Goal: Task Accomplishment & Management: Manage account settings

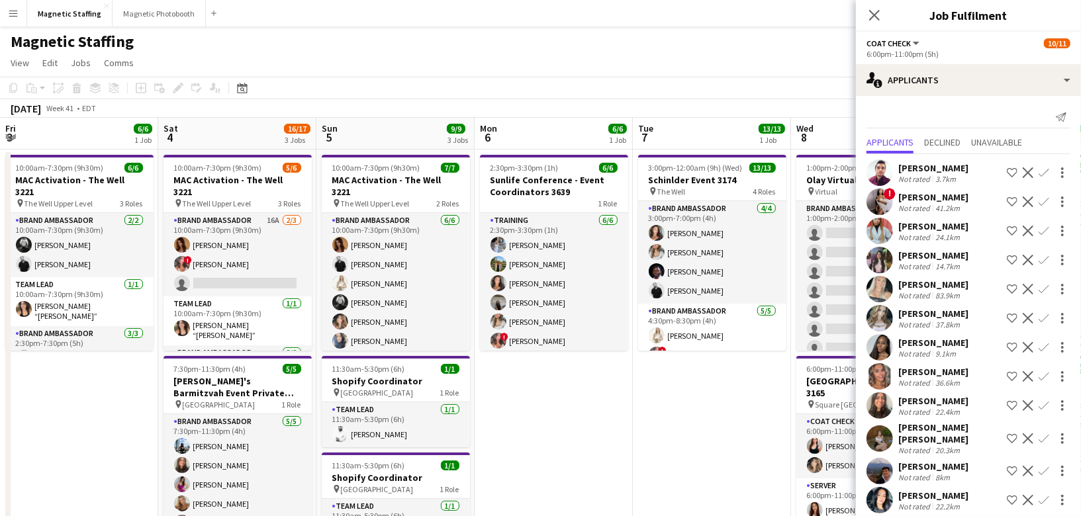
scroll to position [0, 544]
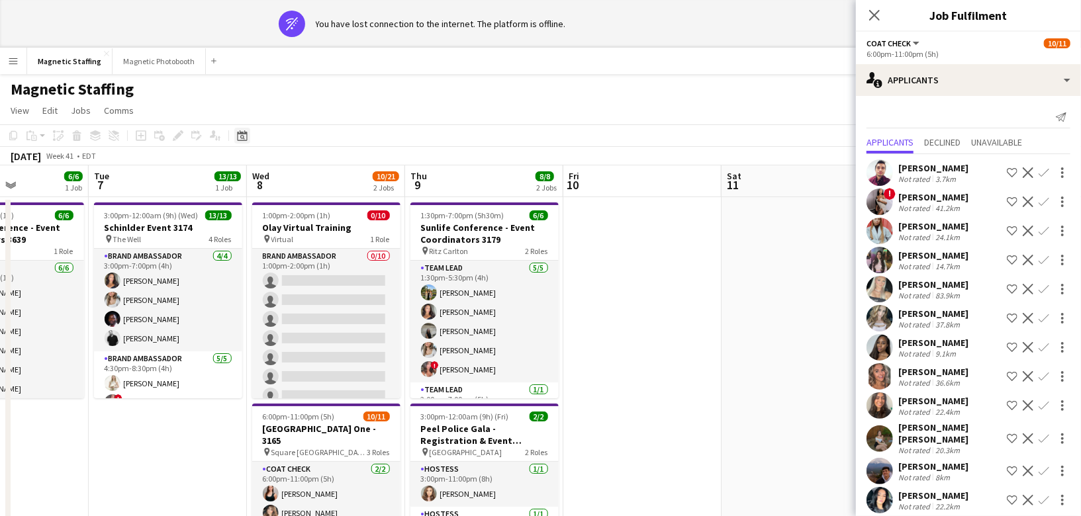
click at [240, 132] on icon at bounding box center [242, 135] width 10 height 11
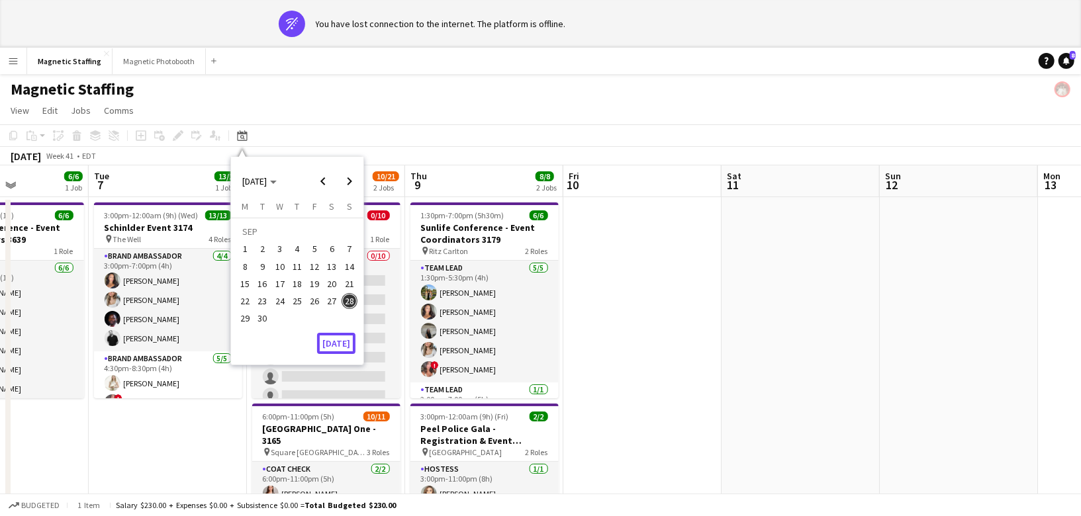
click at [346, 341] on app-calendar "Copy Paste Paste Command V Paste with crew Command Shift V Paste linked Job Del…" at bounding box center [540, 499] width 1081 height 750
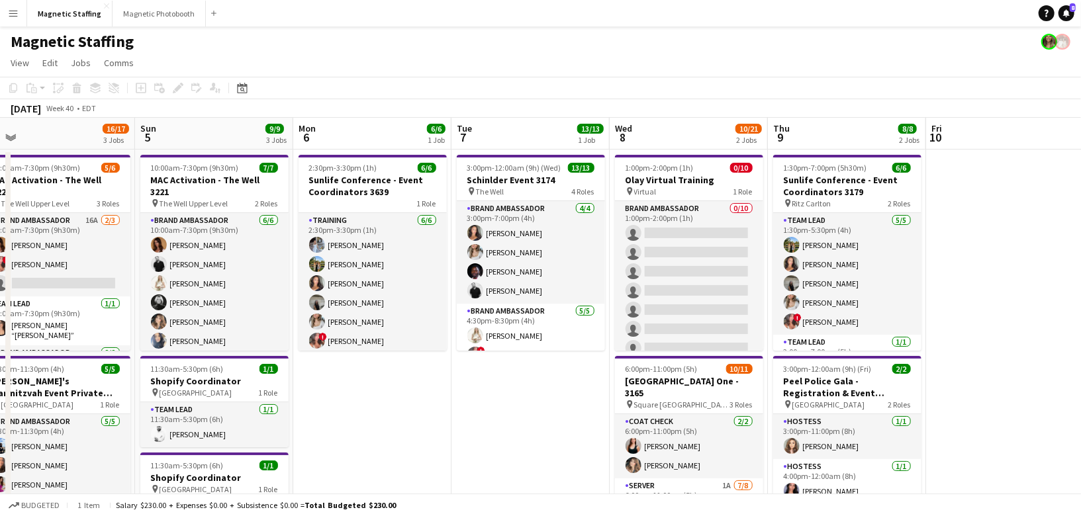
drag, startPoint x: 153, startPoint y: 465, endPoint x: 512, endPoint y: 430, distance: 361.2
click at [514, 431] on app-calendar-viewport "Thu 2 Fri 3 6/6 1 Job Sat 4 16/17 3 Jobs Sun 5 9/9 3 Jobs Mon 6 6/6 1 Job Tue 7…" at bounding box center [540, 472] width 1081 height 708
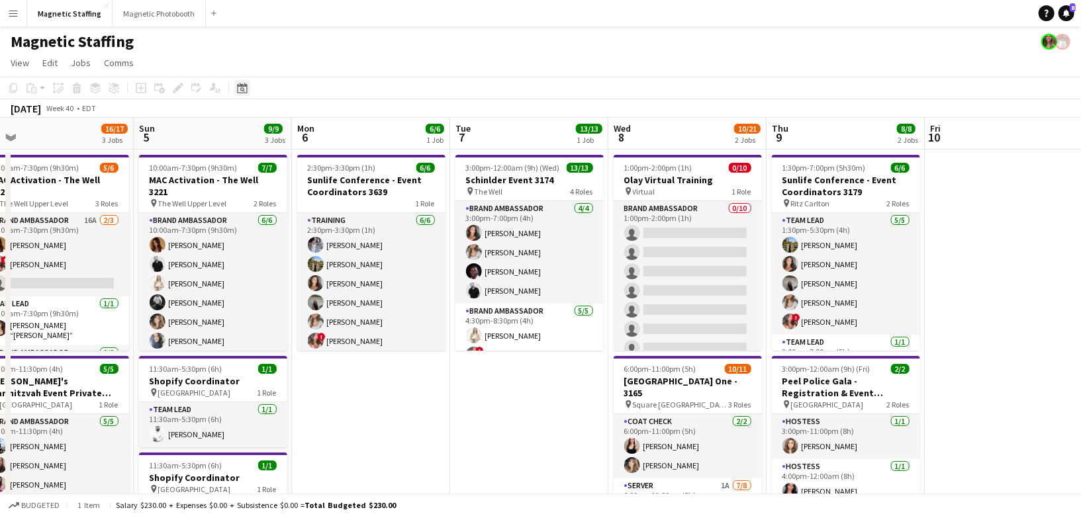
click at [240, 85] on icon at bounding box center [242, 88] width 10 height 11
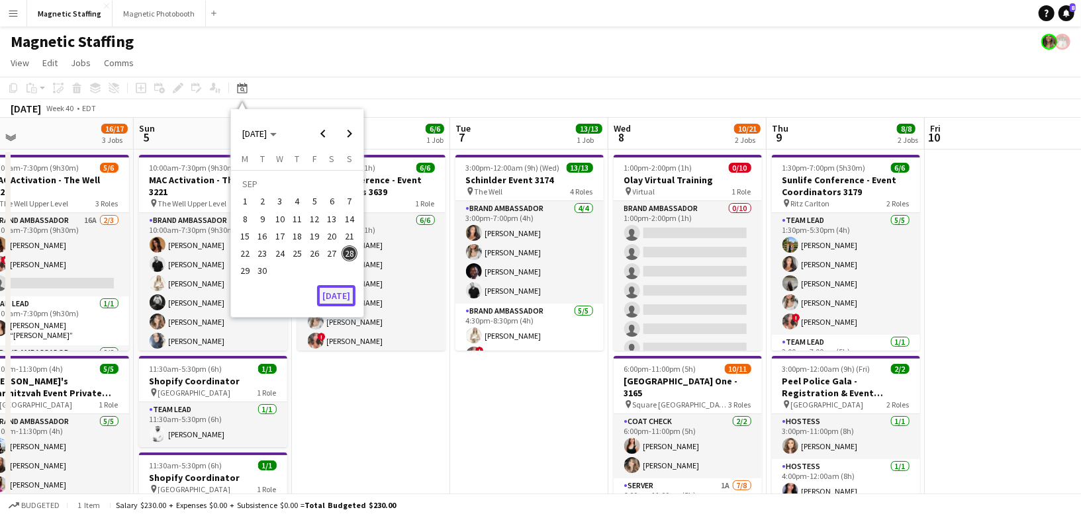
click at [324, 297] on button "[DATE]" at bounding box center [336, 295] width 38 height 21
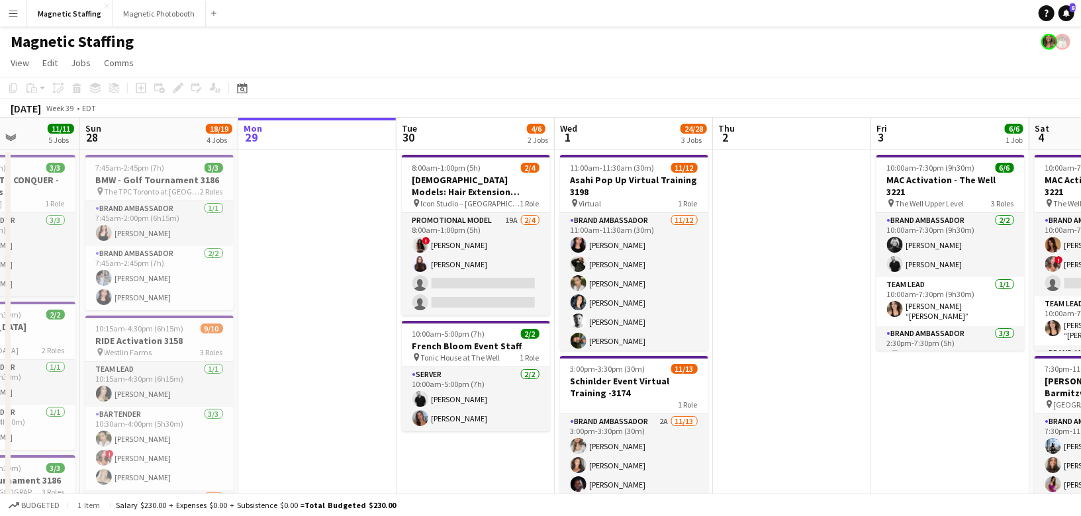
scroll to position [0, 395]
drag, startPoint x: 446, startPoint y: 368, endPoint x: 348, endPoint y: 366, distance: 98.0
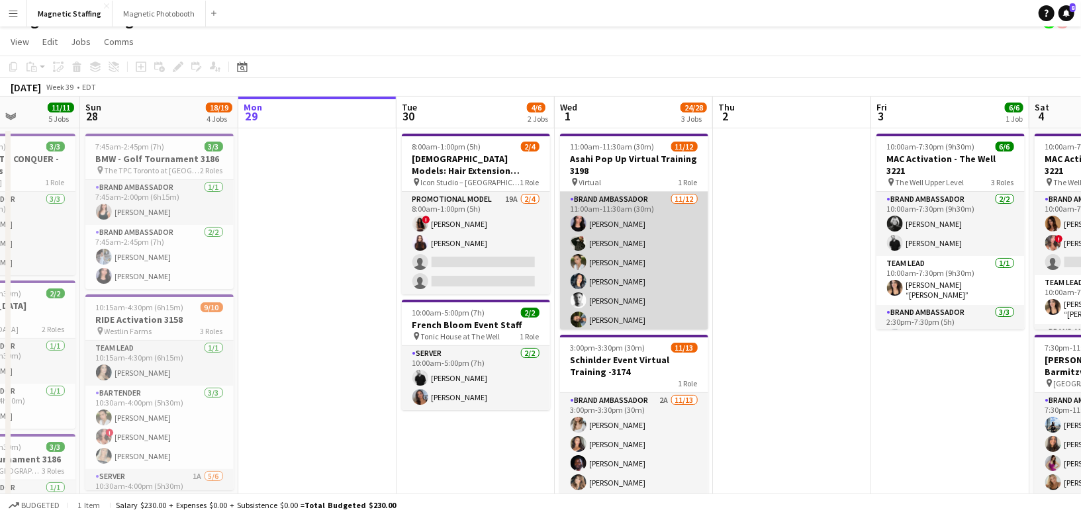
click at [626, 294] on app-card-role "Brand Ambassador [DATE] 11:00am-11:30am (30m) [PERSON_NAME] [PERSON_NAME] [PERS…" at bounding box center [634, 320] width 148 height 256
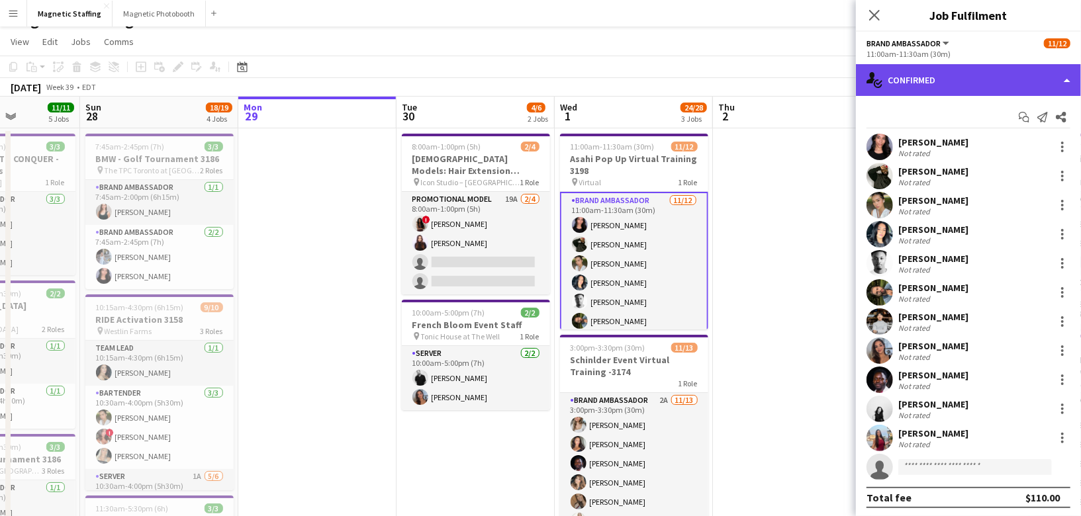
click at [926, 76] on div "single-neutral-actions-check-2 Confirmed" at bounding box center [968, 80] width 225 height 32
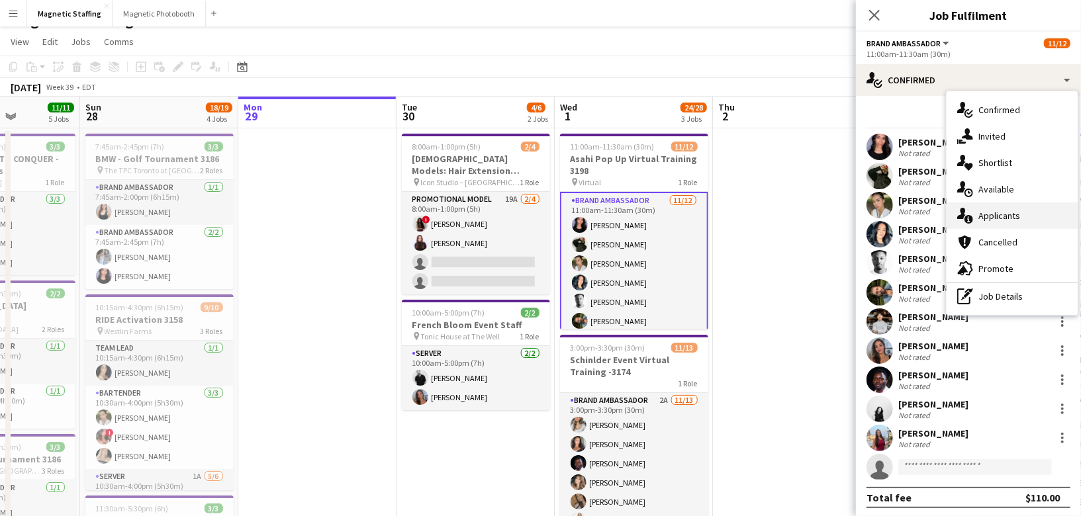
click at [959, 211] on icon "single-neutral-actions-information" at bounding box center [965, 216] width 16 height 16
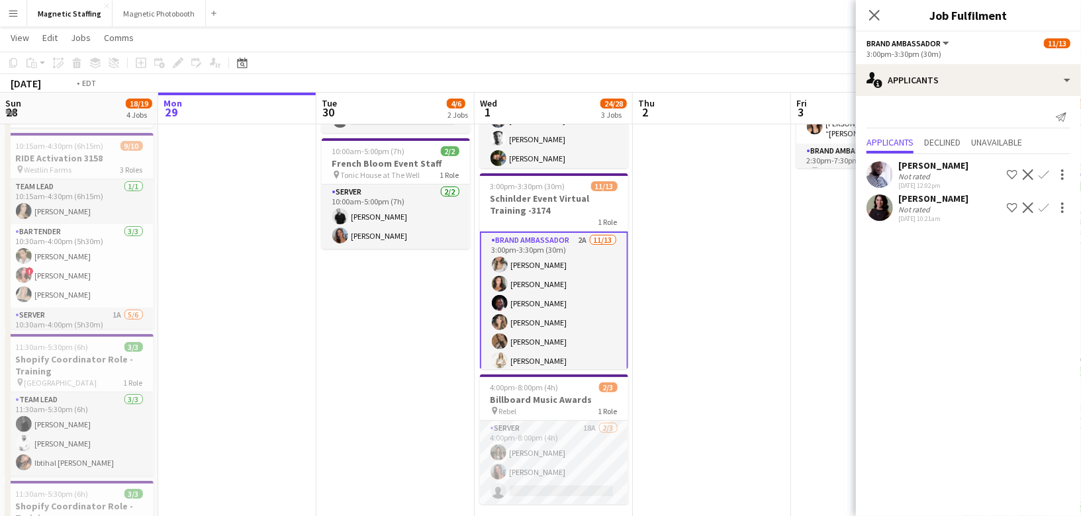
scroll to position [0, 479]
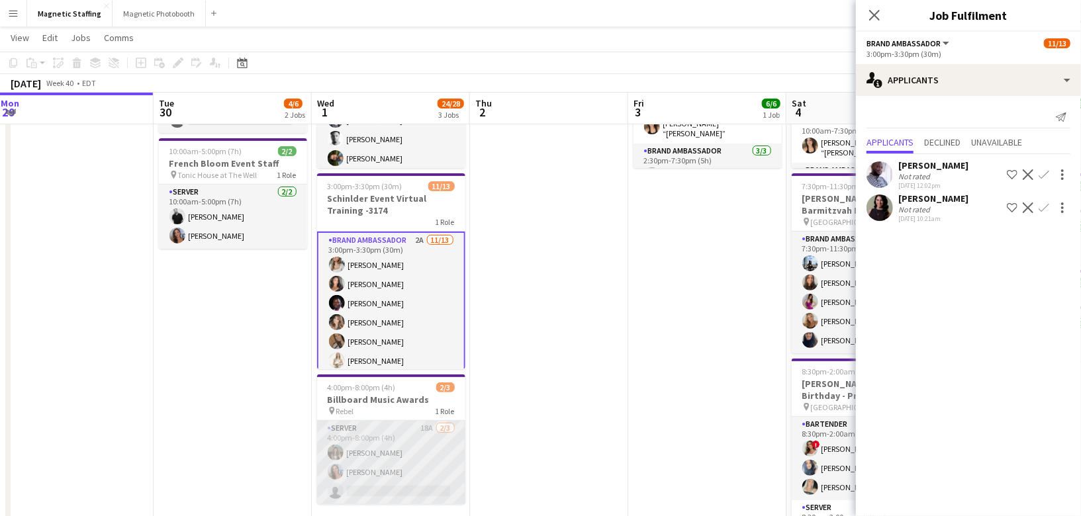
click at [450, 452] on app-card-role "Server 18A 2/3 4:00pm-8:00pm (4h) Rachael Chow Diana Michailidis single-neutral…" at bounding box center [391, 462] width 148 height 83
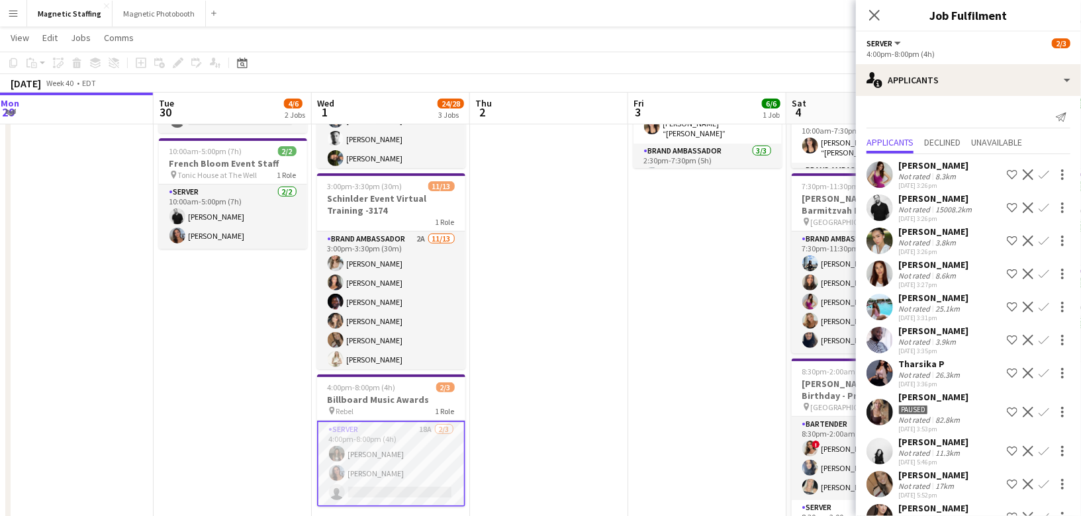
scroll to position [261, 0]
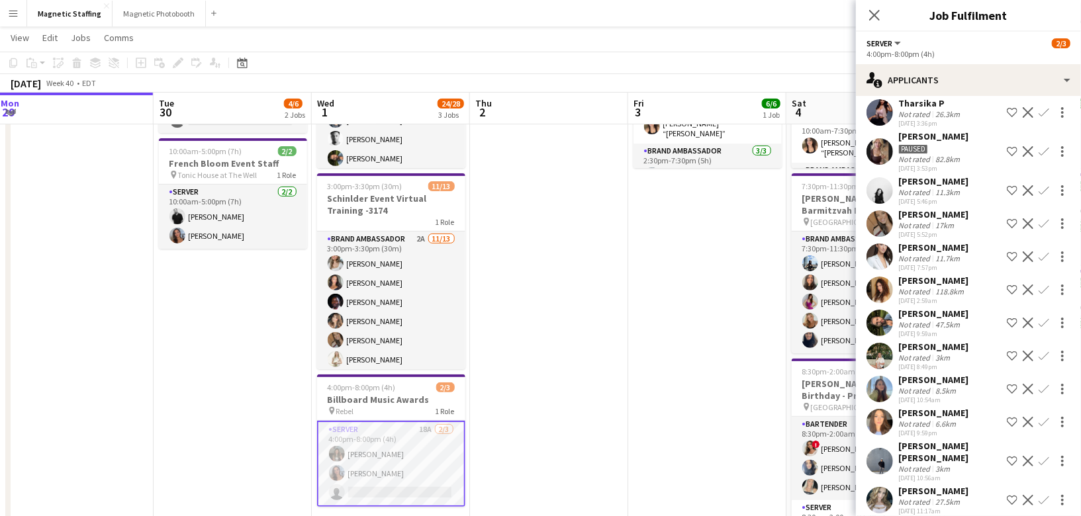
click at [887, 422] on app-user-avatar at bounding box center [880, 422] width 26 height 26
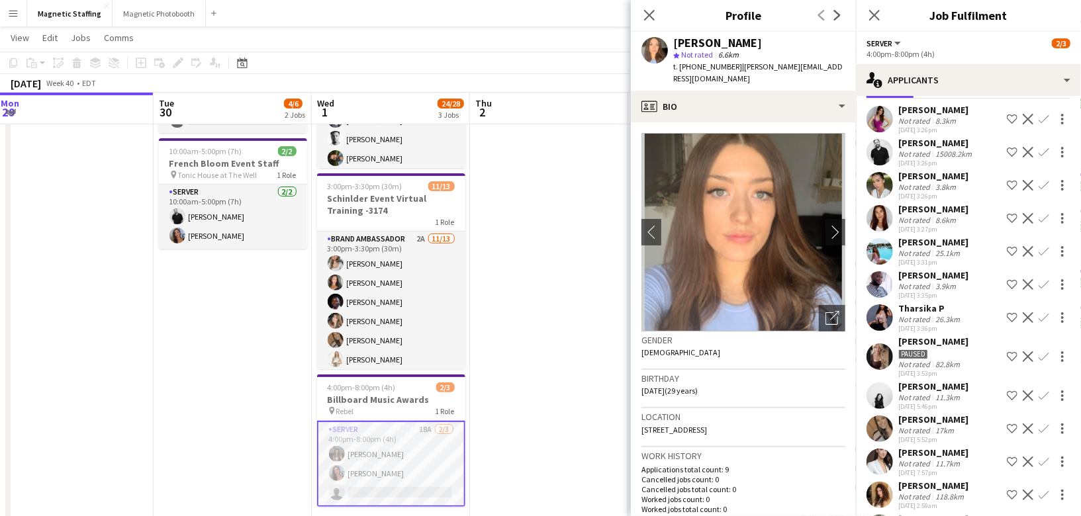
scroll to position [0, 0]
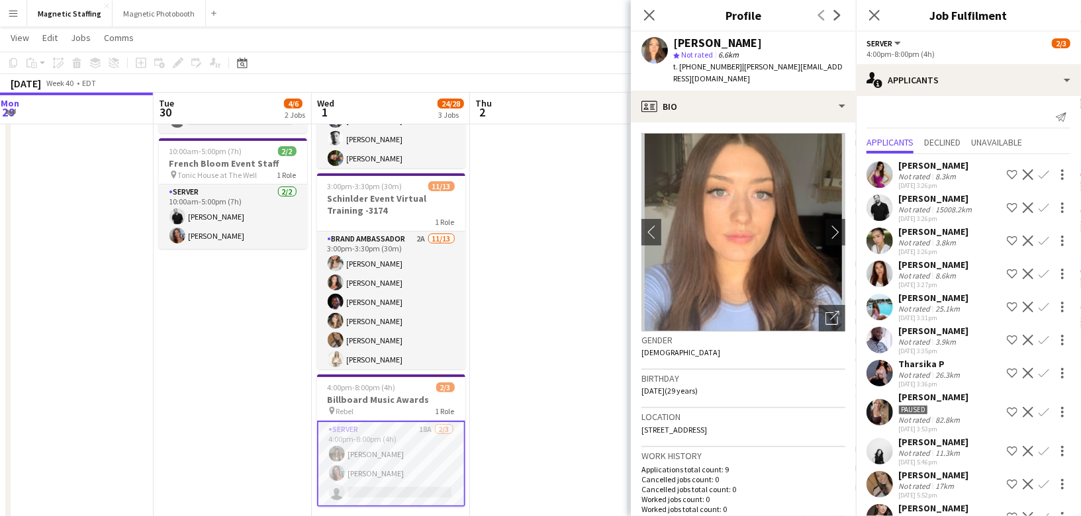
click at [558, 363] on app-date-cell at bounding box center [549, 363] width 158 height 793
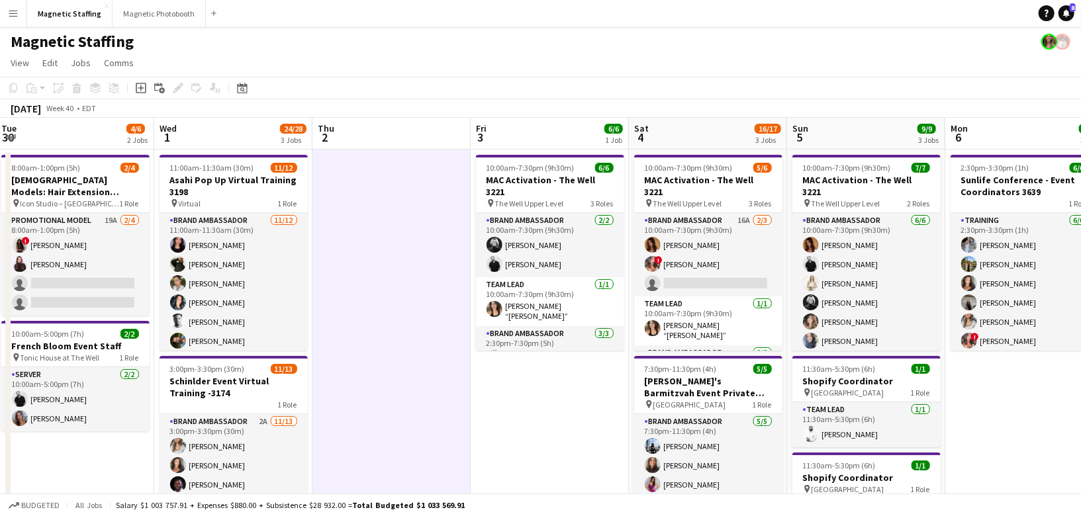
drag, startPoint x: 720, startPoint y: 340, endPoint x: 448, endPoint y: 338, distance: 271.5
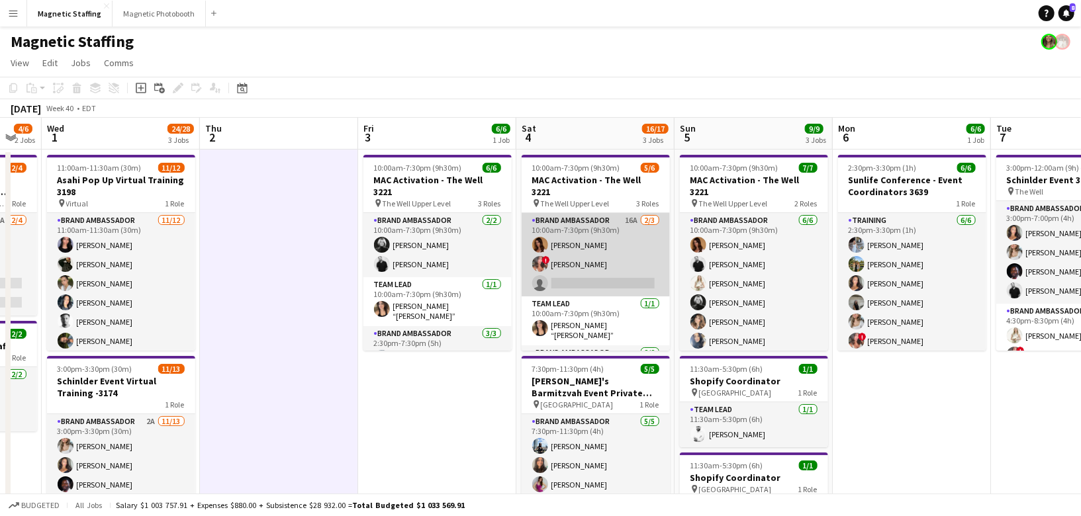
click at [597, 250] on app-card-role "Brand Ambassador 16A [DATE] 10:00am-7:30pm (9h30m) [PERSON_NAME] ! [PERSON_NAME…" at bounding box center [596, 254] width 148 height 83
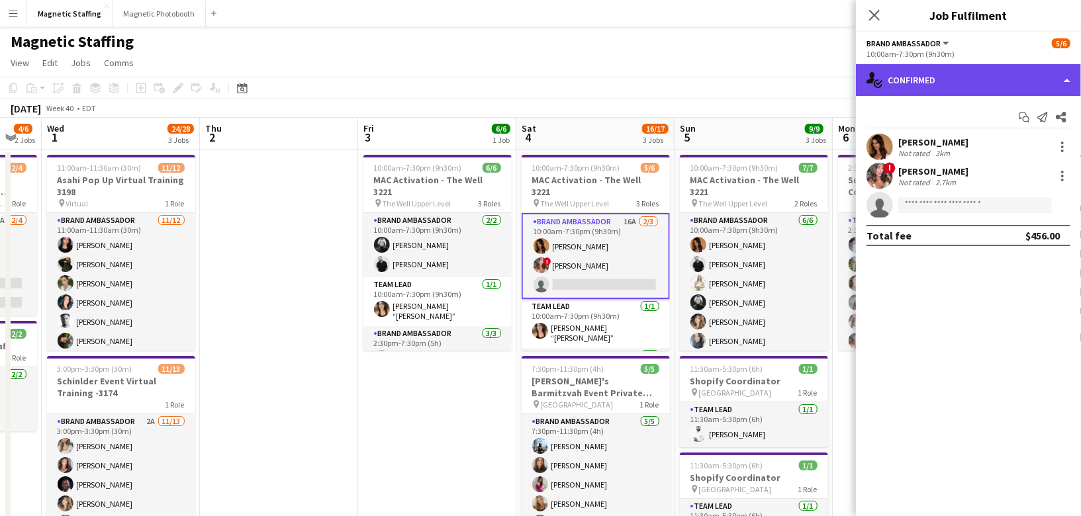
click at [985, 87] on div "single-neutral-actions-check-2 Confirmed" at bounding box center [968, 80] width 225 height 32
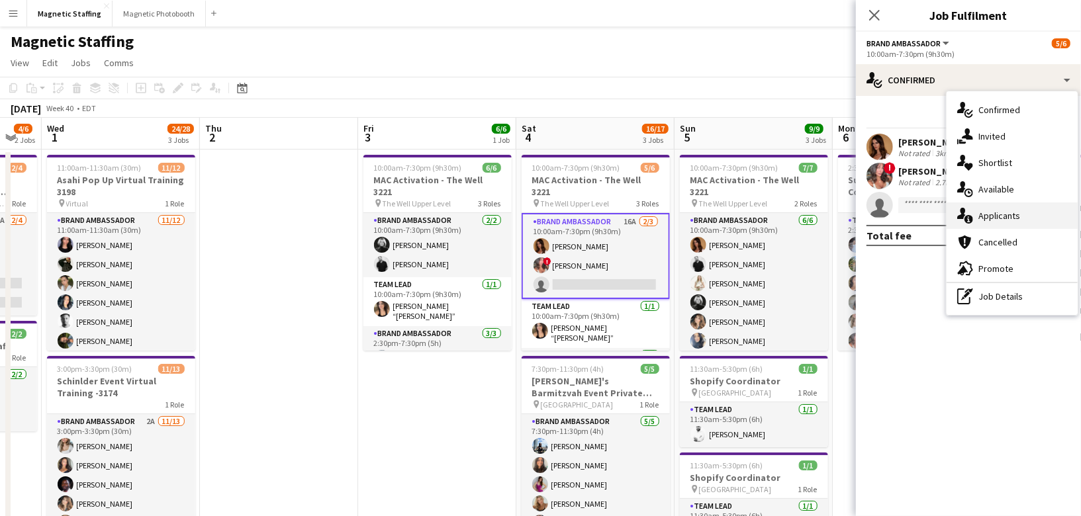
click at [990, 209] on div "single-neutral-actions-information Applicants" at bounding box center [1012, 216] width 131 height 26
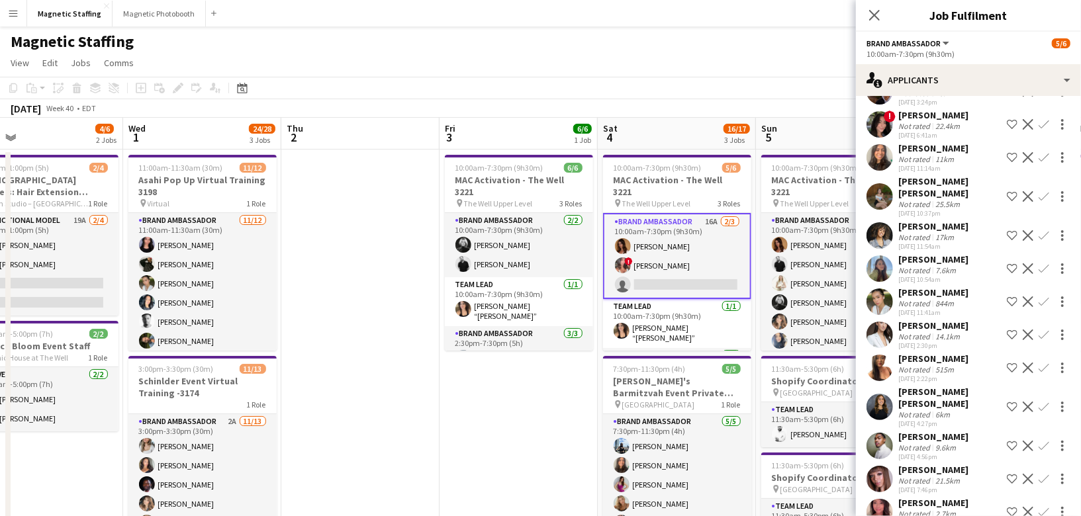
scroll to position [0, 350]
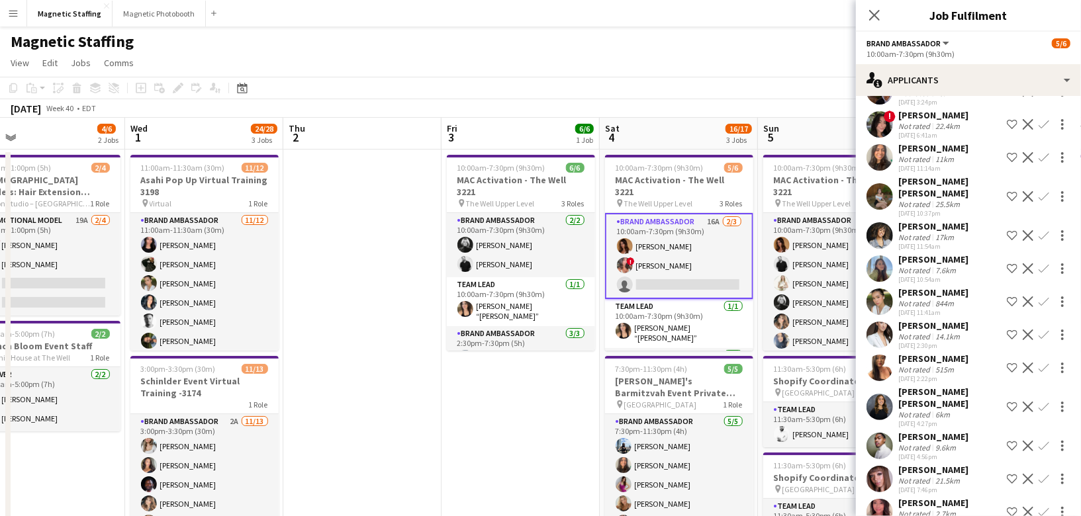
drag, startPoint x: 474, startPoint y: 408, endPoint x: 558, endPoint y: 393, distance: 84.7
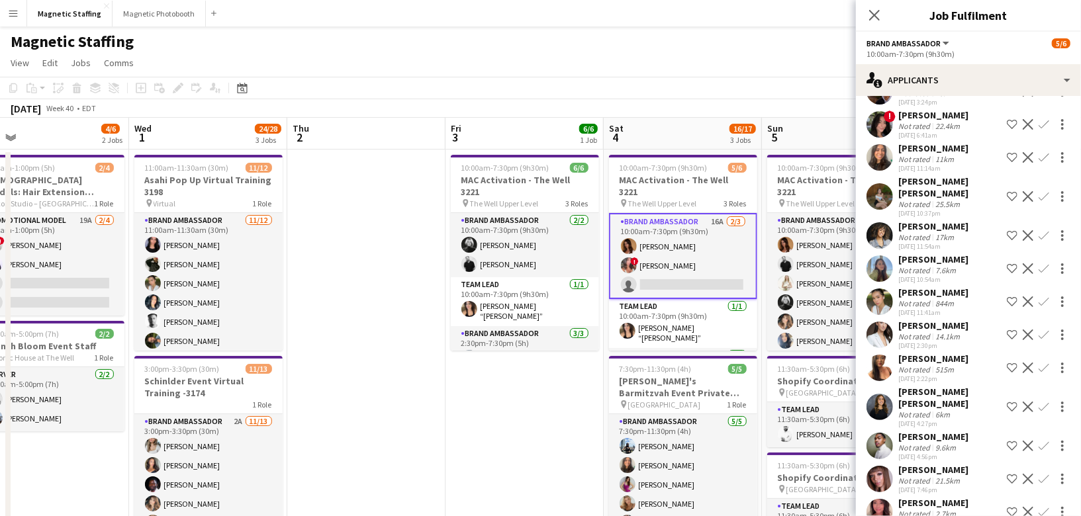
drag, startPoint x: 439, startPoint y: 283, endPoint x: 5, endPoint y: 338, distance: 437.8
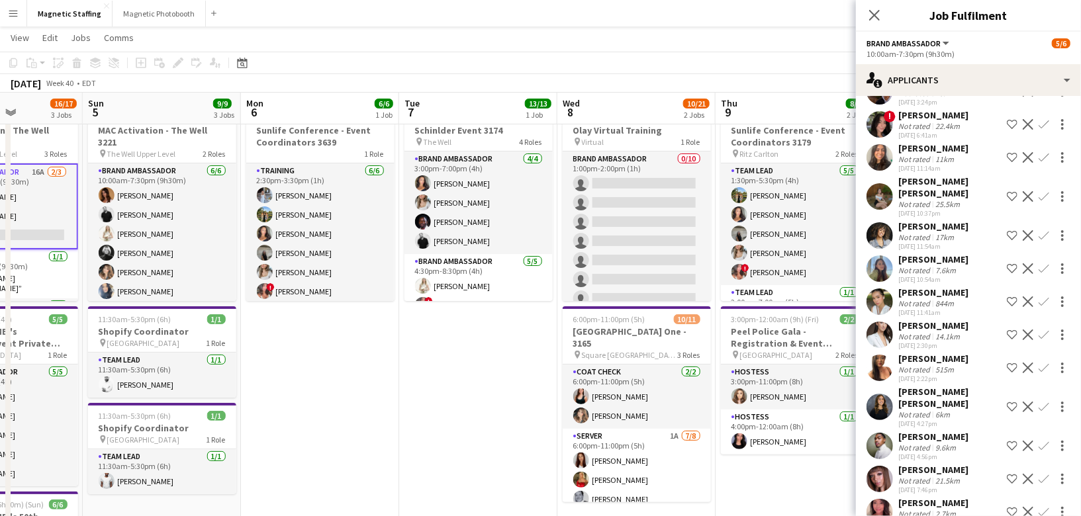
scroll to position [24, 0]
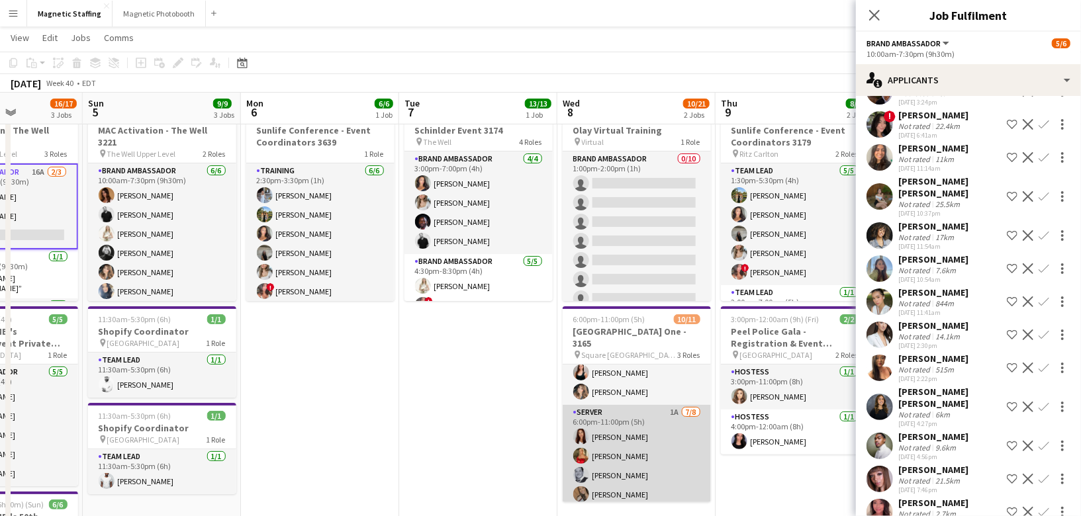
click at [588, 459] on app-card-role "Server 1A [DATE] 6:00pm-11:00pm (5h) [PERSON_NAME] [PERSON_NAME] [PERSON_NAME] …" at bounding box center [637, 494] width 148 height 179
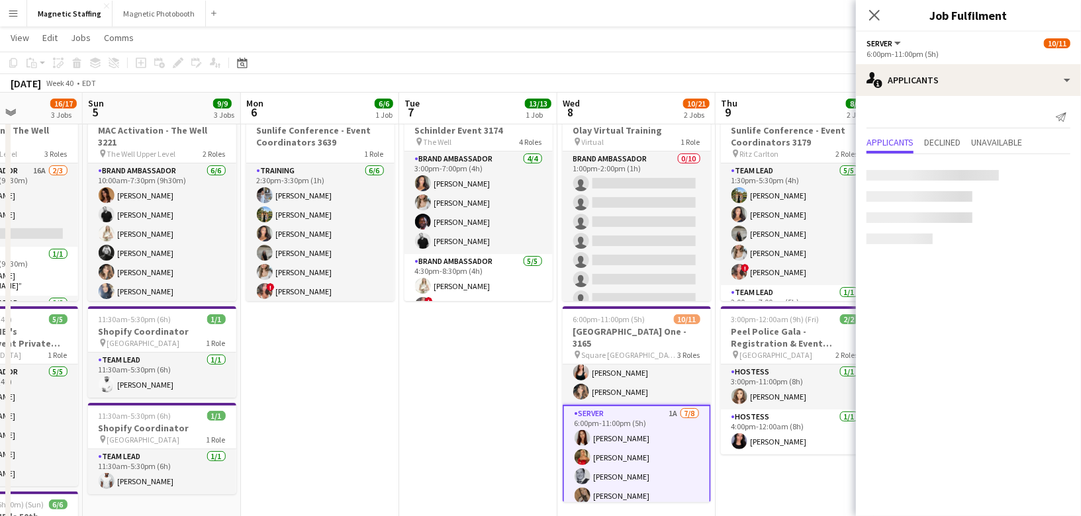
scroll to position [0, 0]
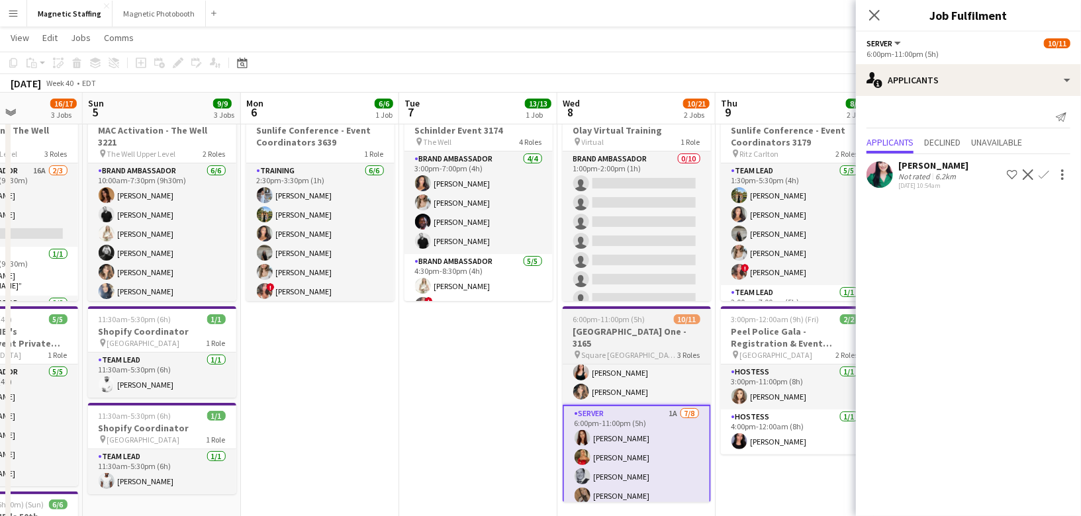
click at [621, 342] on h3 "[GEOGRAPHIC_DATA] One - 3165" at bounding box center [637, 338] width 148 height 24
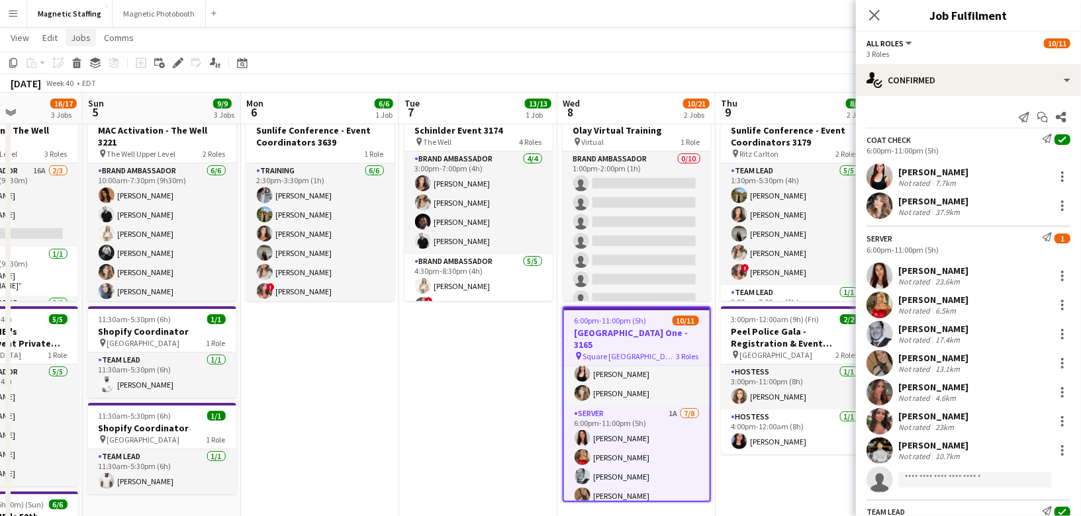
click at [91, 37] on link "Jobs" at bounding box center [81, 37] width 30 height 17
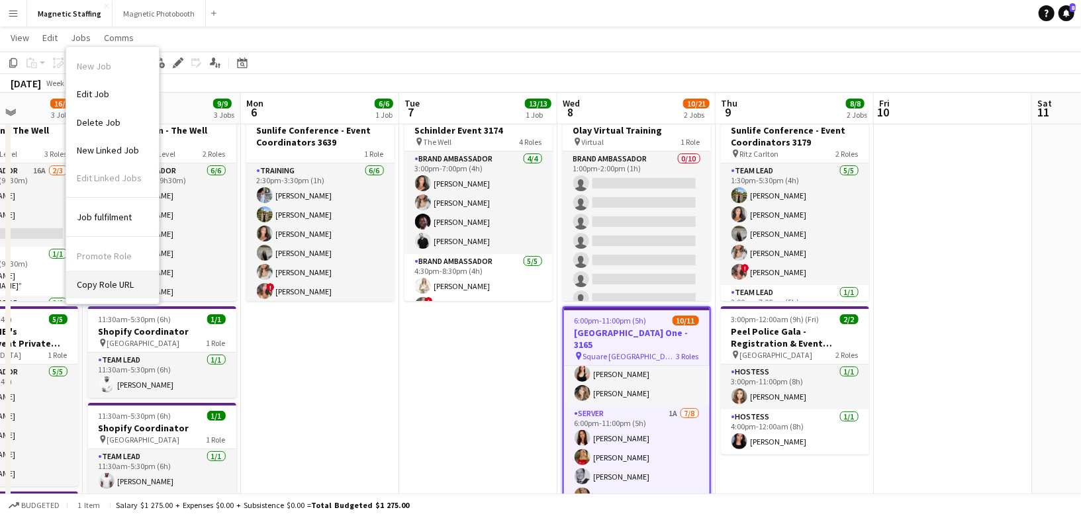
click at [115, 282] on span "Copy Role URL" at bounding box center [105, 285] width 57 height 12
type textarea "**********"
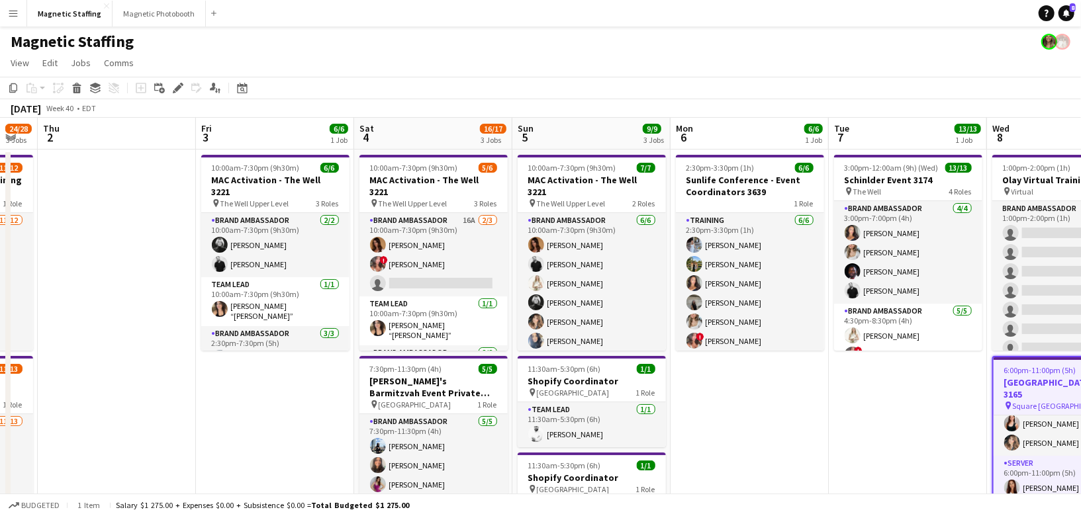
drag, startPoint x: 479, startPoint y: 336, endPoint x: 879, endPoint y: 291, distance: 402.5
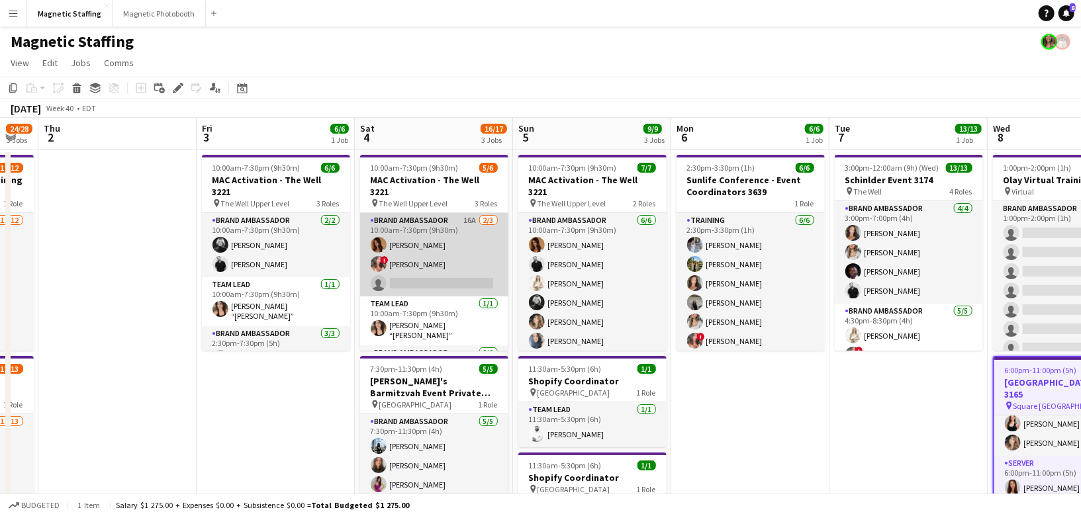
click at [432, 236] on app-card-role "Brand Ambassador 16A [DATE] 10:00am-7:30pm (9h30m) [PERSON_NAME] ! [PERSON_NAME…" at bounding box center [434, 254] width 148 height 83
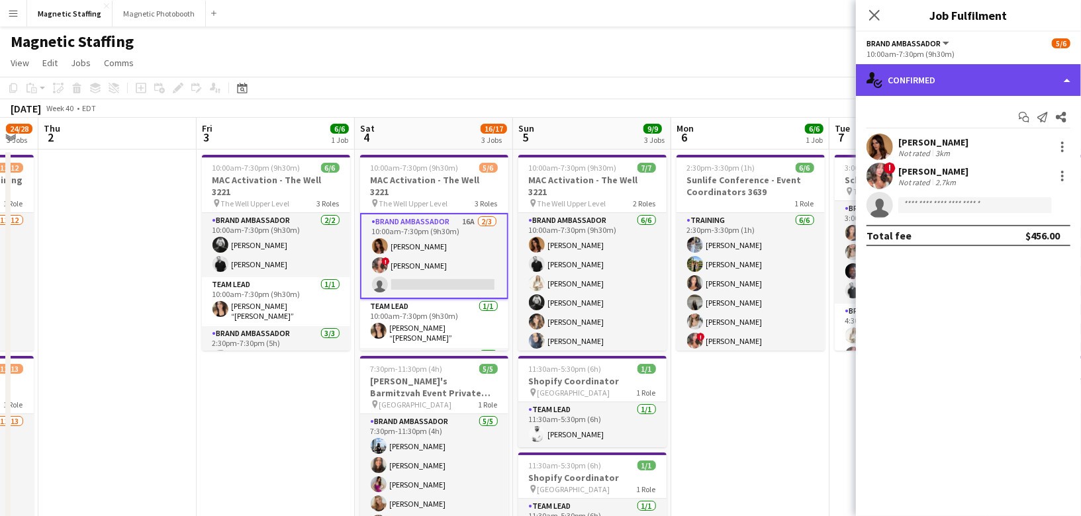
click at [955, 88] on div "single-neutral-actions-check-2 Confirmed" at bounding box center [968, 80] width 225 height 32
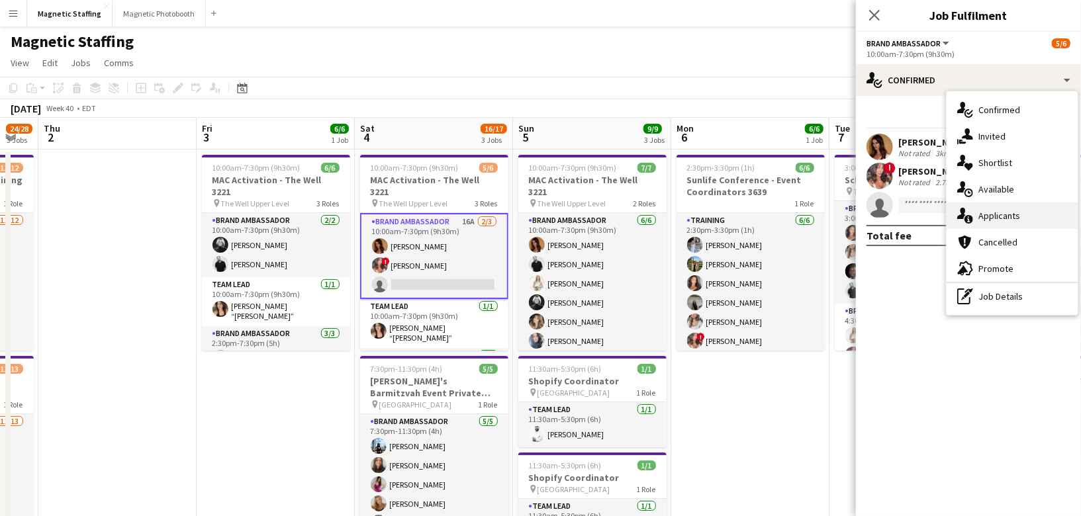
click at [969, 220] on icon at bounding box center [969, 219] width 9 height 9
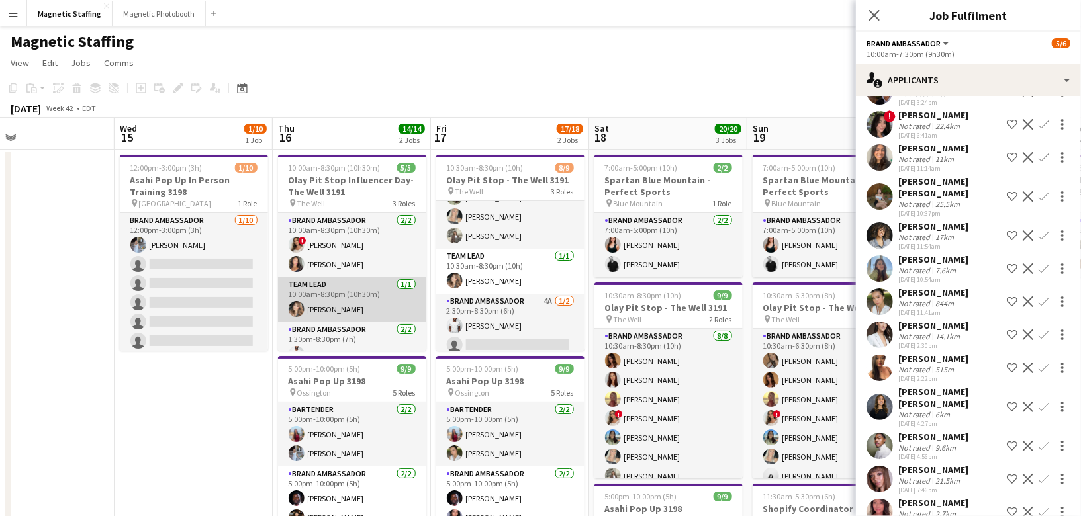
scroll to position [35, 0]
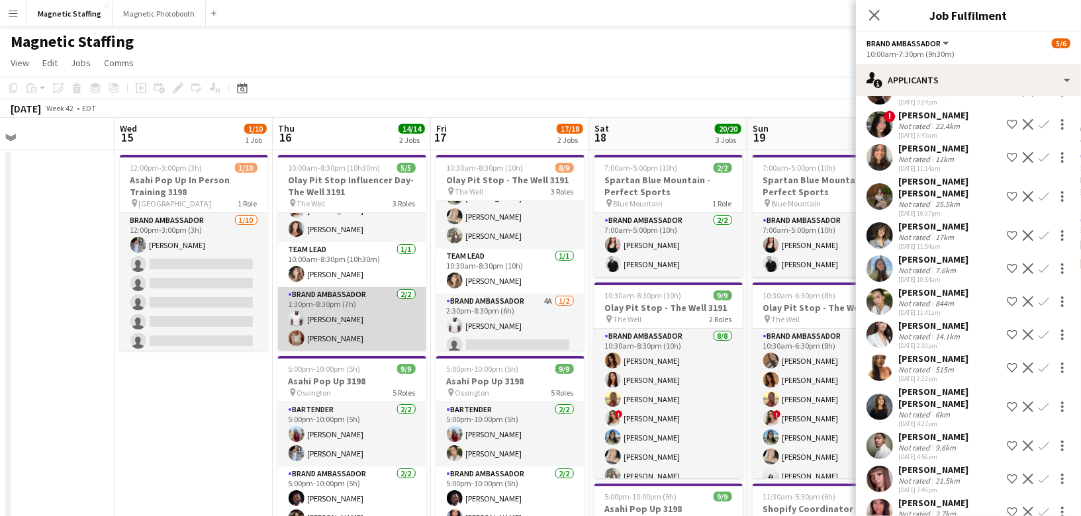
click at [388, 319] on app-card-role "Brand Ambassador 2/2 1:30pm-8:30pm (7h) Juvon Taylor Fady Zablouk" at bounding box center [352, 319] width 148 height 64
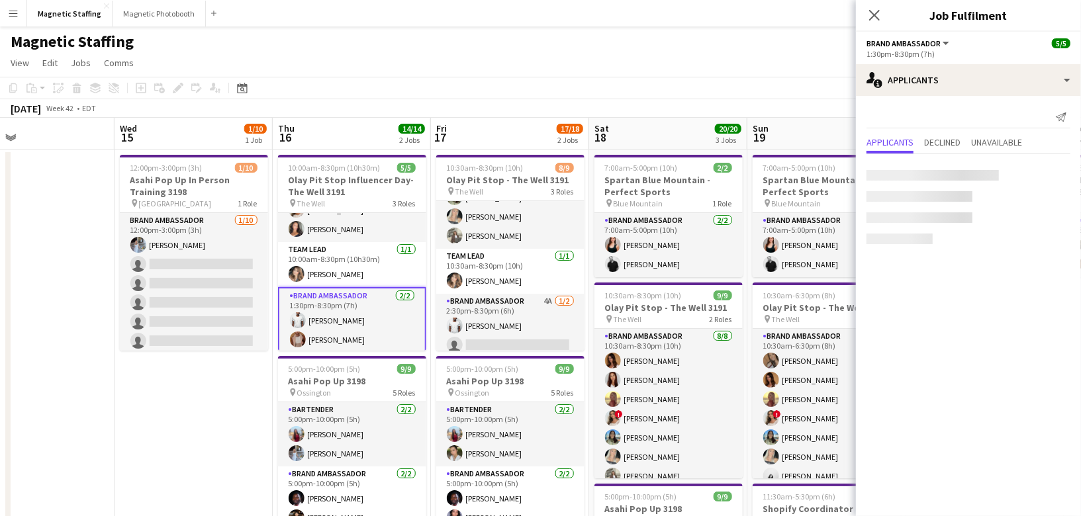
scroll to position [0, 0]
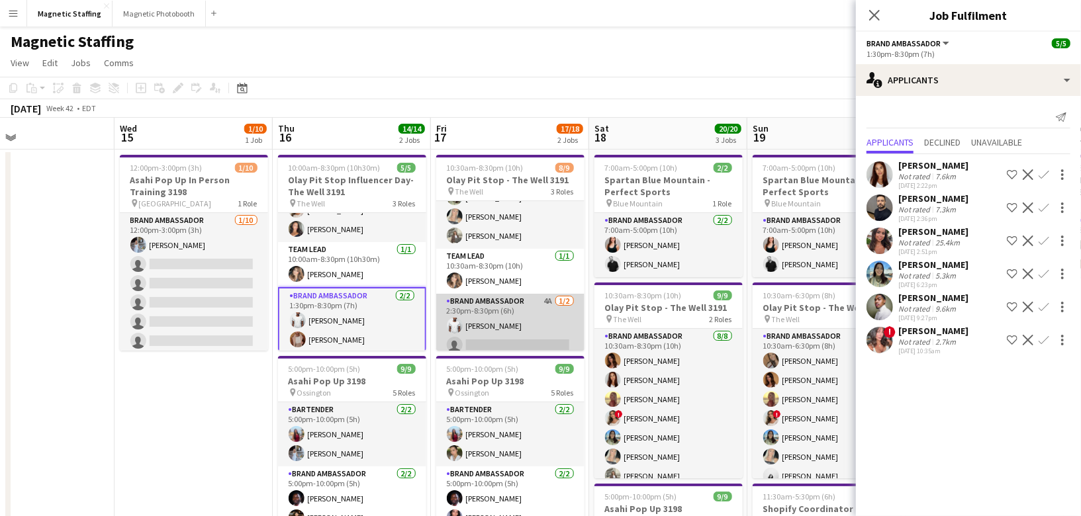
click at [553, 337] on app-card-role "Brand Ambassador 4A 1/2 2:30pm-8:30pm (6h) Juvon Taylor single-neutral-actions" at bounding box center [510, 326] width 148 height 64
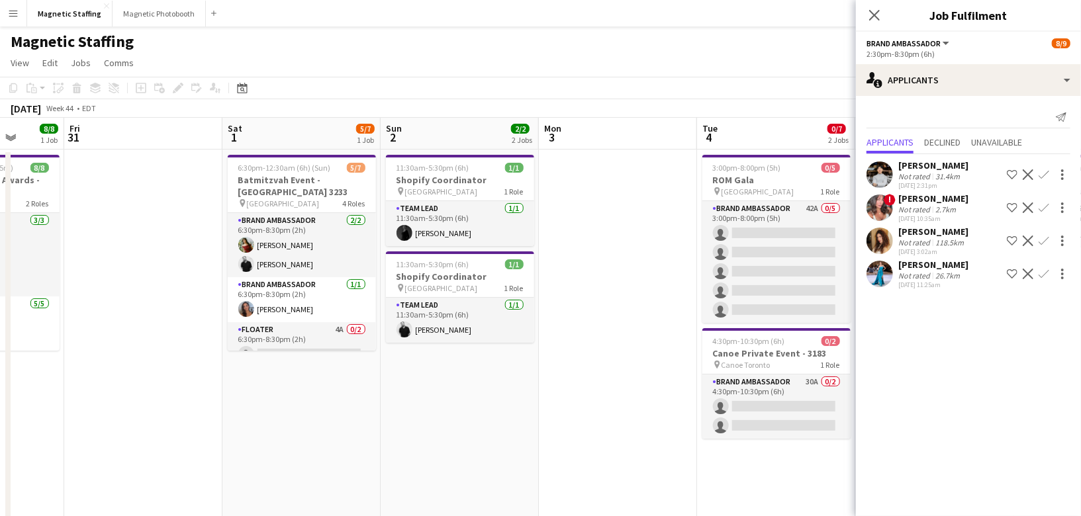
scroll to position [0, 430]
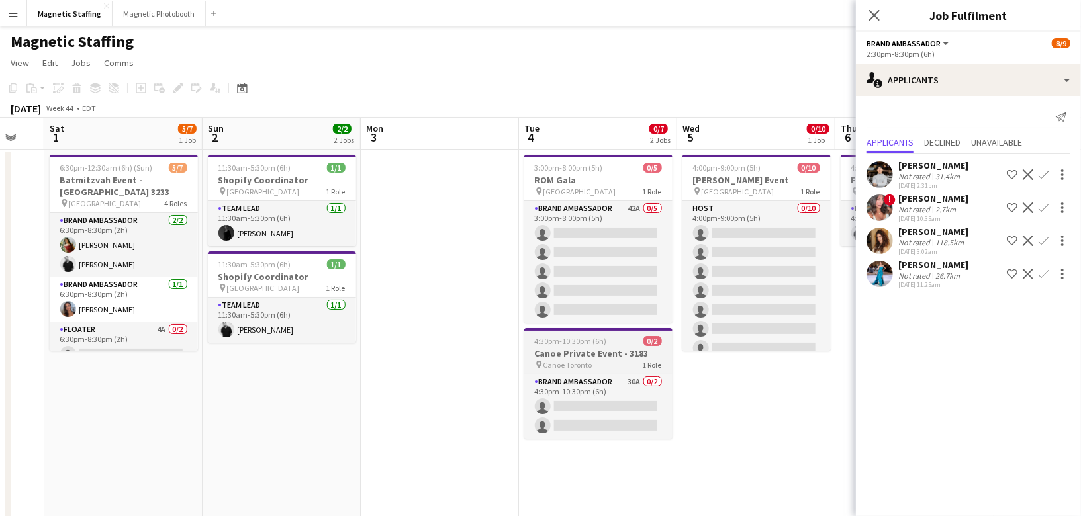
click at [550, 367] on span "Canoe Toronto" at bounding box center [568, 365] width 49 height 10
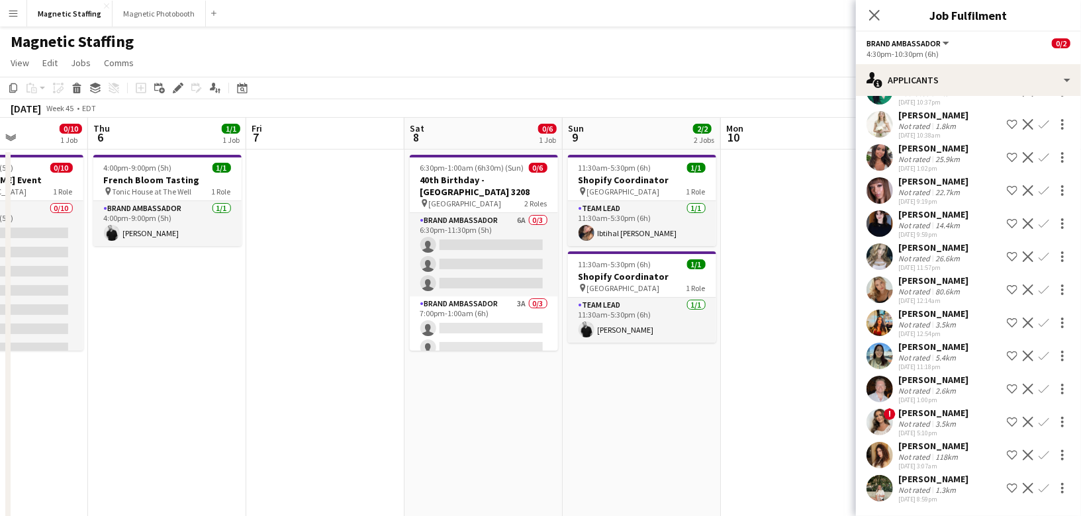
scroll to position [0, 547]
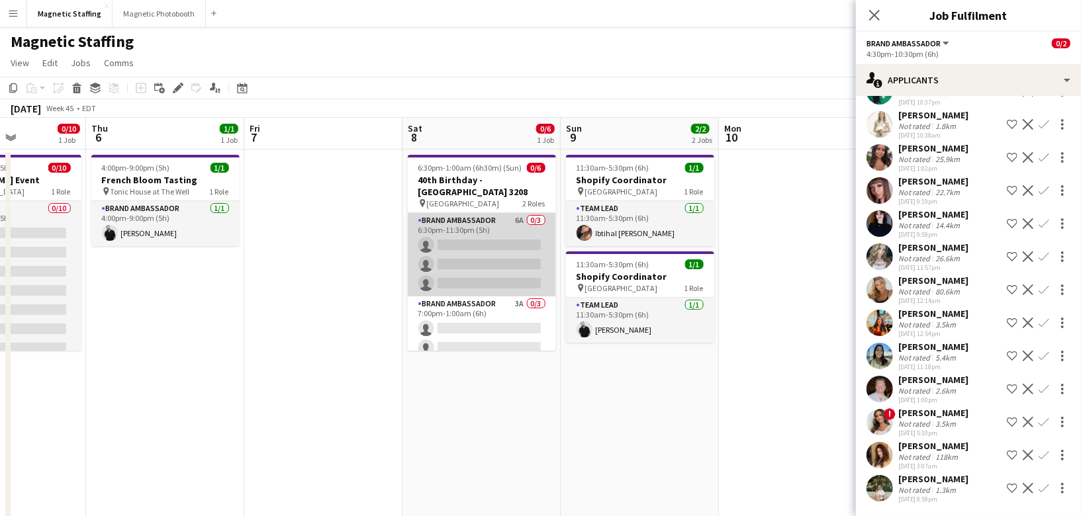
click at [498, 255] on app-card-role "Brand Ambassador 6A 0/3 6:30pm-11:30pm (5h) single-neutral-actions single-neutr…" at bounding box center [482, 254] width 148 height 83
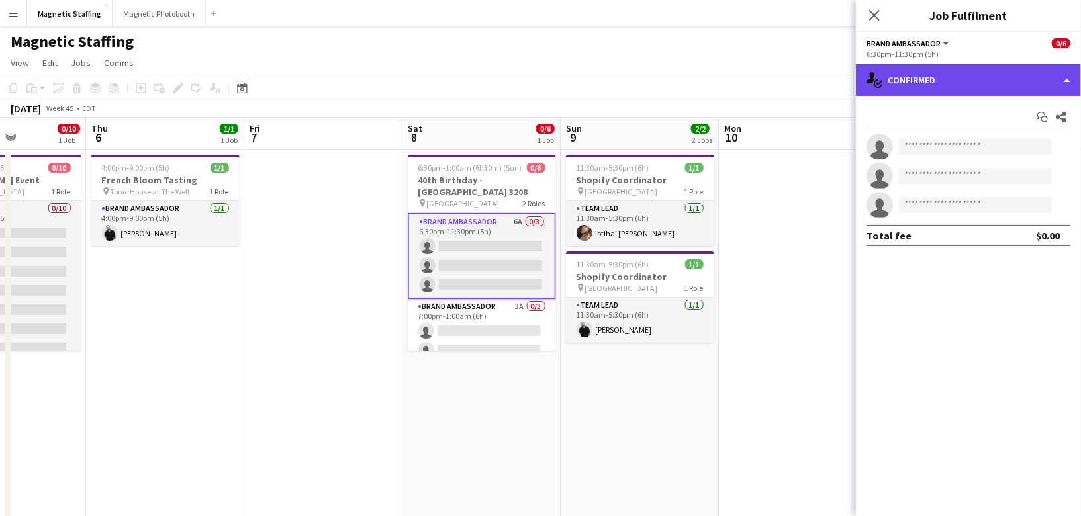
click at [921, 73] on div "single-neutral-actions-check-2 Confirmed" at bounding box center [968, 80] width 225 height 32
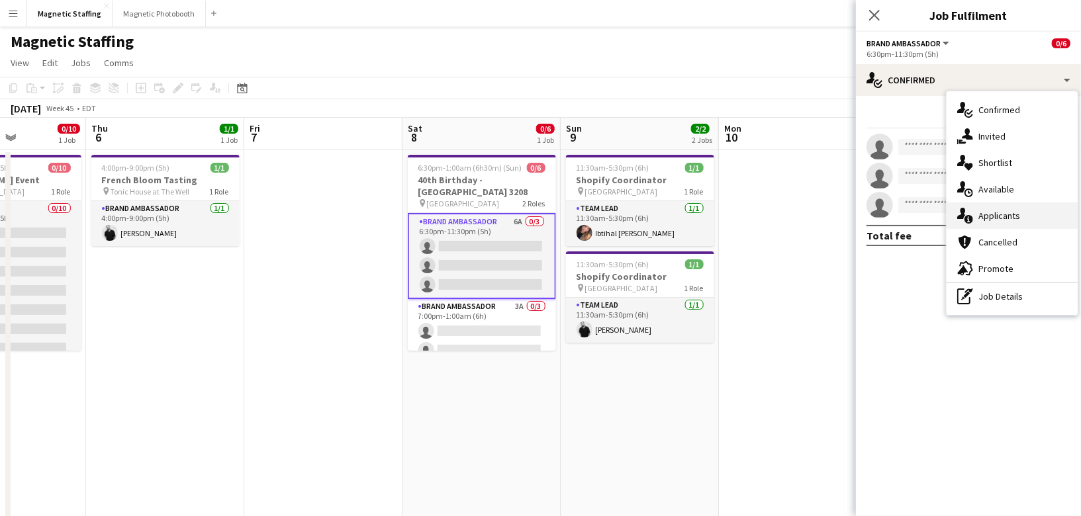
click at [969, 213] on icon "single-neutral-actions-information" at bounding box center [965, 216] width 16 height 16
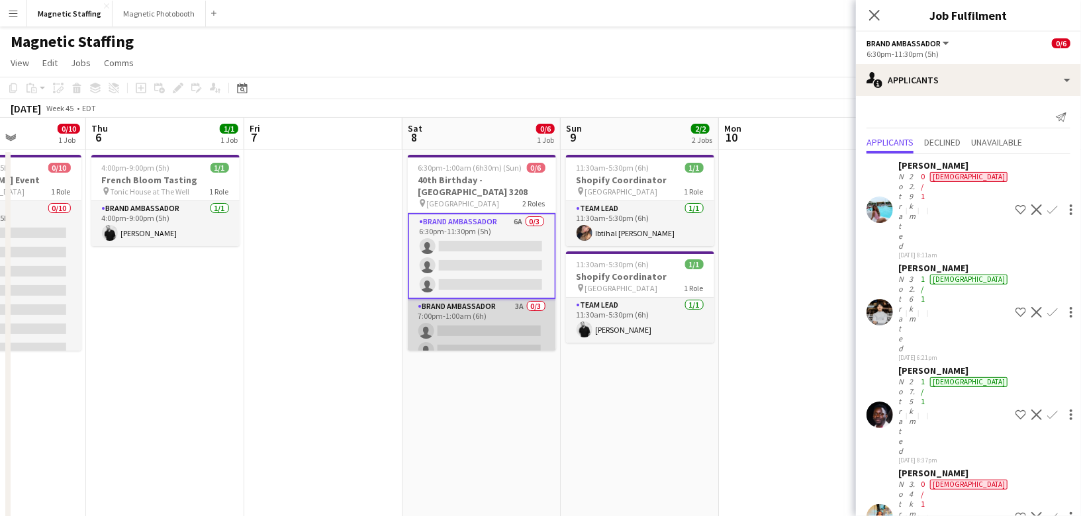
click at [528, 317] on app-card-role "Brand Ambassador 3A 0/3 7:00pm-1:00am (6h) single-neutral-actions single-neutra…" at bounding box center [482, 340] width 148 height 83
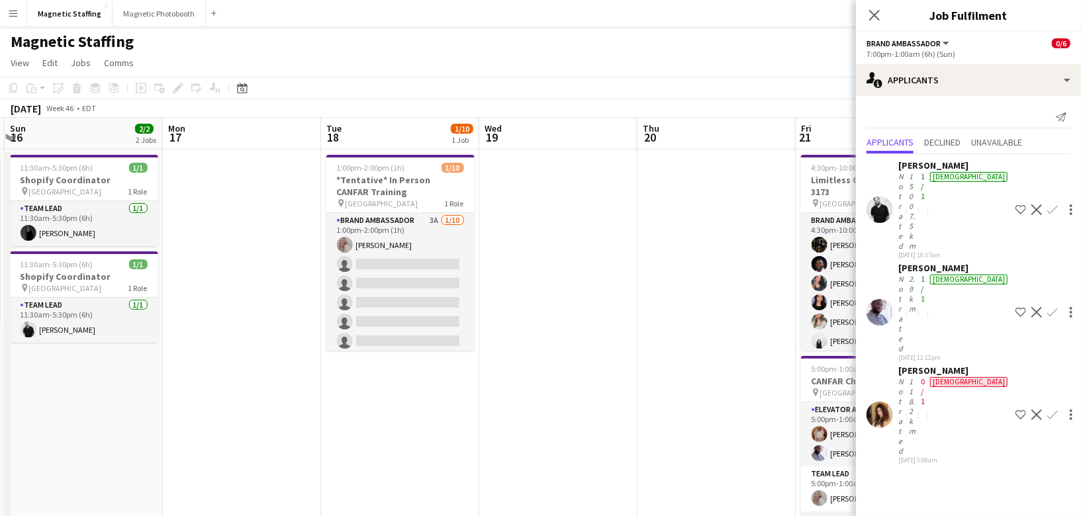
scroll to position [0, 509]
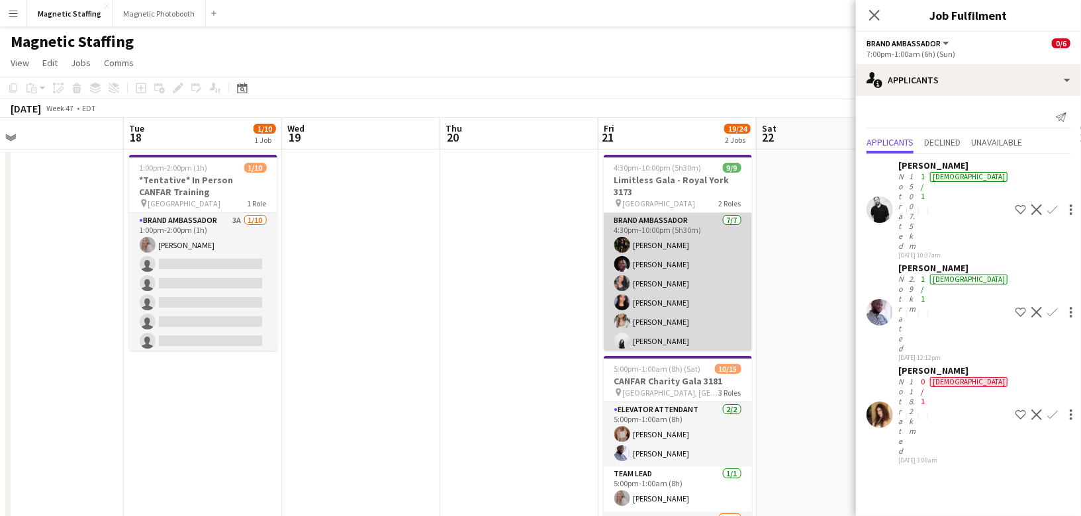
click at [667, 268] on app-card-role "Brand Ambassador 7/7 4:30pm-10:00pm (5h30m) Hanna Lee Anthony Kerr Richelle Acd…" at bounding box center [678, 293] width 148 height 160
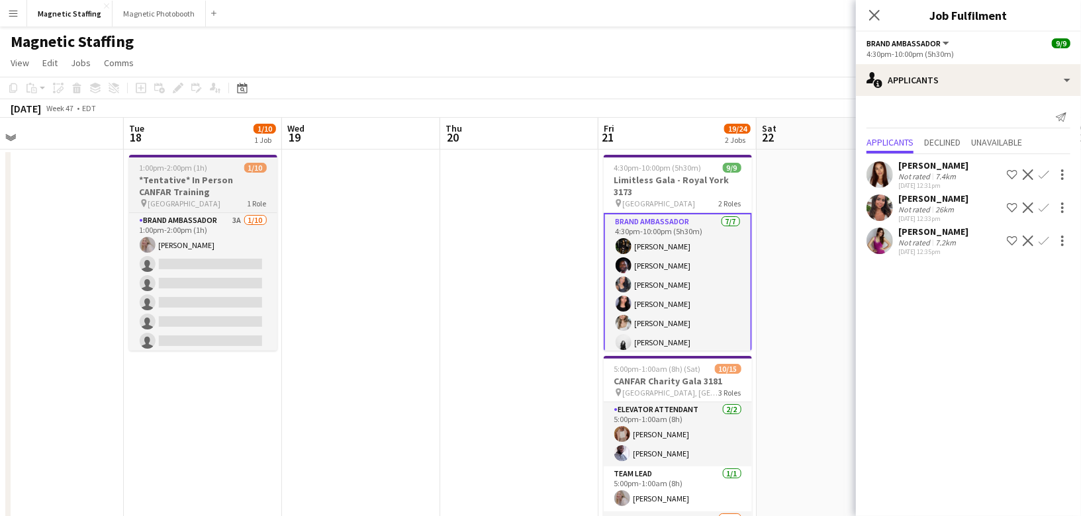
click at [176, 173] on app-job-card "1:00pm-2:00pm (1h) 1/10 *Tentative* In Person CANFAR Training pin Toronto 1 Rol…" at bounding box center [203, 253] width 148 height 196
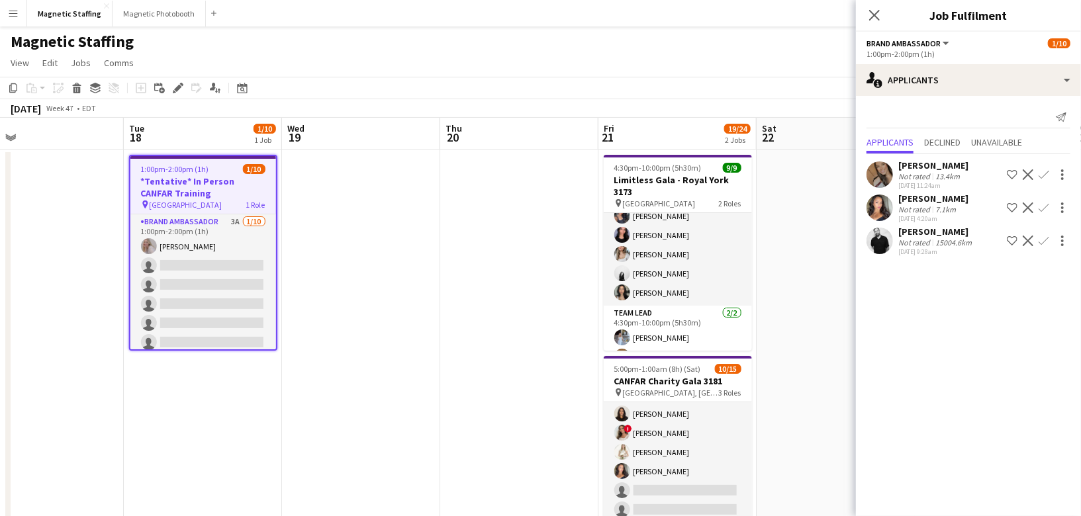
scroll to position [189, 0]
click at [1047, 175] on app-icon "Confirm" at bounding box center [1044, 175] width 11 height 11
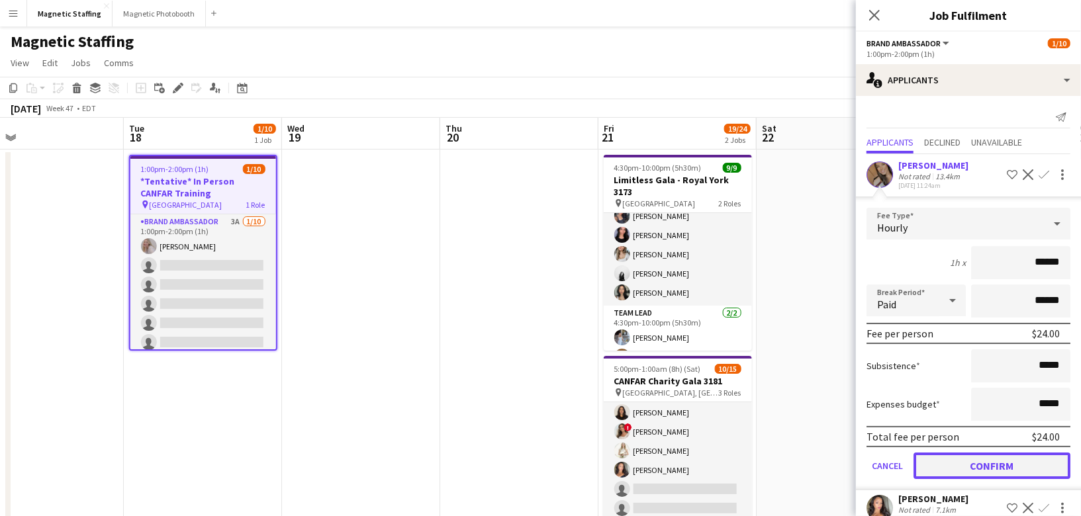
click at [961, 458] on button "Confirm" at bounding box center [992, 466] width 157 height 26
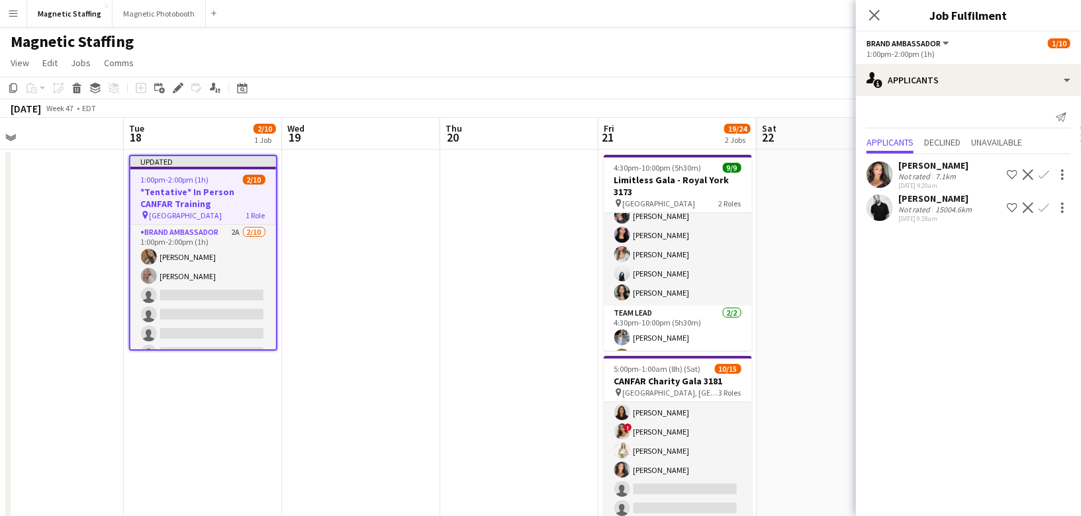
click at [1045, 173] on app-icon "Confirm" at bounding box center [1044, 175] width 11 height 11
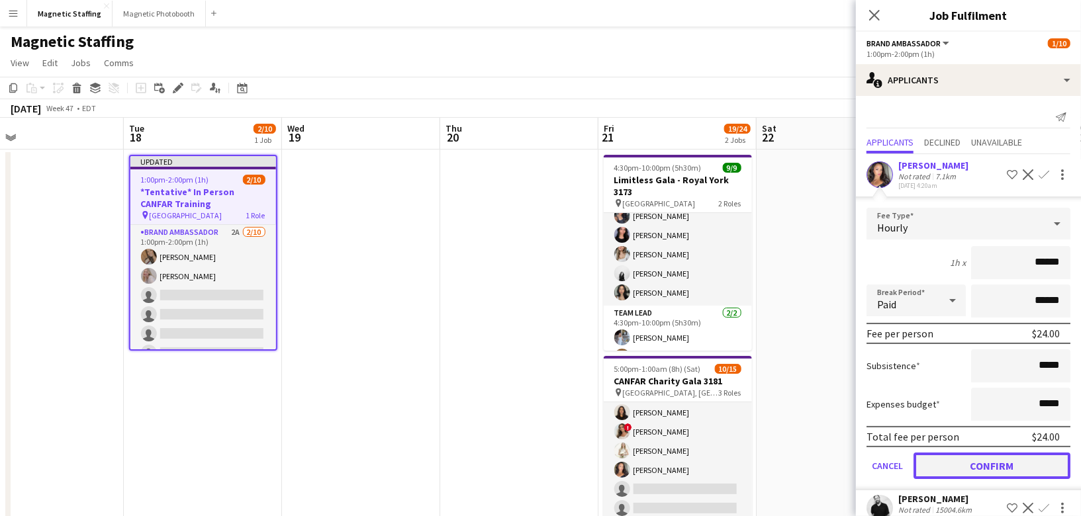
click at [975, 454] on button "Confirm" at bounding box center [992, 466] width 157 height 26
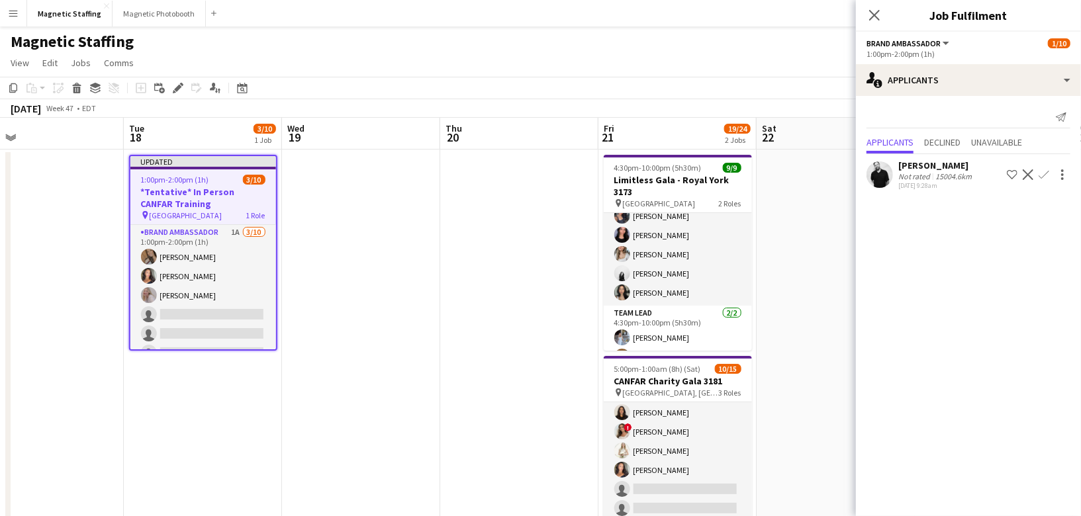
click at [1040, 172] on app-icon "Confirm" at bounding box center [1044, 175] width 11 height 11
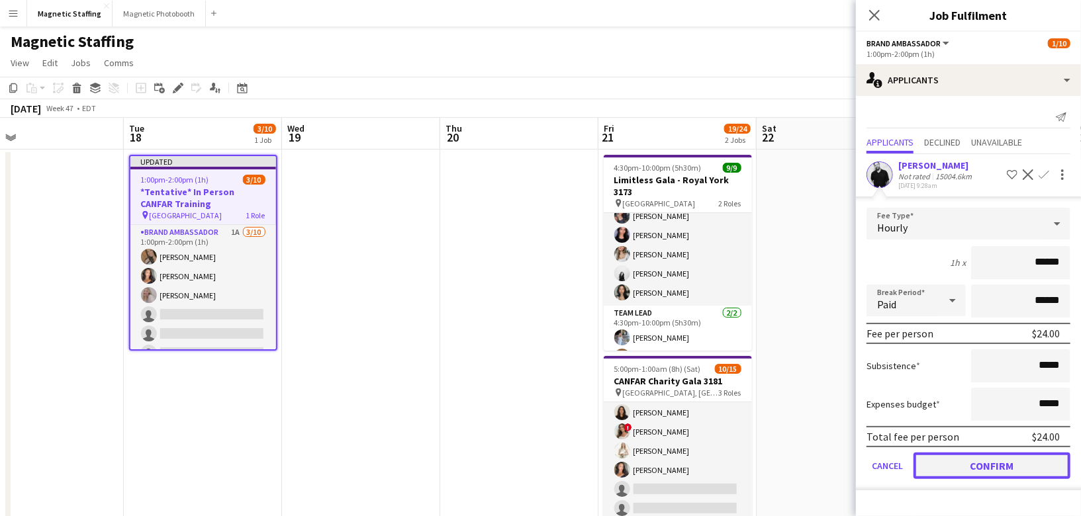
click at [948, 467] on button "Confirm" at bounding box center [992, 466] width 157 height 26
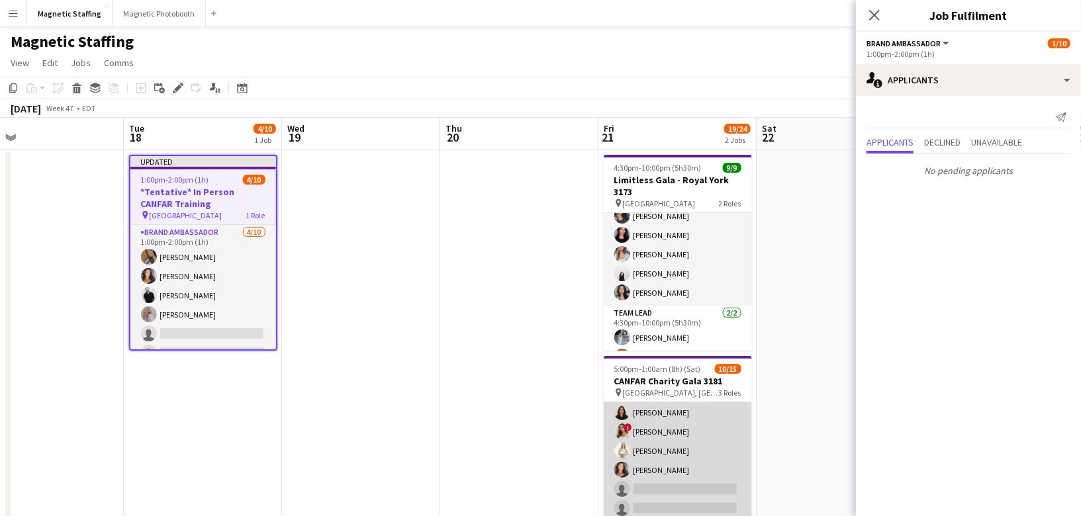
click at [681, 485] on app-card-role "Concierge 10A 7/12 5:30pm-11:30pm (6h) erica Musso jean-philippe roy Malin Keo …" at bounding box center [678, 451] width 148 height 256
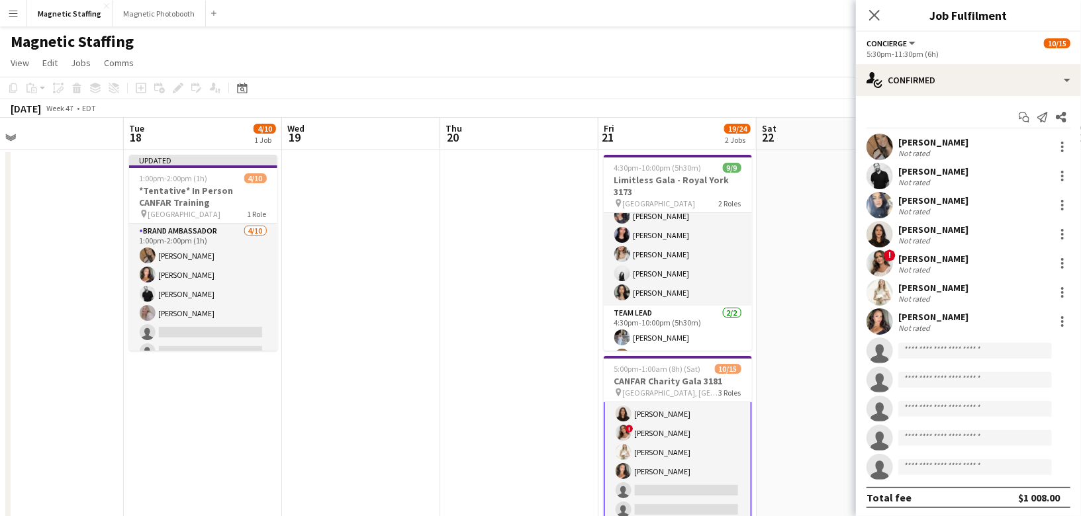
scroll to position [189, 0]
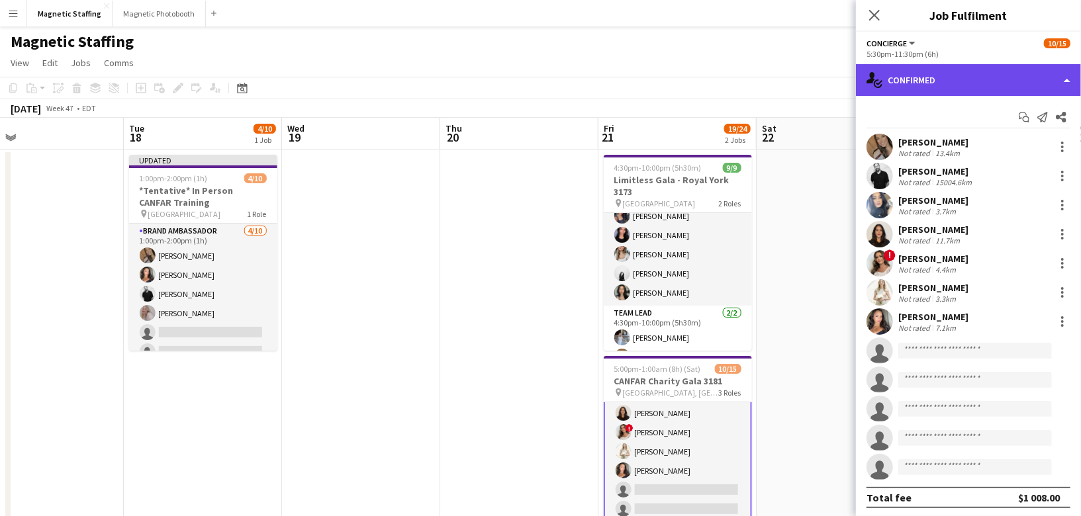
click at [948, 88] on div "single-neutral-actions-check-2 Confirmed" at bounding box center [968, 80] width 225 height 32
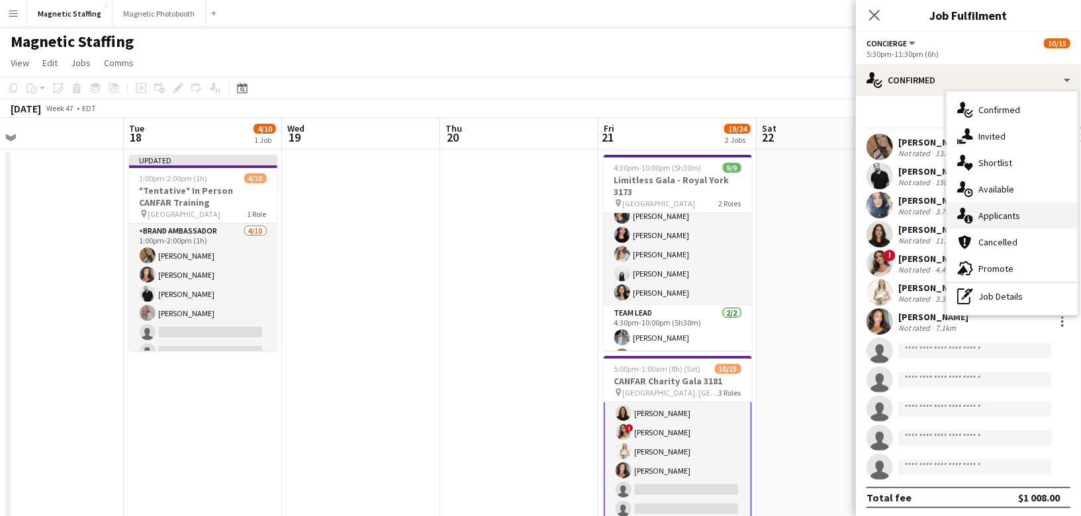
click at [971, 214] on icon "single-neutral-actions-information" at bounding box center [965, 216] width 16 height 16
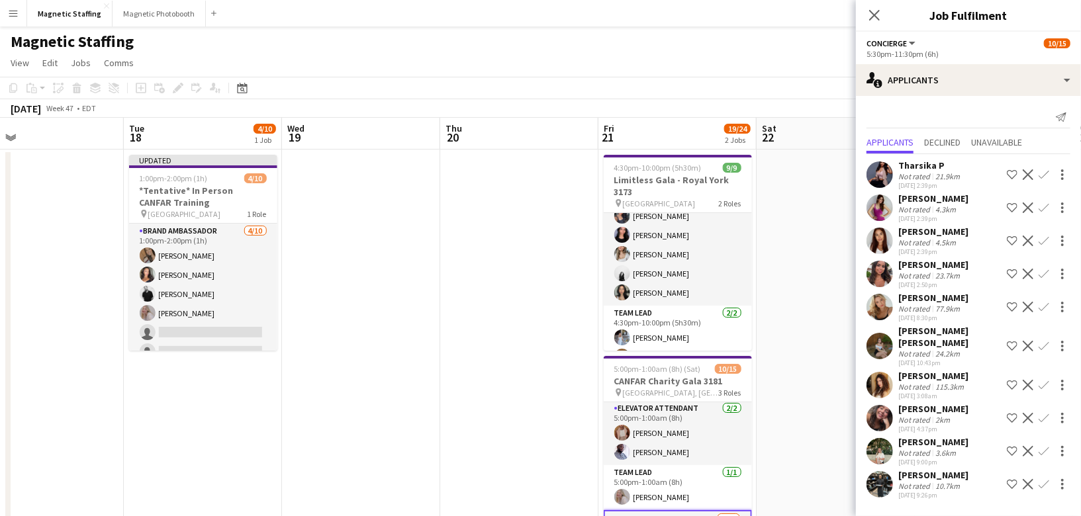
scroll to position [0, 0]
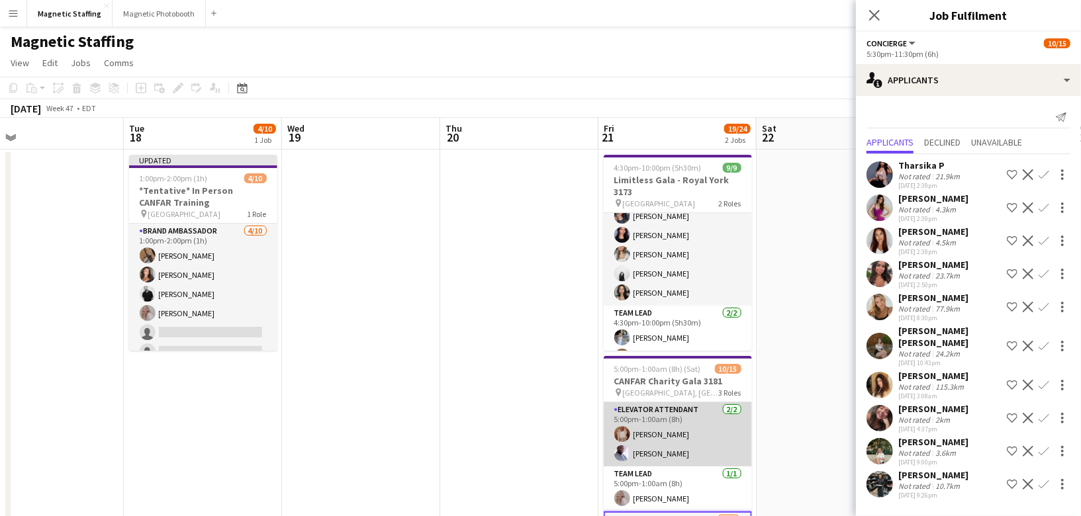
click at [656, 438] on app-card-role "Elevator Attendant 2/2 5:00pm-1:00am (8h) Fady Zablouk Charles Ofori-Attah" at bounding box center [678, 435] width 148 height 64
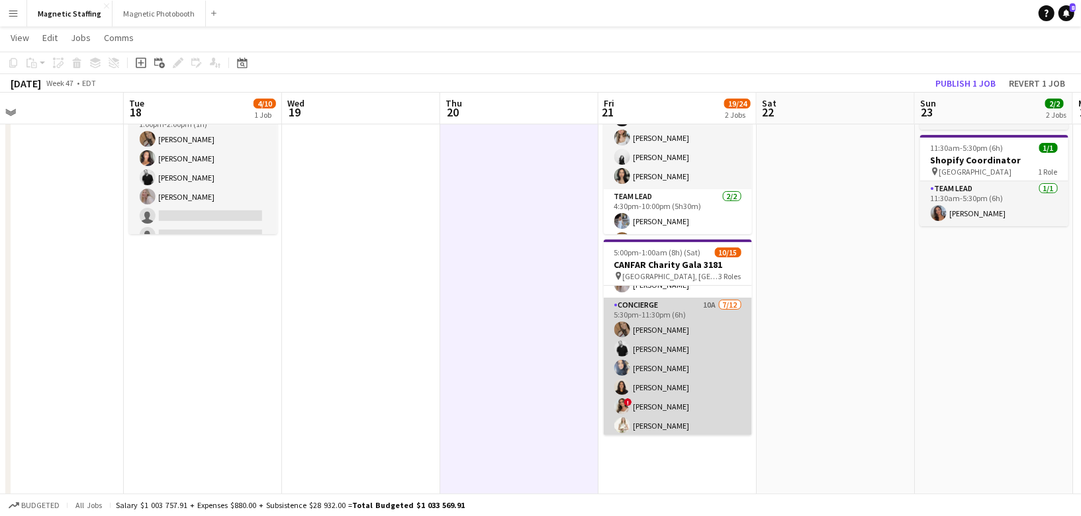
scroll to position [101, 0]
click at [691, 400] on app-card-role "Concierge 10A 7/12 5:30pm-11:30pm (6h) erica Musso jean-philippe roy Malin Keo …" at bounding box center [678, 423] width 148 height 256
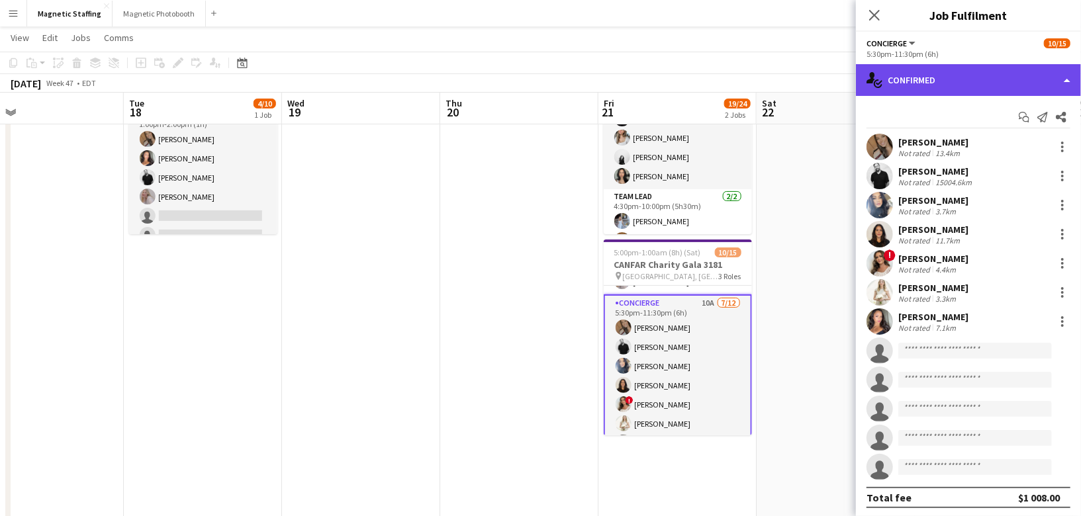
click at [946, 89] on div "single-neutral-actions-check-2 Confirmed" at bounding box center [968, 80] width 225 height 32
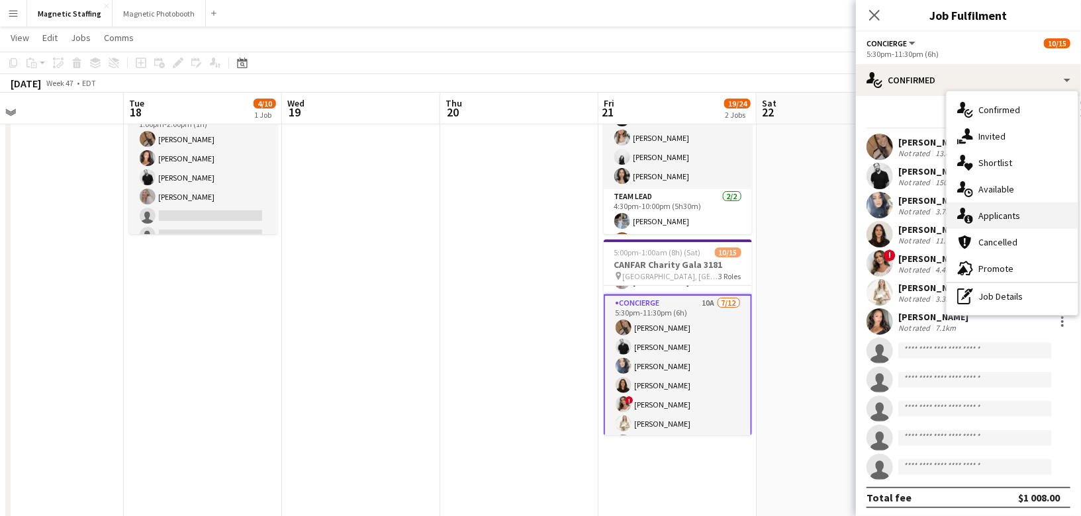
click at [973, 211] on div "single-neutral-actions-information Applicants" at bounding box center [1012, 216] width 131 height 26
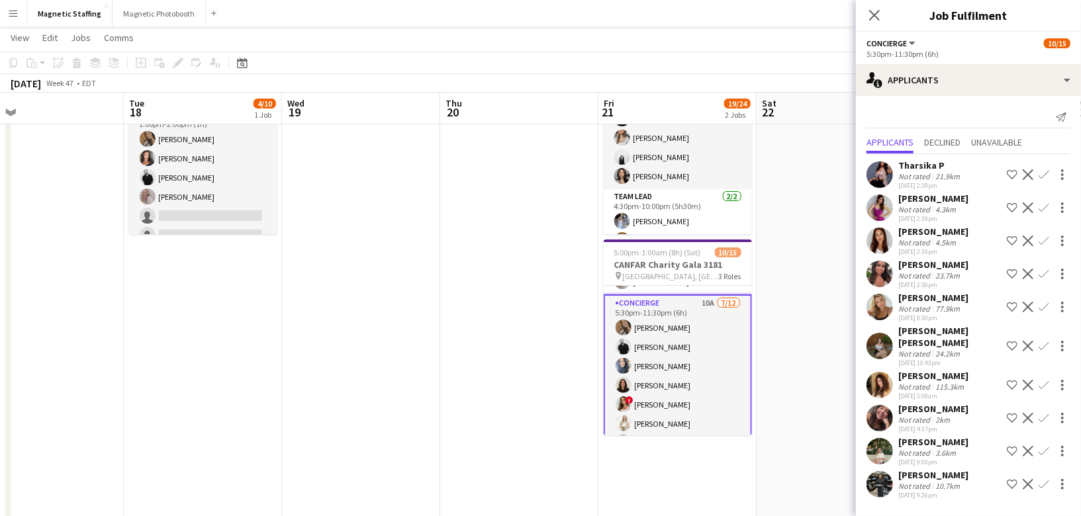
scroll to position [0, 0]
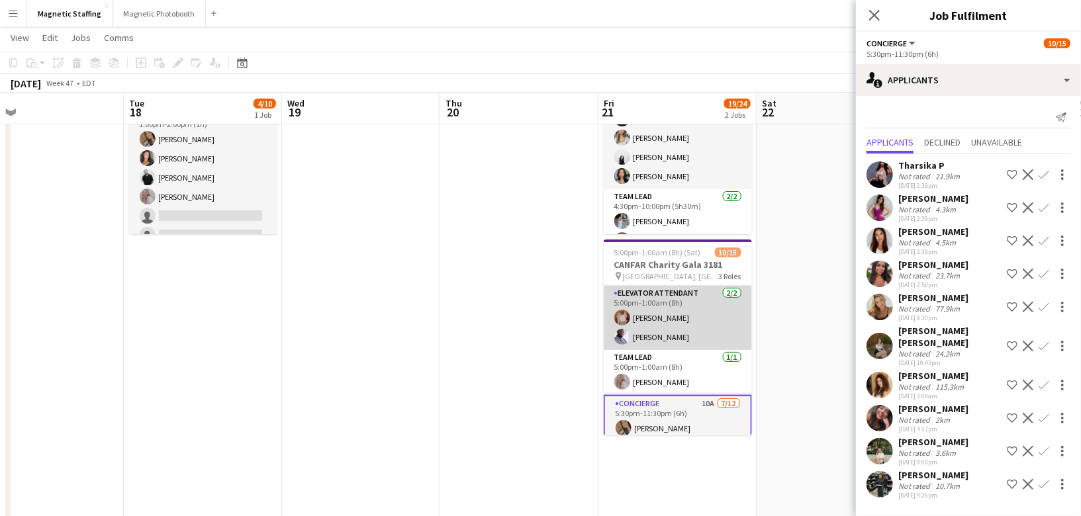
click at [699, 332] on app-card-role "Elevator Attendant 2/2 5:00pm-1:00am (8h) Fady Zablouk Charles Ofori-Attah" at bounding box center [678, 318] width 148 height 64
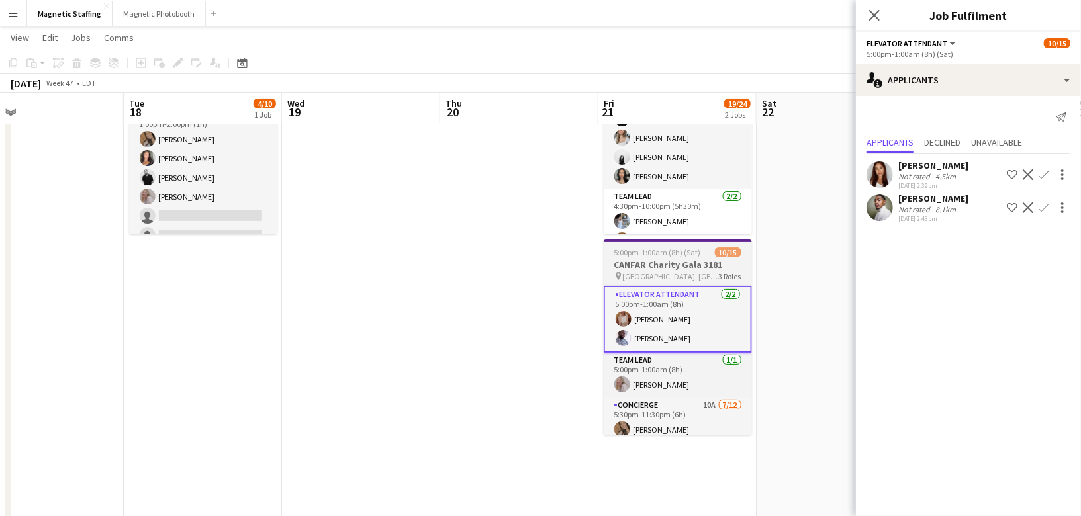
click at [644, 266] on h3 "CANFAR Charity Gala 3181" at bounding box center [678, 265] width 148 height 12
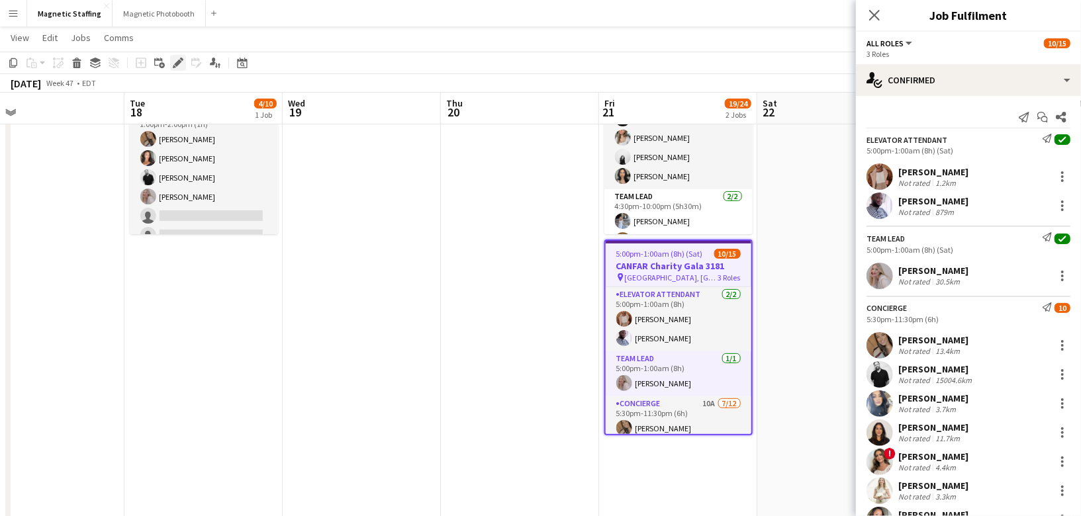
click at [174, 65] on icon at bounding box center [177, 63] width 7 height 7
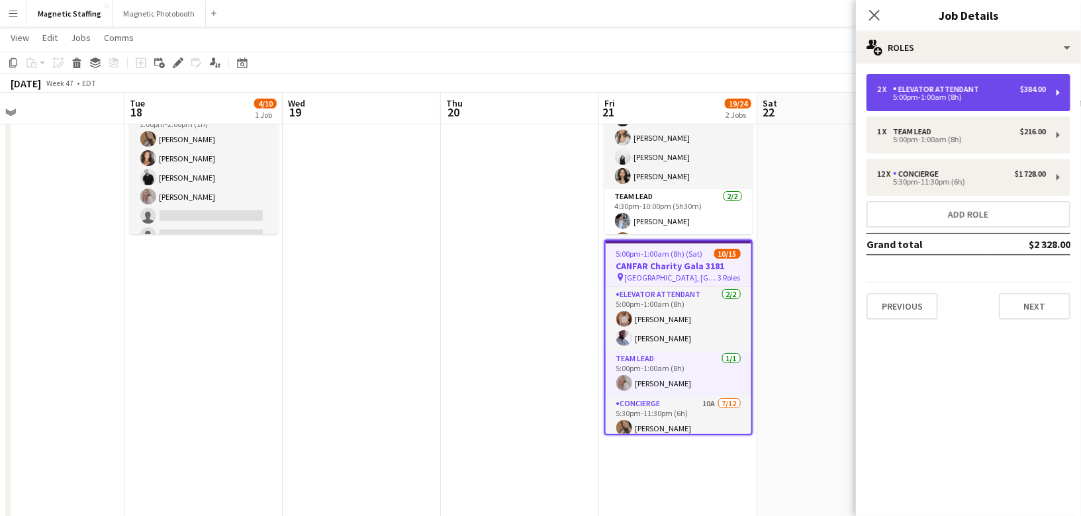
click at [982, 89] on div "2 x Elevator Attendant $384.00" at bounding box center [961, 89] width 169 height 9
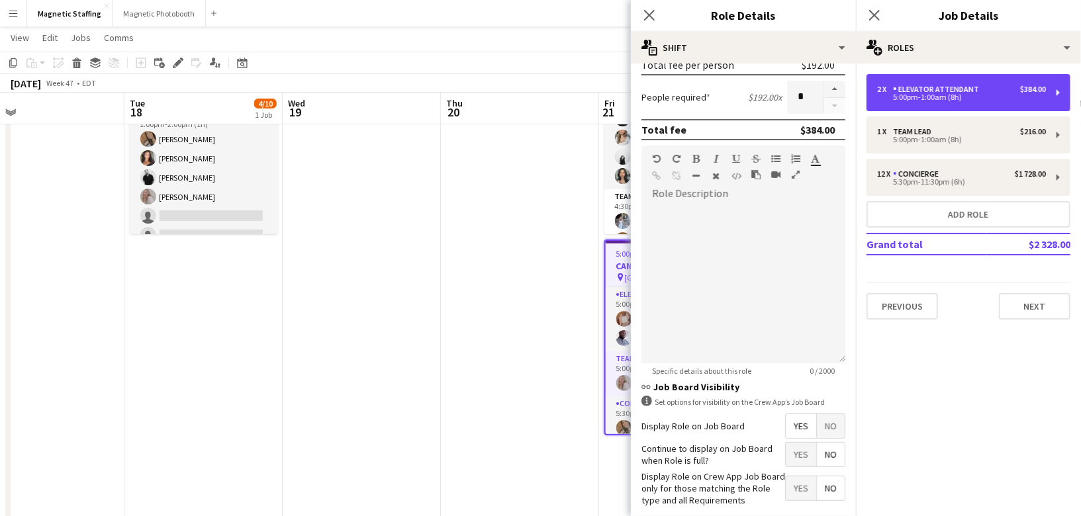
scroll to position [335, 0]
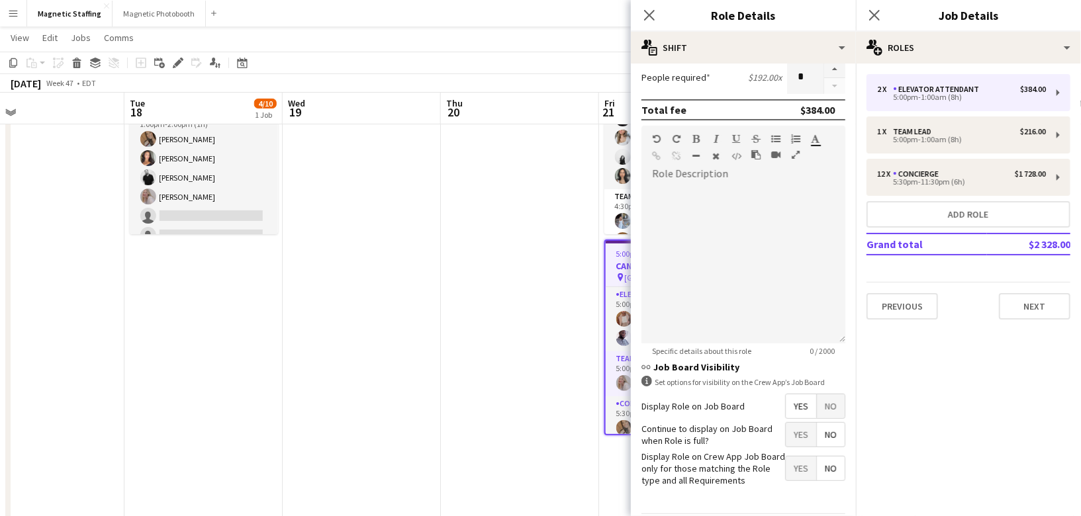
click at [561, 397] on app-date-cell at bounding box center [520, 429] width 158 height 793
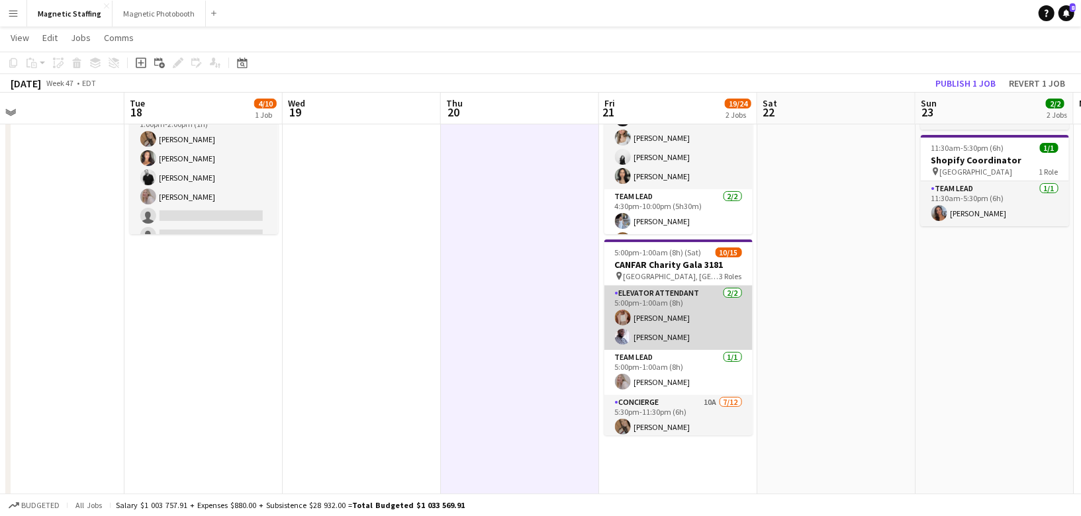
click at [679, 325] on app-card-role "Elevator Attendant 2/2 5:00pm-1:00am (8h) Fady Zablouk Charles Ofori-Attah" at bounding box center [679, 318] width 148 height 64
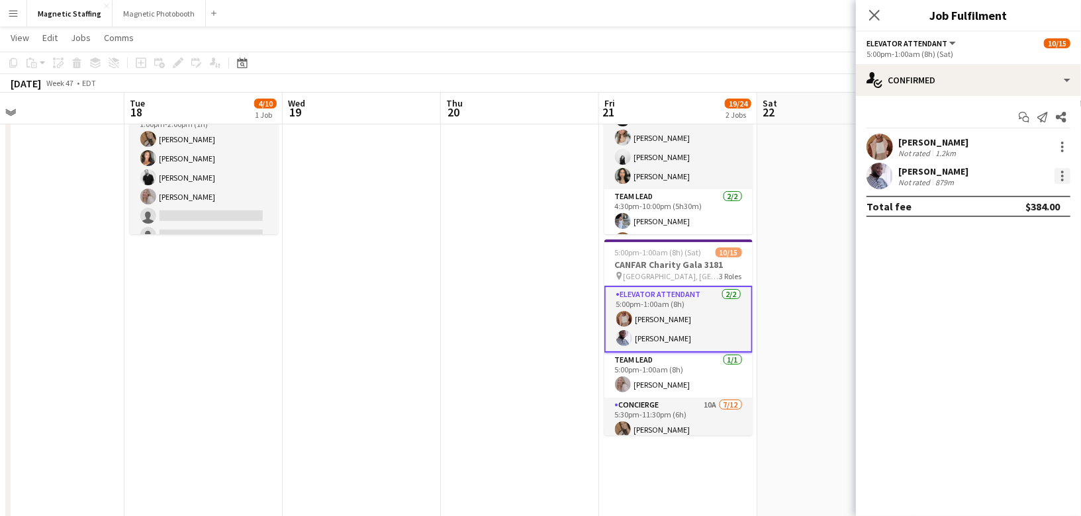
click at [1060, 180] on div at bounding box center [1063, 176] width 16 height 16
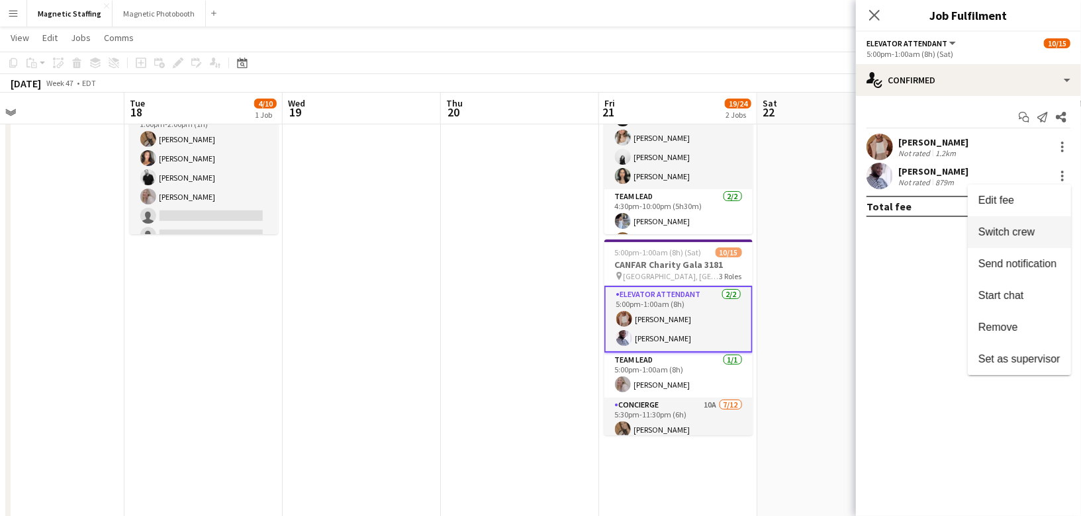
click at [1003, 229] on span "Switch crew" at bounding box center [1007, 231] width 56 height 11
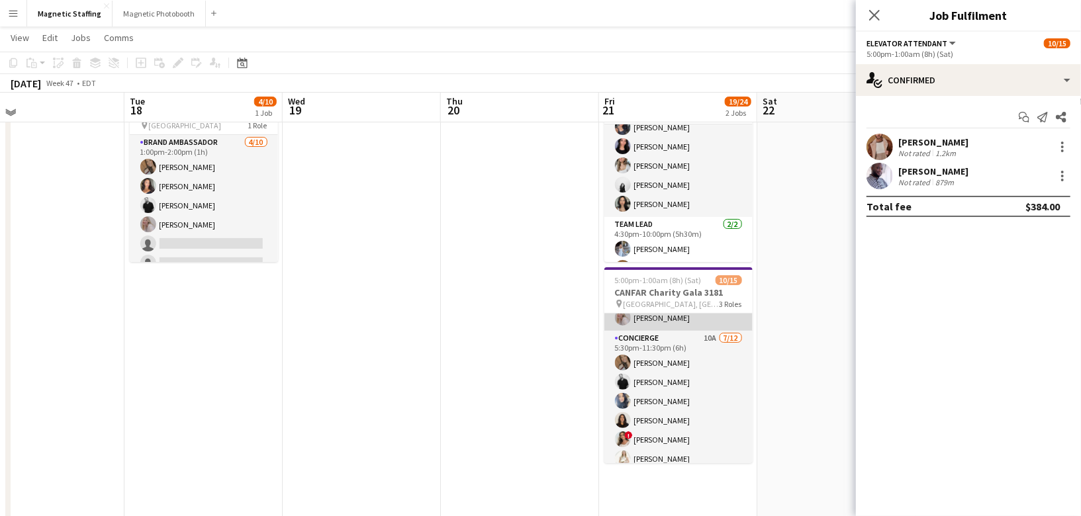
click at [648, 411] on app-card-role "Concierge 10A 7/12 5:30pm-11:30pm (6h) erica Musso jean-philippe roy Malin Keo …" at bounding box center [679, 459] width 148 height 256
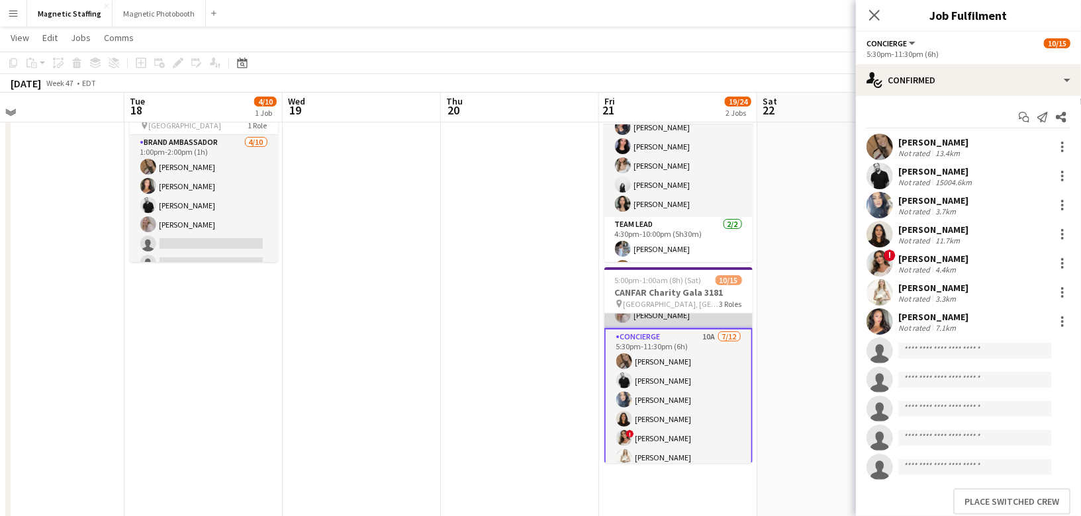
scroll to position [93, 0]
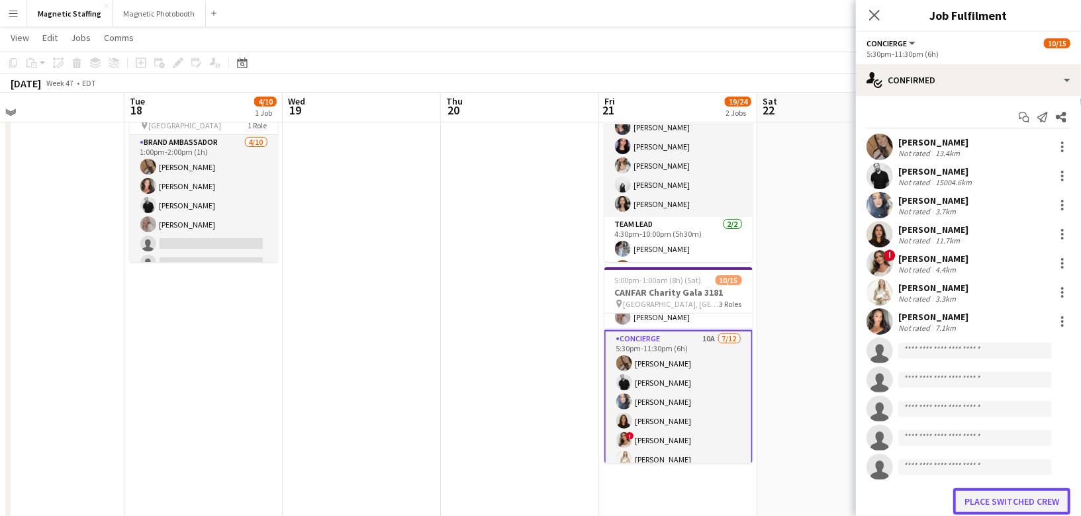
click at [987, 501] on button "Place switched crew" at bounding box center [1011, 502] width 117 height 26
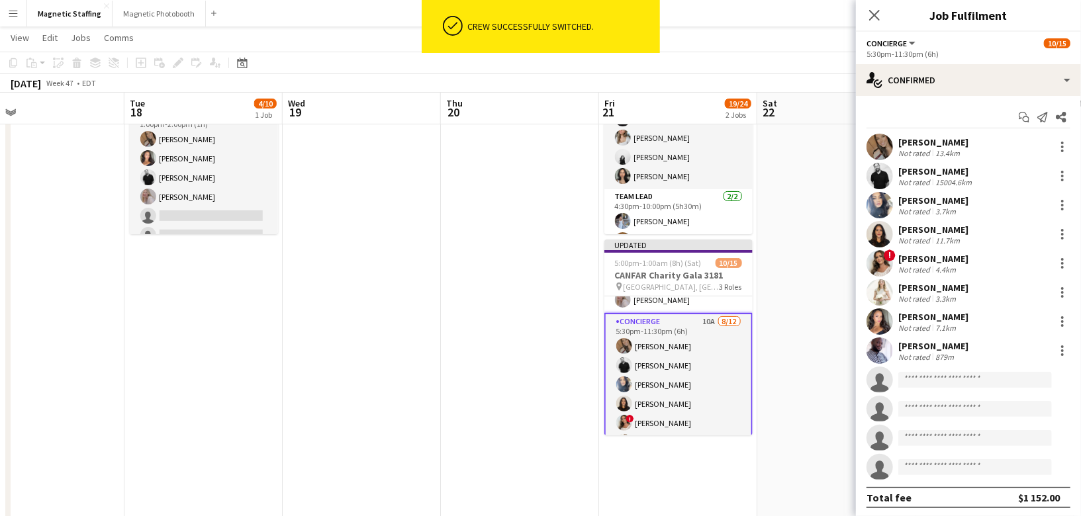
scroll to position [0, 0]
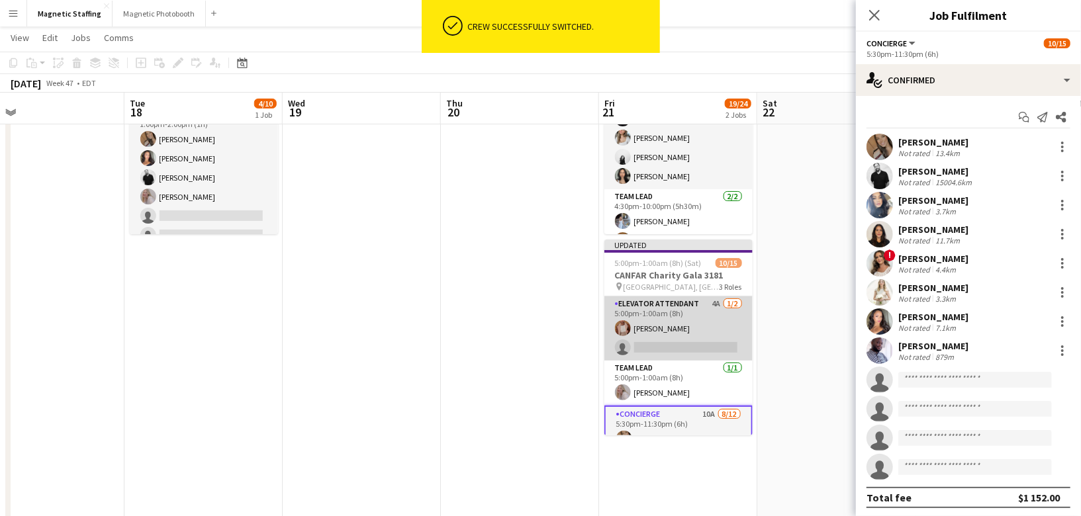
click at [668, 320] on app-card-role "Elevator Attendant 4A 1/2 5:00pm-1:00am (8h) Fady Zablouk single-neutral-actions" at bounding box center [679, 329] width 148 height 64
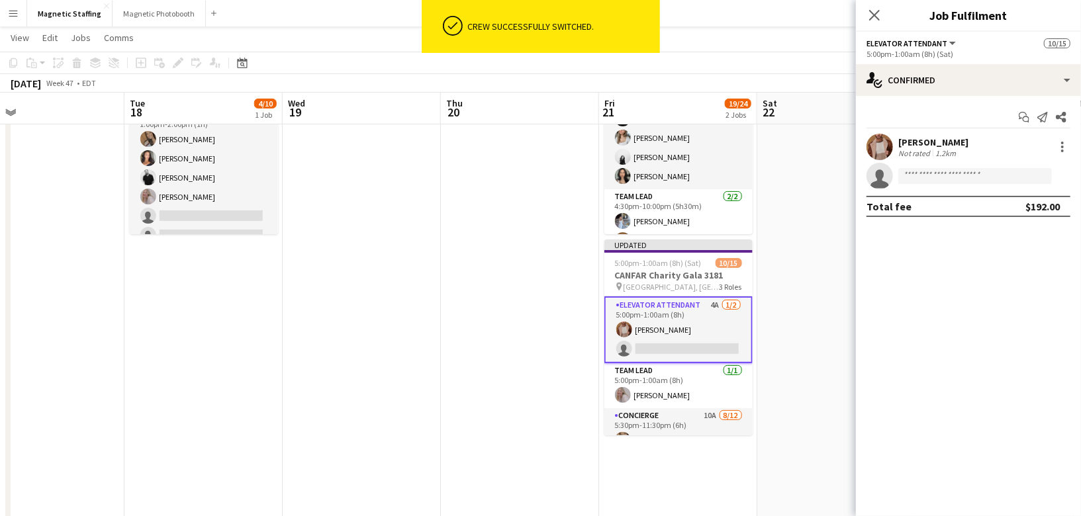
scroll to position [0, 508]
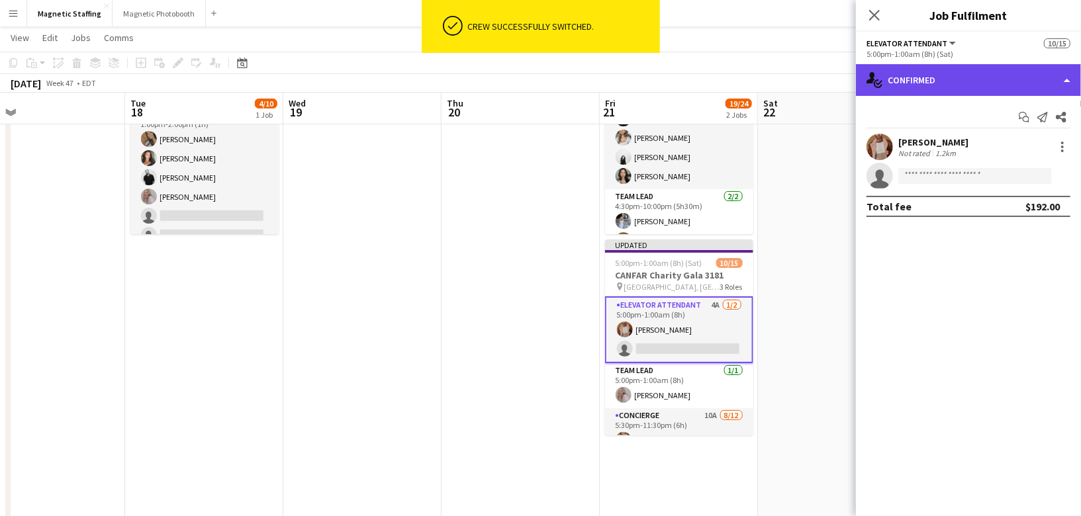
click at [954, 79] on div "single-neutral-actions-check-2 Confirmed" at bounding box center [968, 80] width 225 height 32
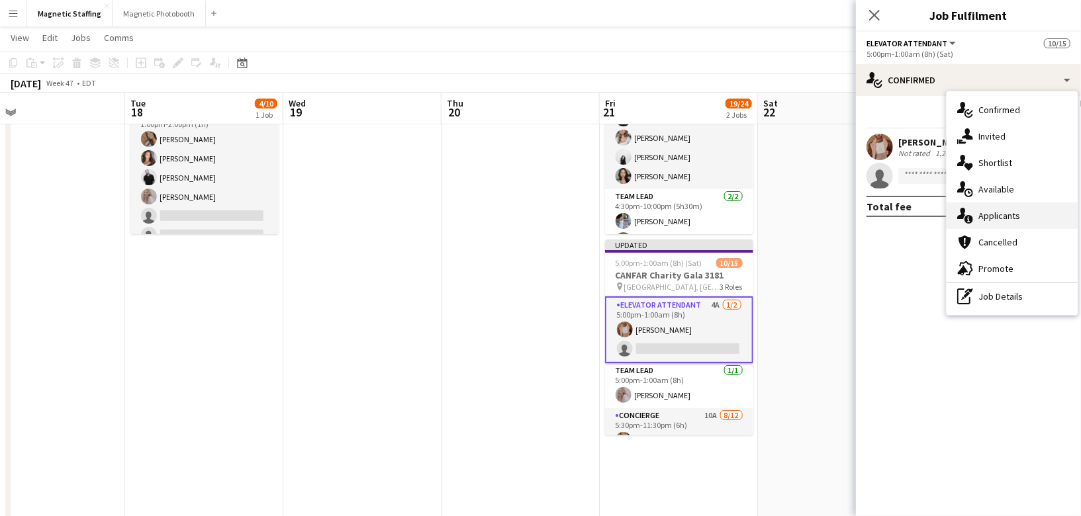
click at [983, 220] on span "Applicants" at bounding box center [1000, 216] width 42 height 12
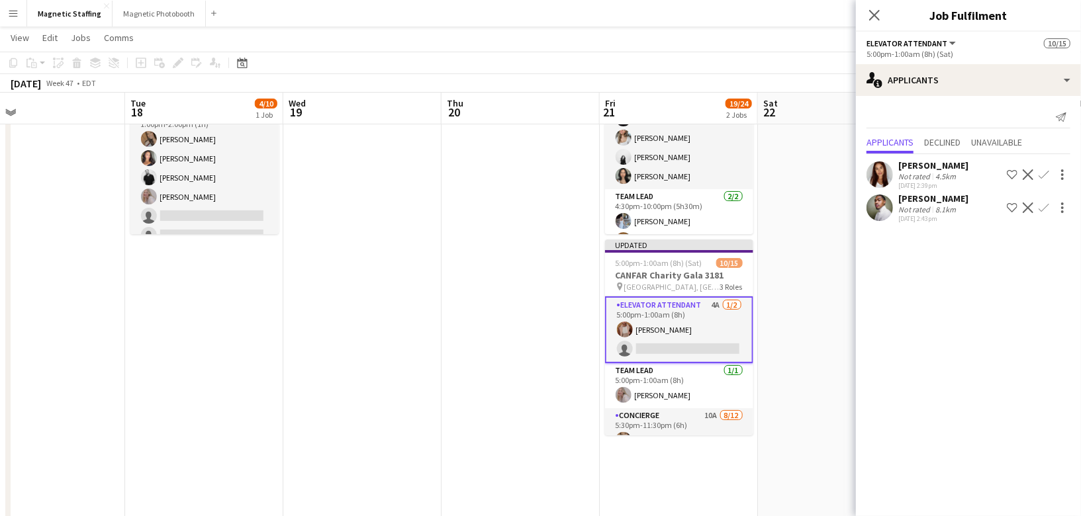
click at [712, 305] on app-card-role "Elevator Attendant 4A 1/2 5:00pm-1:00am (8h) Fady Zablouk single-neutral-actions" at bounding box center [679, 330] width 148 height 67
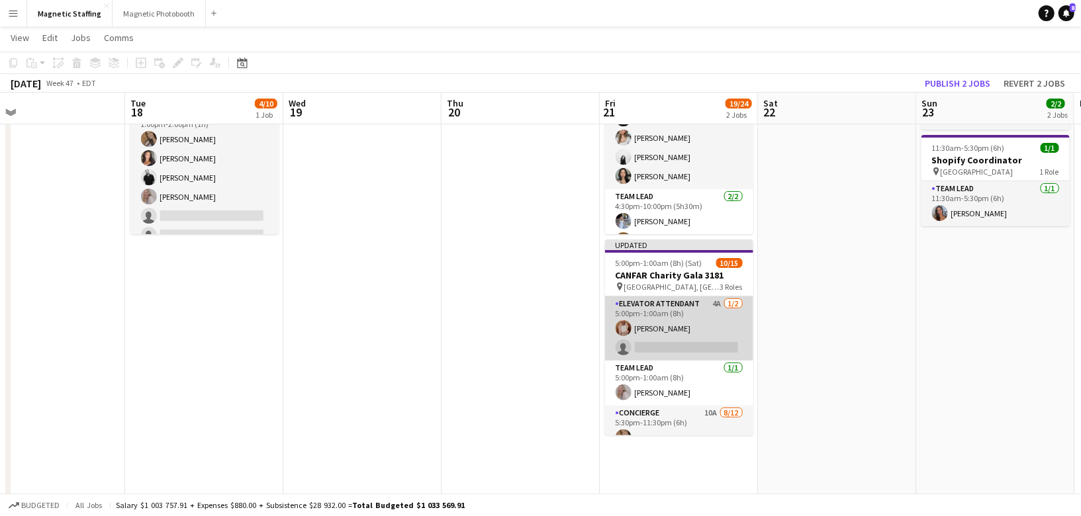
click at [709, 308] on app-card-role "Elevator Attendant 4A 1/2 5:00pm-1:00am (8h) Fady Zablouk single-neutral-actions" at bounding box center [679, 329] width 148 height 64
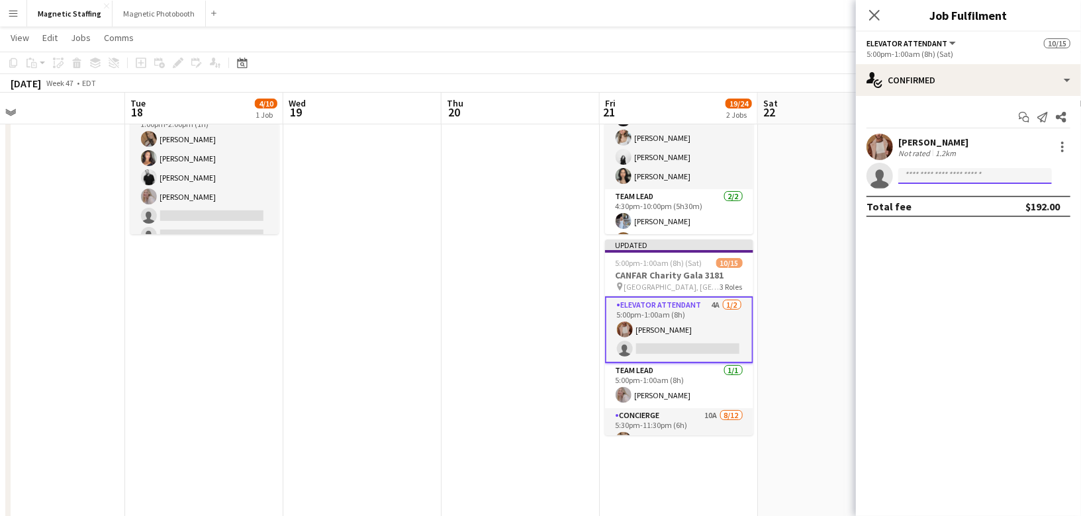
click at [939, 177] on input at bounding box center [976, 176] width 154 height 16
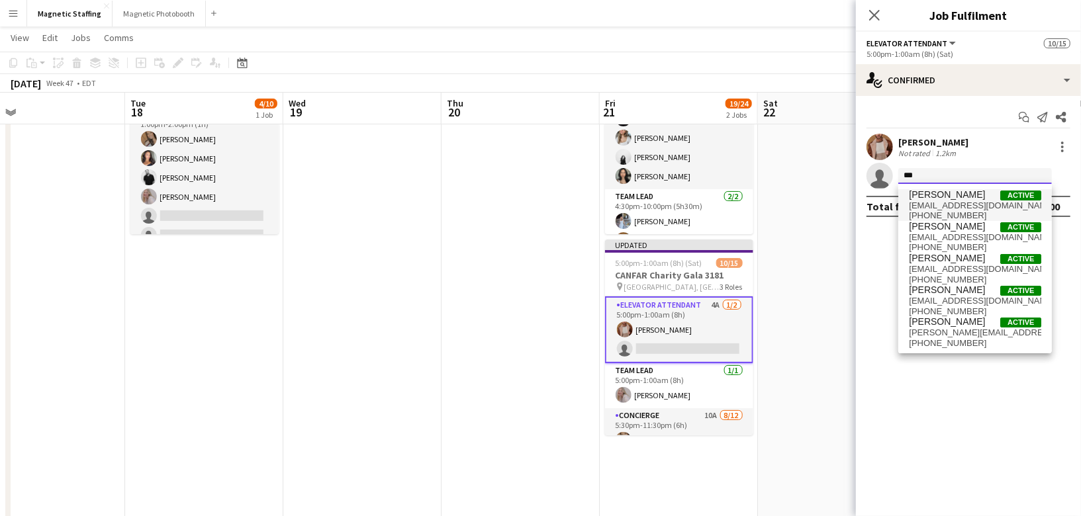
type input "***"
click at [983, 203] on span "kkbennoui@gmail.com" at bounding box center [975, 206] width 132 height 11
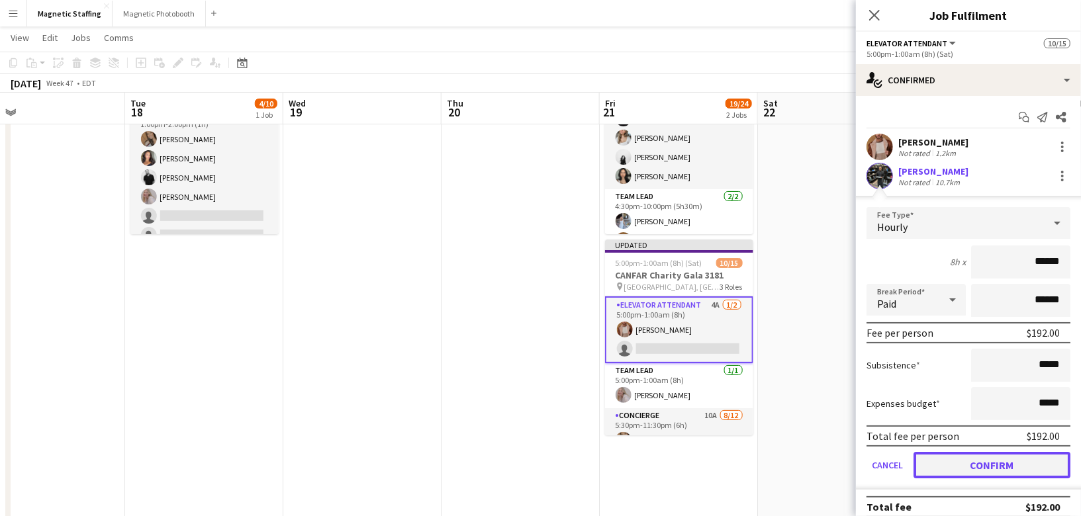
click at [956, 469] on button "Confirm" at bounding box center [992, 465] width 157 height 26
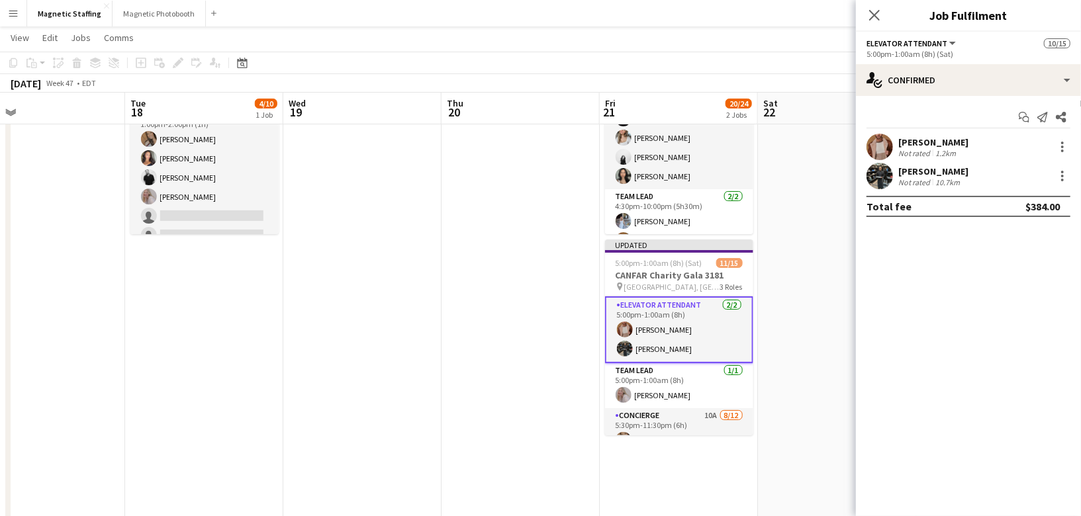
click at [818, 438] on app-date-cell at bounding box center [837, 429] width 158 height 793
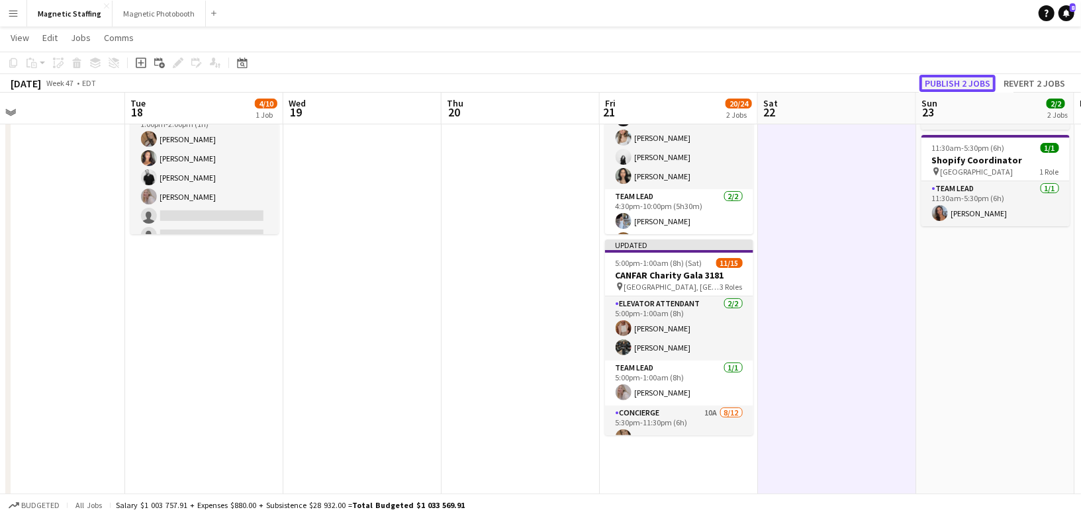
click at [973, 88] on button "Publish 2 jobs" at bounding box center [958, 83] width 76 height 17
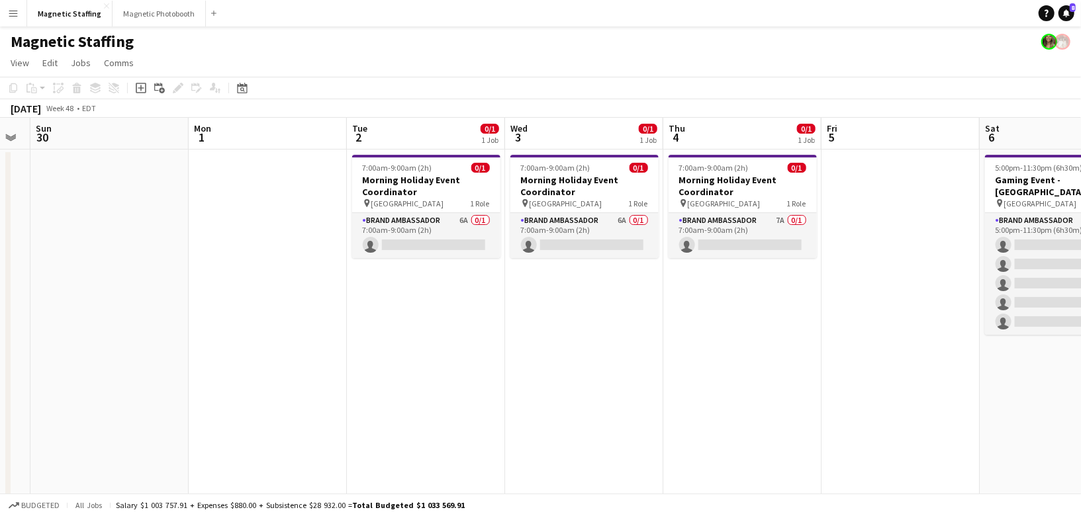
scroll to position [0, 462]
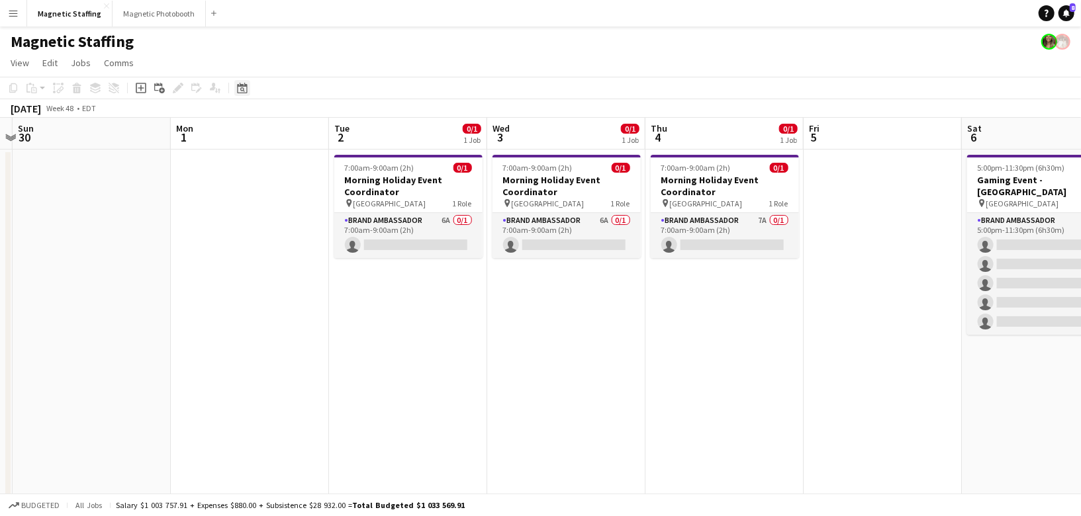
click at [249, 95] on div "Date picker" at bounding box center [242, 88] width 16 height 16
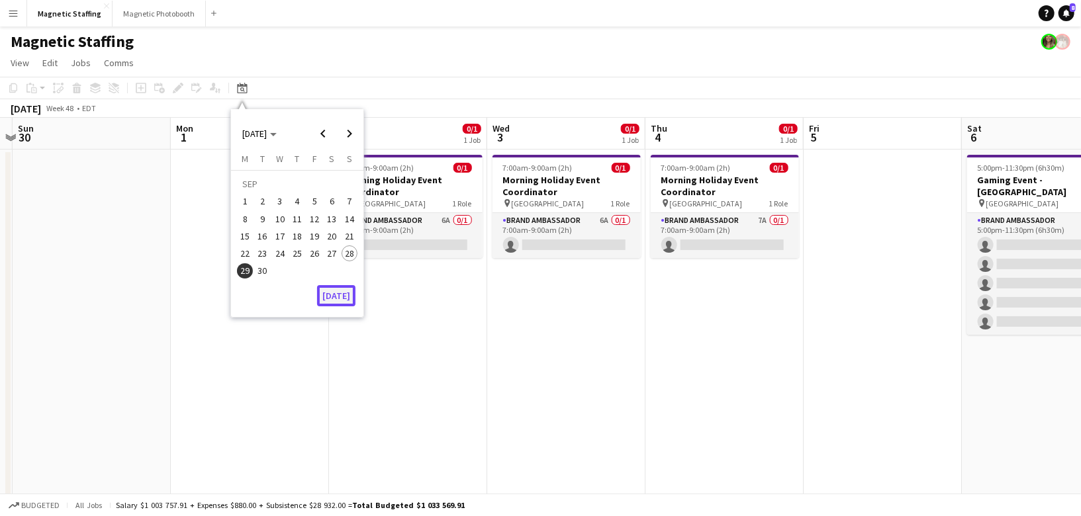
click at [331, 295] on button "[DATE]" at bounding box center [336, 295] width 38 height 21
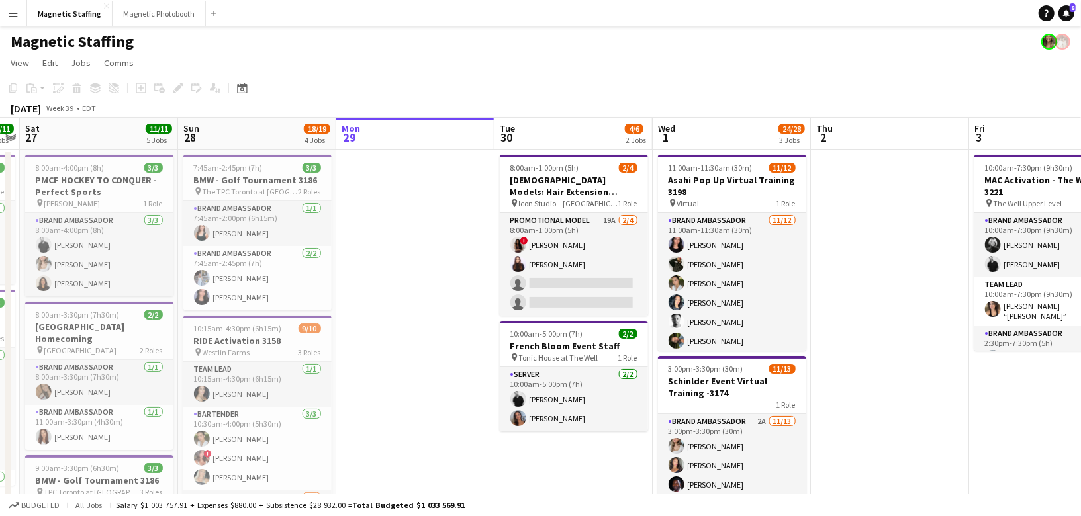
scroll to position [0, 430]
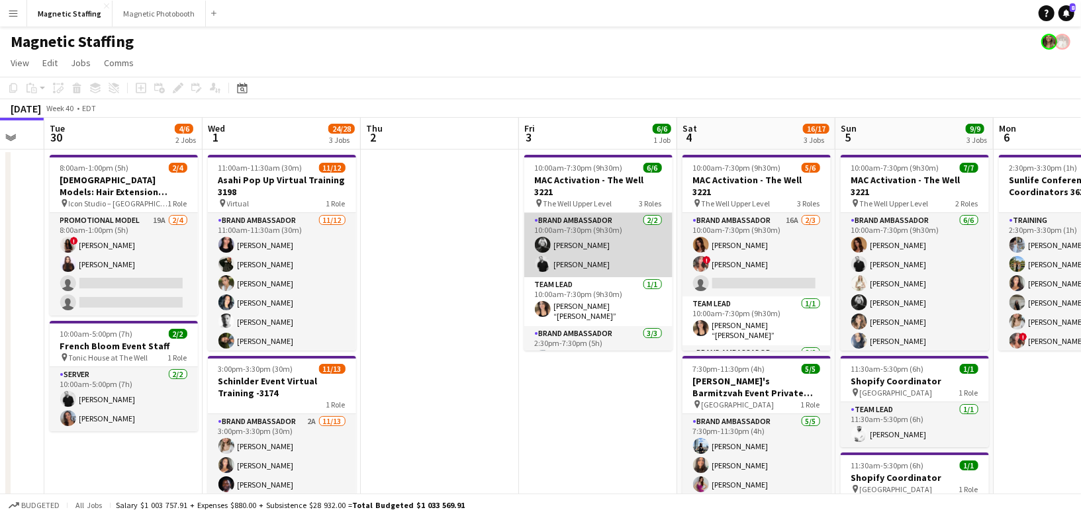
click at [586, 260] on app-card-role "Brand Ambassador [DATE] 10:00am-7:30pm (9h30m) [PERSON_NAME]-[PERSON_NAME]" at bounding box center [598, 245] width 148 height 64
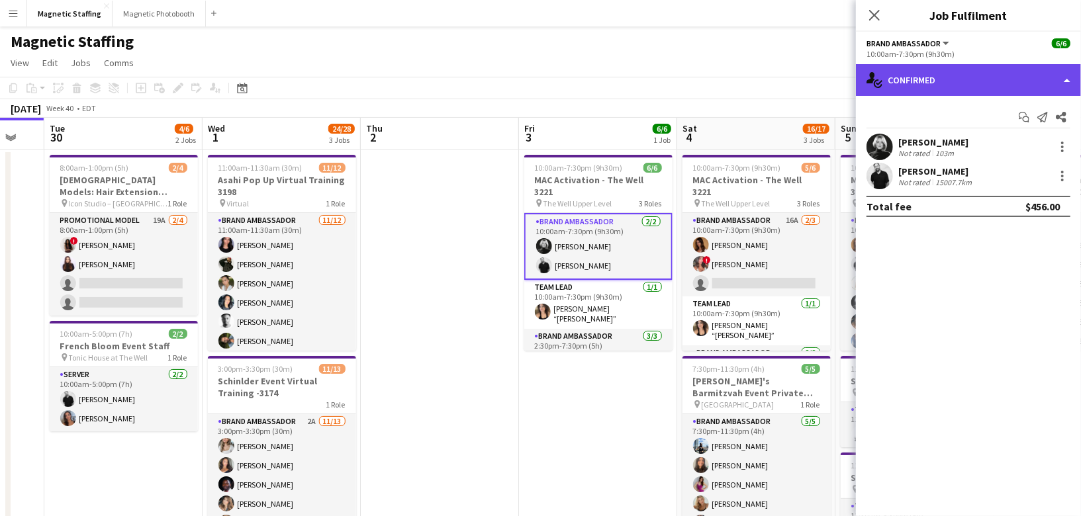
click at [988, 71] on div "single-neutral-actions-check-2 Confirmed" at bounding box center [968, 80] width 225 height 32
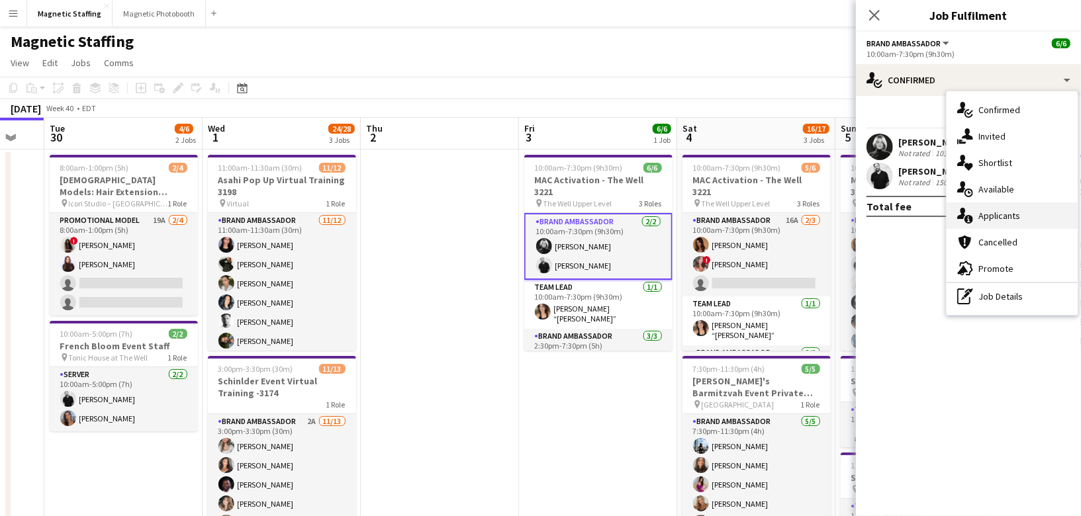
click at [981, 214] on span "Applicants" at bounding box center [1000, 216] width 42 height 12
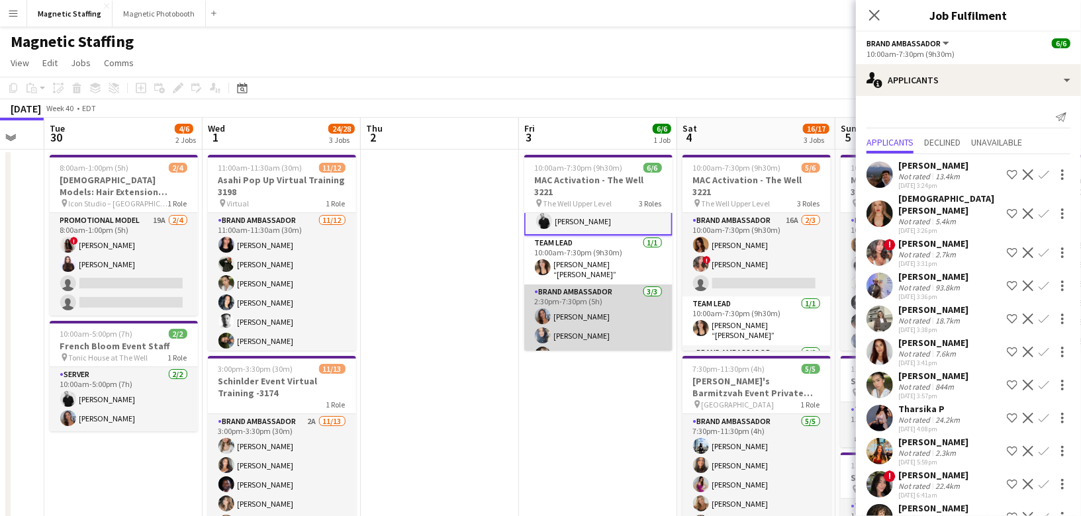
click at [597, 341] on app-card-role "Brand Ambassador [DATE] 2:30pm-7:30pm (5h) [PERSON_NAME] [PERSON_NAME] [PERSON_…" at bounding box center [598, 326] width 148 height 83
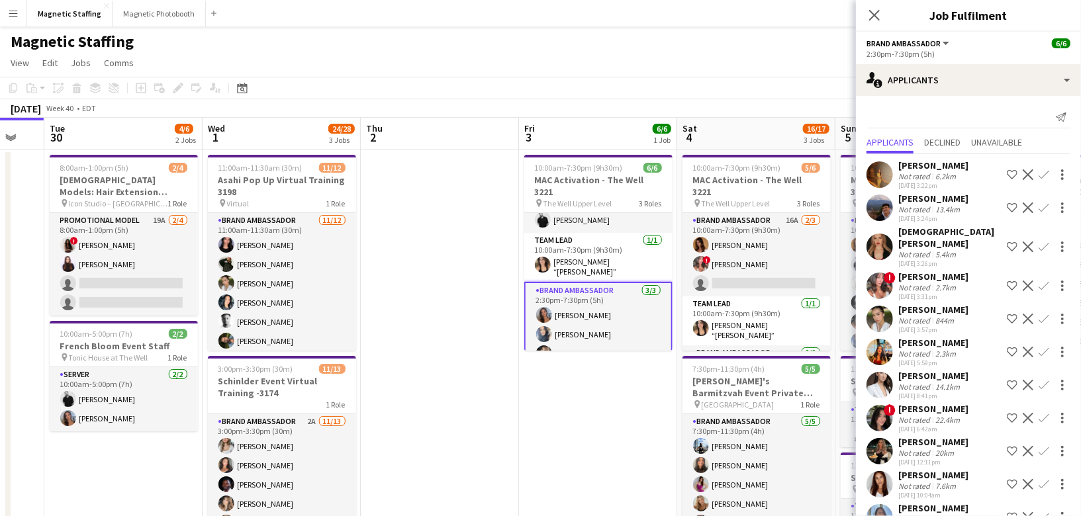
click at [602, 320] on app-card-role "Brand Ambassador [DATE] 2:30pm-7:30pm (5h) [PERSON_NAME] [PERSON_NAME] [PERSON_…" at bounding box center [598, 325] width 148 height 86
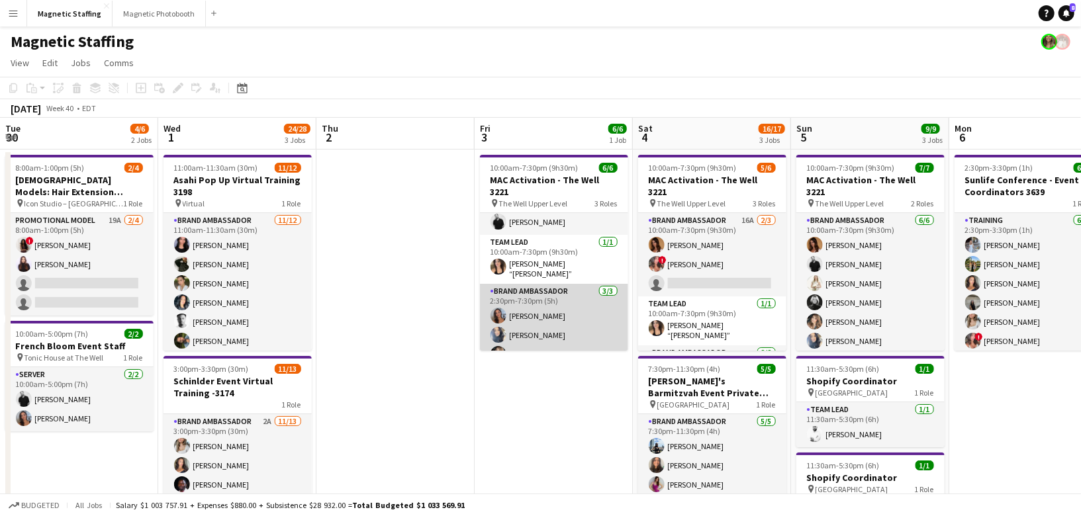
scroll to position [0, 518]
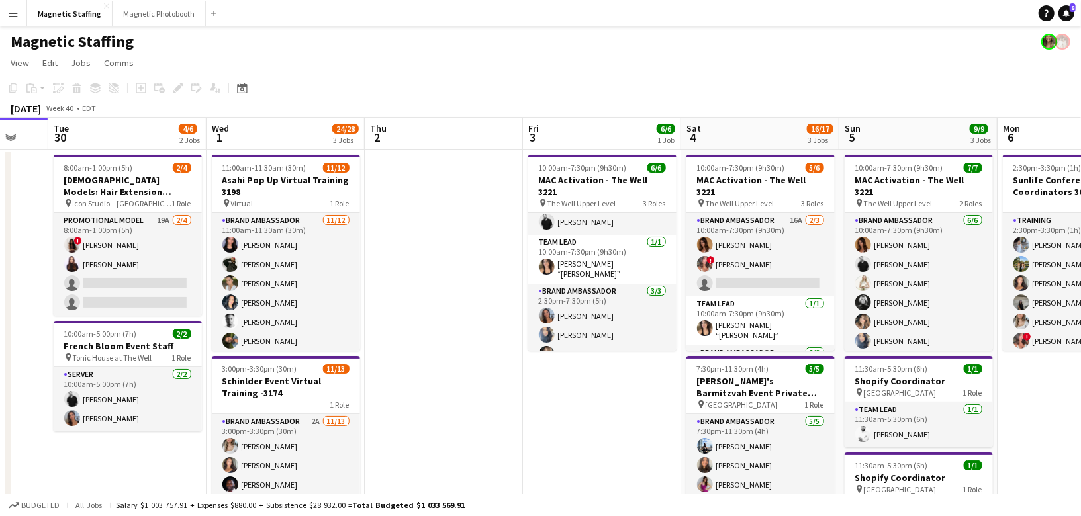
drag, startPoint x: 473, startPoint y: 353, endPoint x: 75, endPoint y: 366, distance: 398.2
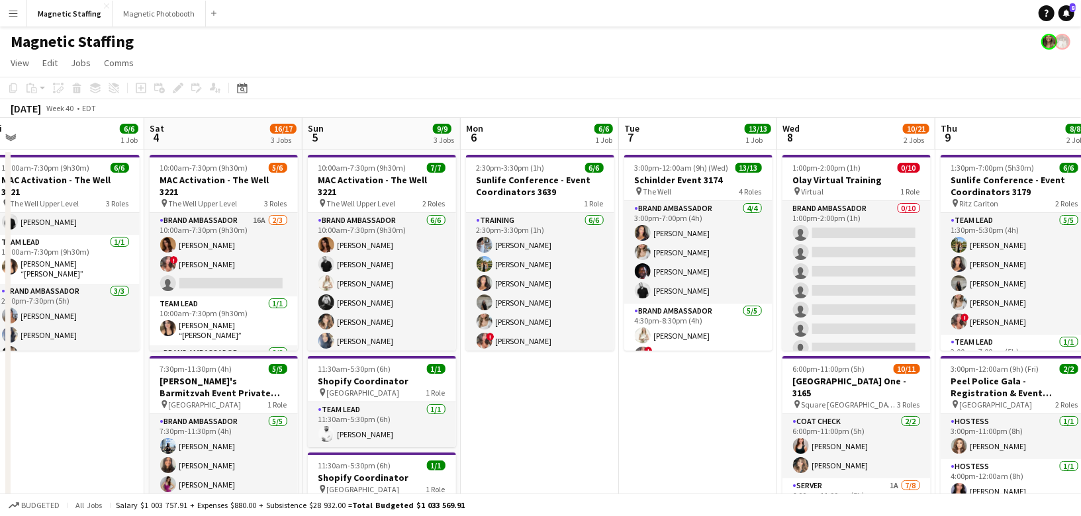
drag, startPoint x: 628, startPoint y: 367, endPoint x: 218, endPoint y: 408, distance: 412.5
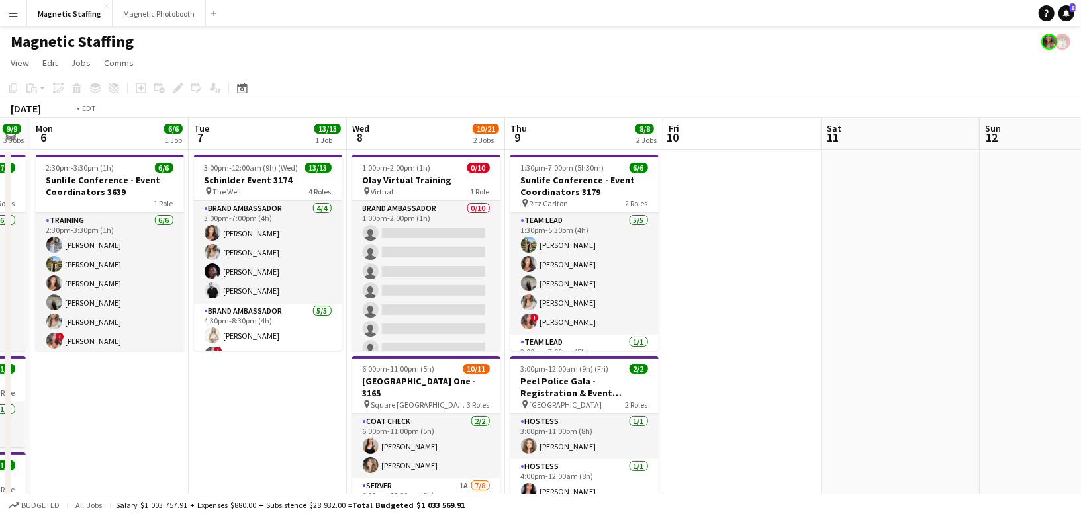
scroll to position [0, 421]
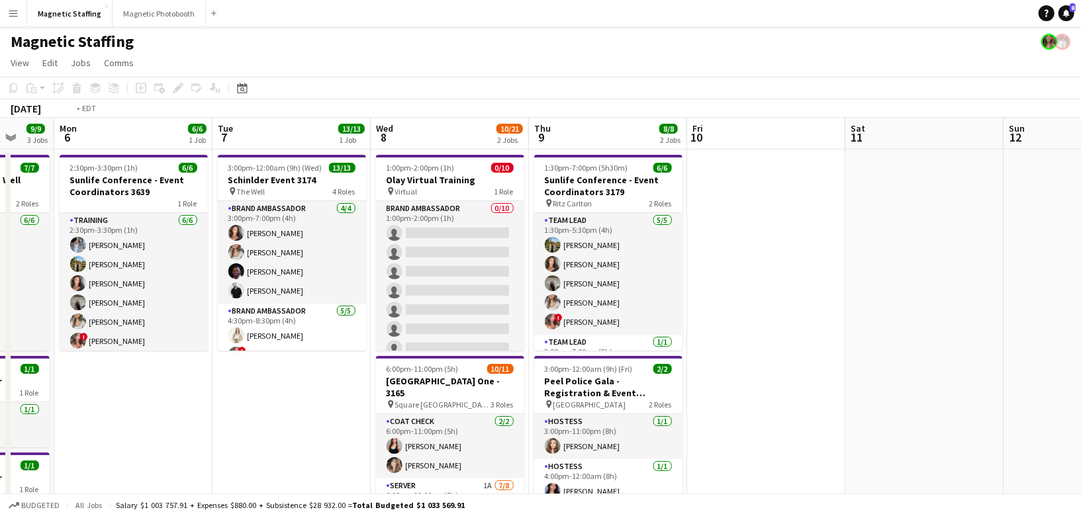
drag, startPoint x: 527, startPoint y: 399, endPoint x: 345, endPoint y: 399, distance: 182.1
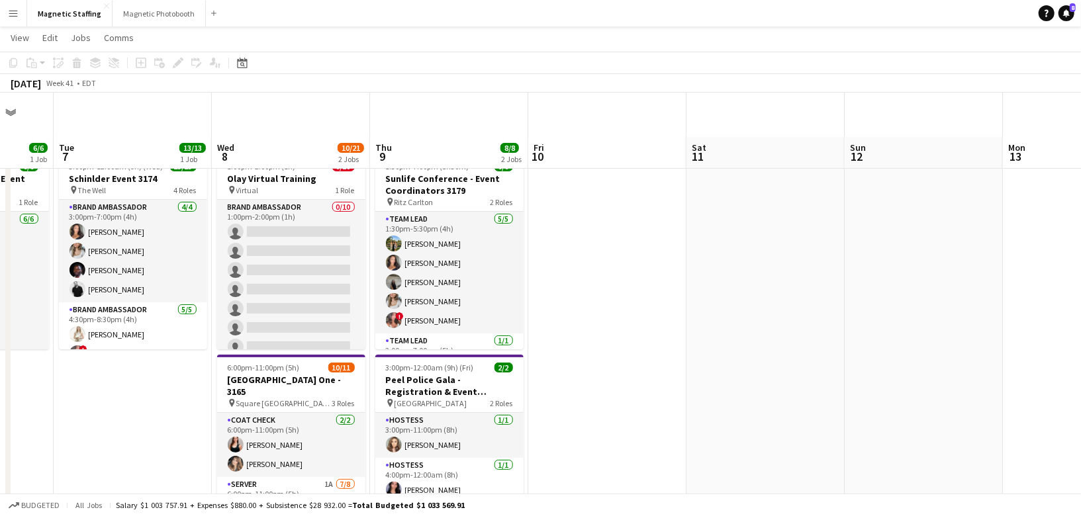
scroll to position [243, 0]
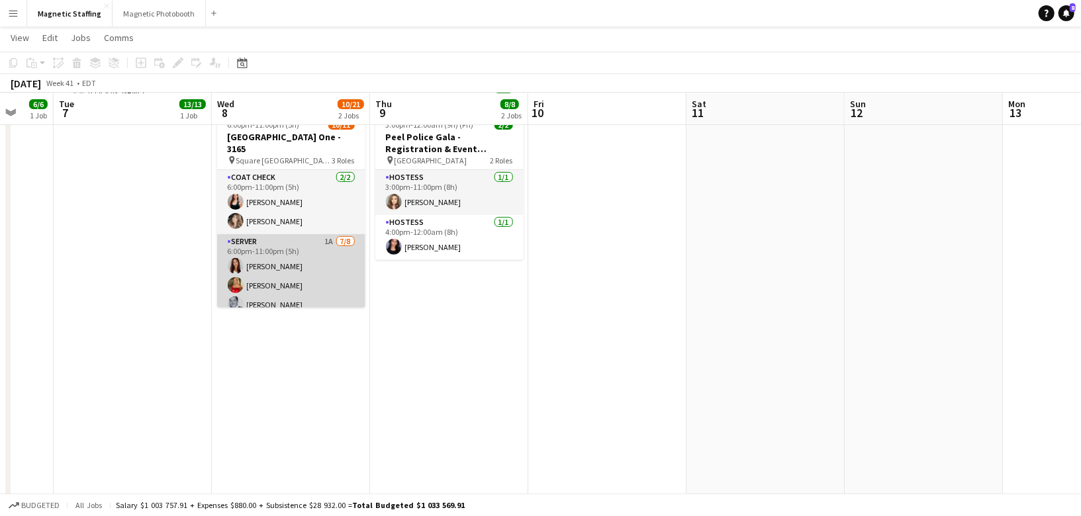
click at [305, 278] on app-card-role "Server 1A [DATE] 6:00pm-11:00pm (5h) [PERSON_NAME] [PERSON_NAME] [PERSON_NAME] …" at bounding box center [291, 323] width 148 height 179
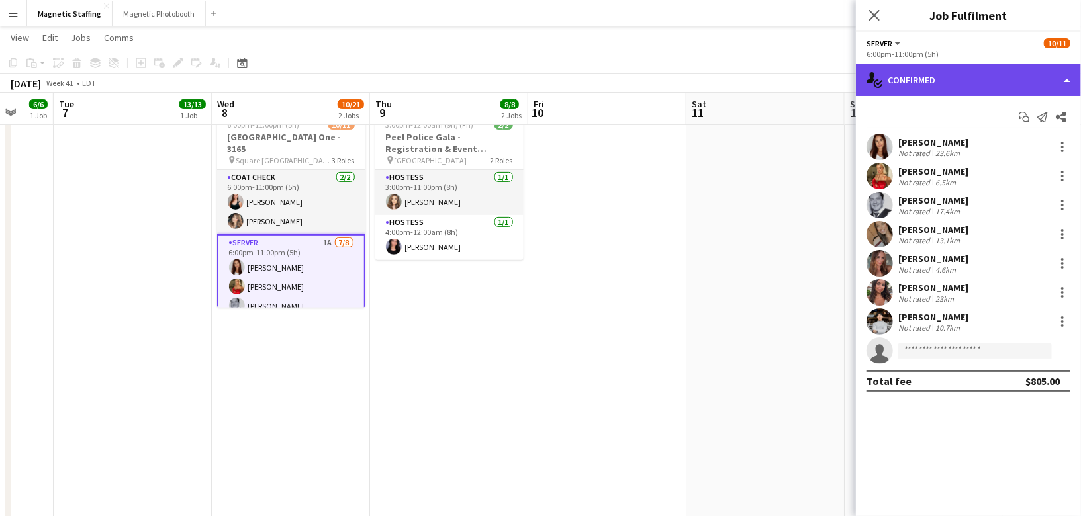
click at [1004, 83] on div "single-neutral-actions-check-2 Confirmed" at bounding box center [968, 80] width 225 height 32
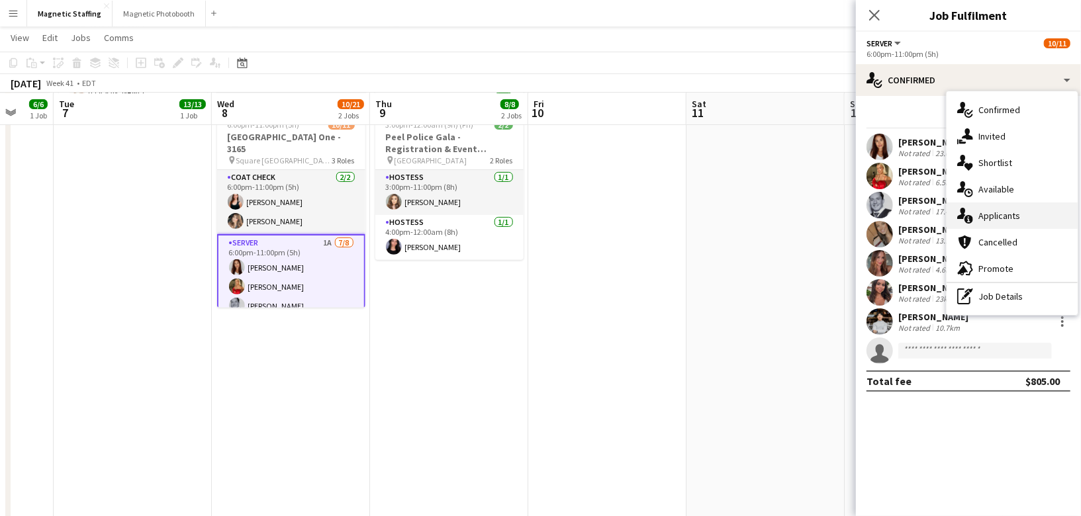
click at [973, 221] on icon "single-neutral-actions-information" at bounding box center [965, 216] width 16 height 16
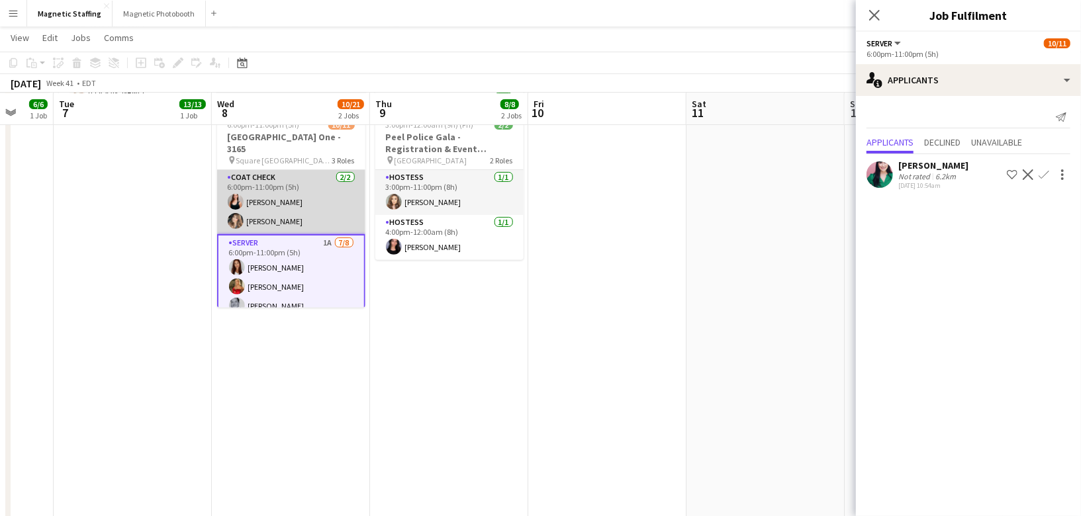
click at [353, 209] on app-card-role "Coat Check [DATE] 6:00pm-11:00pm (5h) [PERSON_NAME] [PERSON_NAME]" at bounding box center [291, 202] width 148 height 64
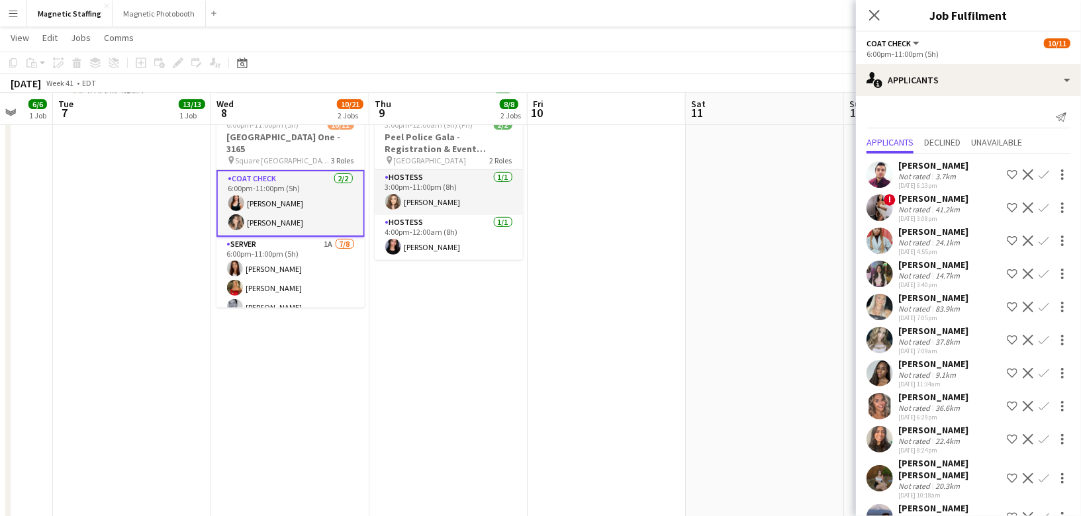
scroll to position [50, 0]
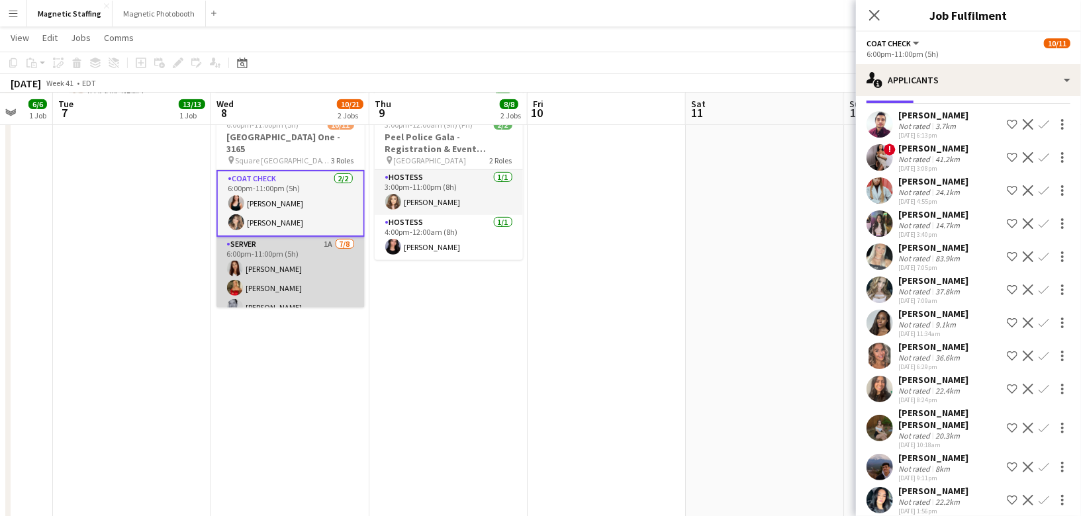
click at [271, 284] on app-card-role "Server 1A [DATE] 6:00pm-11:00pm (5h) [PERSON_NAME] [PERSON_NAME] [PERSON_NAME] …" at bounding box center [291, 326] width 148 height 179
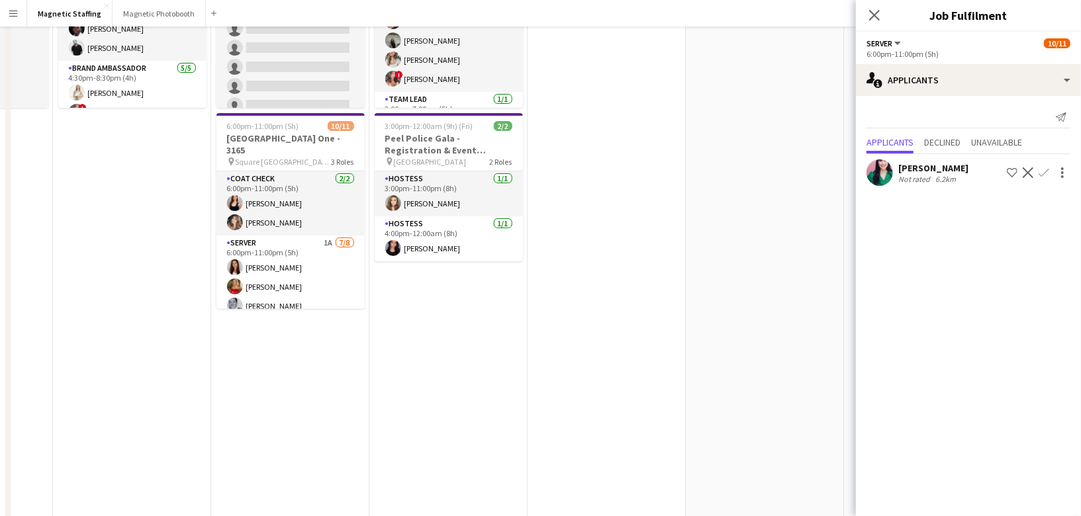
scroll to position [0, 0]
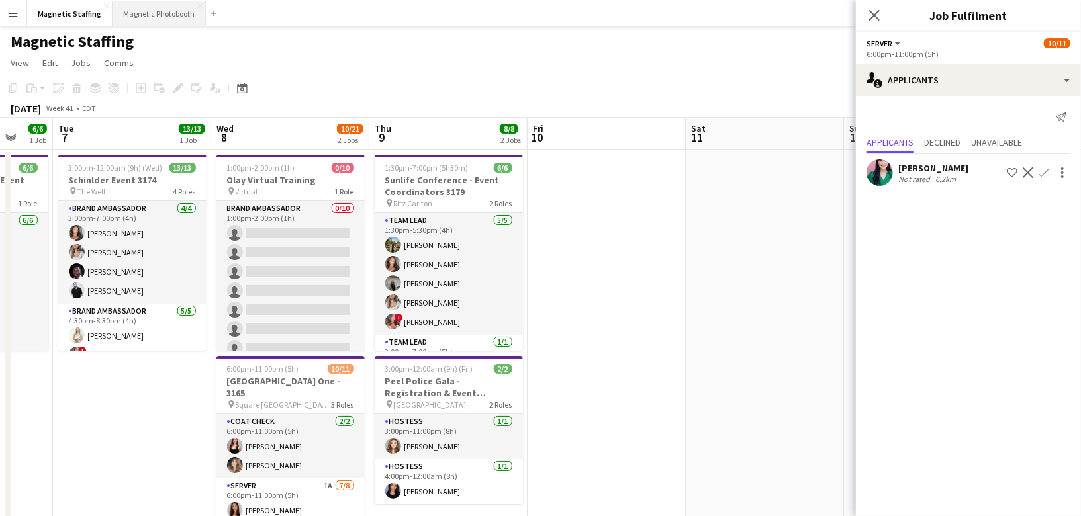
click at [161, 24] on button "Magnetic Photobooth Close" at bounding box center [159, 14] width 93 height 26
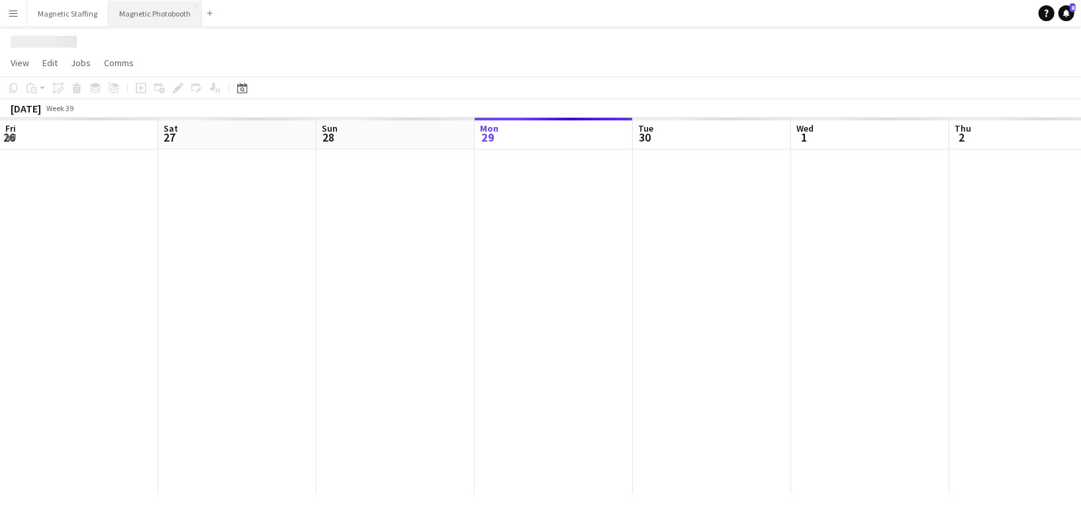
scroll to position [0, 316]
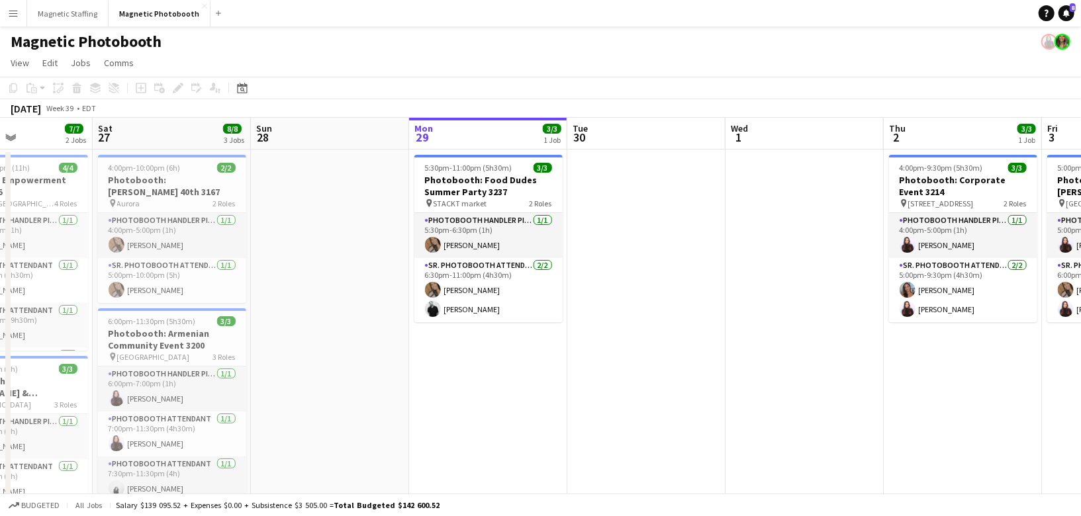
drag, startPoint x: 313, startPoint y: 326, endPoint x: 537, endPoint y: 323, distance: 223.8
click at [538, 325] on app-calendar-viewport "Wed 24 Thu 25 Fri 26 7/7 2 Jobs Sat 27 8/8 3 Jobs Sun 28 Mon 29 3/3 1 Job Tue 3…" at bounding box center [540, 424] width 1081 height 612
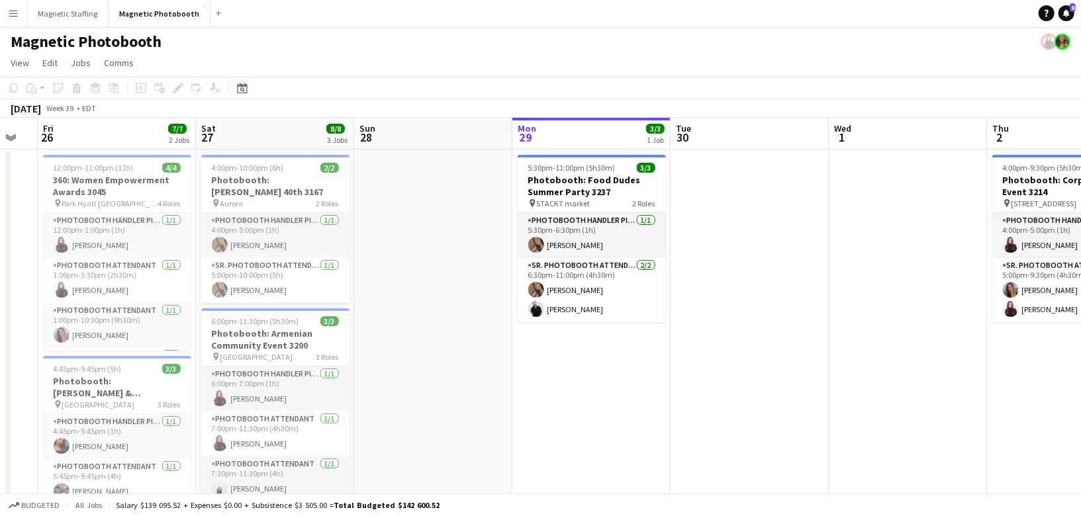
drag, startPoint x: 394, startPoint y: 374, endPoint x: 493, endPoint y: 373, distance: 98.7
click at [495, 373] on app-calendar-viewport "Wed 24 Thu 25 Fri 26 7/7 2 Jobs Sat 27 8/8 3 Jobs Sun 28 Mon 29 3/3 1 Job Tue 3…" at bounding box center [540, 424] width 1081 height 612
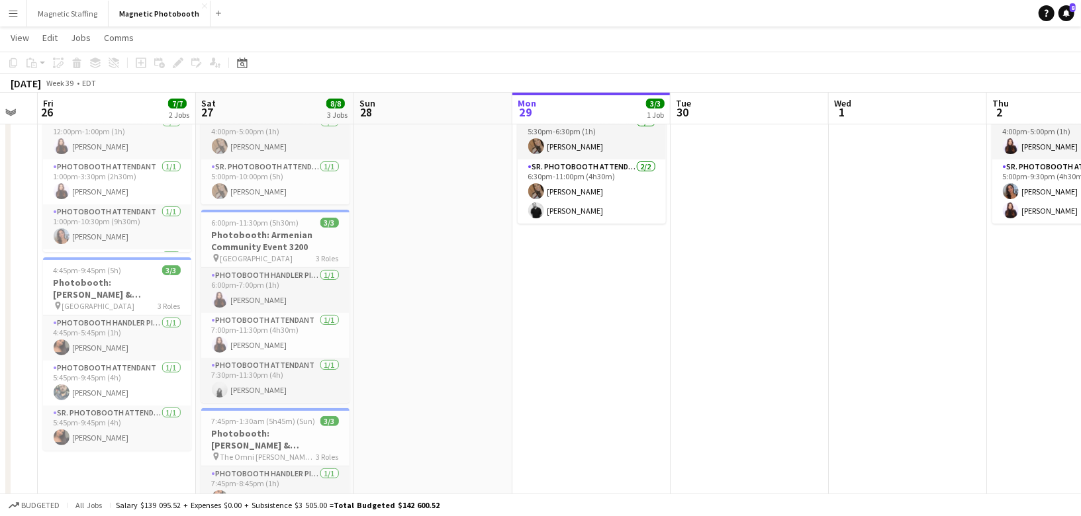
scroll to position [97, 0]
click at [293, 254] on span "[GEOGRAPHIC_DATA]" at bounding box center [256, 259] width 73 height 10
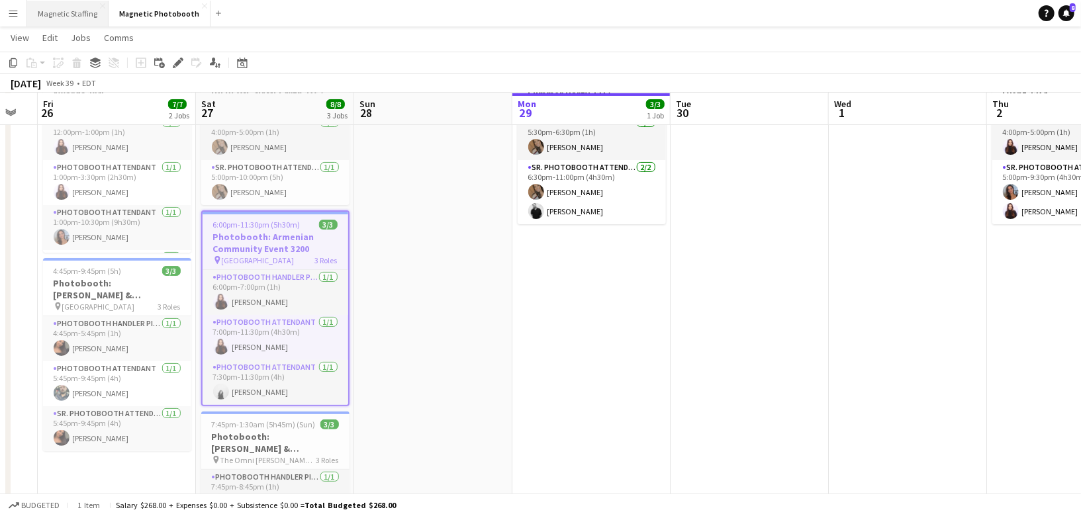
click at [67, 15] on button "Magnetic Staffing Close" at bounding box center [67, 14] width 81 height 26
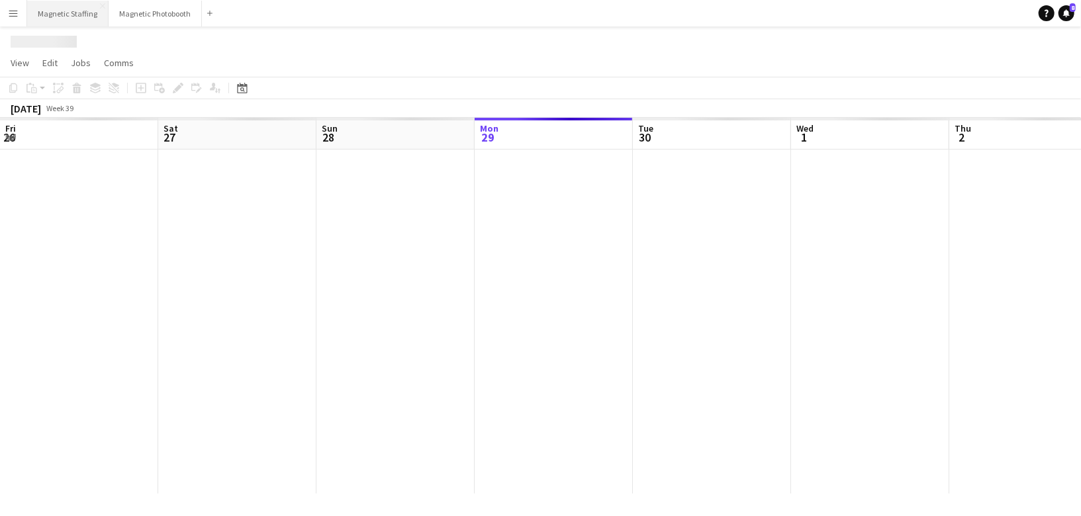
scroll to position [0, 316]
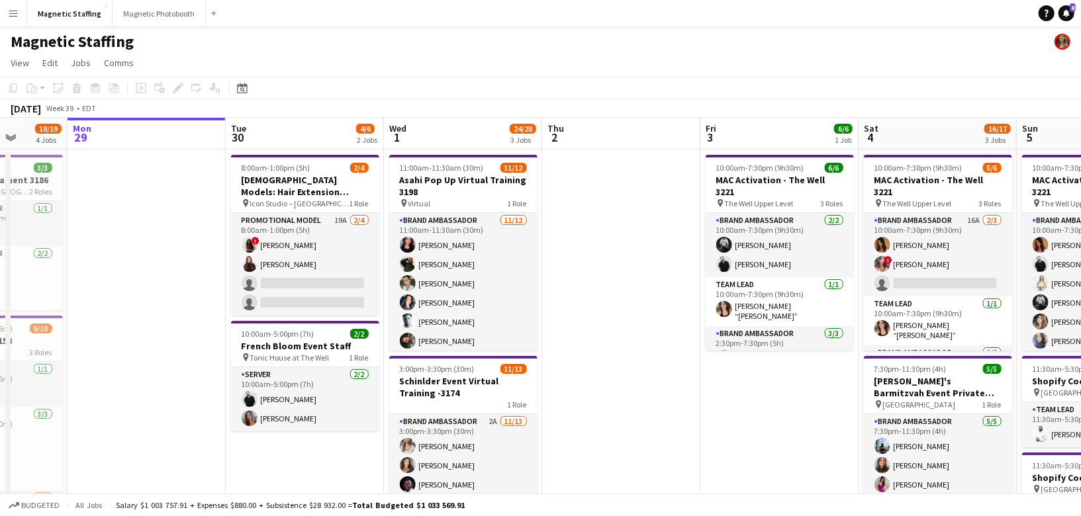
drag, startPoint x: 215, startPoint y: 227, endPoint x: 124, endPoint y: 178, distance: 103.7
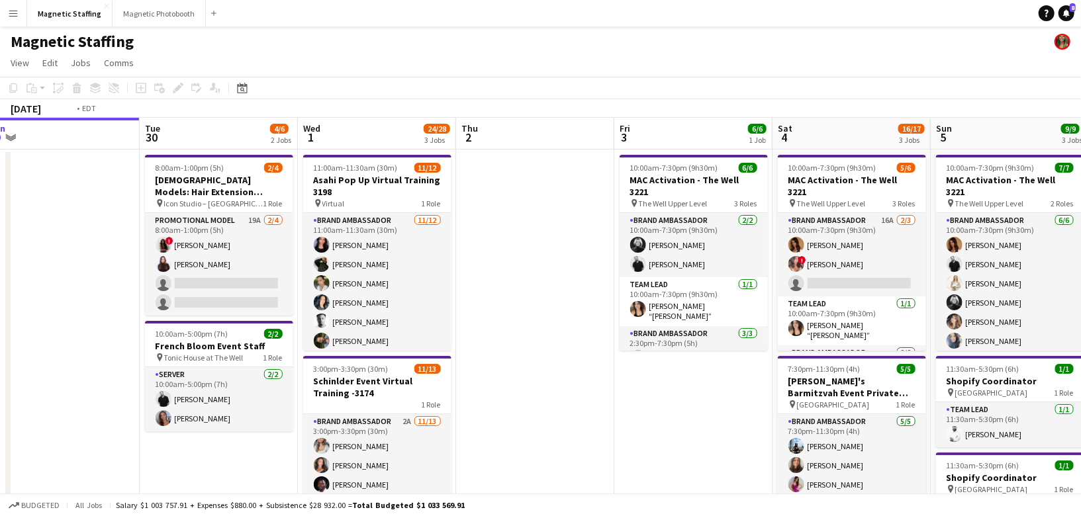
scroll to position [0, 515]
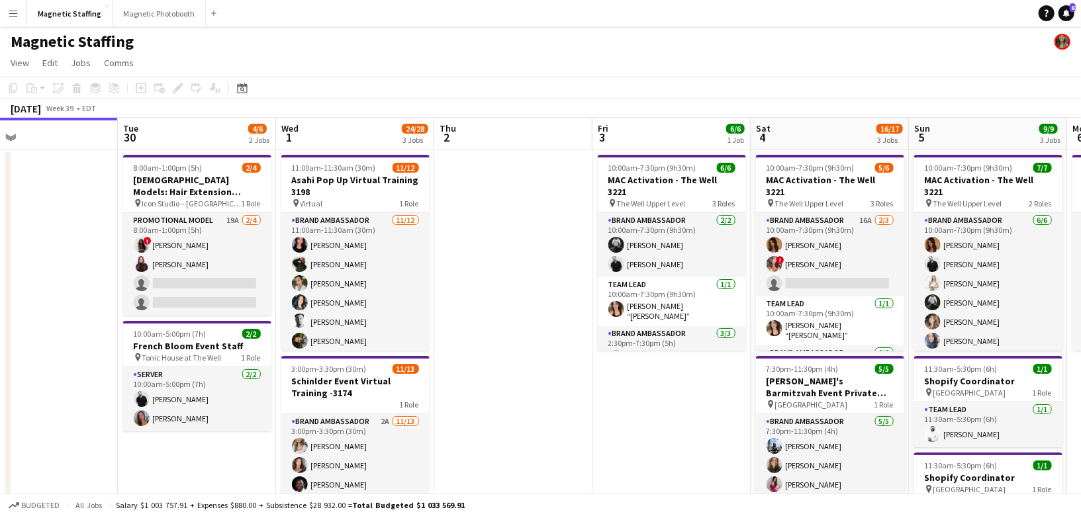
drag, startPoint x: 260, startPoint y: 236, endPoint x: 154, endPoint y: 230, distance: 106.1
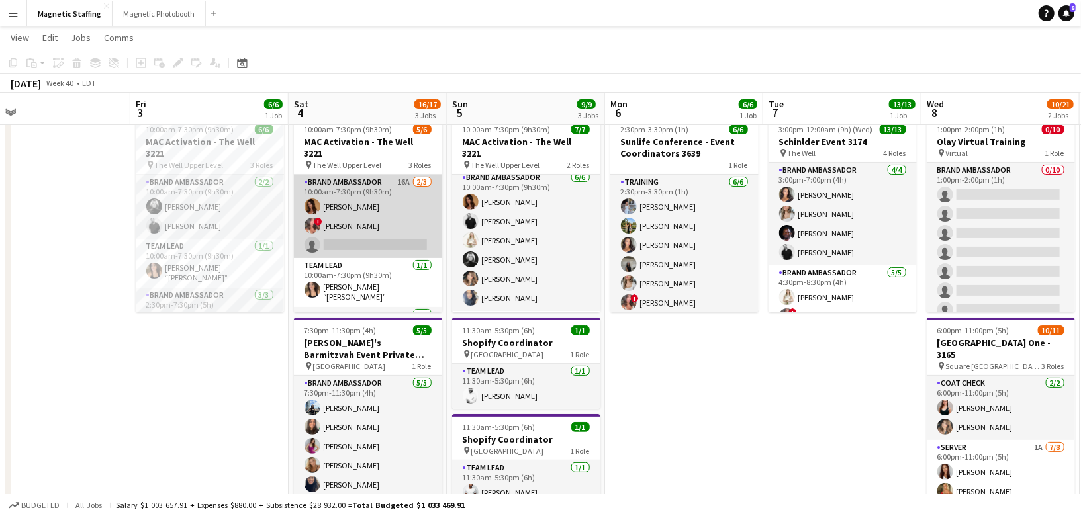
scroll to position [0, 343]
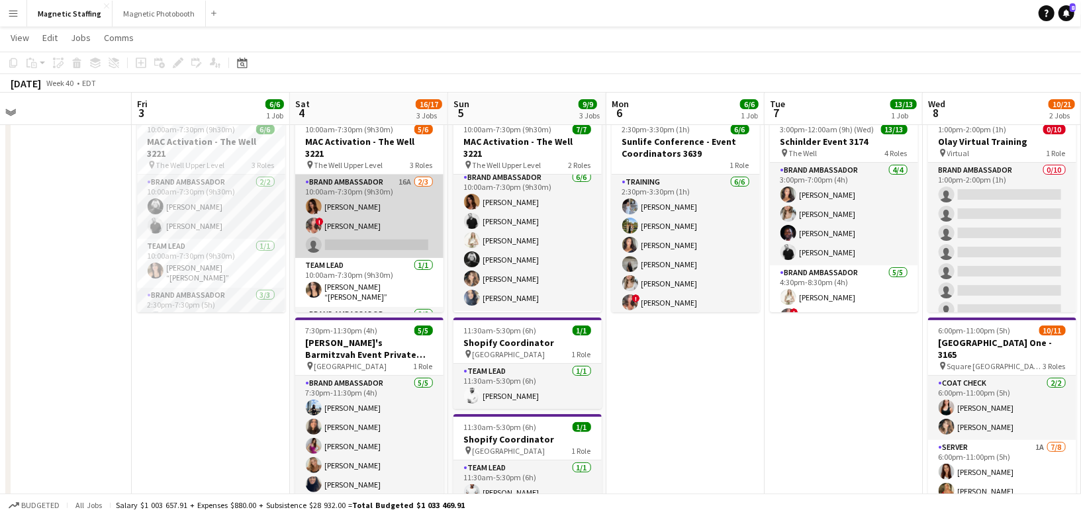
click at [391, 220] on app-card-role "Brand Ambassador 16A [DATE] 10:00am-7:30pm (9h30m) [PERSON_NAME] ! [PERSON_NAME…" at bounding box center [369, 216] width 148 height 83
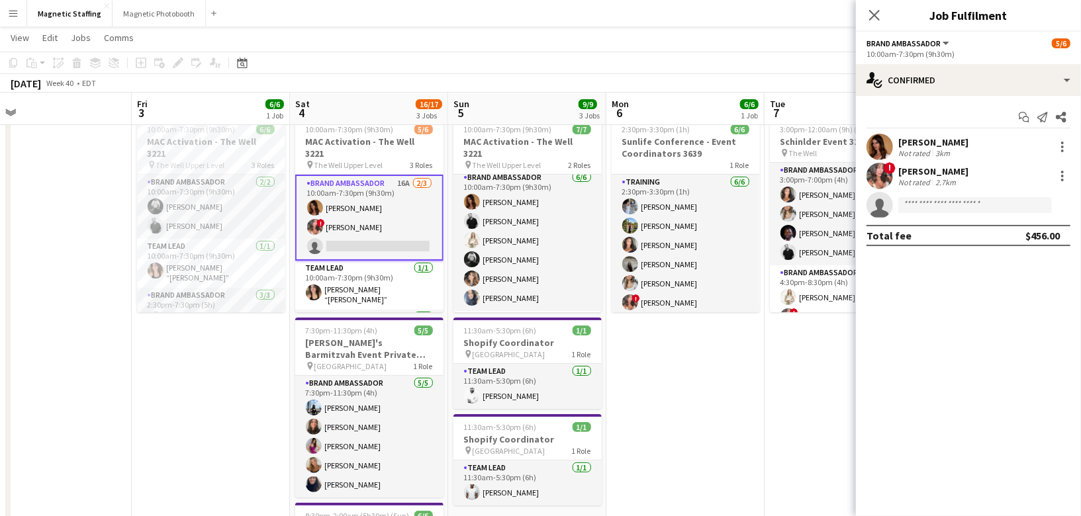
scroll to position [0, 0]
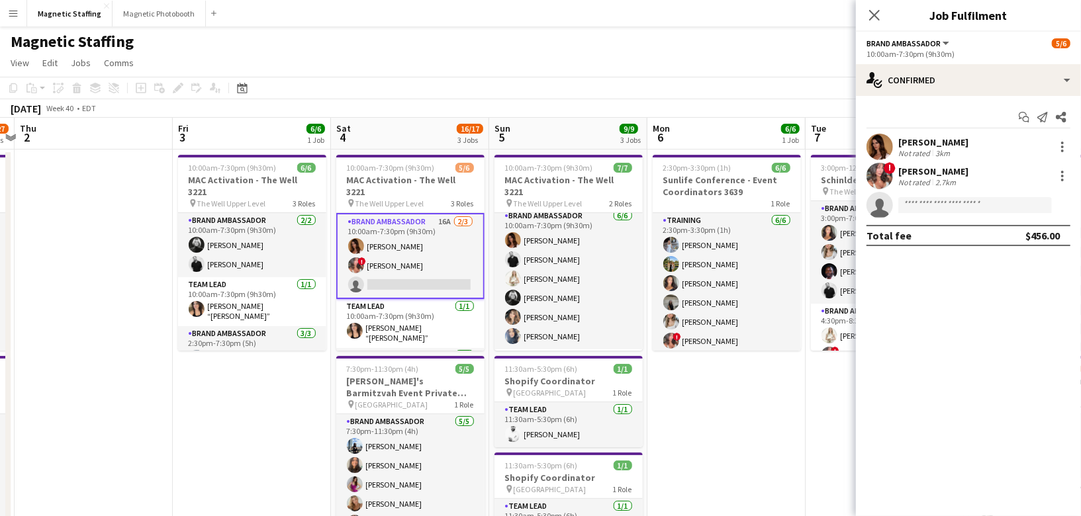
drag, startPoint x: 381, startPoint y: 354, endPoint x: 639, endPoint y: 352, distance: 257.6
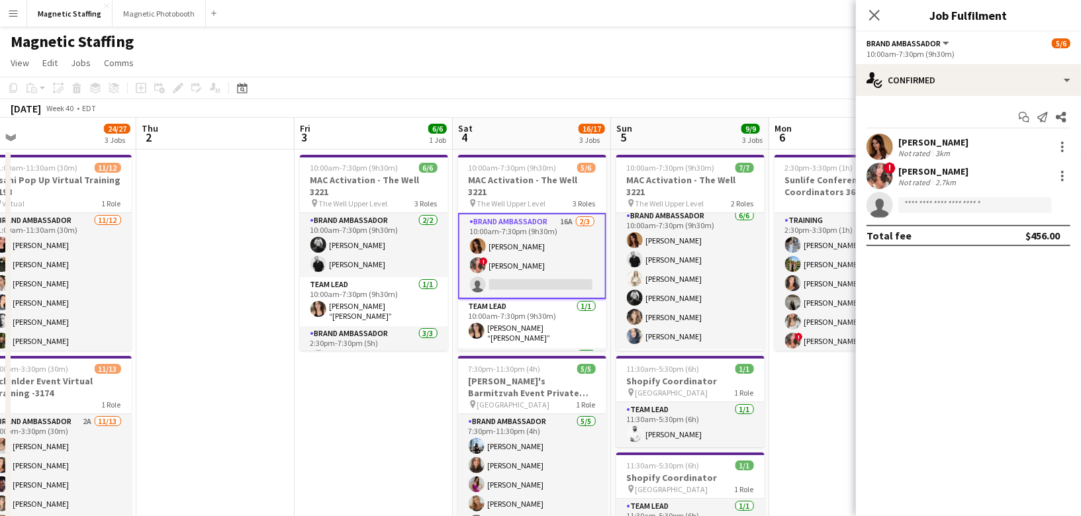
drag, startPoint x: 485, startPoint y: 354, endPoint x: 246, endPoint y: 354, distance: 239.0
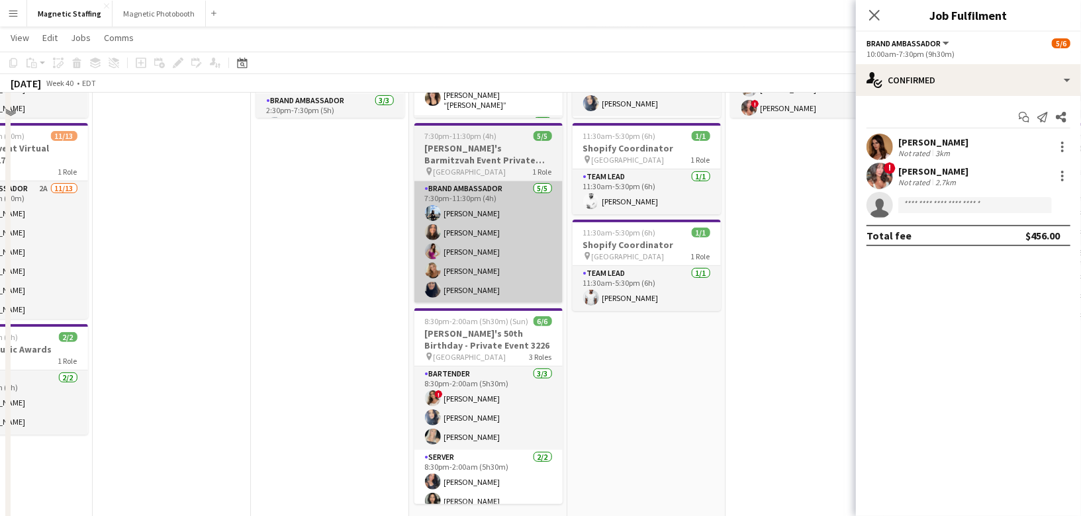
scroll to position [260, 0]
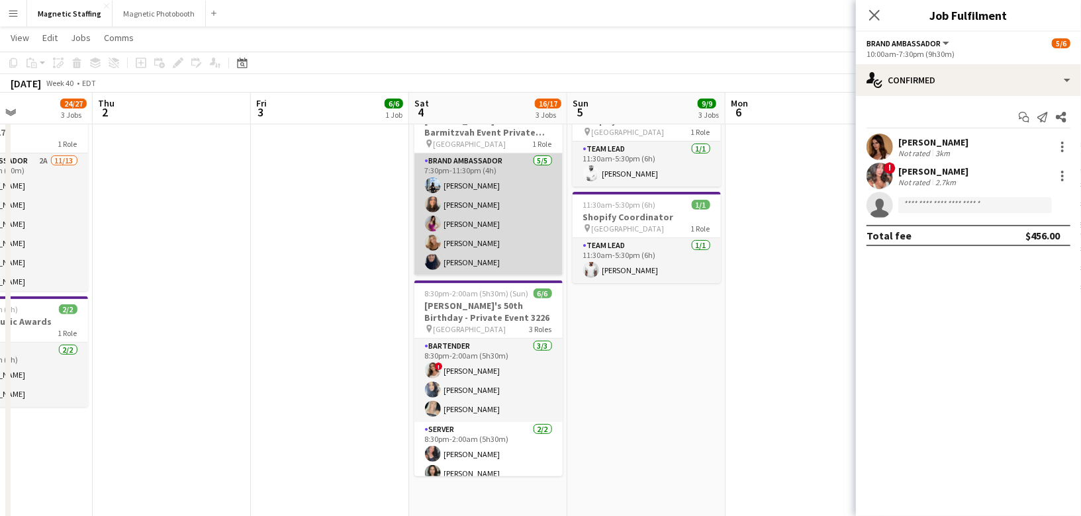
click at [530, 161] on app-card-role "Brand Ambassador [DATE] 7:30pm-11:30pm (4h) [PERSON_NAME] [PERSON_NAME] [PERSON…" at bounding box center [488, 215] width 148 height 122
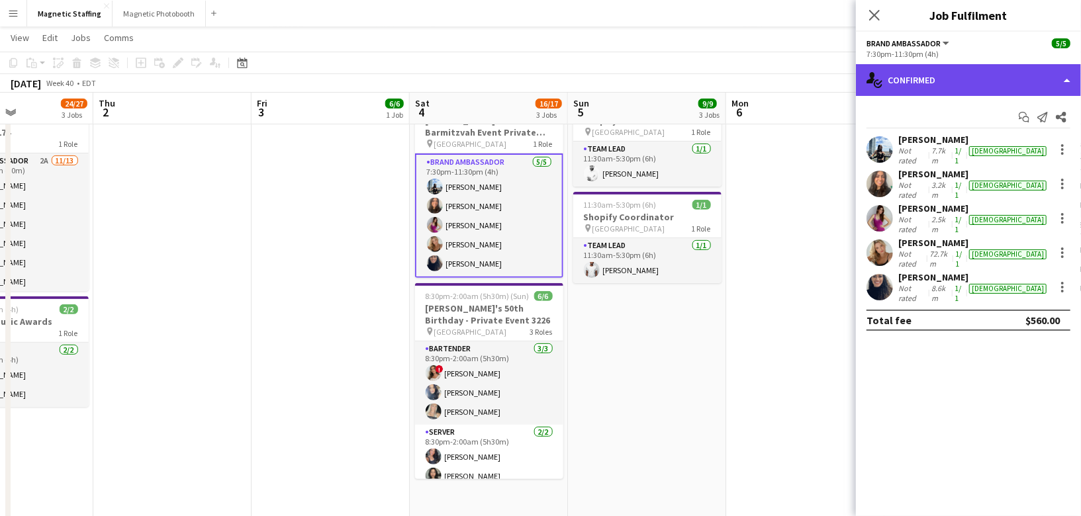
click at [937, 94] on div "single-neutral-actions-check-2 Confirmed" at bounding box center [968, 80] width 225 height 32
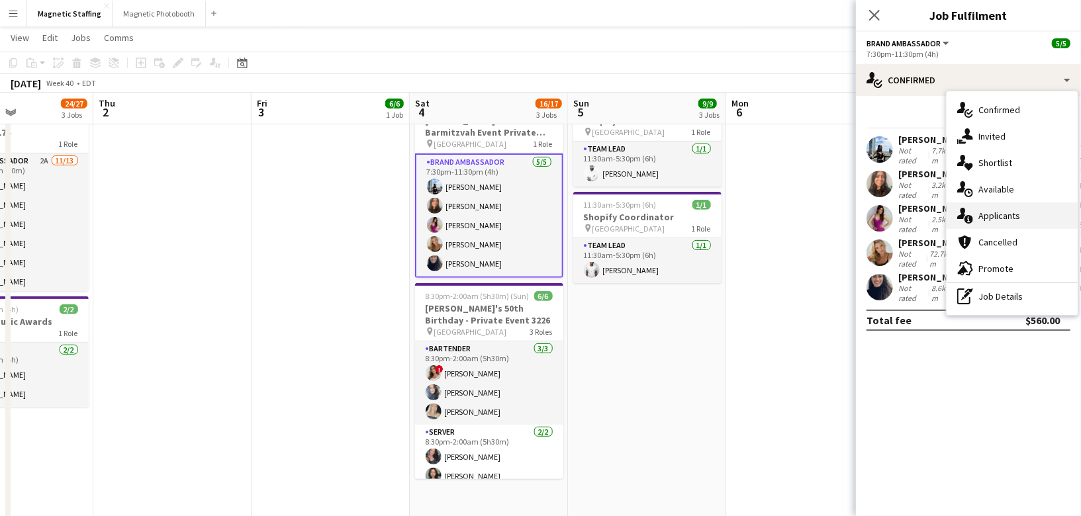
click at [967, 215] on icon "single-neutral-actions-information" at bounding box center [965, 216] width 16 height 16
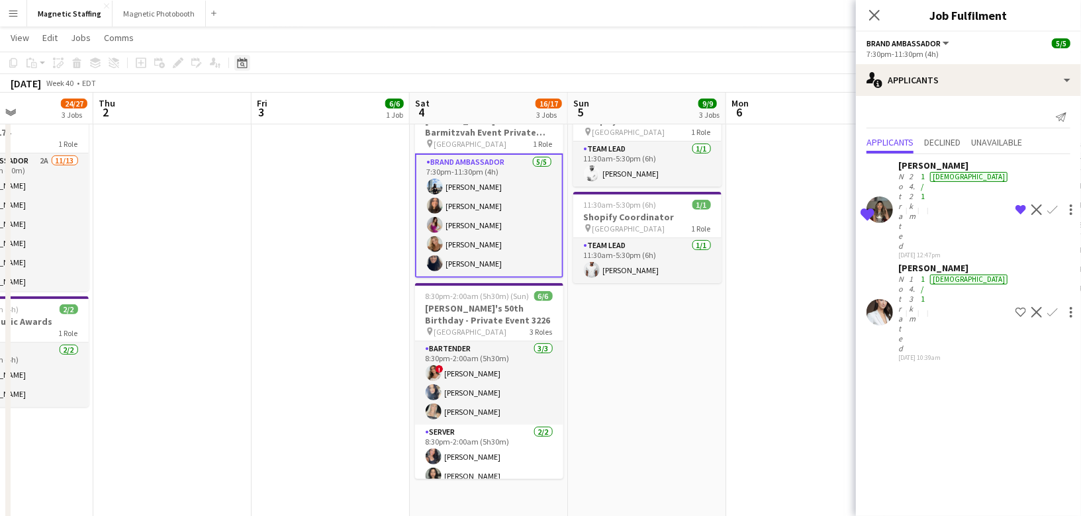
click at [243, 69] on div "Date picker" at bounding box center [242, 63] width 16 height 16
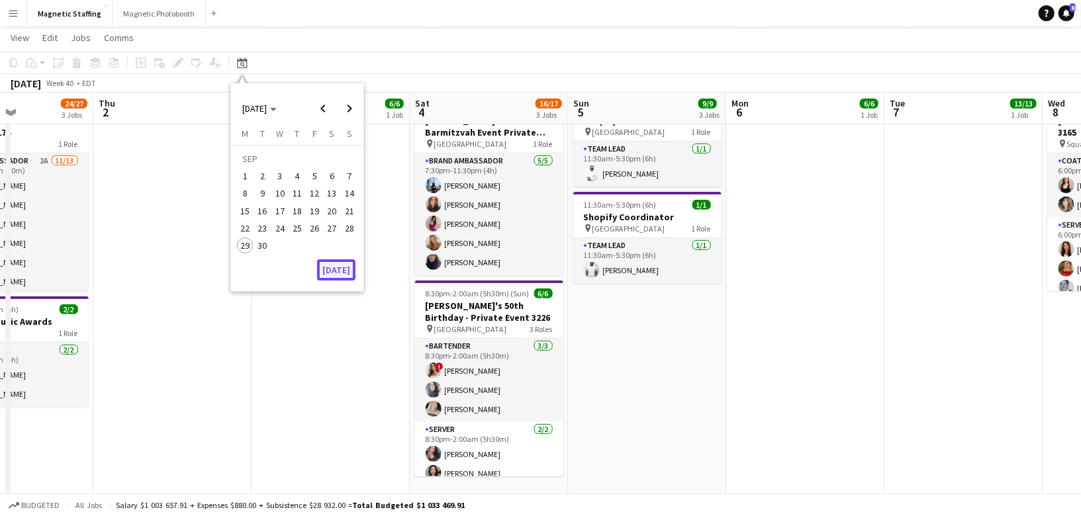
click at [336, 276] on button "[DATE]" at bounding box center [336, 270] width 38 height 21
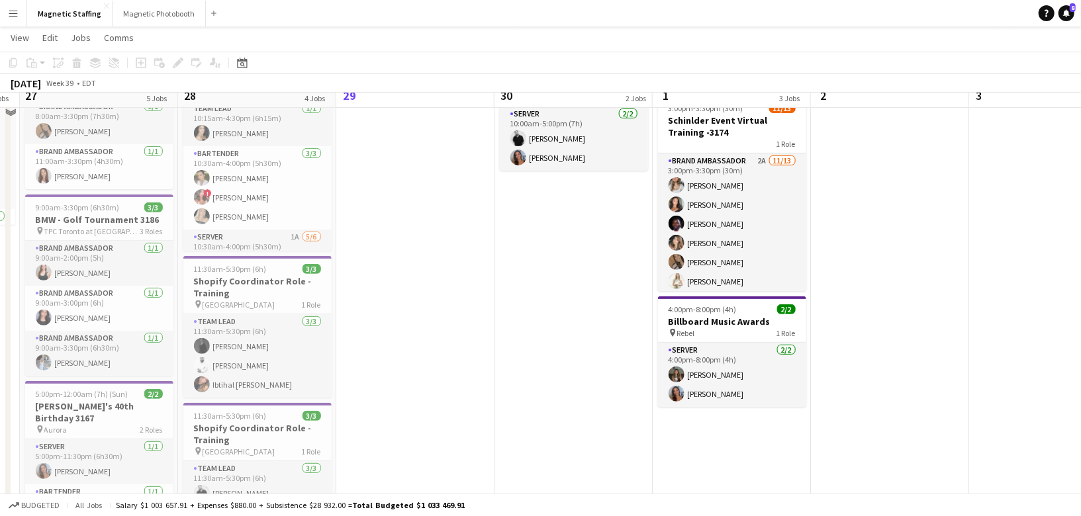
scroll to position [0, 0]
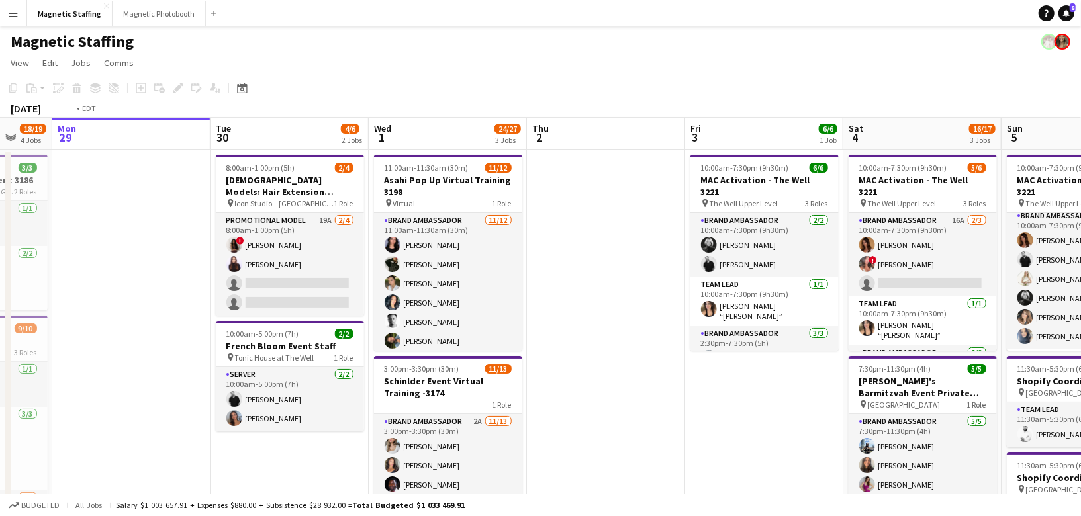
drag, startPoint x: 614, startPoint y: 261, endPoint x: 0, endPoint y: 309, distance: 615.7
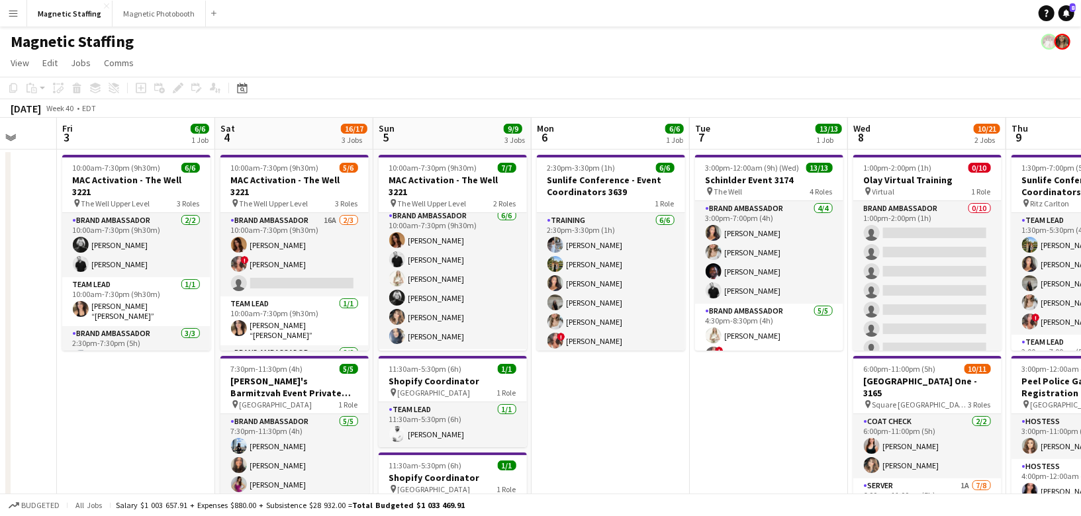
scroll to position [0, 422]
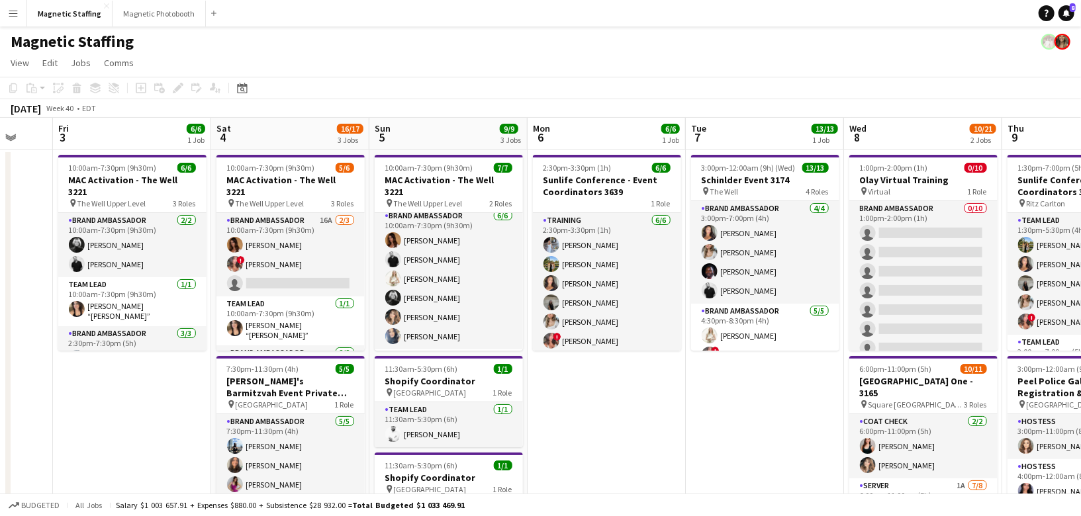
drag, startPoint x: 550, startPoint y: 283, endPoint x: 296, endPoint y: 281, distance: 253.6
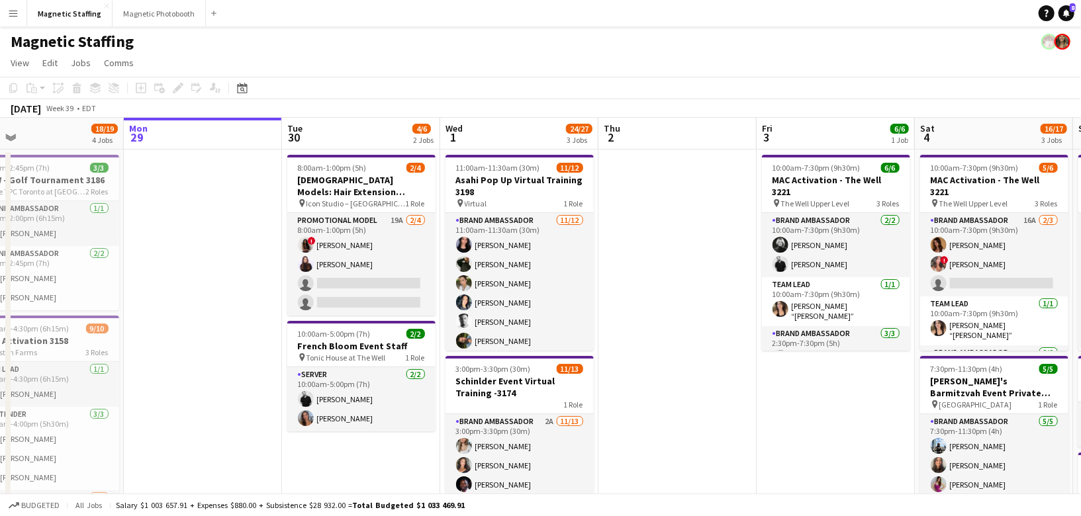
scroll to position [0, 281]
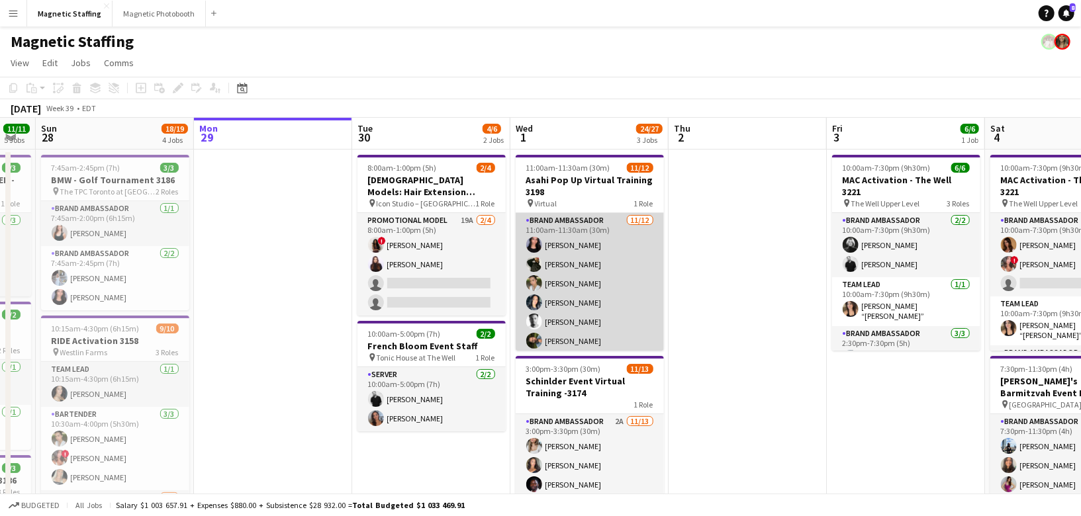
click at [553, 289] on app-card-role "Brand Ambassador [DATE] 11:00am-11:30am (30m) [PERSON_NAME] [PERSON_NAME] [PERS…" at bounding box center [590, 341] width 148 height 256
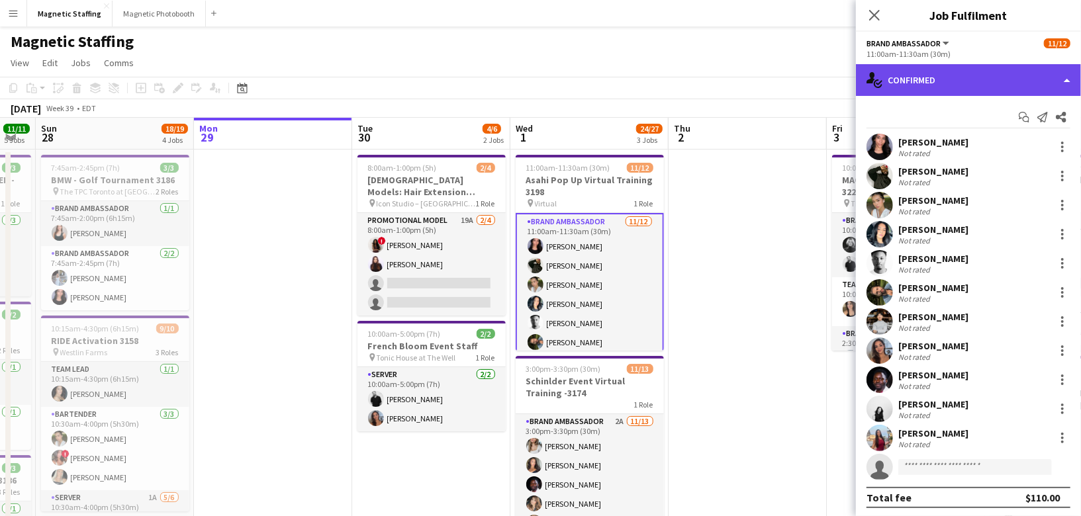
click at [981, 89] on div "single-neutral-actions-check-2 Confirmed" at bounding box center [968, 80] width 225 height 32
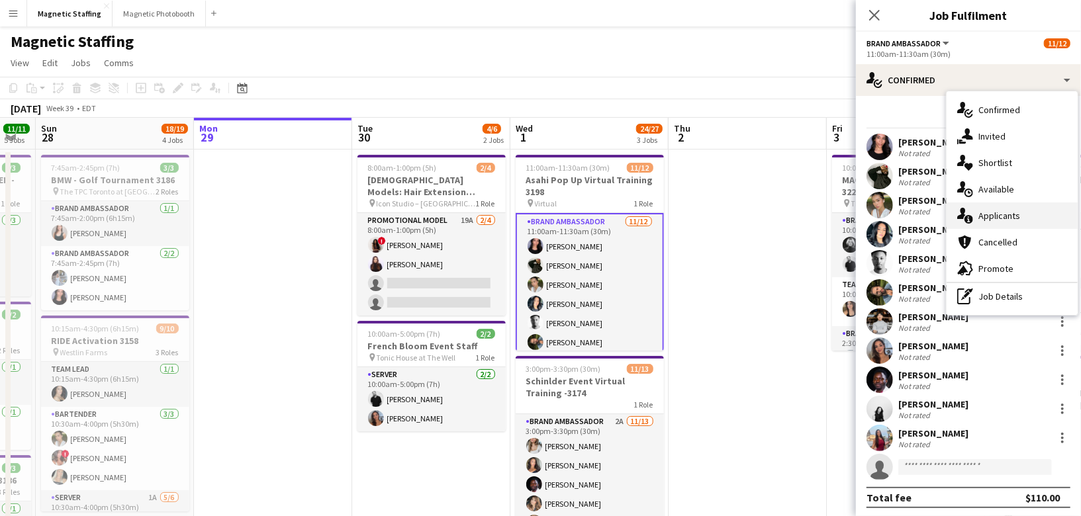
click at [997, 219] on span "Applicants" at bounding box center [1000, 216] width 42 height 12
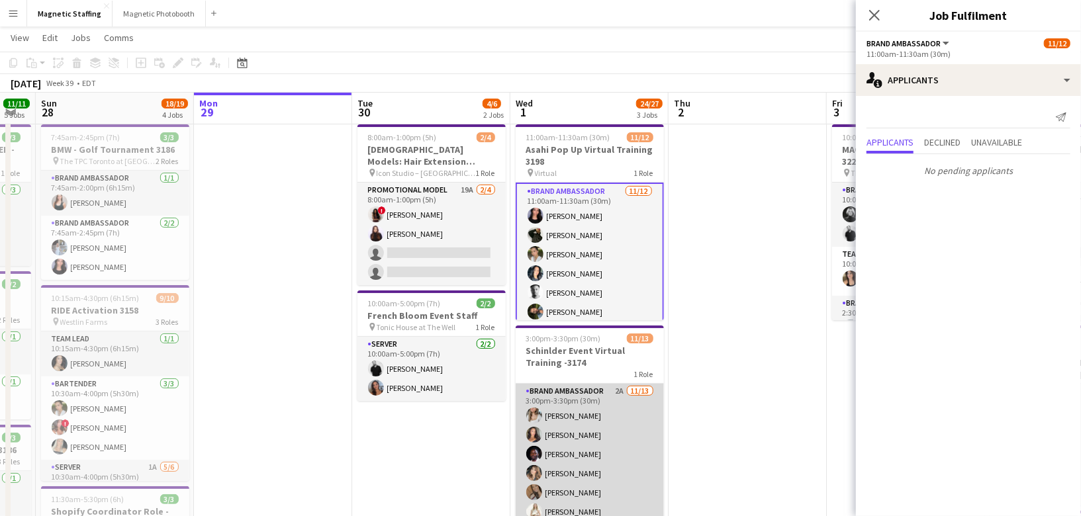
scroll to position [0, 280]
click at [606, 432] on app-card-role "Brand Ambassador 2A [DATE] 3:00pm-3:30pm (30m) [PERSON_NAME] [PERSON_NAME] [PER…" at bounding box center [590, 521] width 148 height 275
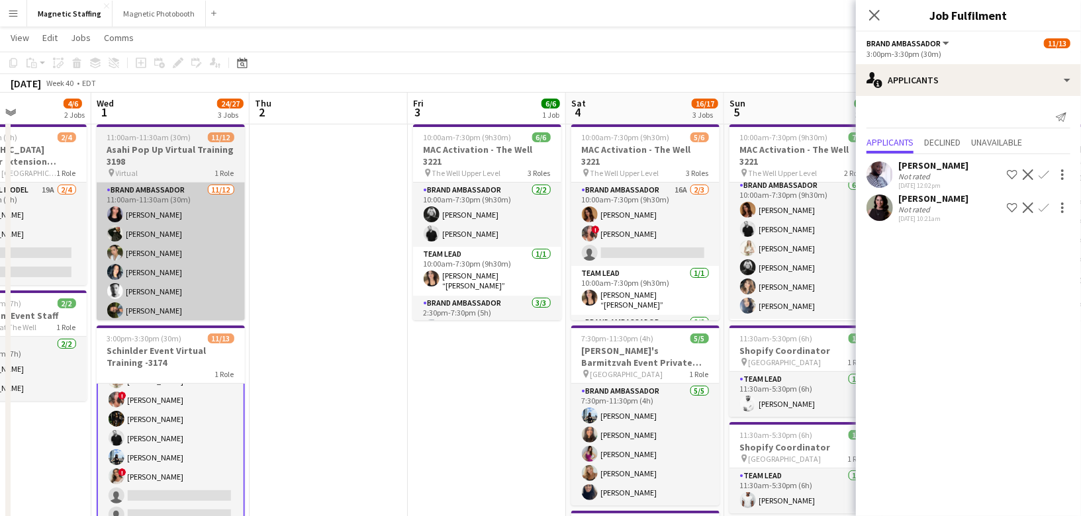
scroll to position [0, 408]
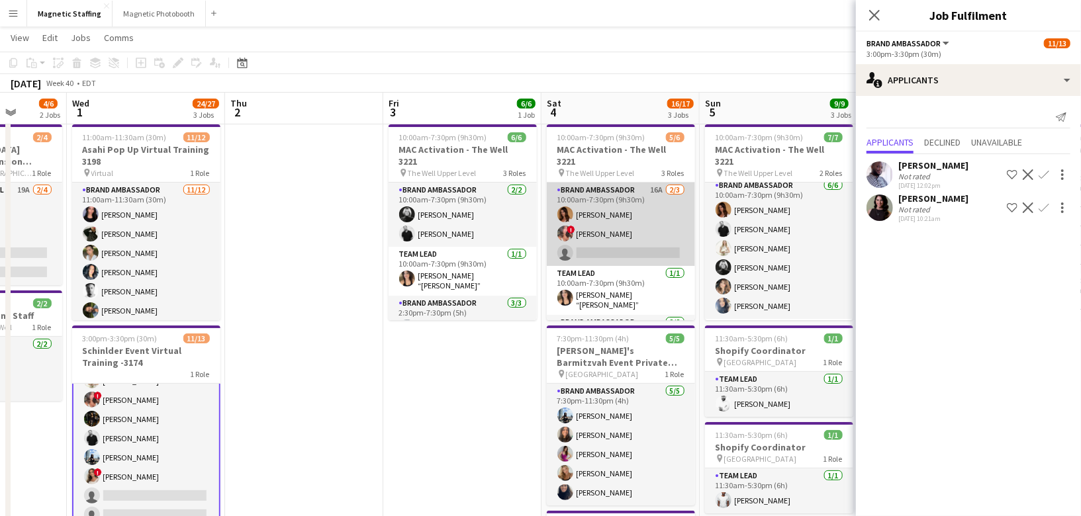
click at [605, 219] on app-card-role "Brand Ambassador 16A [DATE] 10:00am-7:30pm (9h30m) [PERSON_NAME] ! [PERSON_NAME…" at bounding box center [621, 224] width 148 height 83
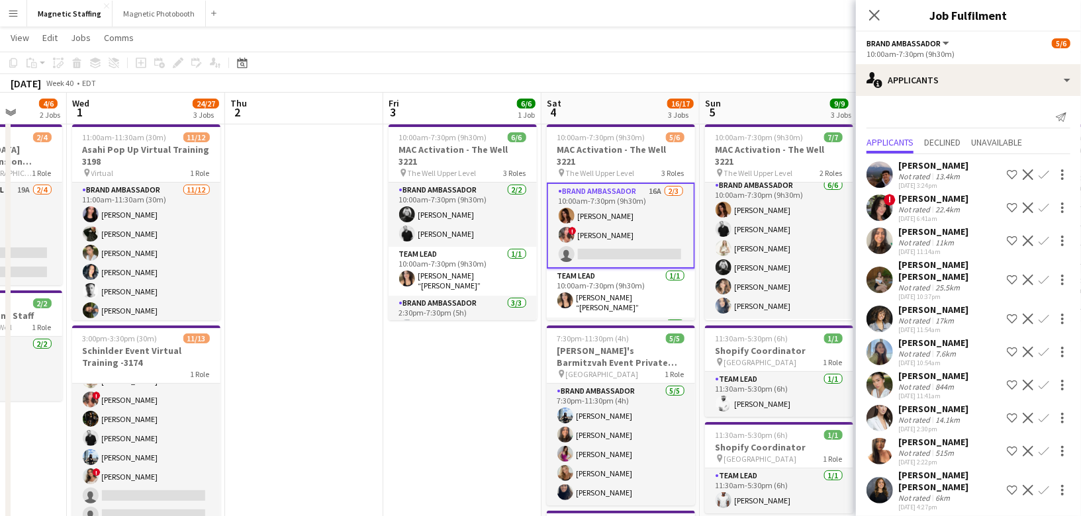
scroll to position [83, 0]
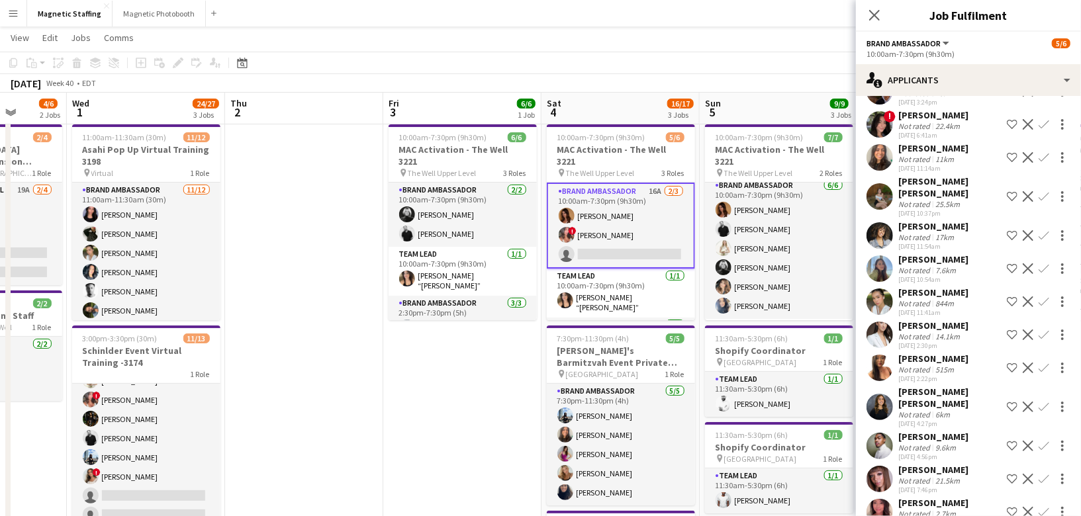
click at [881, 394] on app-user-avatar at bounding box center [880, 407] width 26 height 26
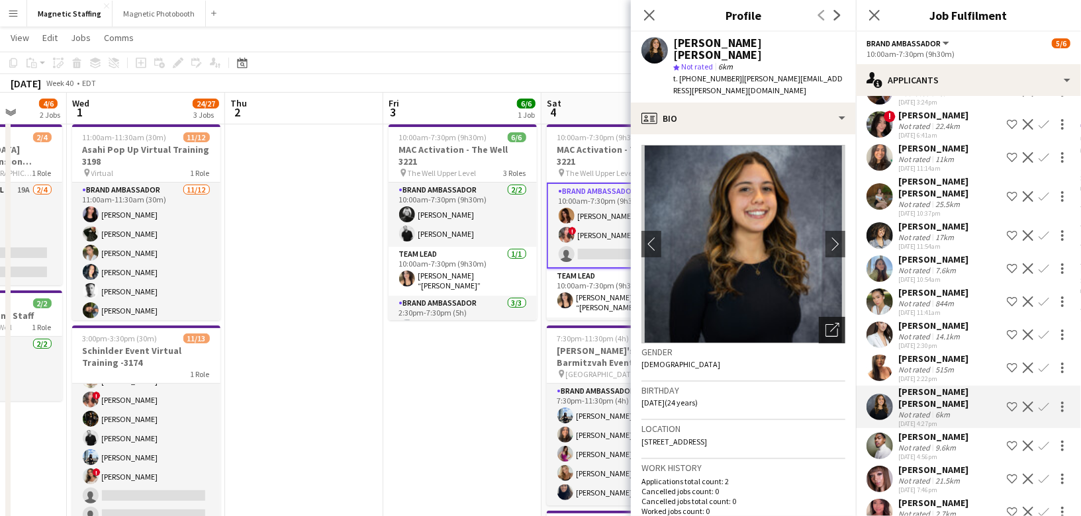
click at [836, 317] on div "Open photos pop-in" at bounding box center [832, 330] width 26 height 26
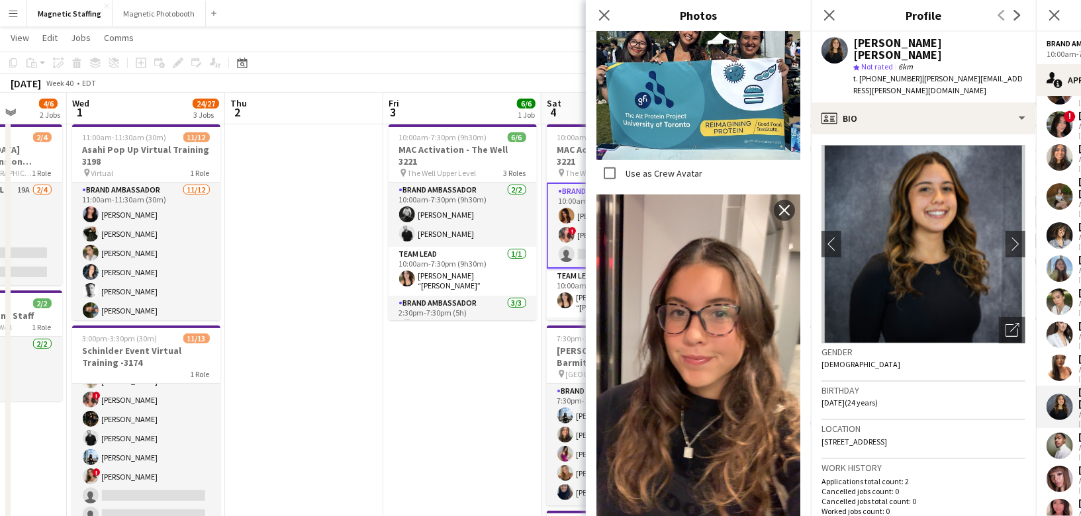
scroll to position [659, 0]
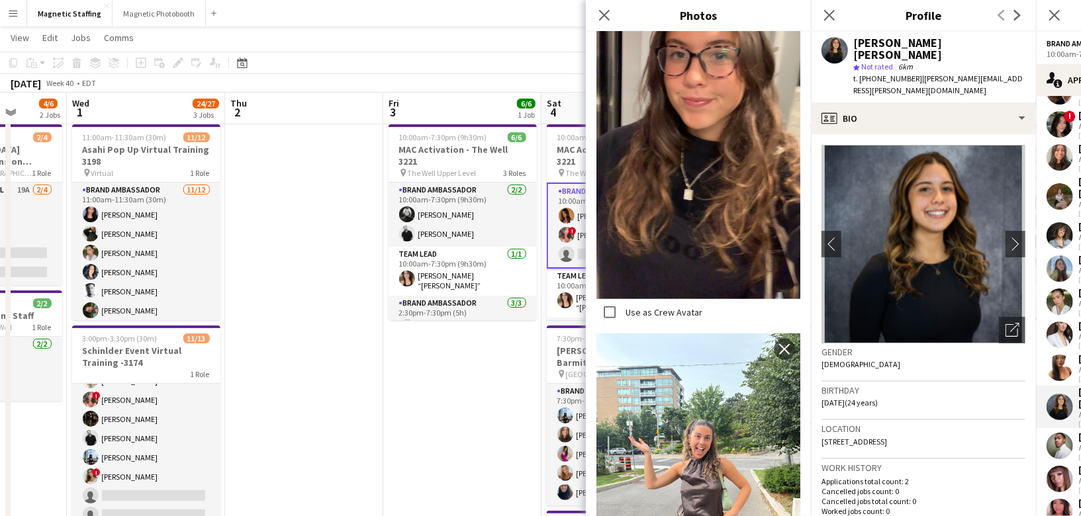
drag, startPoint x: 694, startPoint y: 124, endPoint x: 429, endPoint y: 13, distance: 287.3
click at [0, 0] on body "Menu Boards Boards Boards All jobs Status Workforce Workforce My Workforce Recr…" at bounding box center [540, 483] width 1081 height 1025
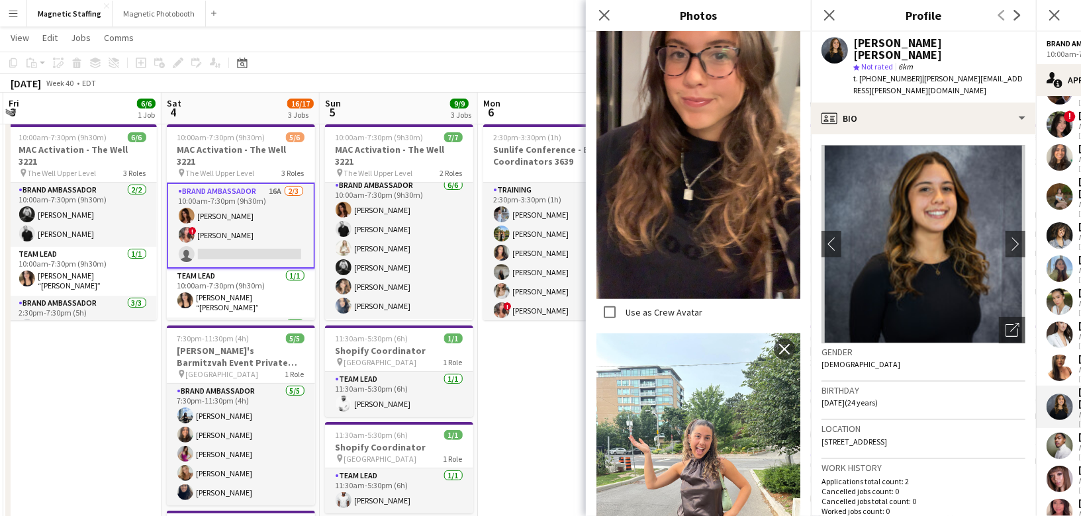
scroll to position [0, 414]
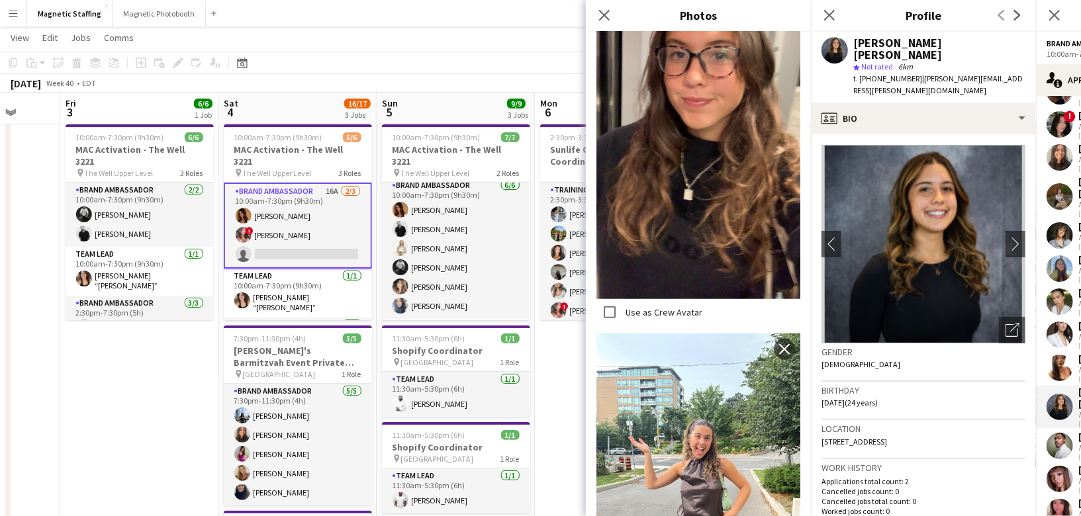
drag, startPoint x: 475, startPoint y: 400, endPoint x: 150, endPoint y: 400, distance: 325.1
click at [152, 400] on app-calendar-viewport "Tue 30 4/6 2 Jobs Wed 1 24/27 3 Jobs Thu 2 Fri 3 6/6 1 Job Sat 4 16/17 3 Jobs S…" at bounding box center [540, 498] width 1081 height 951
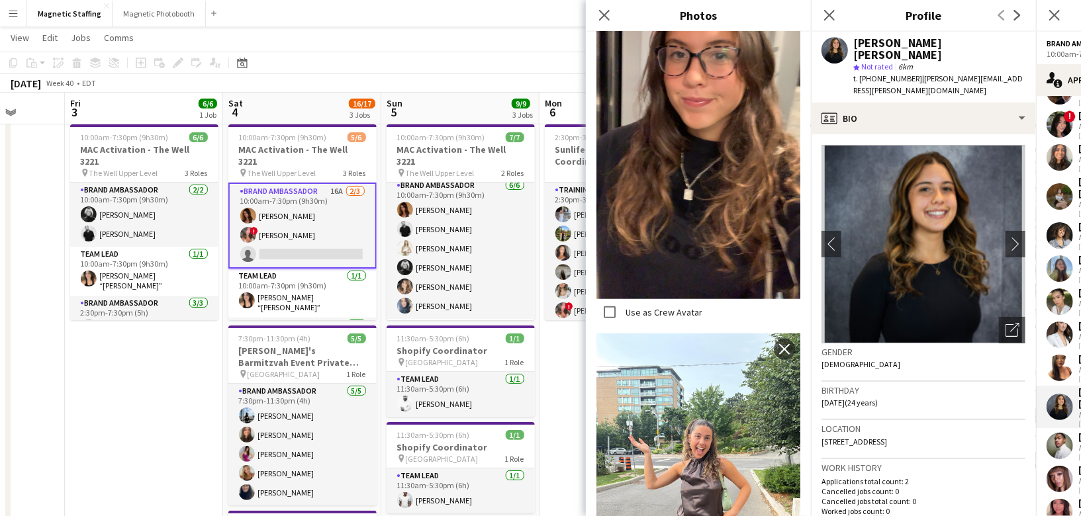
drag, startPoint x: 334, startPoint y: 339, endPoint x: 338, endPoint y: 287, distance: 52.4
click at [338, 287] on app-calendar-viewport "Tue 30 4/6 2 Jobs Wed 1 24/27 3 Jobs Thu 2 Fri 3 6/6 1 Job Sat 4 16/17 3 Jobs S…" at bounding box center [540, 498] width 1081 height 951
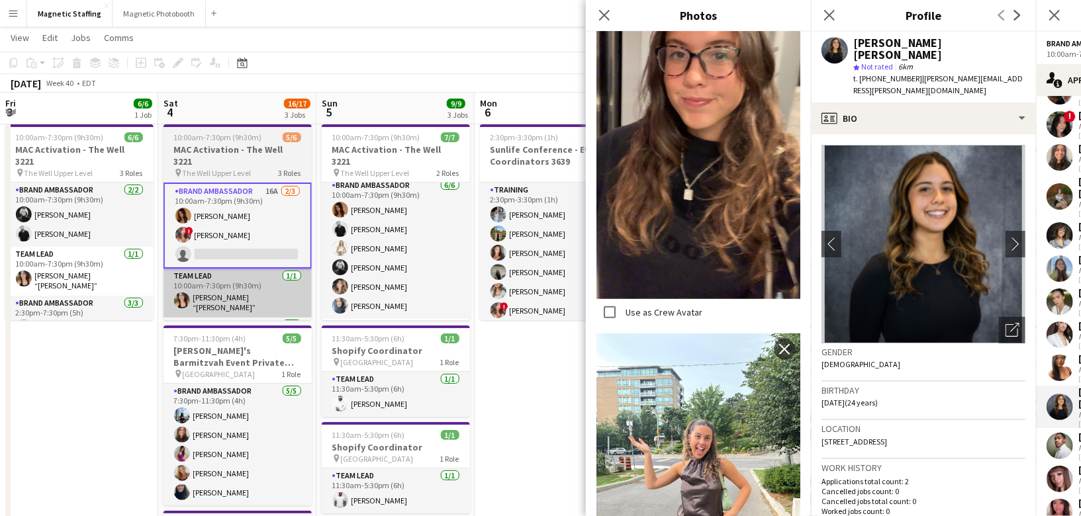
drag, startPoint x: 338, startPoint y: 287, endPoint x: 248, endPoint y: 287, distance: 89.4
click at [248, 287] on app-calendar-viewport "Tue 30 4/6 2 Jobs Wed 1 24/27 3 Jobs Thu 2 Fri 3 6/6 1 Job Sat 4 16/17 3 Jobs S…" at bounding box center [540, 498] width 1081 height 951
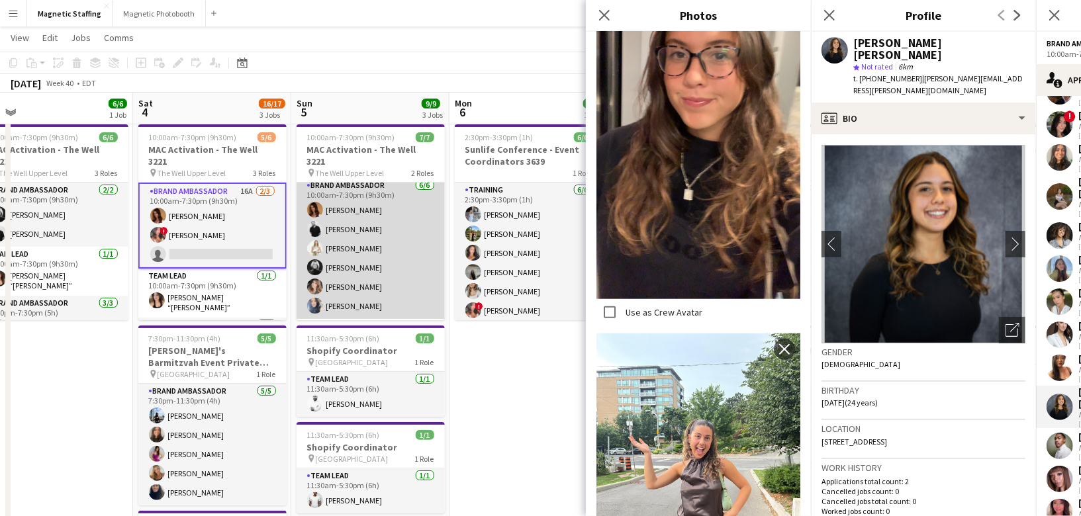
click at [401, 235] on app-card-role "Brand Ambassador [DATE] 10:00am-7:30pm (9h30m) [PERSON_NAME] [PERSON_NAME] [PER…" at bounding box center [371, 248] width 148 height 141
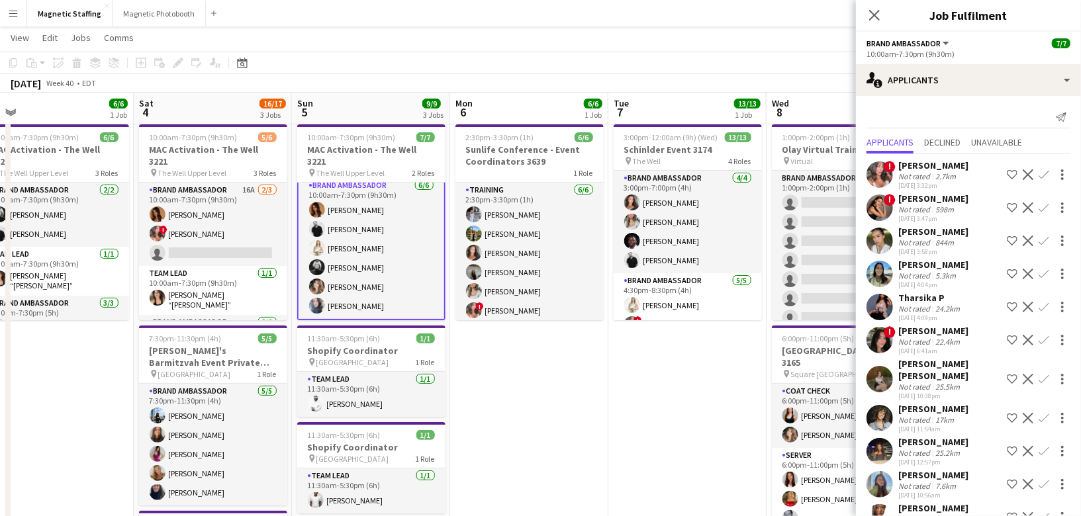
scroll to position [17, 0]
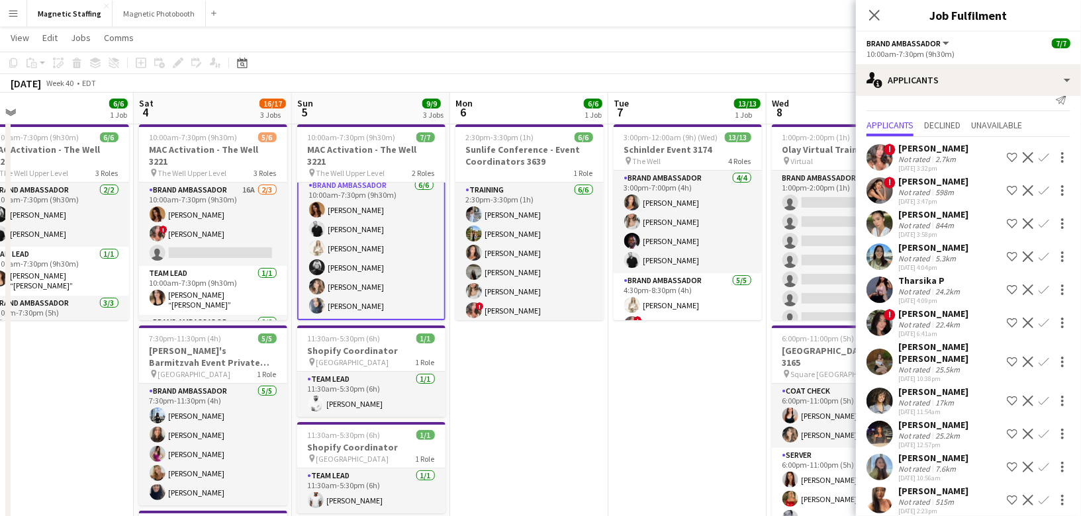
click at [889, 489] on app-user-avatar at bounding box center [880, 500] width 26 height 26
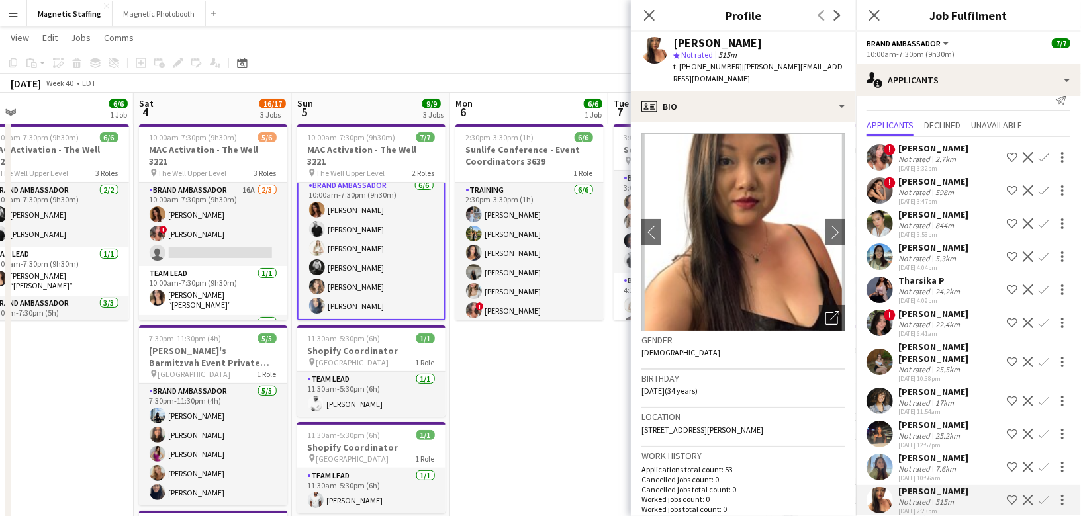
click at [487, 420] on app-date-cell "2:30pm-3:30pm (1h) 6/6 Sunlife Conference - Event Coordinators 3639 1 Role Trai…" at bounding box center [529, 515] width 158 height 793
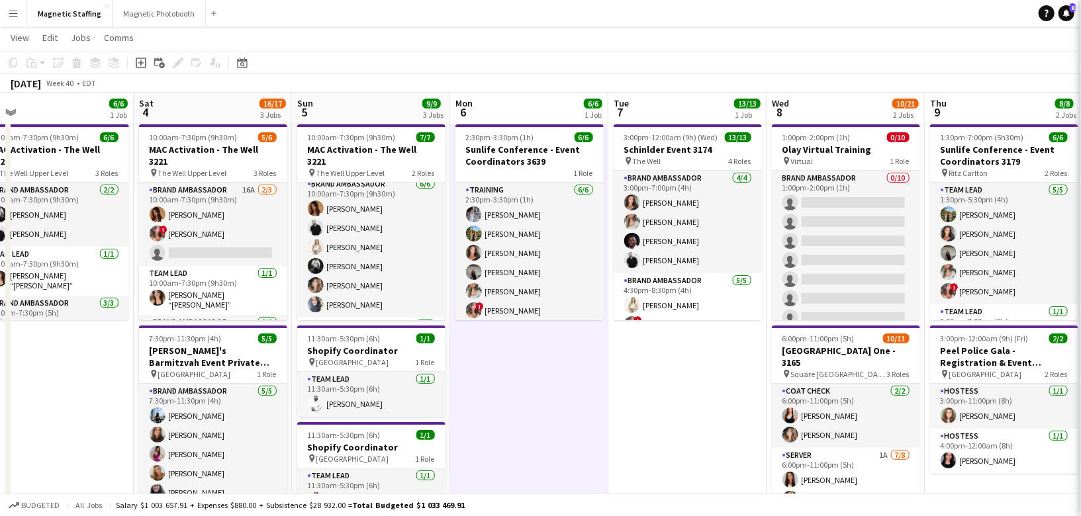
scroll to position [5, 0]
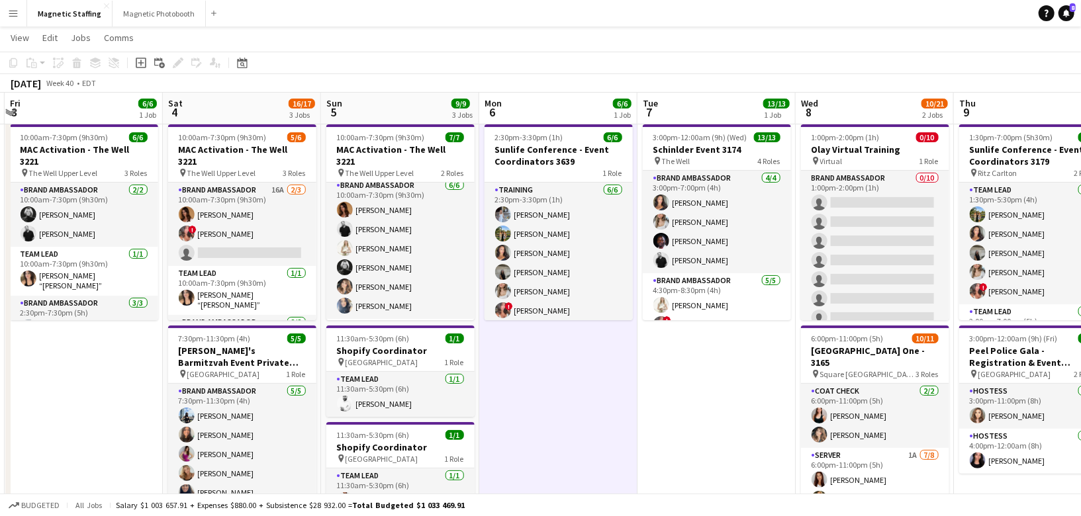
drag, startPoint x: 620, startPoint y: 383, endPoint x: 367, endPoint y: 383, distance: 252.9
click at [367, 383] on app-calendar-viewport "Tue 30 4/6 2 Jobs Wed 1 24/27 3 Jobs Thu 2 Fri 3 6/6 1 Job Sat 4 16/17 3 Jobs S…" at bounding box center [540, 498] width 1081 height 951
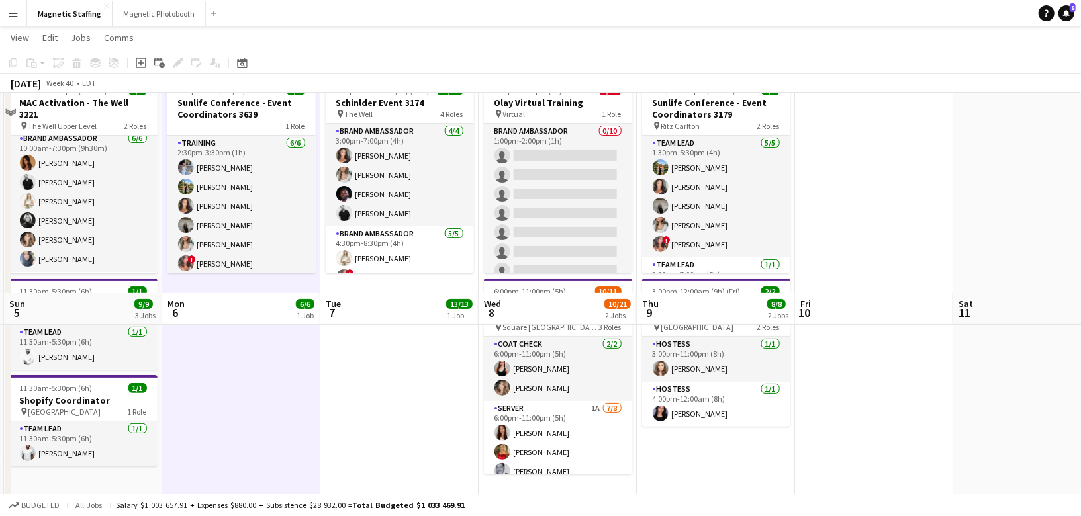
scroll to position [0, 0]
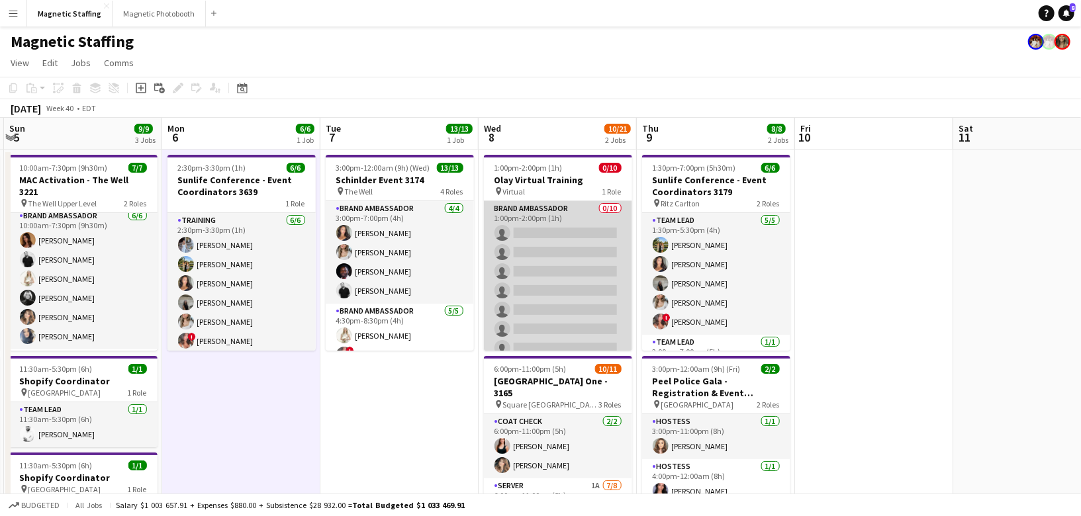
click at [573, 266] on app-card-role "Brand Ambassador 0/10 1:00pm-2:00pm (1h) single-neutral-actions single-neutral-…" at bounding box center [558, 310] width 148 height 218
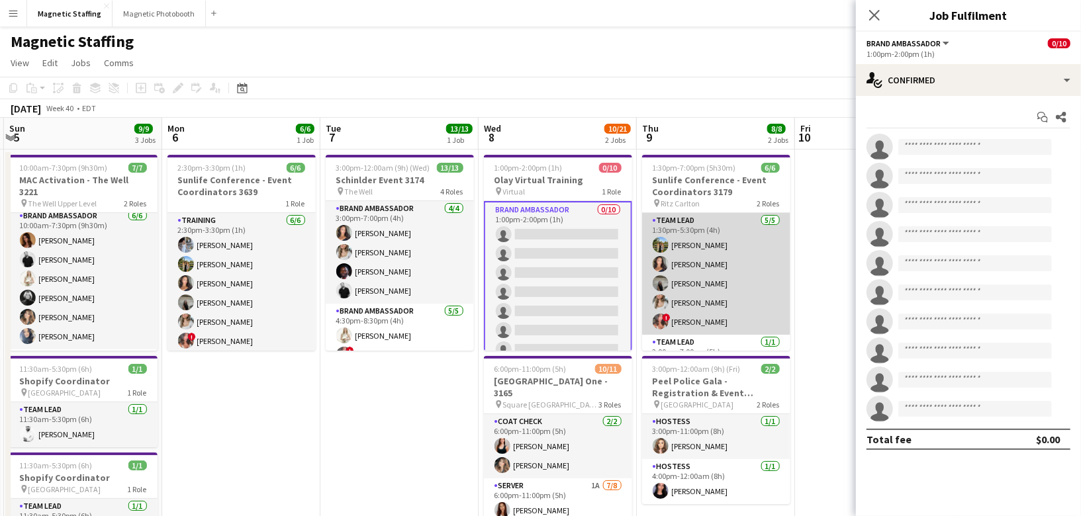
click at [721, 269] on app-card-role "Team Lead 5/5 1:30pm-5:30pm (4h) Tereza Zetko Katelynn Espinosa Caitlin Johnson…" at bounding box center [716, 274] width 148 height 122
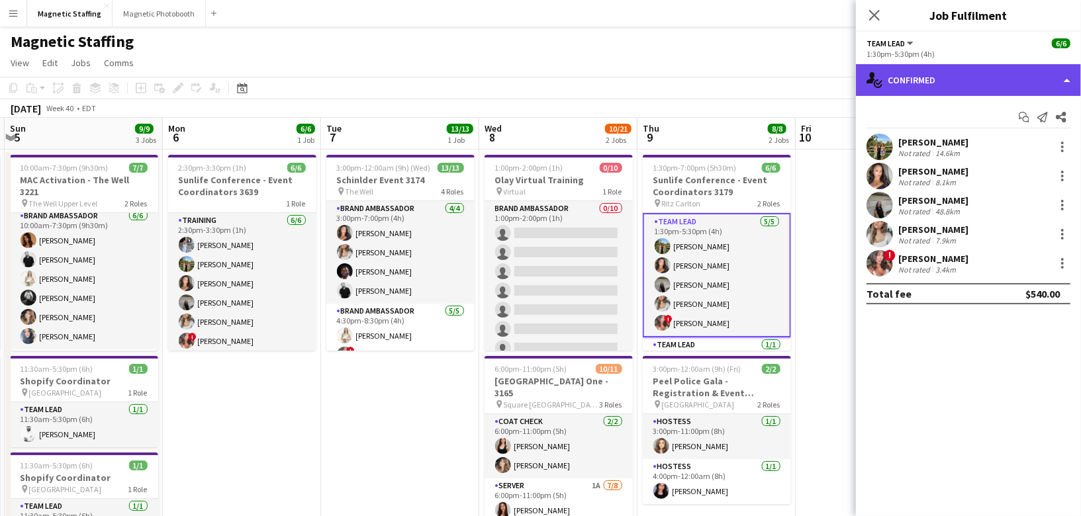
click at [964, 78] on div "single-neutral-actions-check-2 Confirmed" at bounding box center [968, 80] width 225 height 32
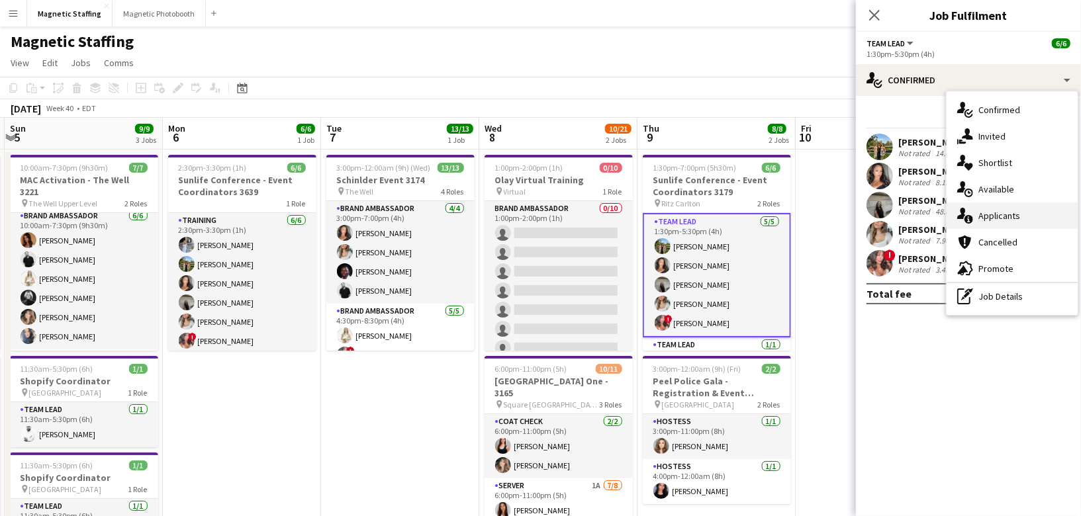
click at [993, 218] on span "Applicants" at bounding box center [1000, 216] width 42 height 12
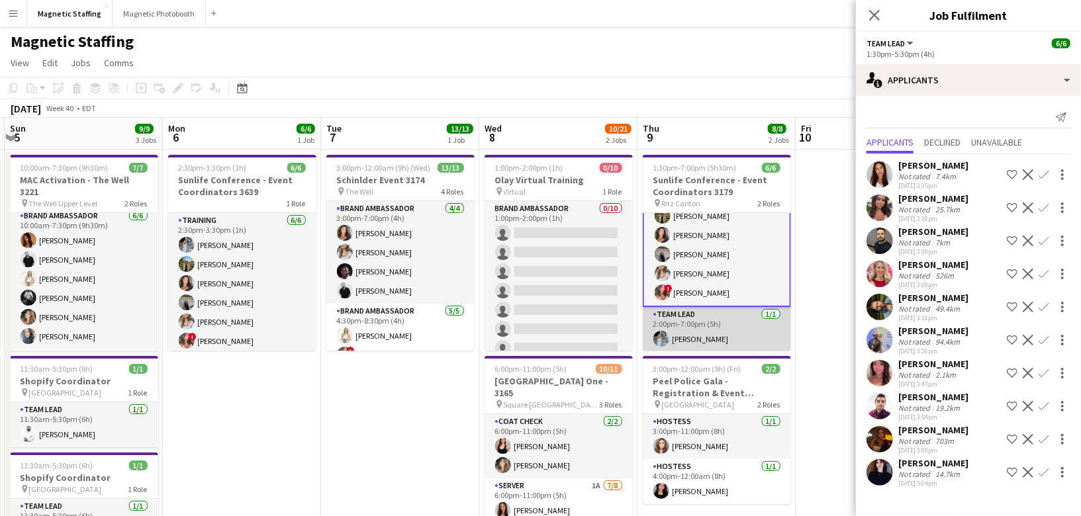
click at [698, 332] on app-card-role "Team Lead 1/1 2:00pm-7:00pm (5h) Heather Siemonsen" at bounding box center [717, 329] width 148 height 45
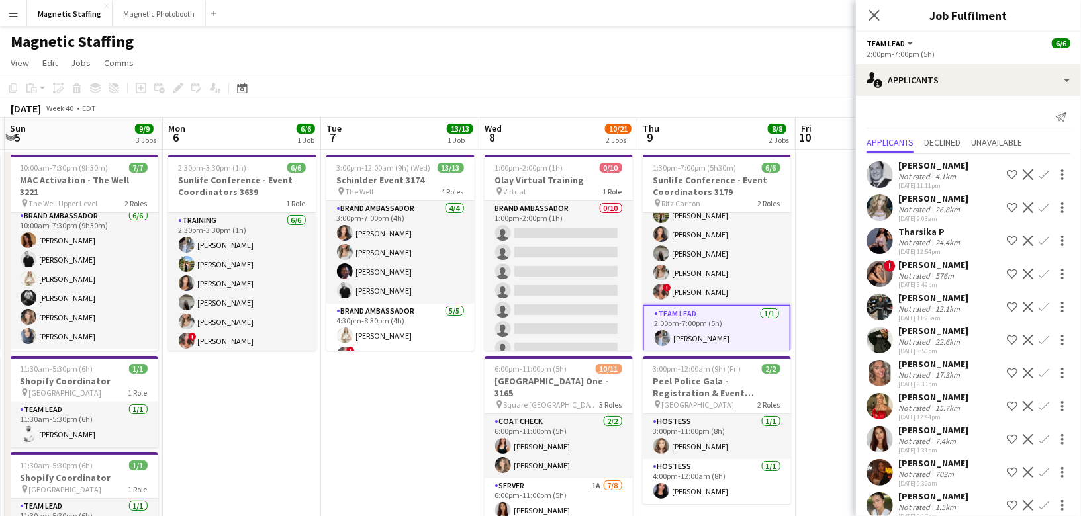
scroll to position [117, 0]
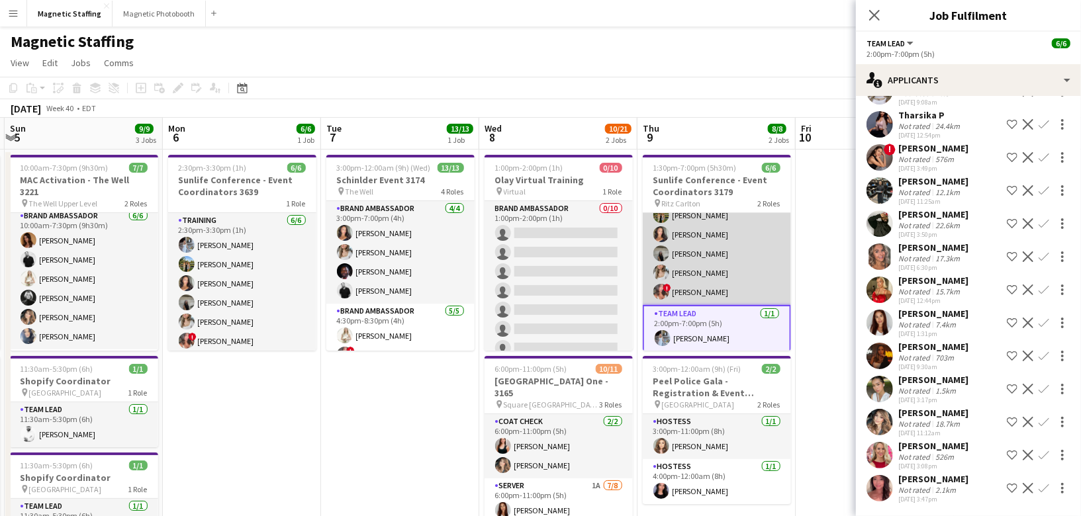
click at [731, 268] on app-card-role "Team Lead 5/5 1:30pm-5:30pm (4h) Tereza Zetko Katelynn Espinosa Caitlin Johnson…" at bounding box center [717, 244] width 148 height 122
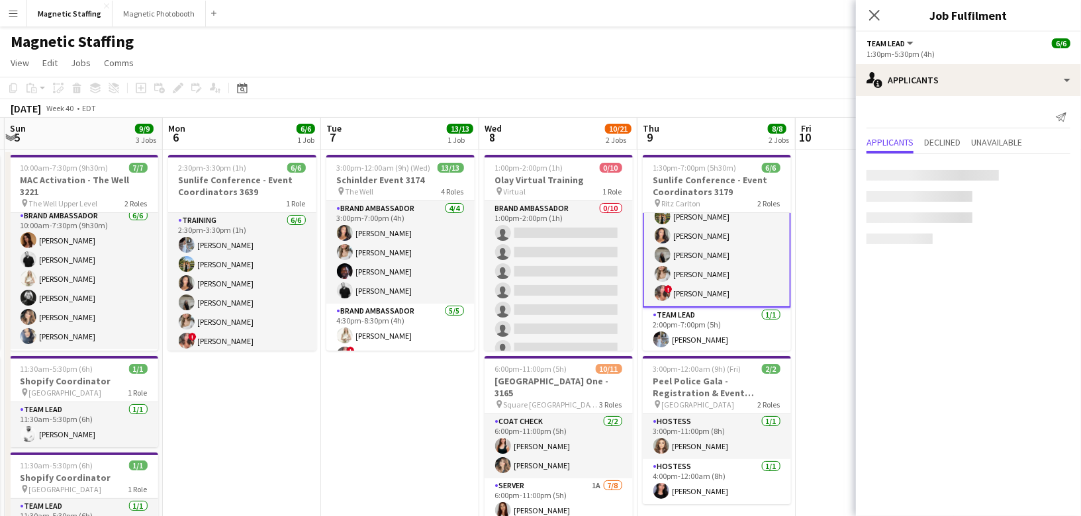
scroll to position [30, 0]
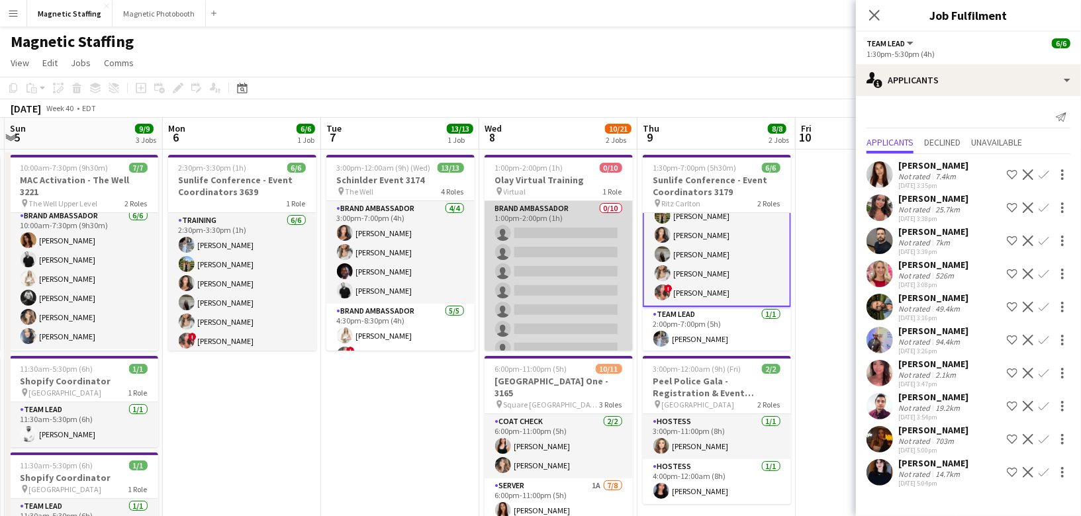
click at [566, 297] on app-card-role "Brand Ambassador 0/10 1:00pm-2:00pm (1h) single-neutral-actions single-neutral-…" at bounding box center [559, 310] width 148 height 218
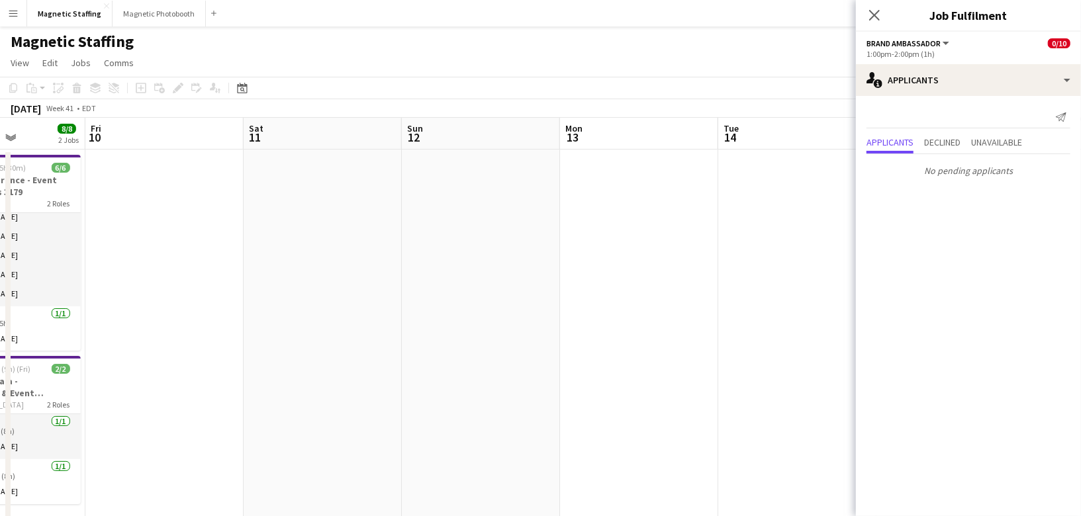
scroll to position [0, 432]
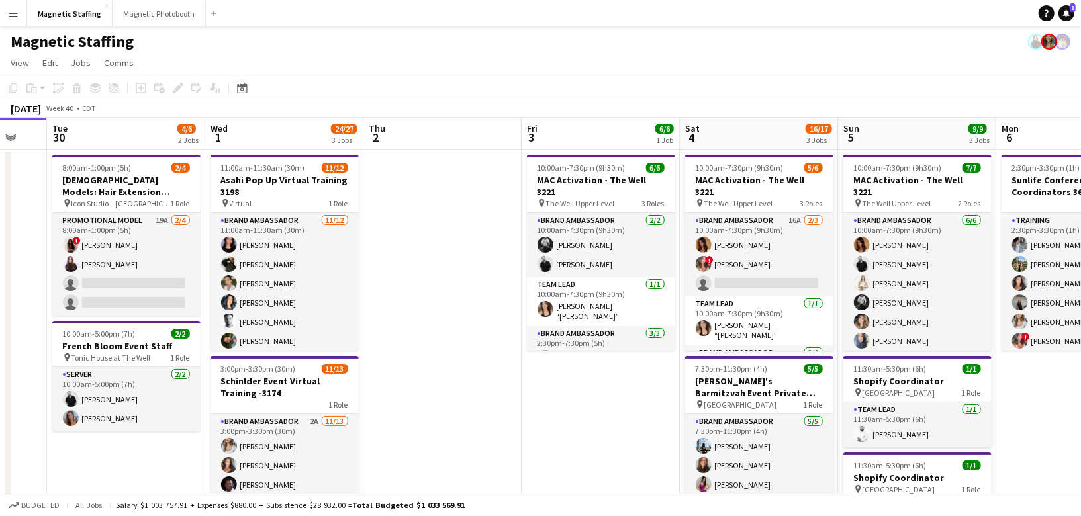
scroll to position [0, 454]
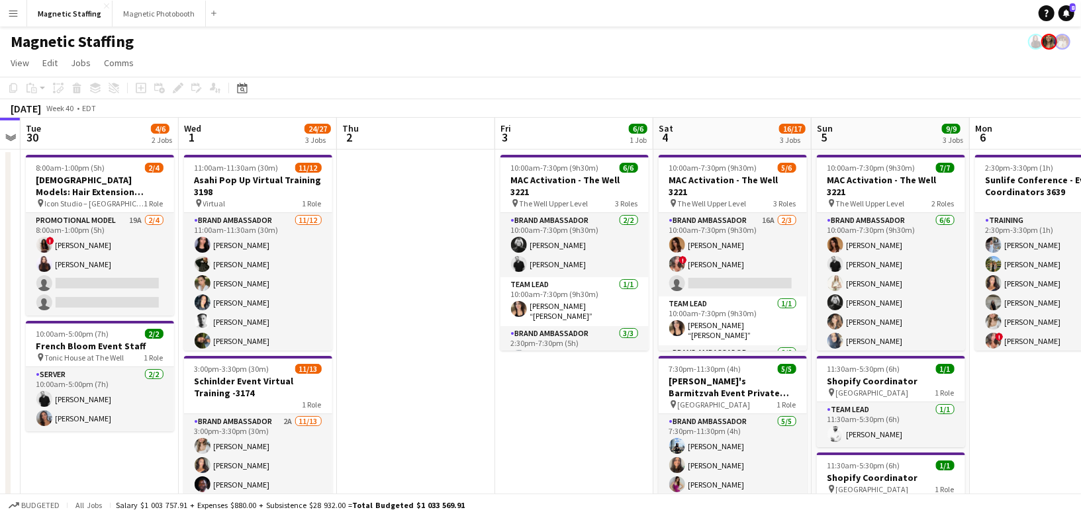
drag, startPoint x: 438, startPoint y: 359, endPoint x: 0, endPoint y: 335, distance: 438.3
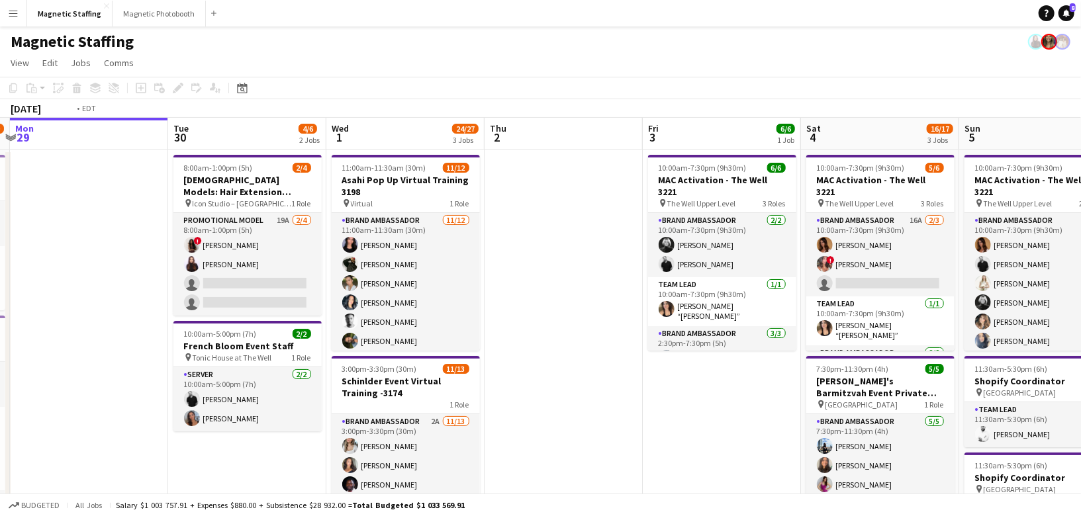
scroll to position [0, 267]
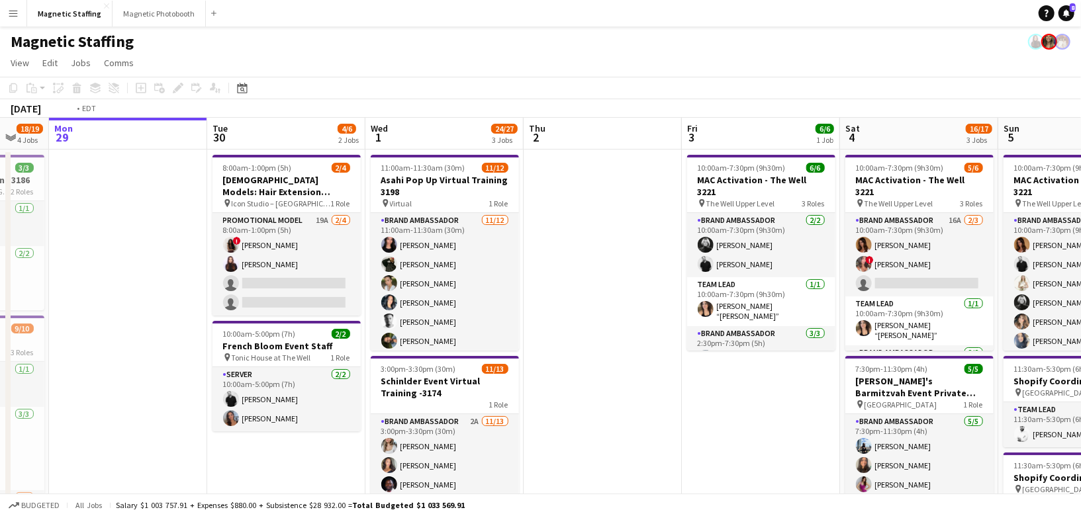
drag, startPoint x: 293, startPoint y: 362, endPoint x: 481, endPoint y: 362, distance: 187.4
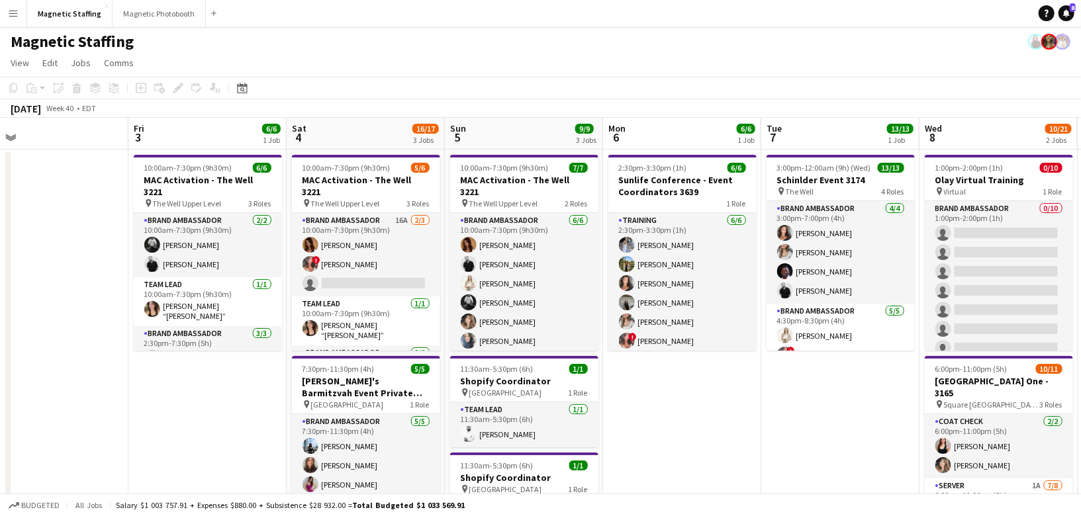
drag, startPoint x: 599, startPoint y: 414, endPoint x: 42, endPoint y: 409, distance: 556.9
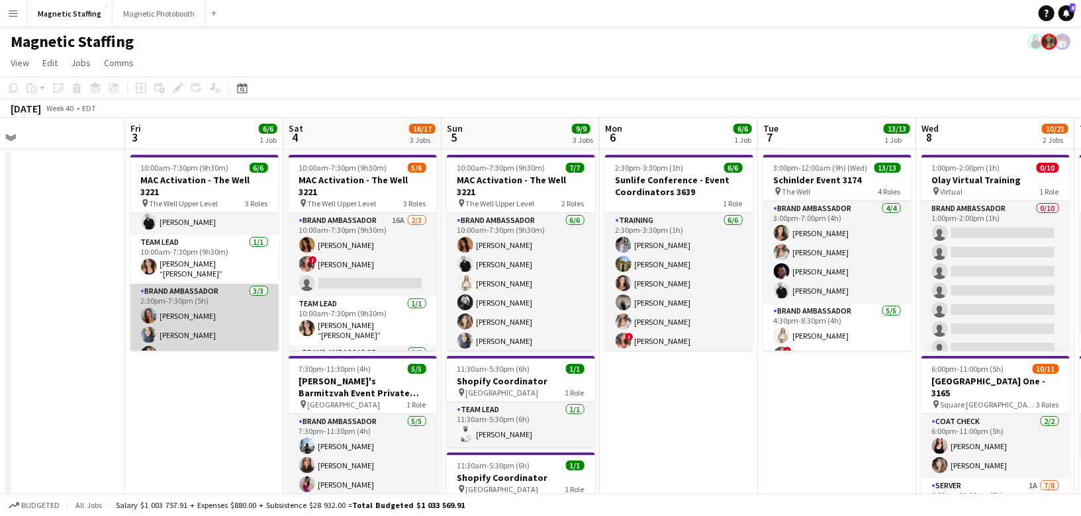
scroll to position [0, 0]
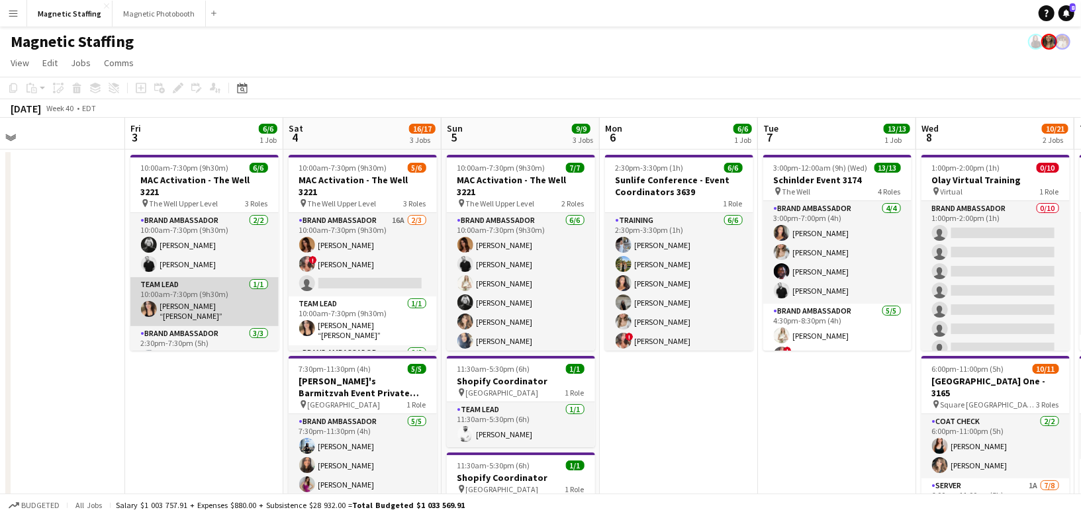
click at [218, 300] on app-card-role "Team Lead [DATE] 10:00am-7:30pm (9h30m) [PERSON_NAME] “[PERSON_NAME]” [PERSON_N…" at bounding box center [204, 301] width 148 height 49
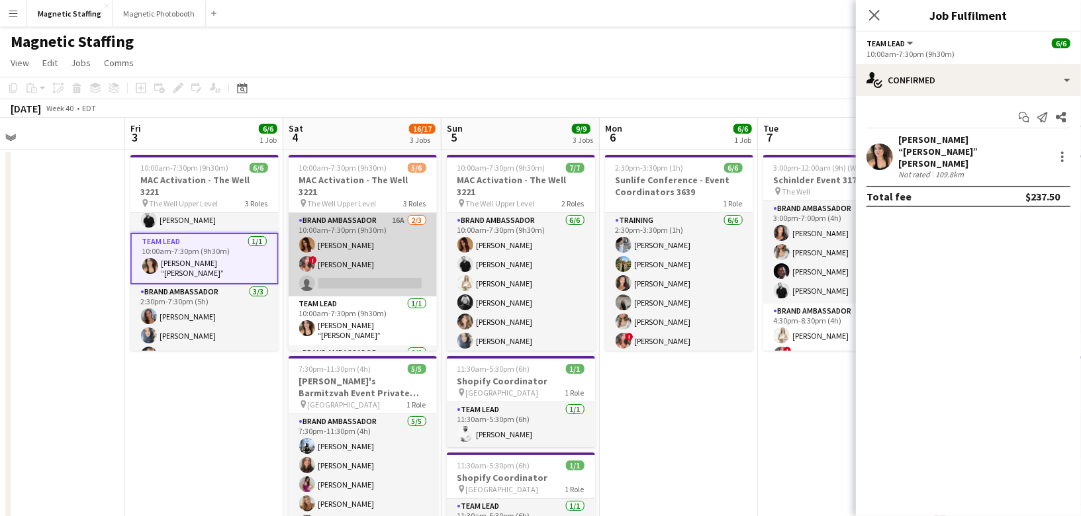
click at [358, 273] on app-card-role "Brand Ambassador 16A [DATE] 10:00am-7:30pm (9h30m) [PERSON_NAME] ! [PERSON_NAME…" at bounding box center [363, 254] width 148 height 83
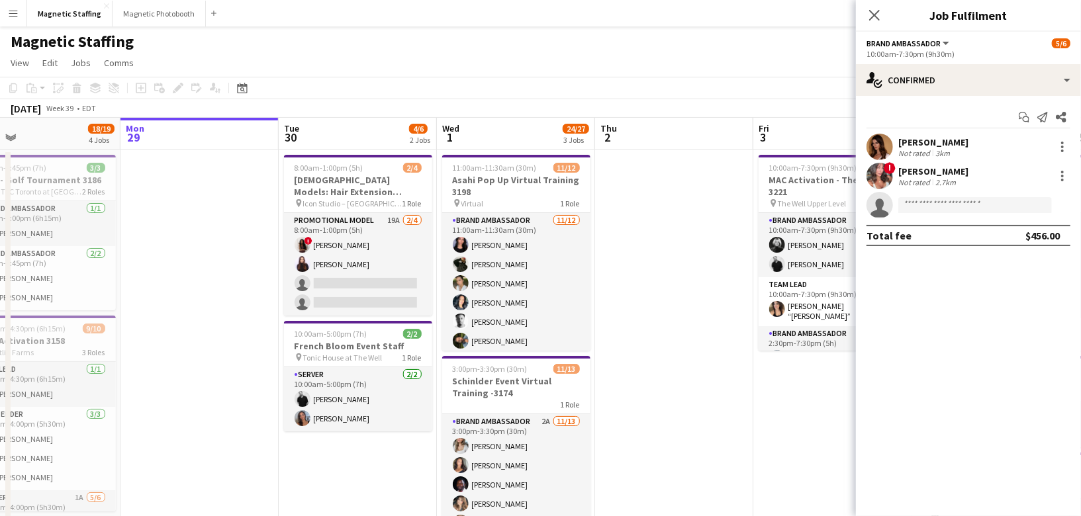
drag, startPoint x: 158, startPoint y: 347, endPoint x: 612, endPoint y: 324, distance: 454.1
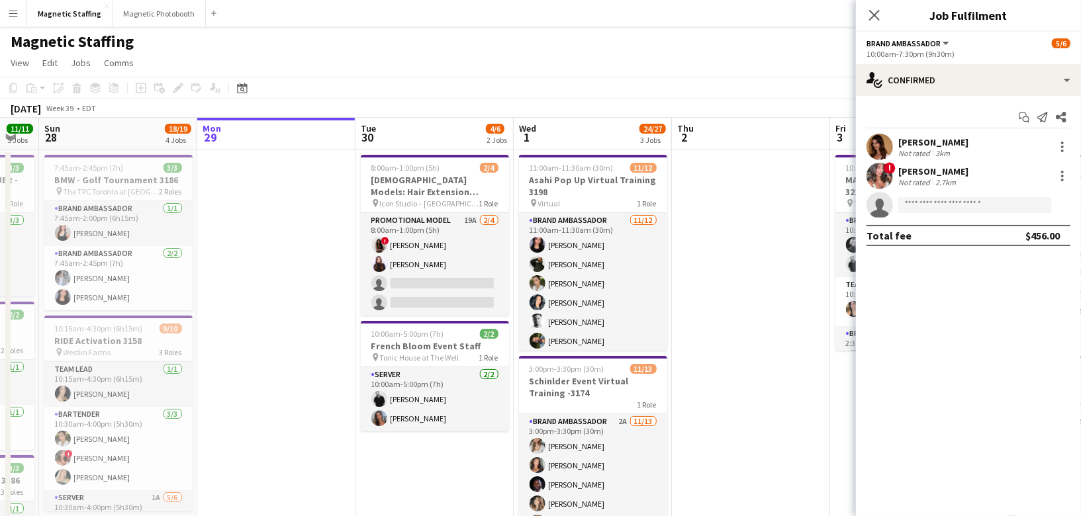
drag, startPoint x: 255, startPoint y: 334, endPoint x: 319, endPoint y: 334, distance: 64.2
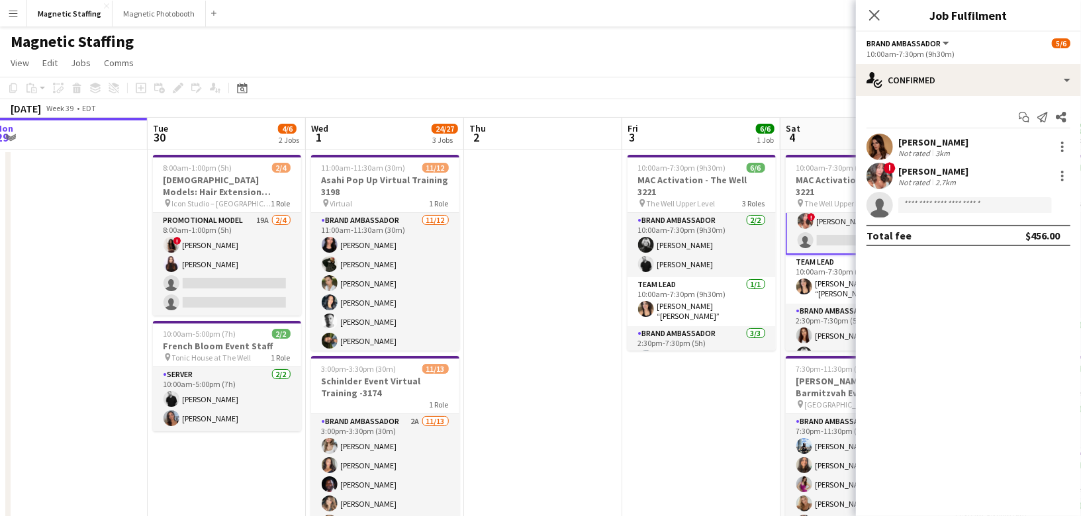
drag, startPoint x: 319, startPoint y: 334, endPoint x: 111, endPoint y: 334, distance: 207.9
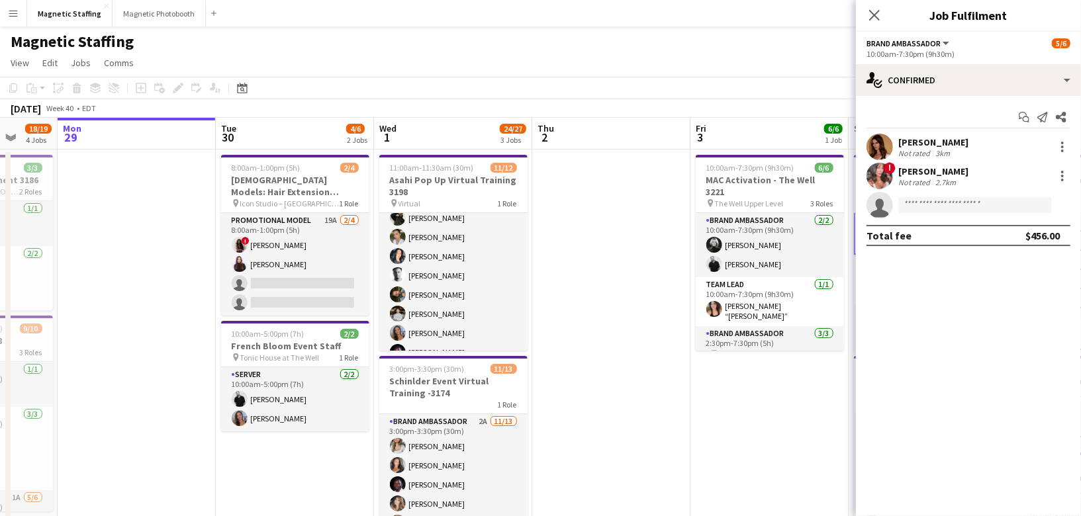
scroll to position [0, 425]
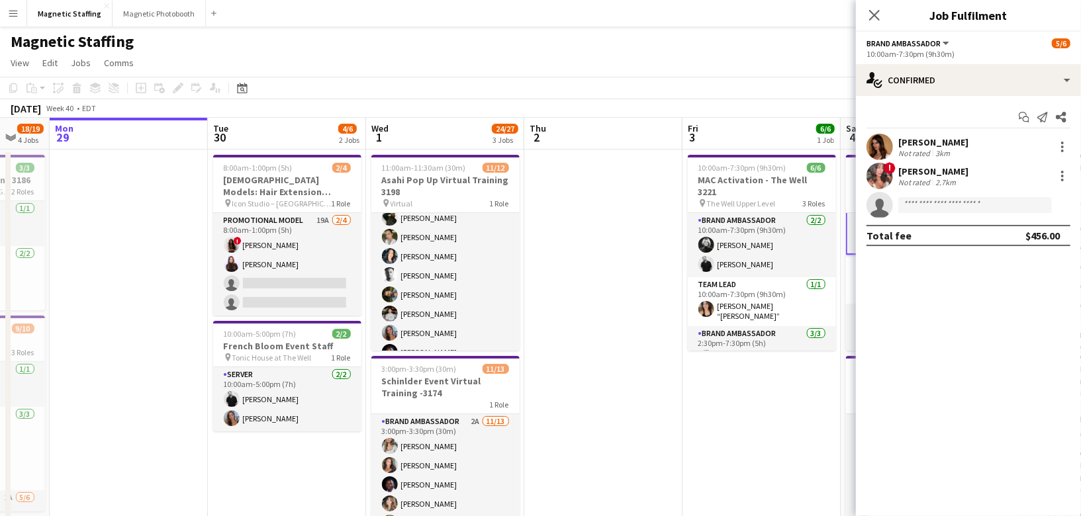
drag, startPoint x: 659, startPoint y: 318, endPoint x: 274, endPoint y: 321, distance: 384.7
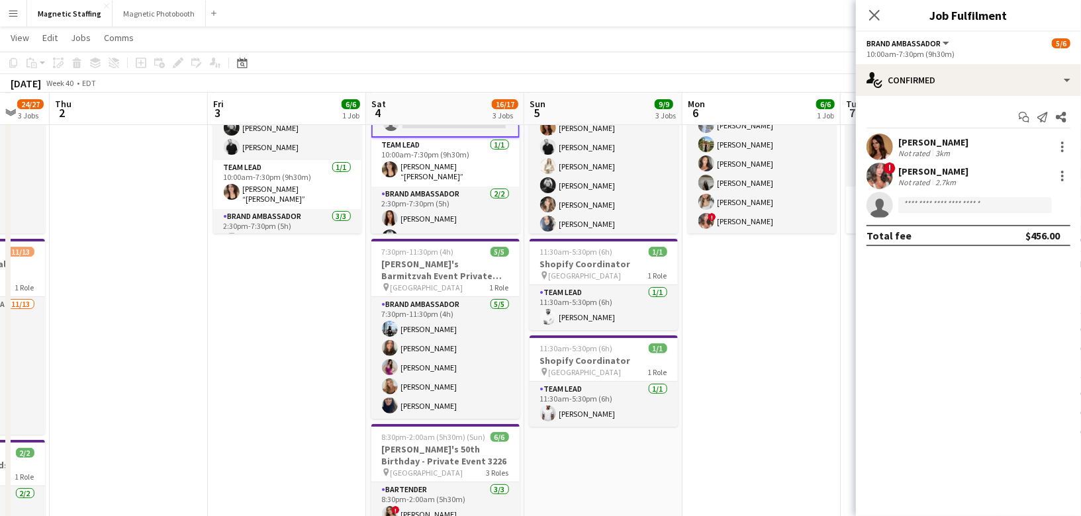
scroll to position [115, 0]
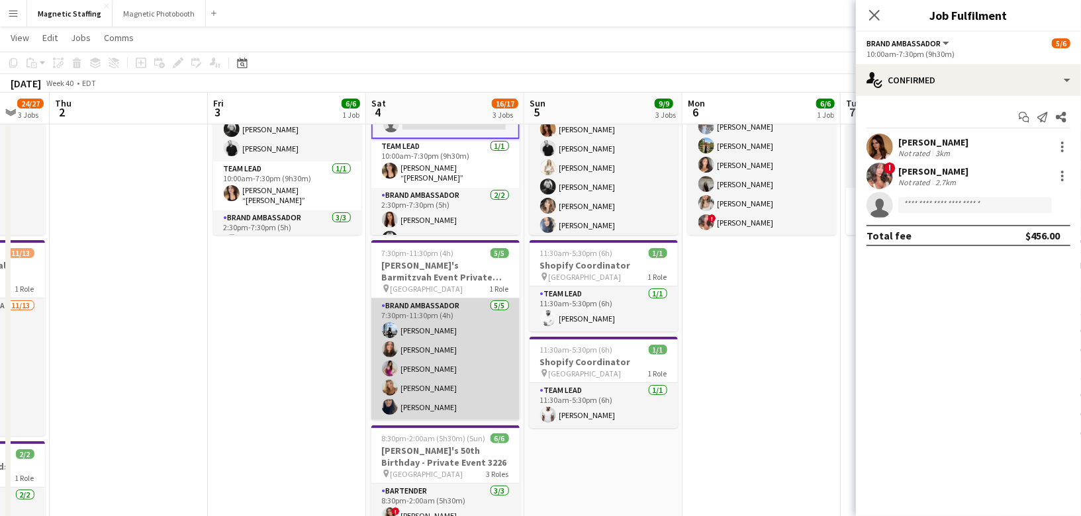
click at [437, 377] on app-card-role "Brand Ambassador [DATE] 7:30pm-11:30pm (4h) [PERSON_NAME] [PERSON_NAME] [PERSON…" at bounding box center [445, 360] width 148 height 122
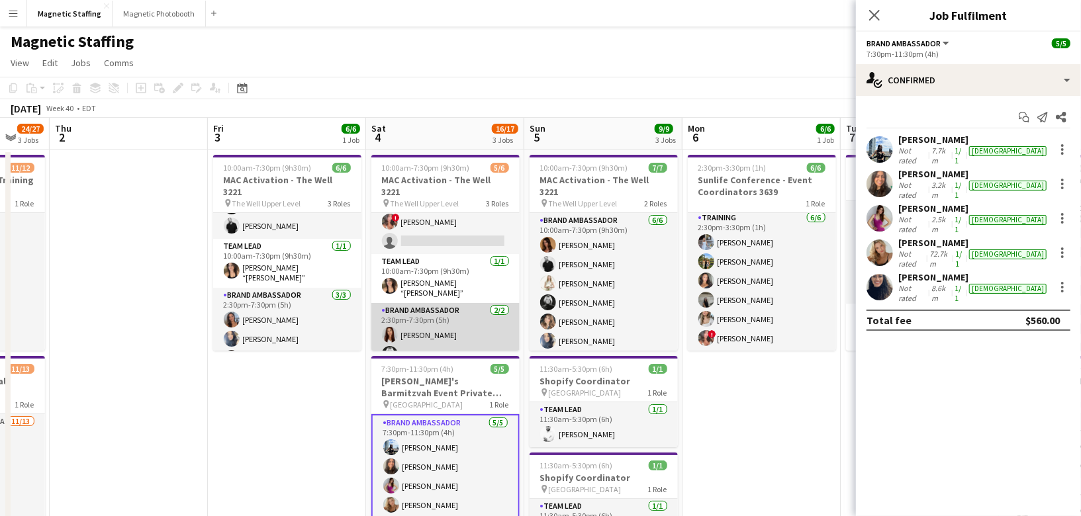
scroll to position [0, 0]
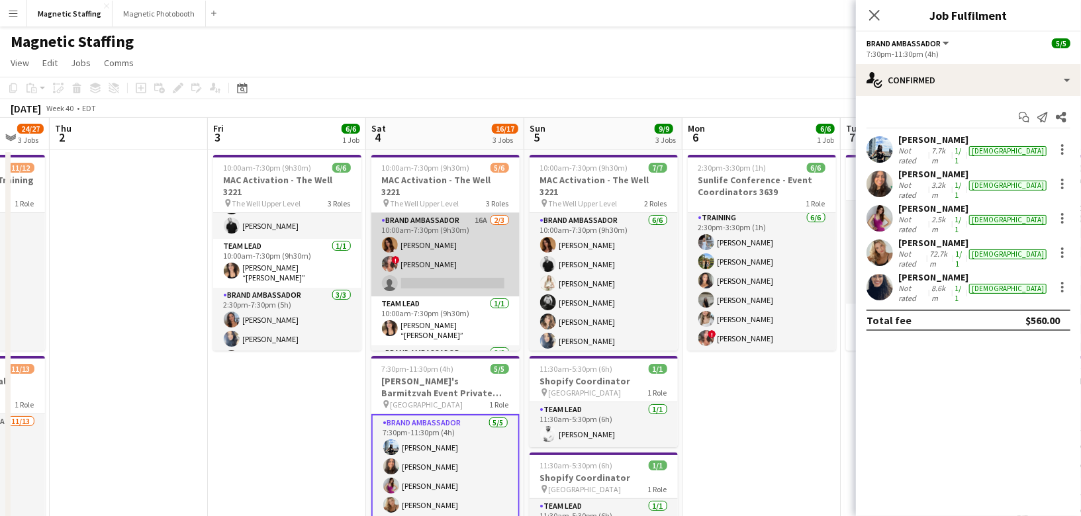
click at [456, 255] on app-card-role "Brand Ambassador 16A [DATE] 10:00am-7:30pm (9h30m) [PERSON_NAME] ! [PERSON_NAME…" at bounding box center [445, 254] width 148 height 83
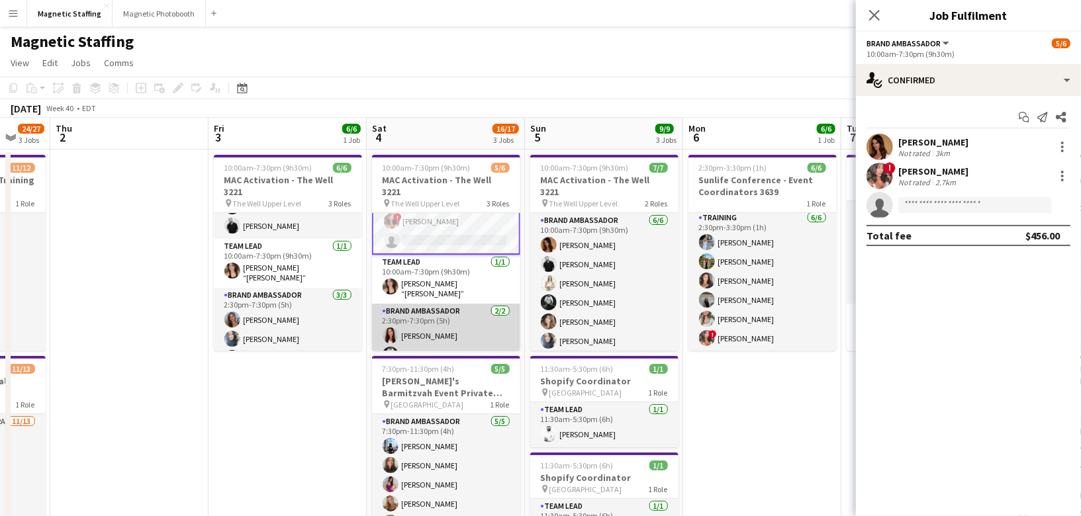
click at [464, 338] on app-card-role "Brand Ambassador [DATE] 2:30pm-7:30pm (5h) [PERSON_NAME] [PERSON_NAME]" at bounding box center [446, 336] width 148 height 64
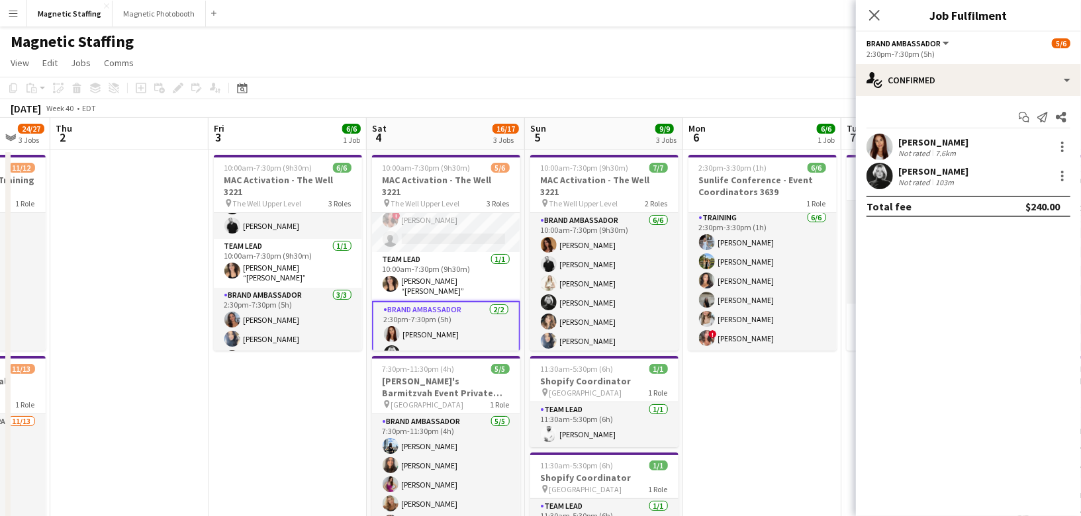
scroll to position [44, 0]
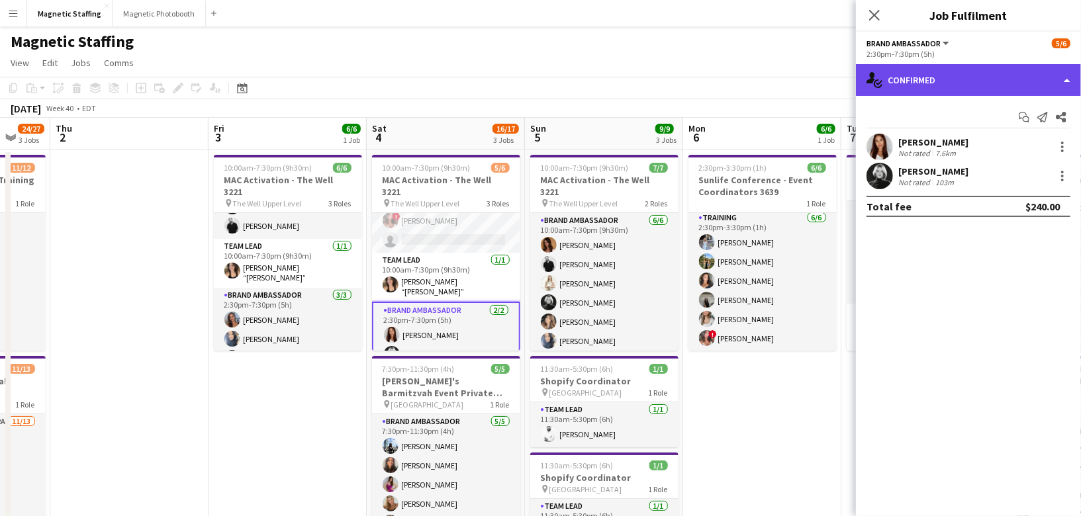
click at [983, 77] on div "single-neutral-actions-check-2 Confirmed" at bounding box center [968, 80] width 225 height 32
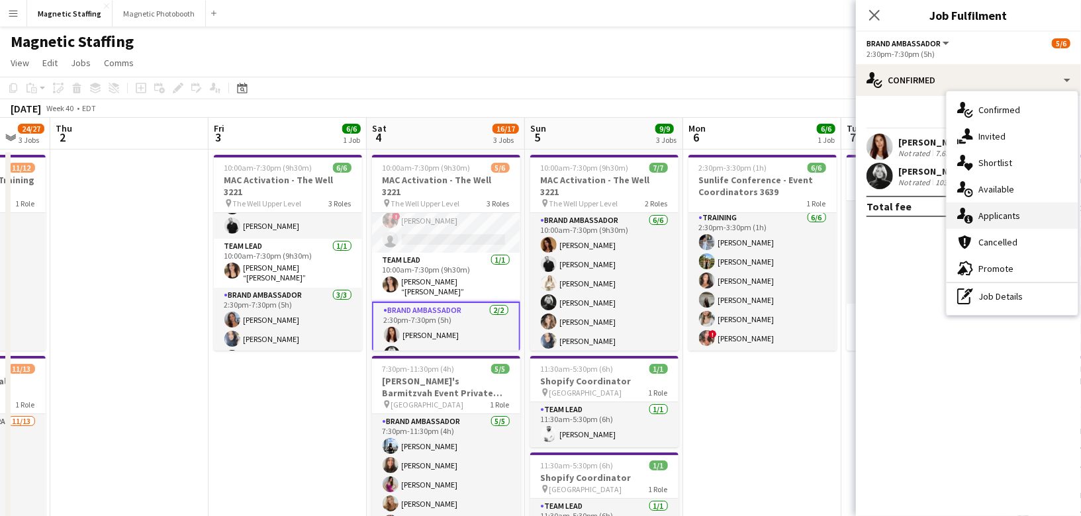
click at [1004, 217] on span "Applicants" at bounding box center [1000, 216] width 42 height 12
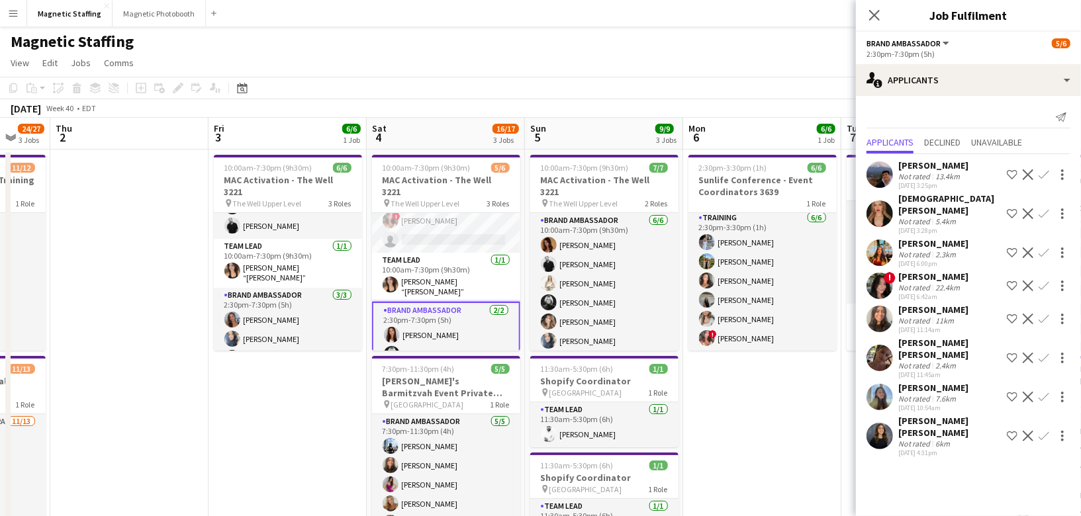
click at [875, 423] on app-user-avatar at bounding box center [880, 436] width 26 height 26
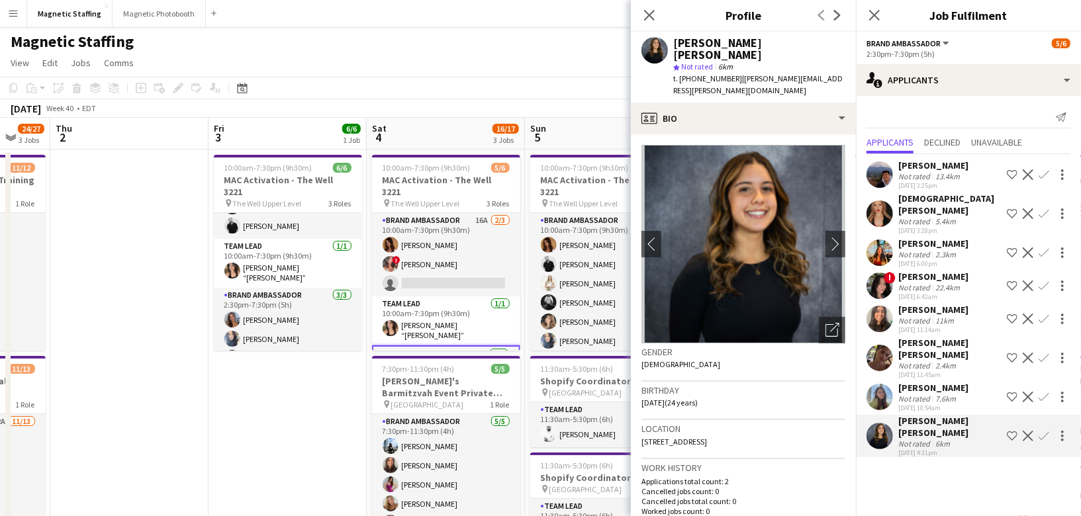
scroll to position [3, 0]
click at [462, 252] on app-card-role "Brand Ambassador 16A [DATE] 10:00am-7:30pm (9h30m) [PERSON_NAME] ! [PERSON_NAME…" at bounding box center [446, 252] width 148 height 83
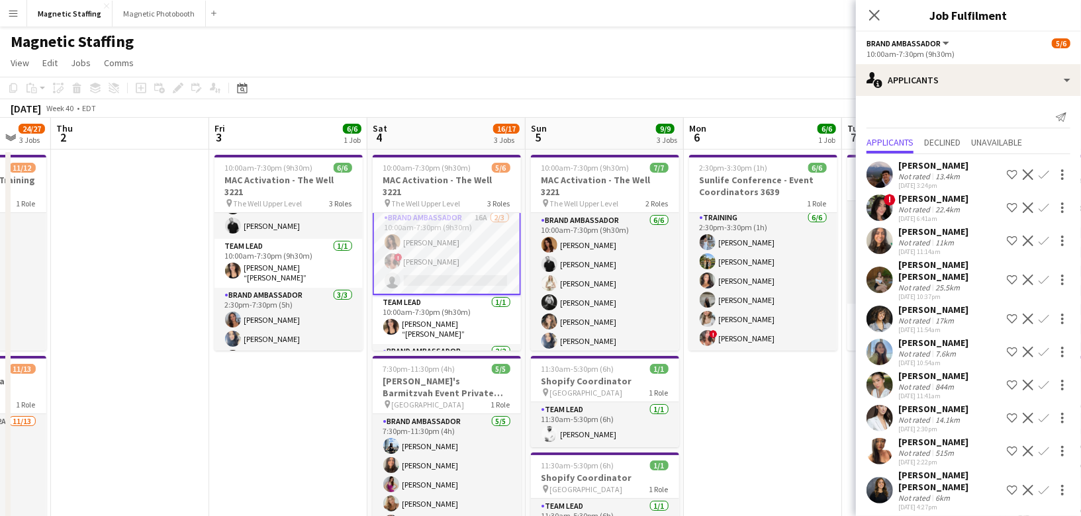
scroll to position [83, 0]
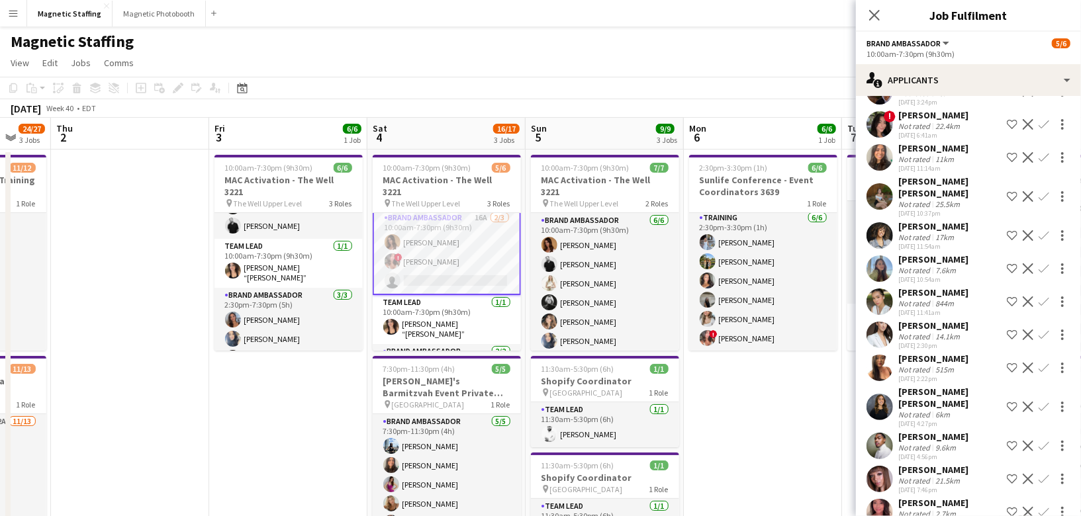
click at [871, 394] on app-user-avatar at bounding box center [880, 407] width 26 height 26
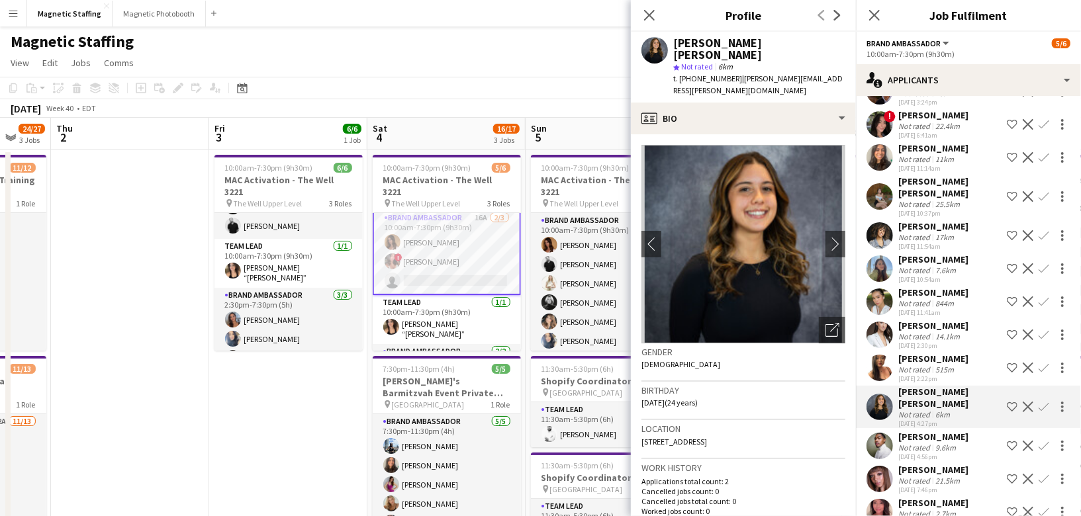
click at [1043, 402] on app-icon "Confirm" at bounding box center [1044, 407] width 11 height 11
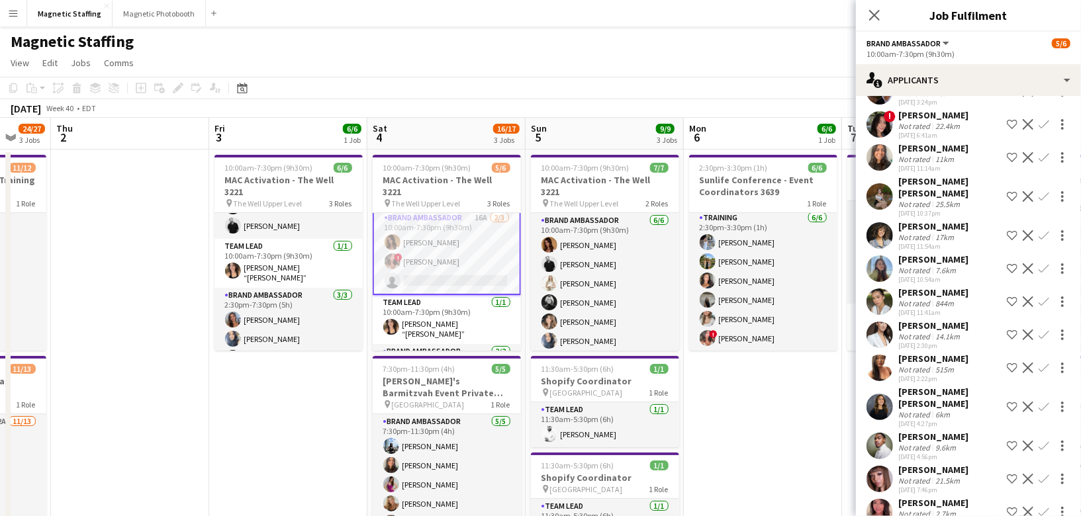
click at [1042, 399] on button "Confirm" at bounding box center [1044, 407] width 16 height 16
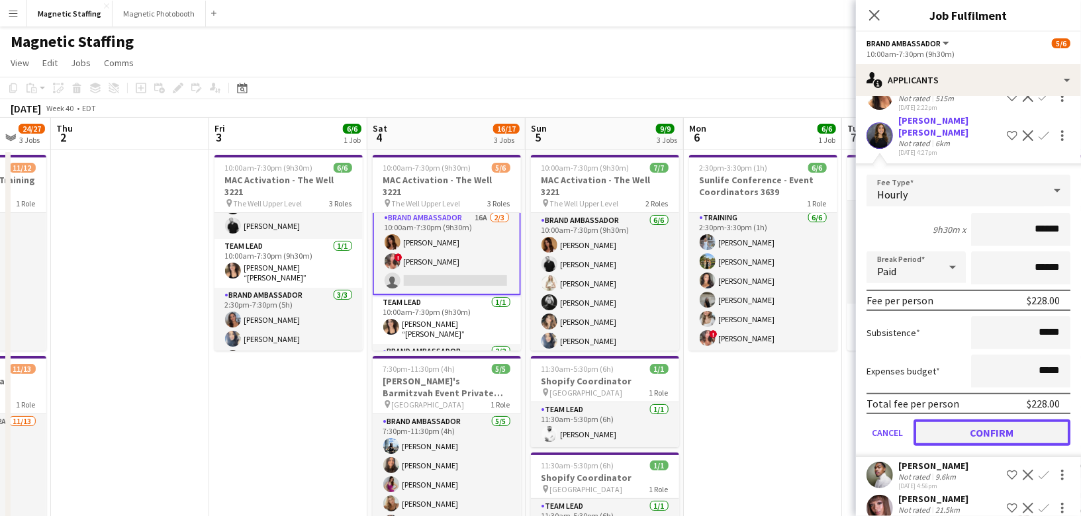
click at [975, 420] on button "Confirm" at bounding box center [992, 433] width 157 height 26
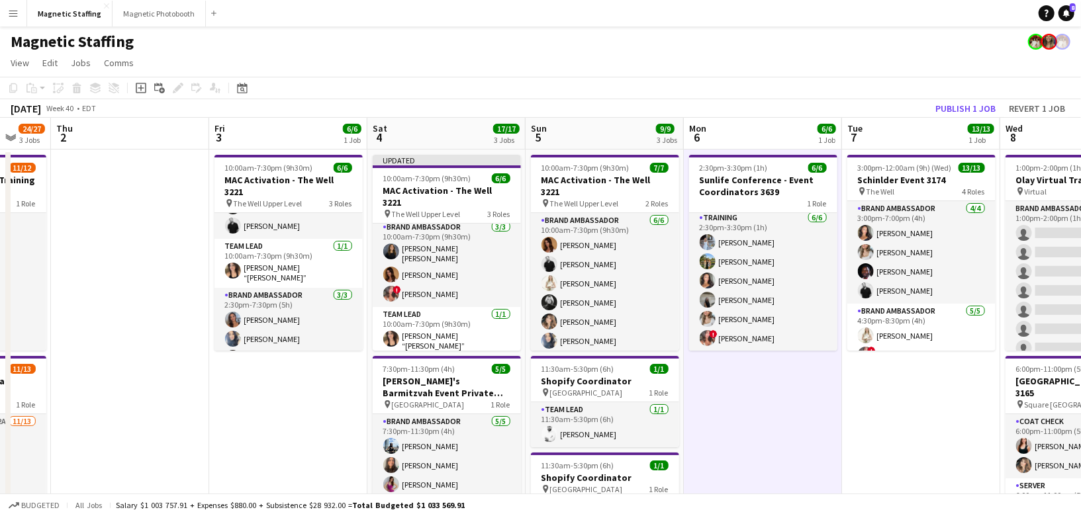
scroll to position [3, 0]
click at [984, 112] on button "Publish 1 job" at bounding box center [965, 108] width 71 height 17
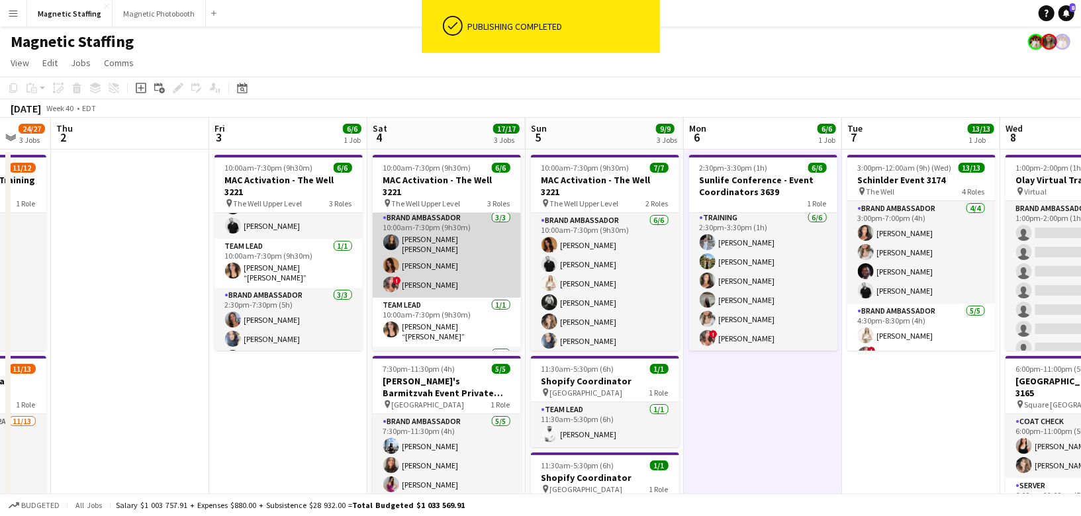
scroll to position [42, 0]
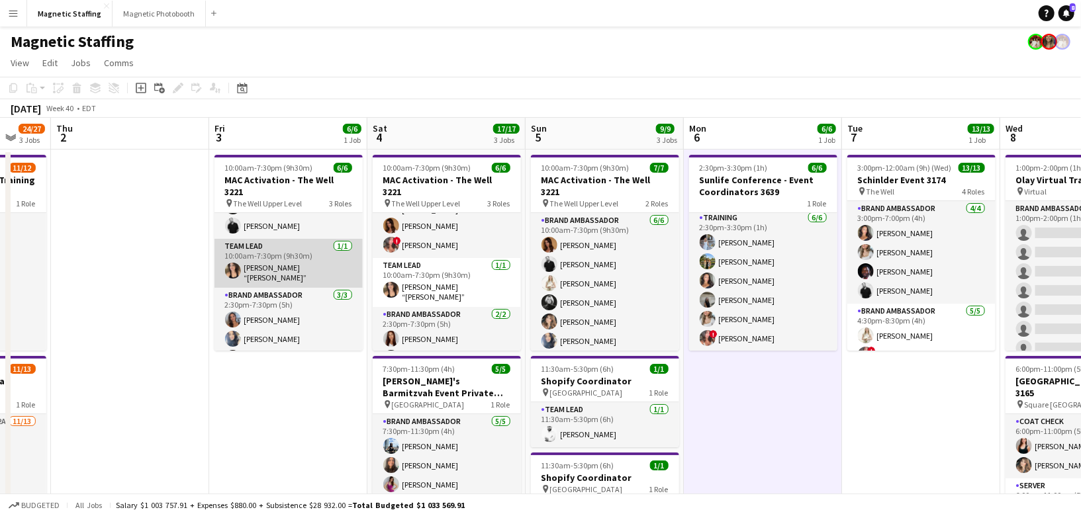
click at [300, 260] on app-card-role "Team Lead [DATE] 10:00am-7:30pm (9h30m) [PERSON_NAME] “[PERSON_NAME]” [PERSON_N…" at bounding box center [289, 263] width 148 height 49
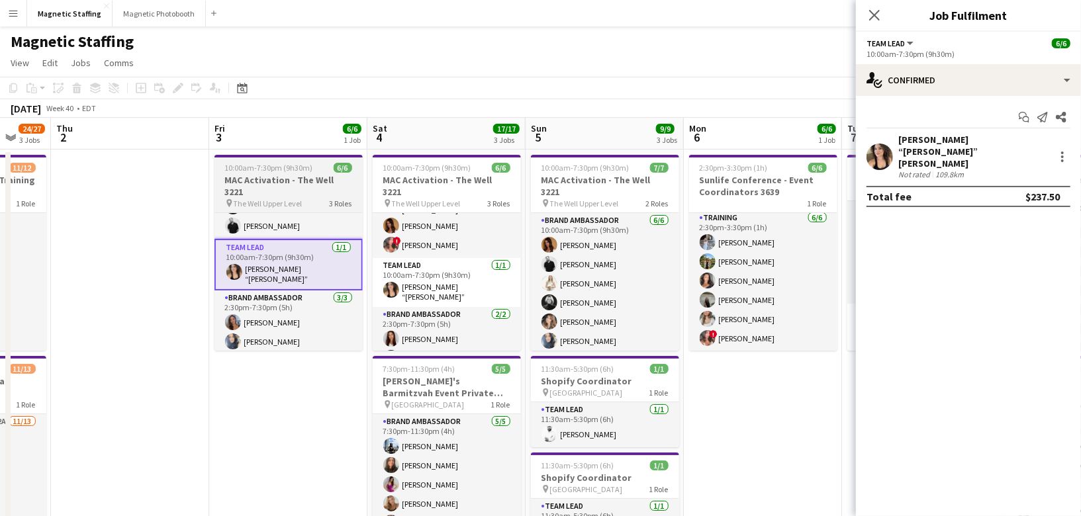
click at [272, 183] on h3 "MAC Activation - The Well 3221" at bounding box center [289, 186] width 148 height 24
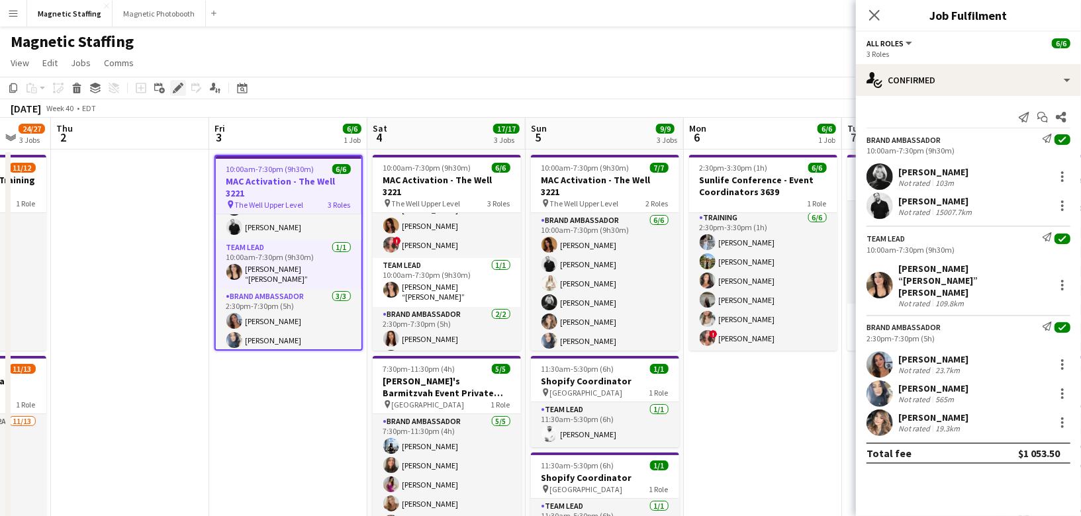
click at [180, 86] on icon at bounding box center [177, 88] width 7 height 7
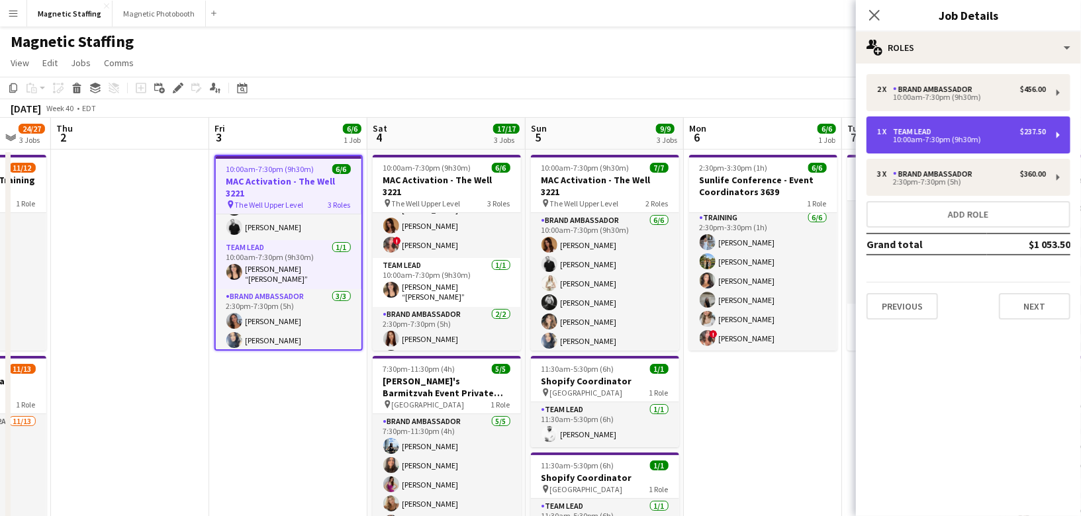
click at [963, 128] on div "1 x Team Lead $237.50" at bounding box center [961, 131] width 169 height 9
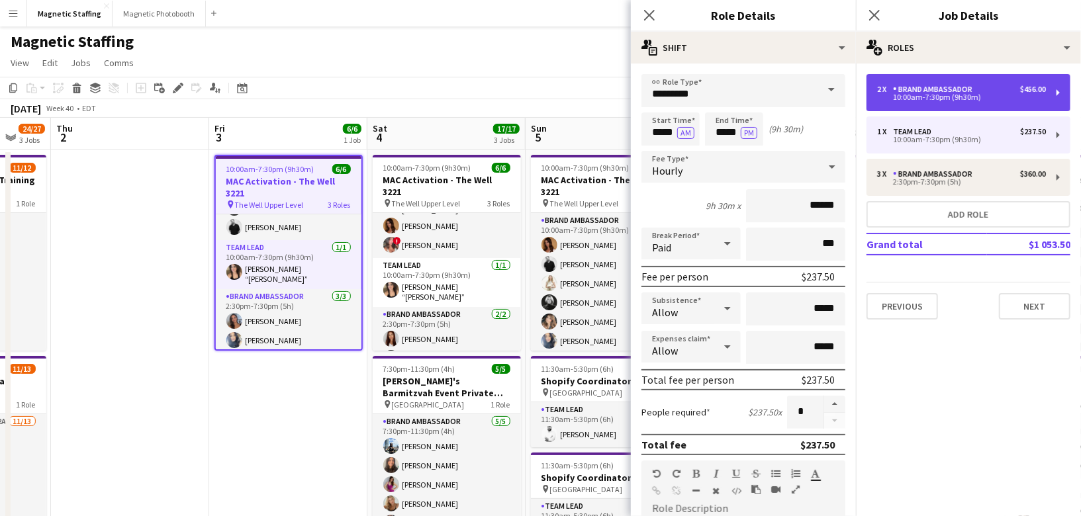
click at [991, 90] on div "2 x Brand Ambassador $456.00" at bounding box center [961, 89] width 169 height 9
type input "**********"
type input "******"
type input "*"
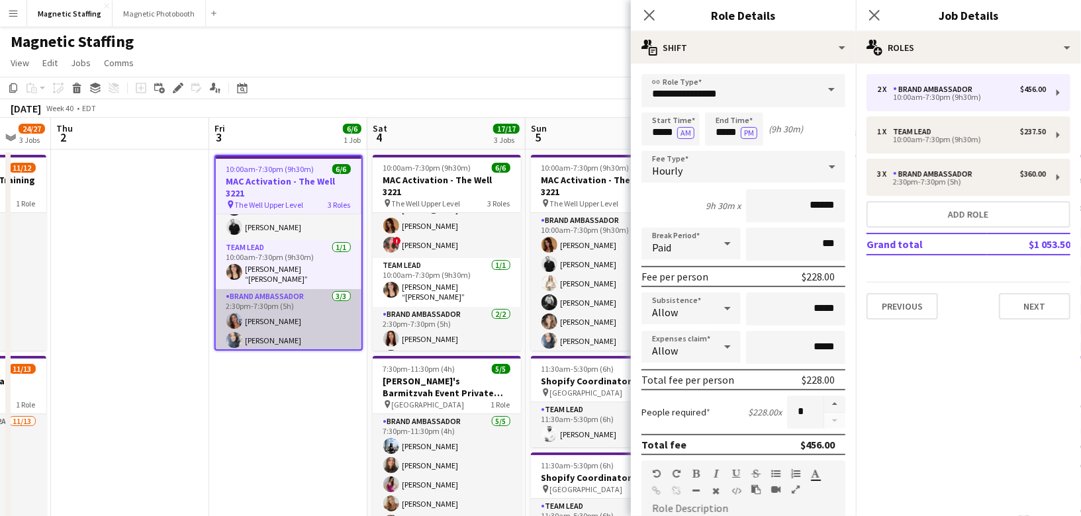
click at [297, 289] on app-card-role "Brand Ambassador [DATE] 2:30pm-7:30pm (5h) [PERSON_NAME] [PERSON_NAME] [PERSON_…" at bounding box center [289, 330] width 146 height 83
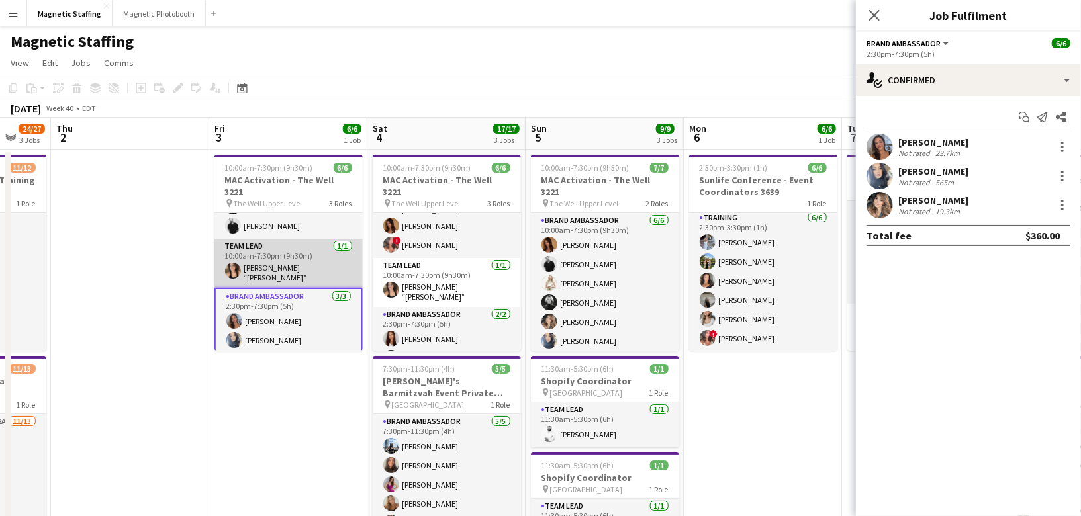
click at [311, 258] on app-card-role "Team Lead [DATE] 10:00am-7:30pm (9h30m) [PERSON_NAME] “[PERSON_NAME]” [PERSON_N…" at bounding box center [289, 263] width 148 height 49
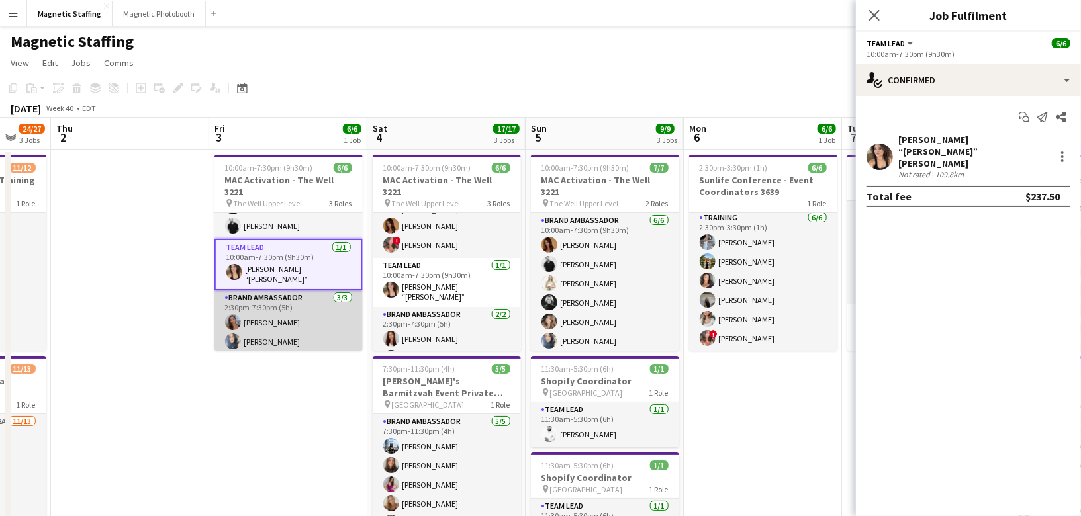
scroll to position [0, 0]
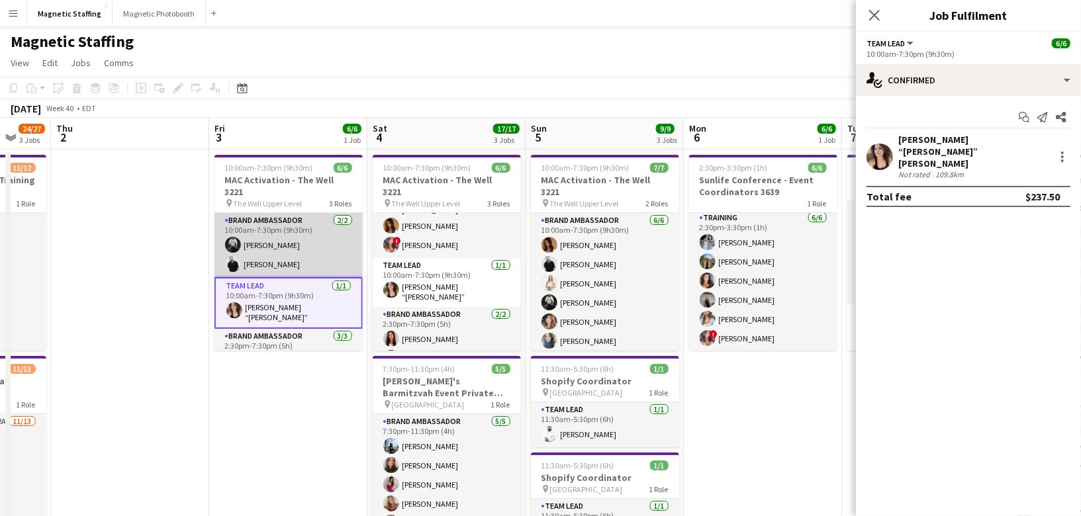
click at [309, 234] on app-card-role "Brand Ambassador [DATE] 10:00am-7:30pm (9h30m) [PERSON_NAME]-[PERSON_NAME]" at bounding box center [289, 245] width 148 height 64
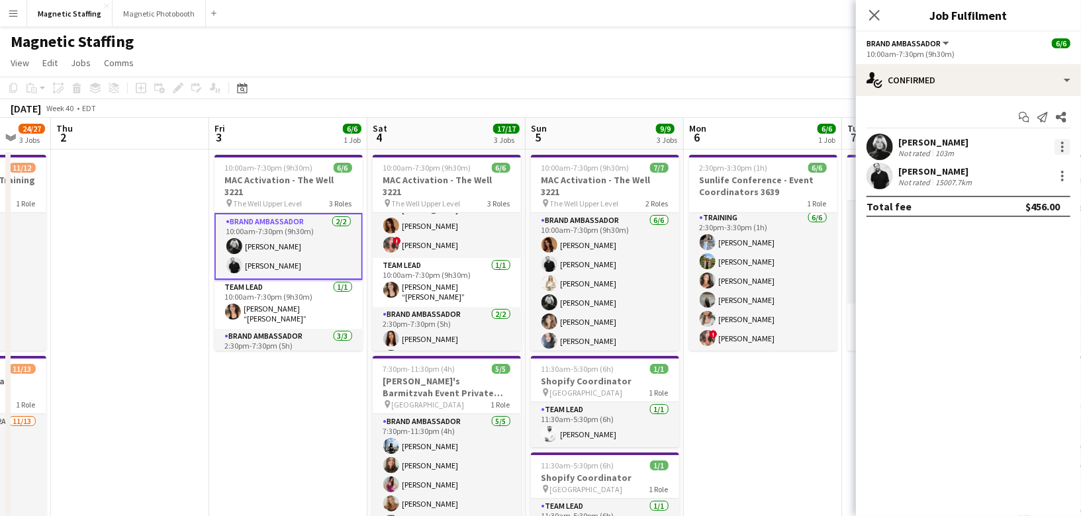
click at [1063, 150] on div at bounding box center [1062, 151] width 3 height 3
click at [1016, 200] on span "Switch crew" at bounding box center [1007, 202] width 56 height 11
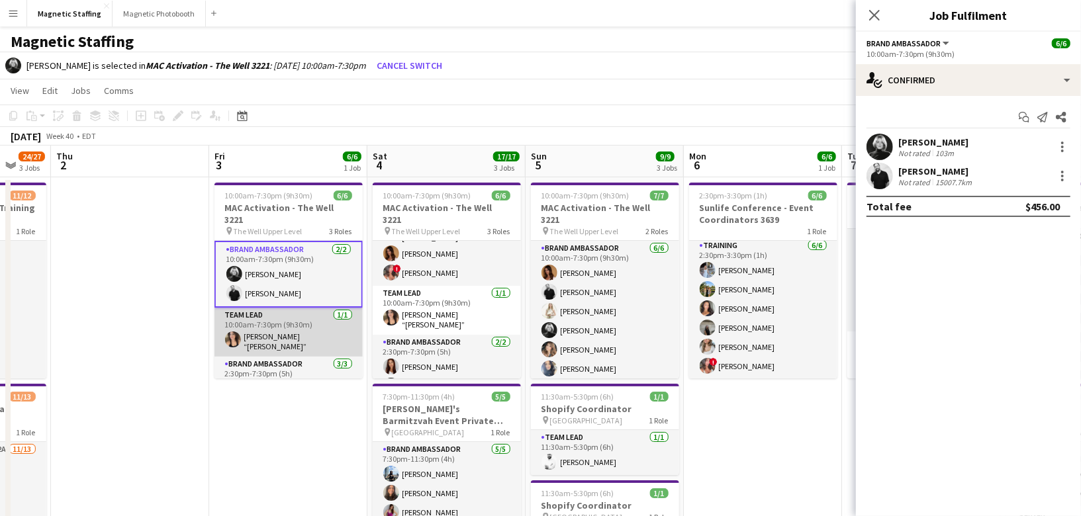
click at [271, 315] on app-card-role "Team Lead [DATE] 10:00am-7:30pm (9h30m) [PERSON_NAME] “[PERSON_NAME]” [PERSON_N…" at bounding box center [289, 332] width 148 height 49
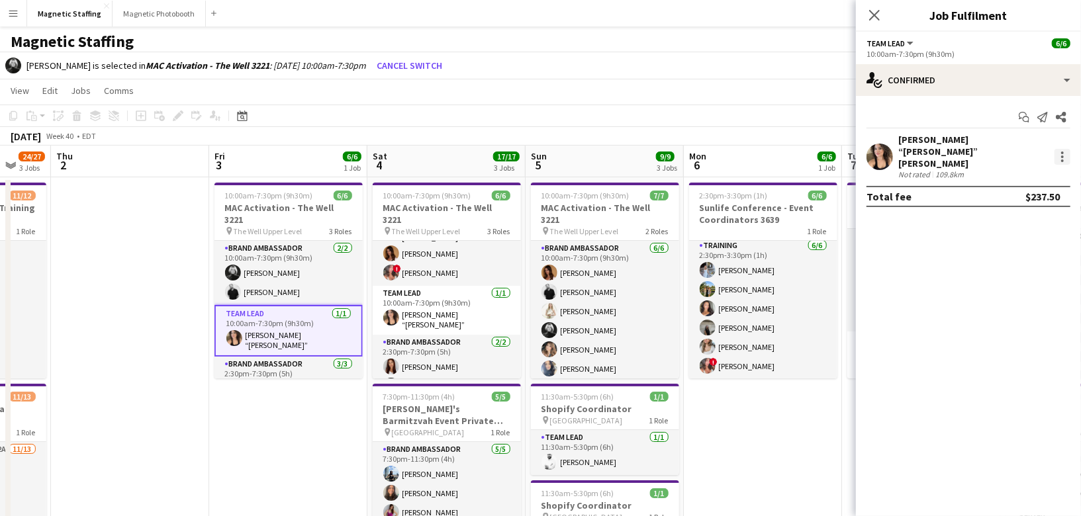
click at [1070, 149] on div at bounding box center [1063, 157] width 16 height 16
click at [1018, 208] on span "Switch with" at bounding box center [1005, 202] width 53 height 11
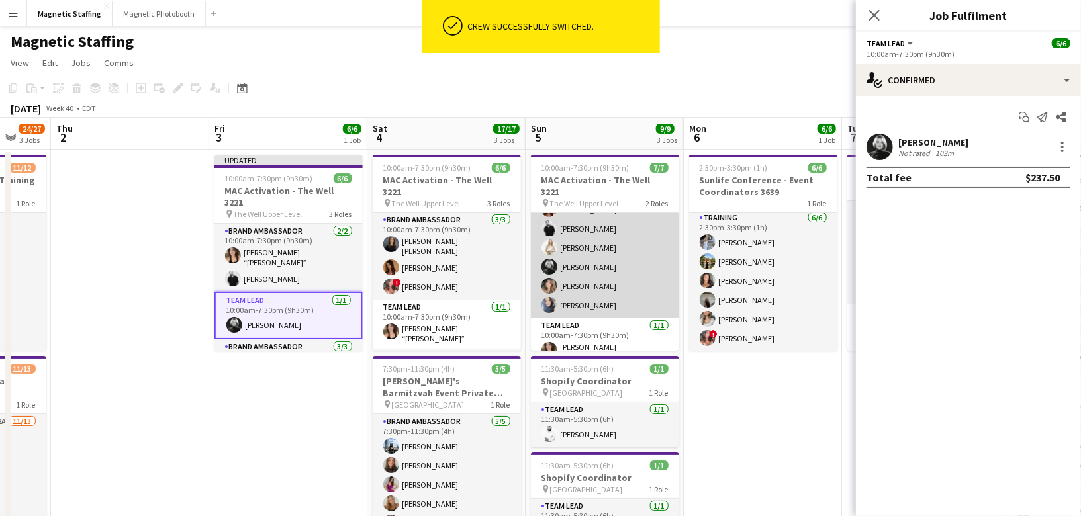
scroll to position [35, 0]
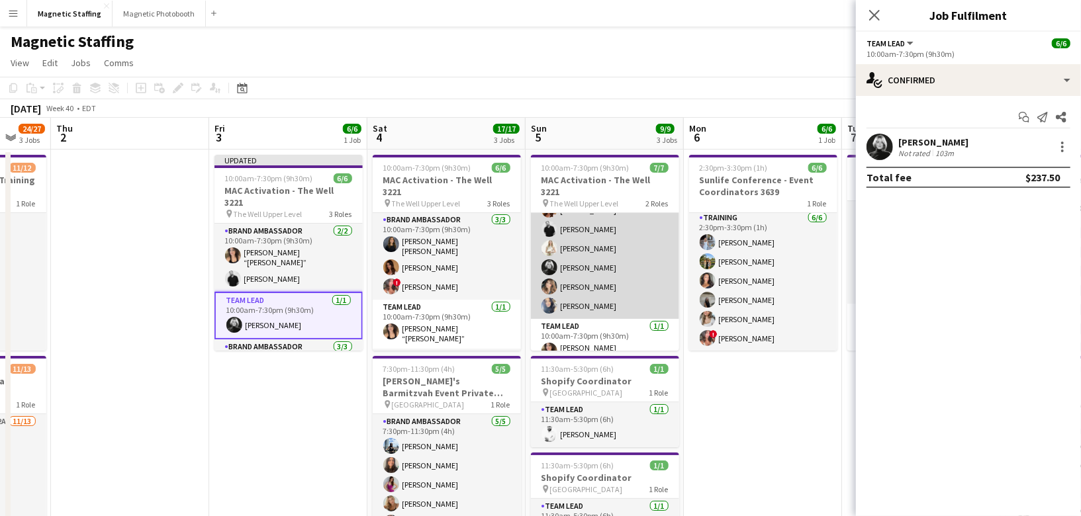
click at [601, 255] on app-card-role "Brand Ambassador [DATE] 10:00am-7:30pm (9h30m) [PERSON_NAME] [PERSON_NAME] [PER…" at bounding box center [605, 248] width 148 height 141
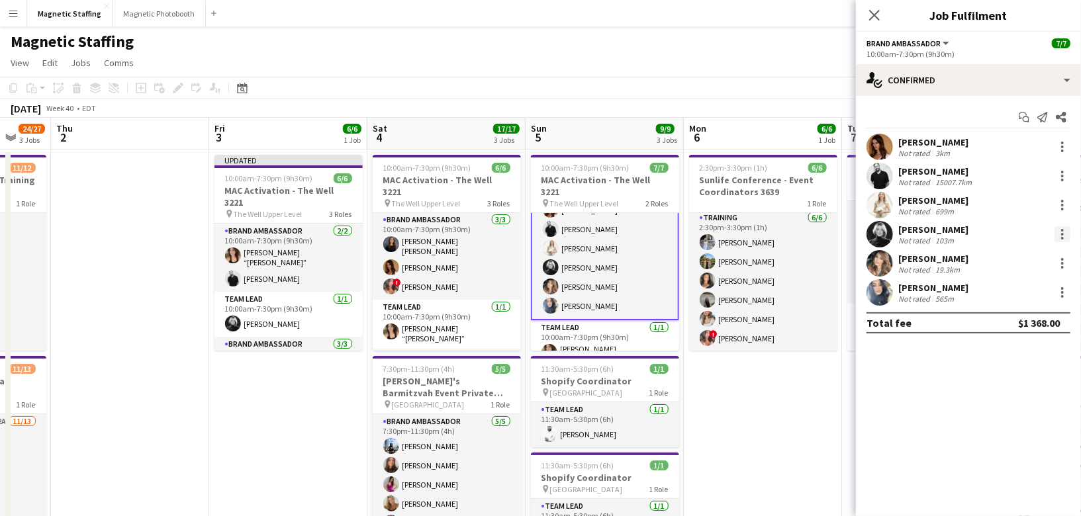
click at [1057, 234] on div at bounding box center [1063, 234] width 16 height 16
click at [1010, 289] on span "Switch crew" at bounding box center [1007, 289] width 56 height 11
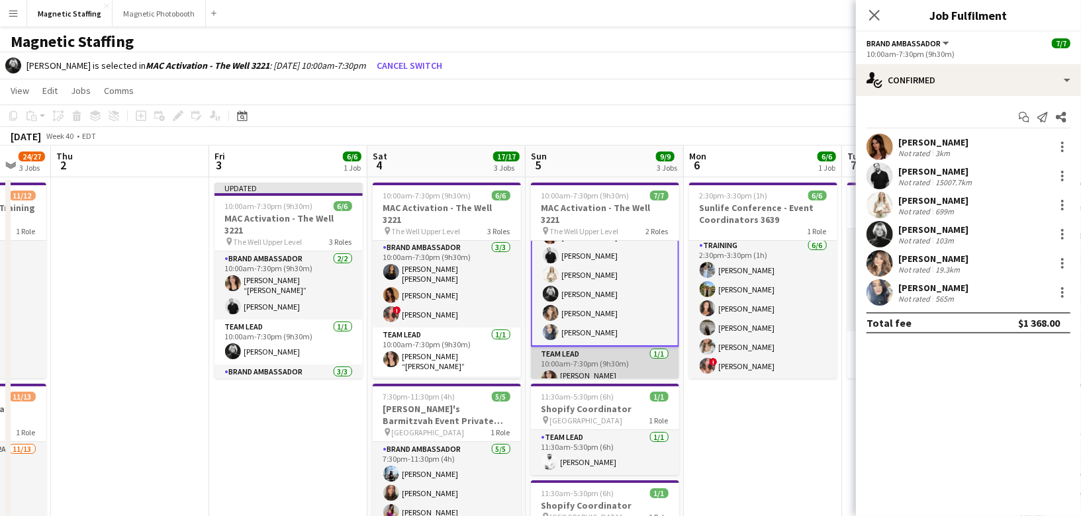
click at [584, 356] on app-card-role "Team Lead [DATE] 10:00am-7:30pm (9h30m) [PERSON_NAME] “[PERSON_NAME]” [PERSON_N…" at bounding box center [605, 371] width 148 height 49
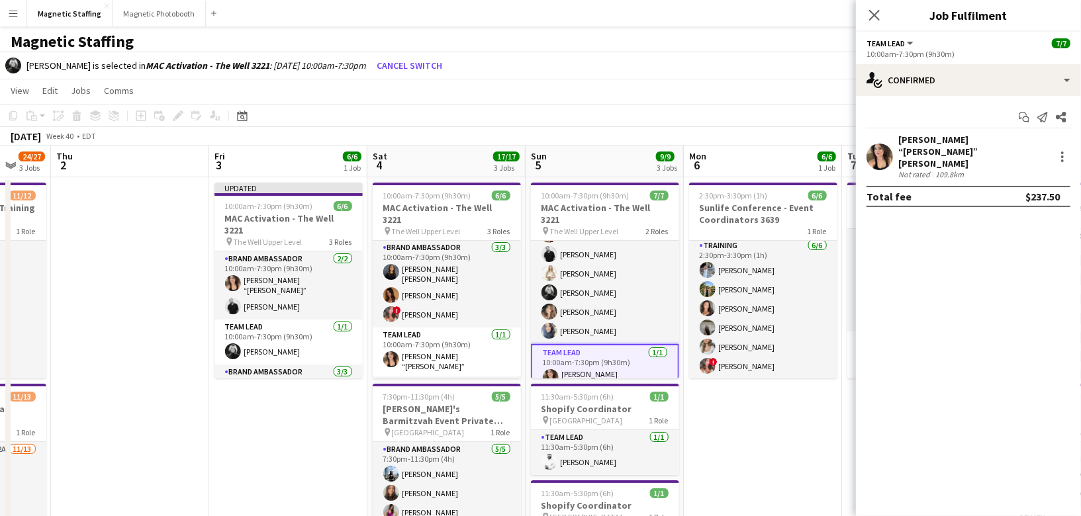
scroll to position [37, 0]
click at [1062, 149] on div at bounding box center [1063, 157] width 16 height 16
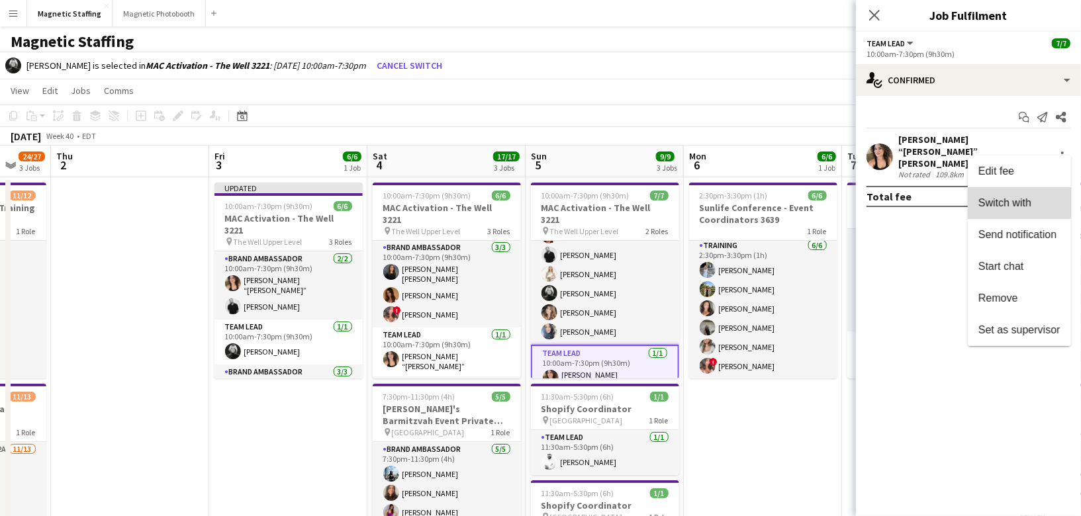
click at [1013, 203] on span "Switch with" at bounding box center [1005, 202] width 53 height 11
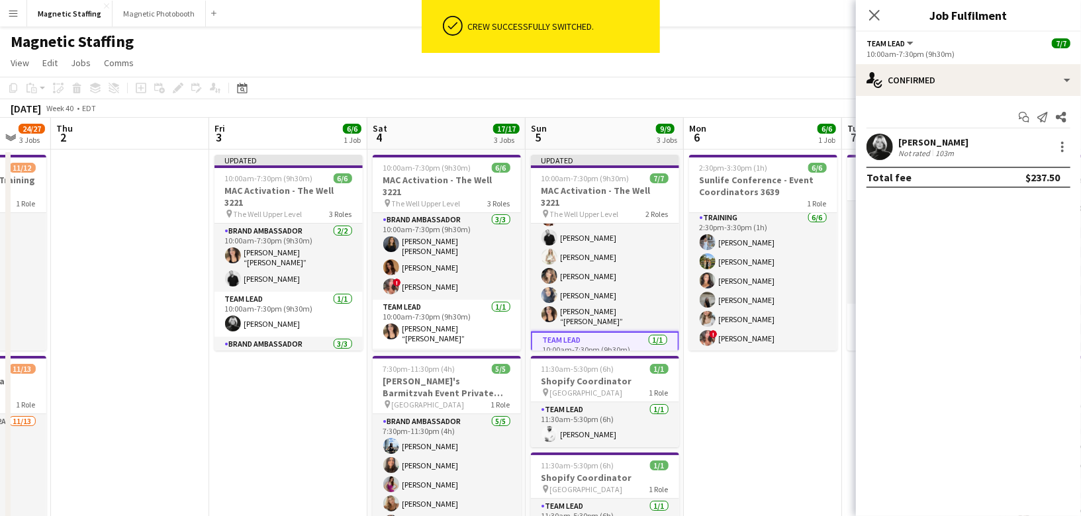
click at [737, 115] on div "[DATE] Week 40 • EDT Publish 1 job Revert 1 job" at bounding box center [540, 108] width 1081 height 19
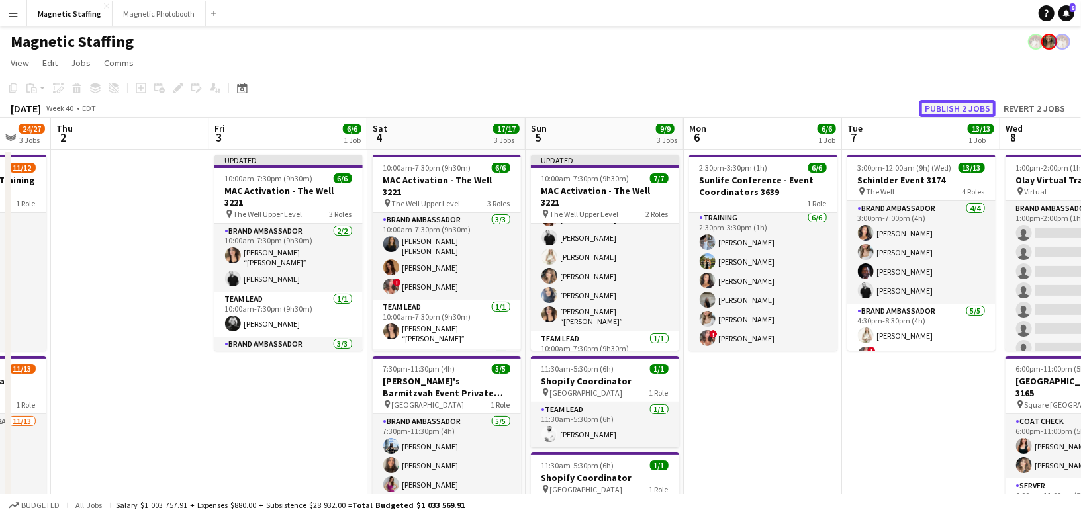
click at [972, 109] on button "Publish 2 jobs" at bounding box center [958, 108] width 76 height 17
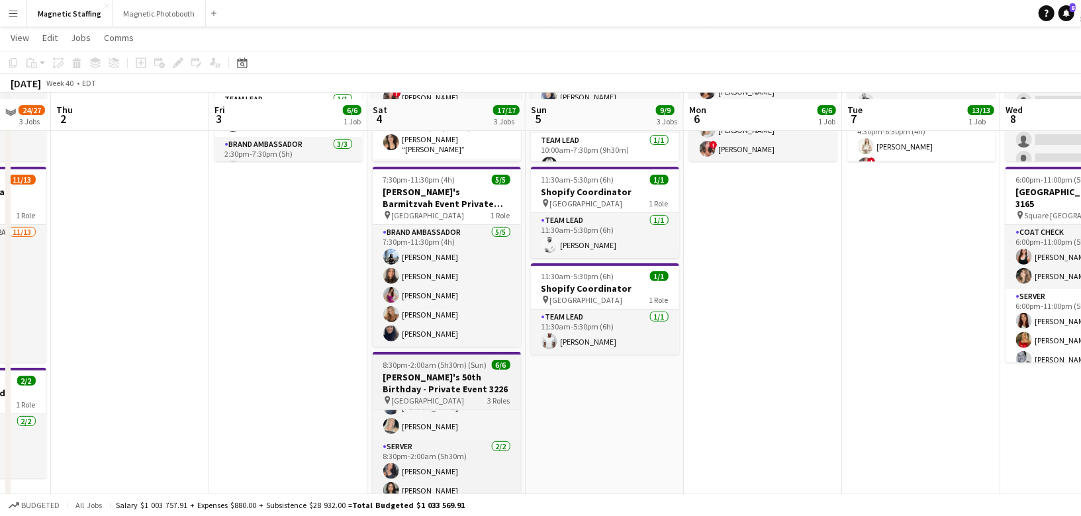
scroll to position [186, 0]
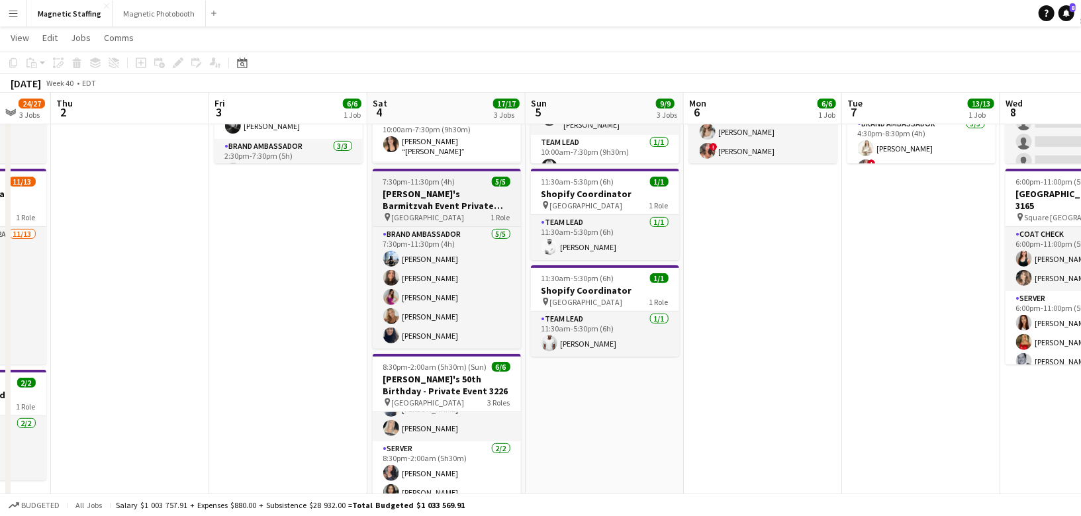
click at [420, 185] on span "7:30pm-11:30pm (4h)" at bounding box center [419, 182] width 72 height 10
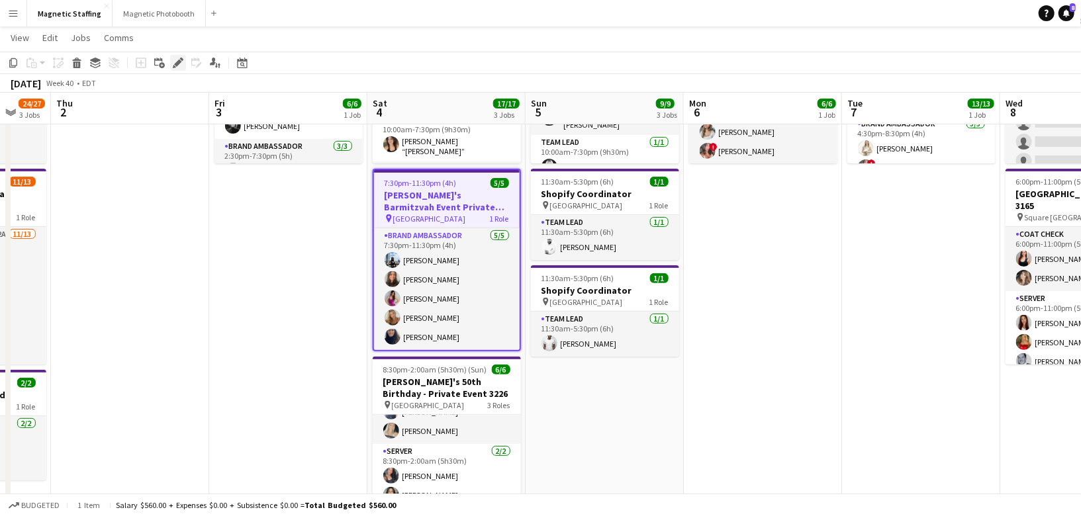
click at [181, 64] on icon "Edit" at bounding box center [178, 63] width 11 height 11
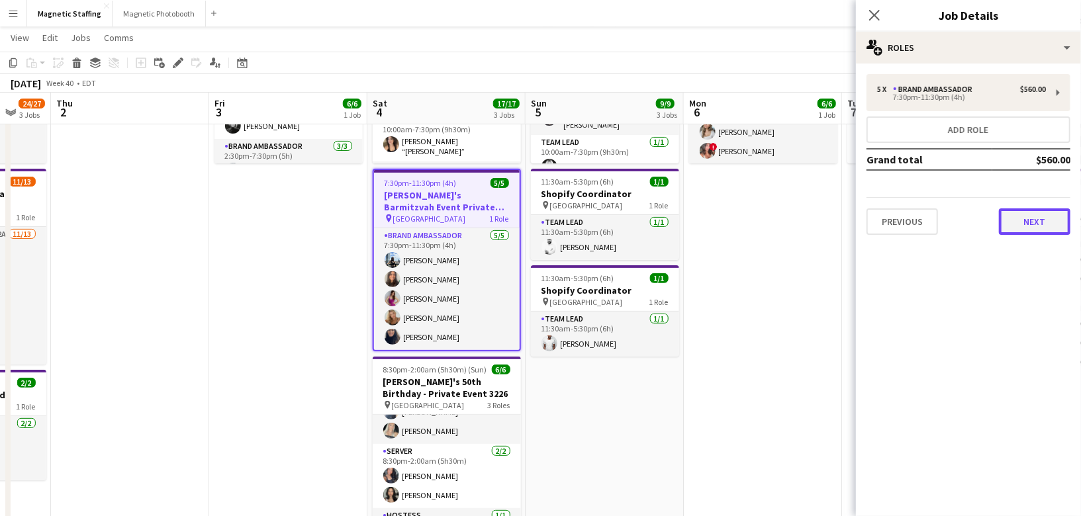
click at [1038, 220] on button "Next" at bounding box center [1035, 222] width 72 height 26
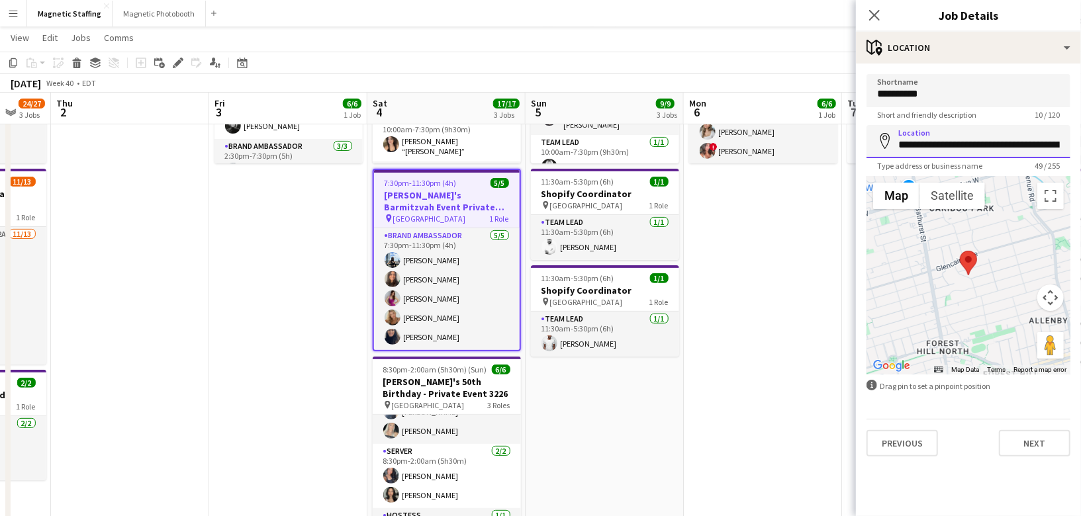
scroll to position [0, 72]
drag, startPoint x: 895, startPoint y: 144, endPoint x: 1081, endPoint y: 146, distance: 186.1
click at [1081, 145] on form "**********" at bounding box center [968, 265] width 225 height 383
click at [0, 0] on body "Menu Boards Boards Boards All jobs Status Workforce Workforce My Workforce Recr…" at bounding box center [540, 326] width 1081 height 1025
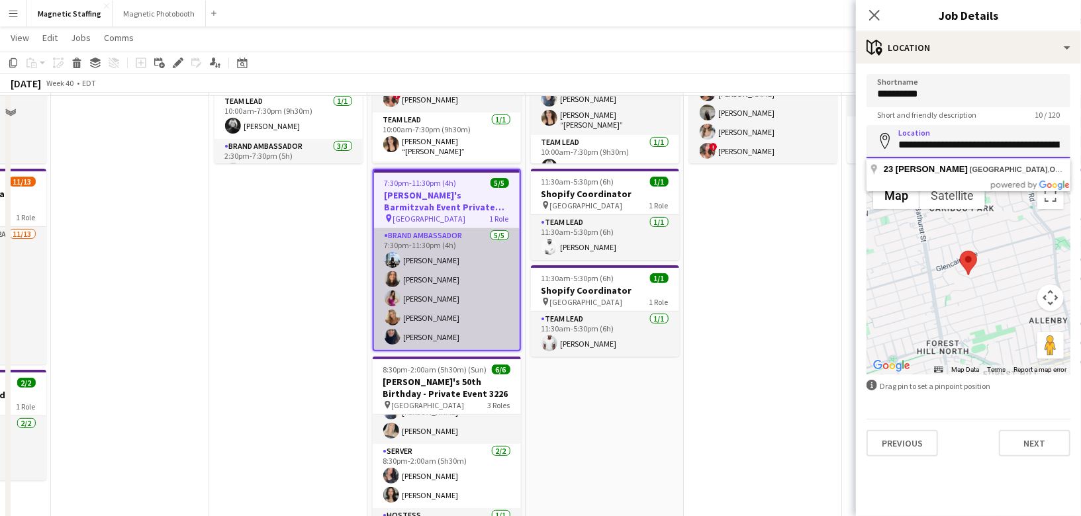
scroll to position [0, 0]
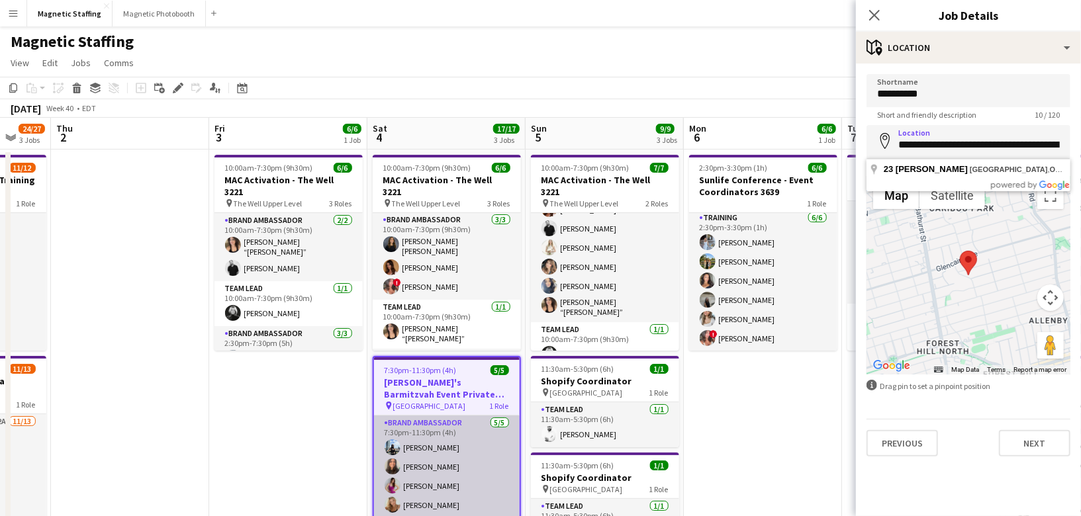
click at [420, 468] on app-card-role "Brand Ambassador [DATE] 7:30pm-11:30pm (4h) [PERSON_NAME] [PERSON_NAME] [PERSON…" at bounding box center [447, 477] width 146 height 122
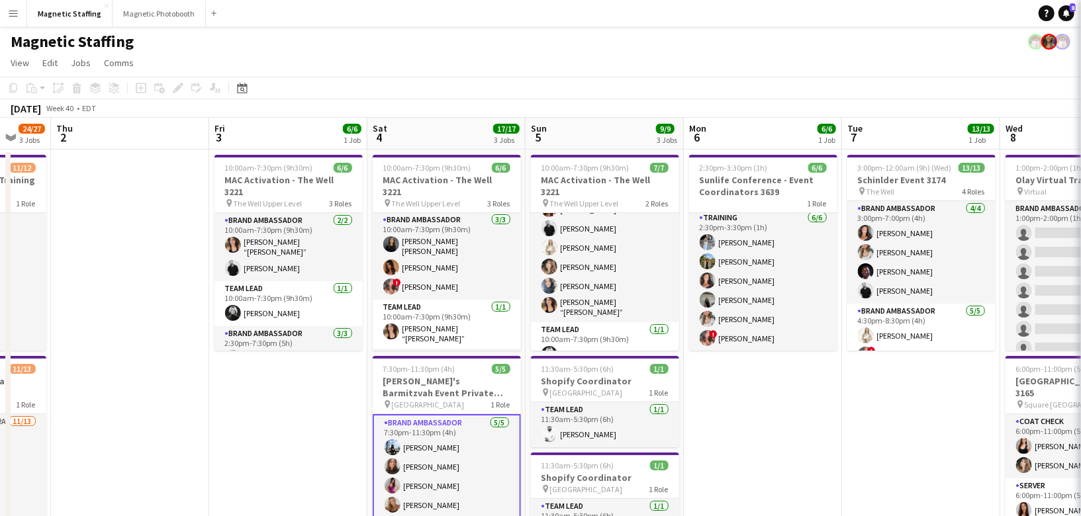
click at [420, 468] on app-card-role "Brand Ambassador [DATE] 7:30pm-11:30pm (4h) [PERSON_NAME] [PERSON_NAME] [PERSON…" at bounding box center [447, 476] width 148 height 124
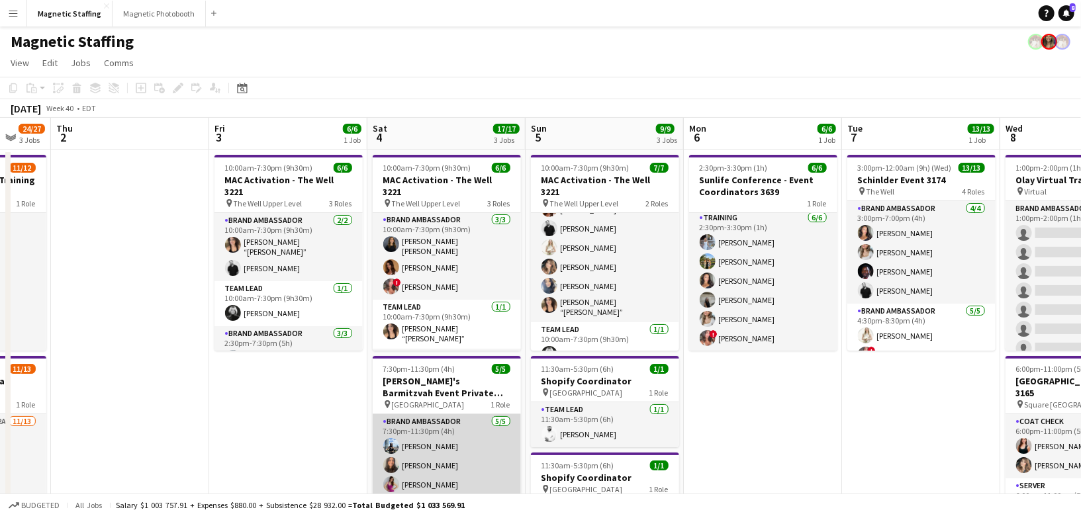
click at [475, 469] on app-card-role "Brand Ambassador [DATE] 7:30pm-11:30pm (4h) [PERSON_NAME] [PERSON_NAME] [PERSON…" at bounding box center [447, 475] width 148 height 122
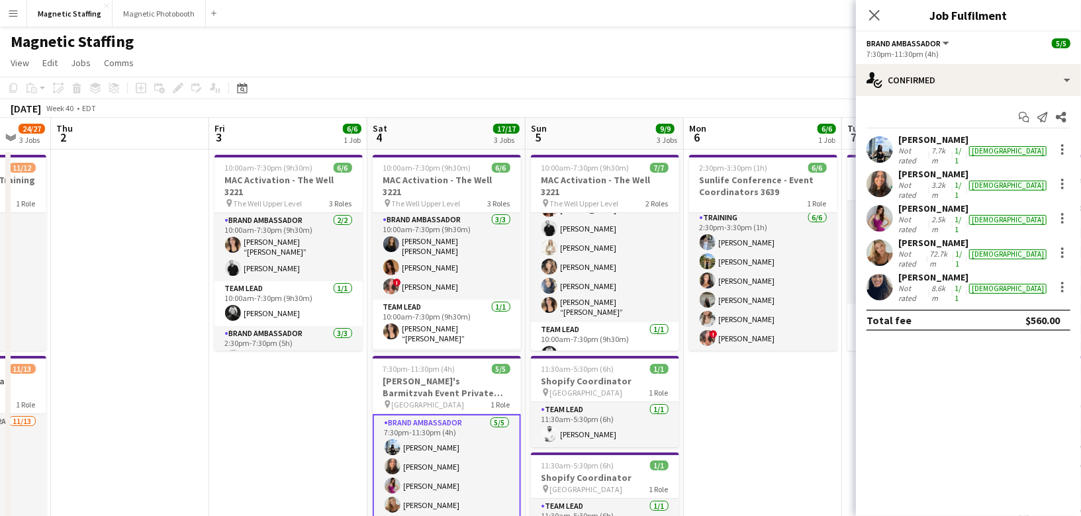
click at [878, 205] on app-user-avatar at bounding box center [880, 218] width 26 height 26
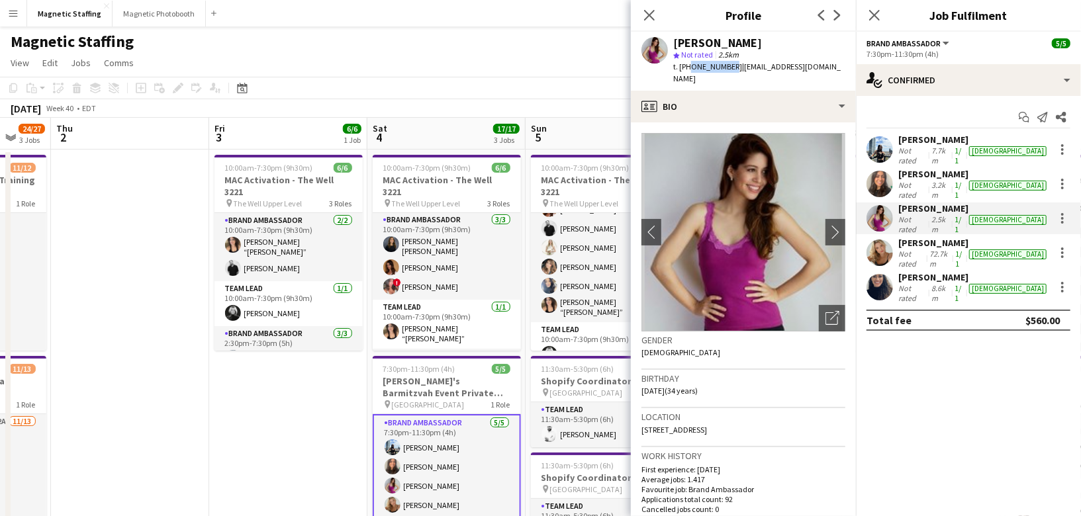
drag, startPoint x: 687, startPoint y: 67, endPoint x: 727, endPoint y: 68, distance: 40.4
click at [728, 68] on span "t. [PHONE_NUMBER]" at bounding box center [707, 67] width 69 height 10
copy span "5145491408"
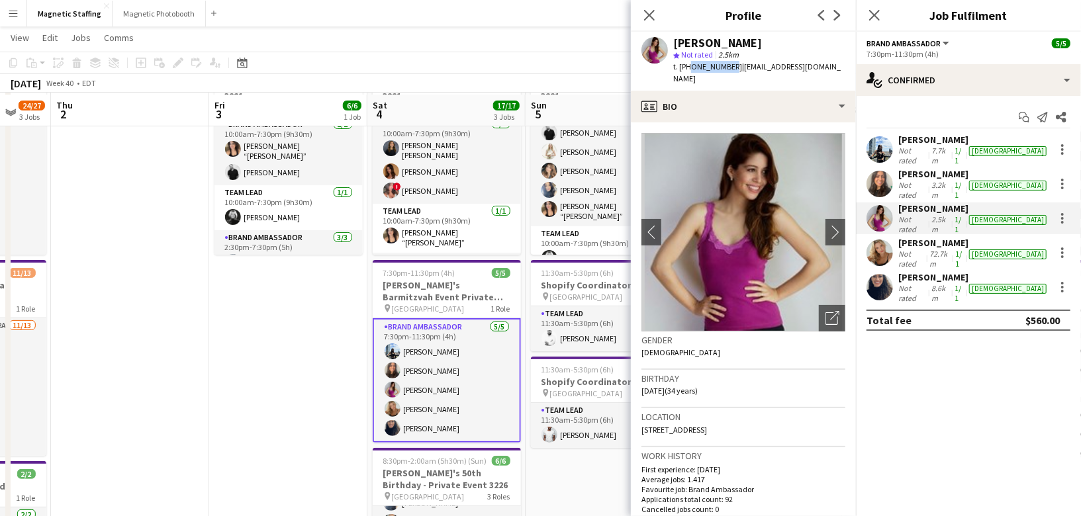
scroll to position [96, 0]
drag, startPoint x: 723, startPoint y: 68, endPoint x: 555, endPoint y: 1, distance: 181.0
click at [0, 0] on body "Menu Boards Boards Boards All jobs Status Workforce Workforce My Workforce Recr…" at bounding box center [540, 416] width 1081 height 1025
click at [441, 371] on app-card-role "Brand Ambassador [DATE] 7:30pm-11:30pm (4h) [PERSON_NAME] [PERSON_NAME] [PERSON…" at bounding box center [447, 379] width 148 height 124
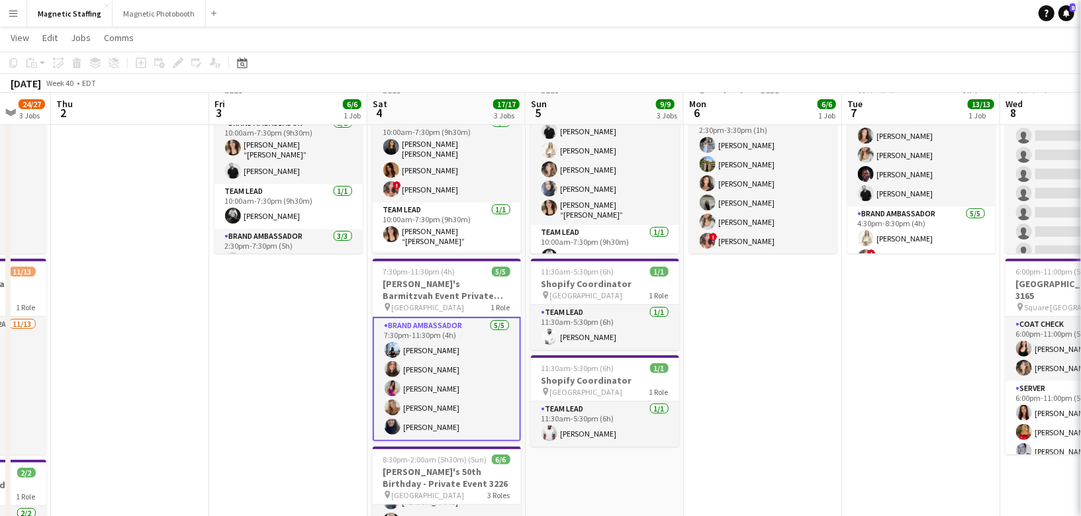
scroll to position [0, 422]
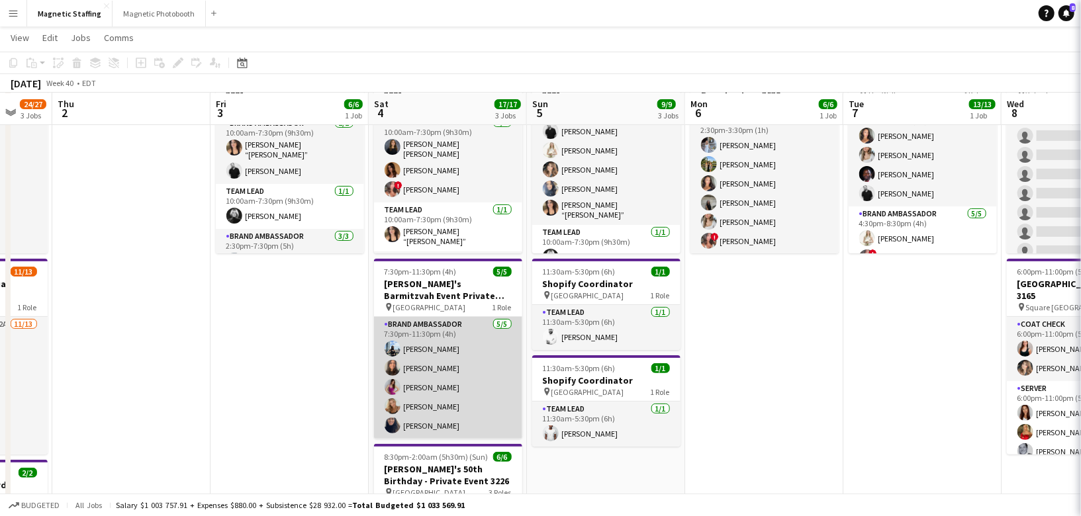
click at [441, 371] on app-card-role "Brand Ambassador [DATE] 7:30pm-11:30pm (4h) [PERSON_NAME] [PERSON_NAME] [PERSON…" at bounding box center [448, 378] width 148 height 122
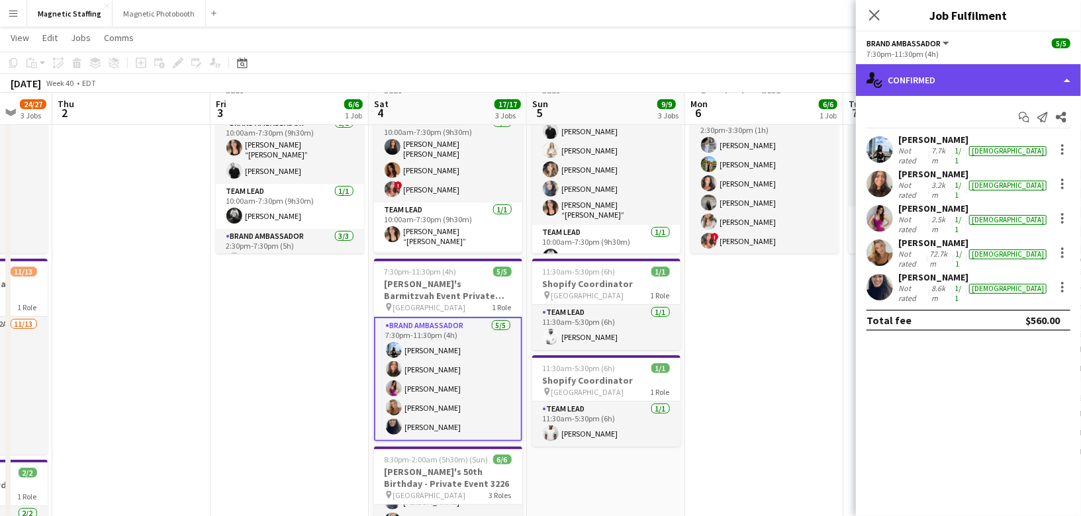
click at [977, 78] on div "single-neutral-actions-check-2 Confirmed" at bounding box center [968, 80] width 225 height 32
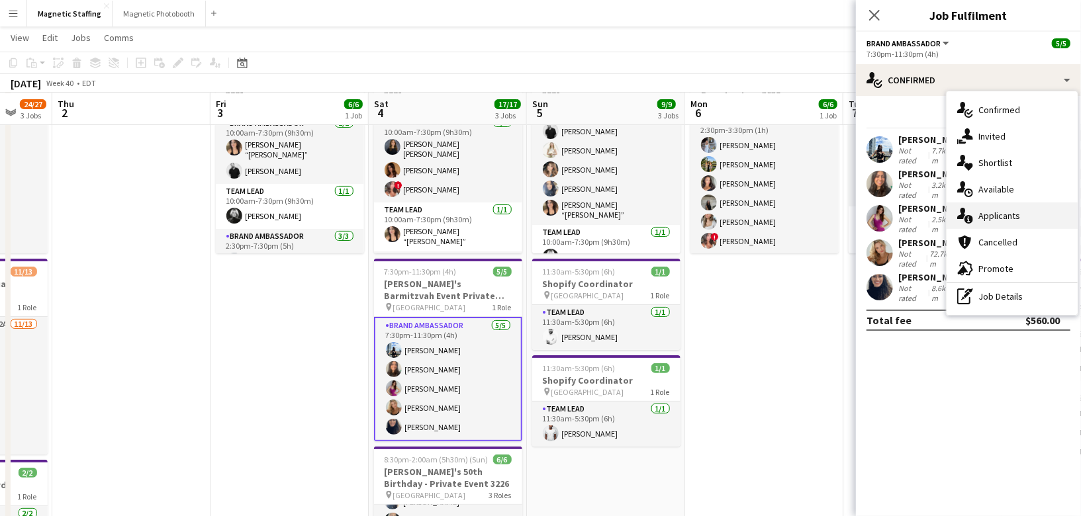
click at [977, 213] on div "single-neutral-actions-information Applicants" at bounding box center [1012, 216] width 131 height 26
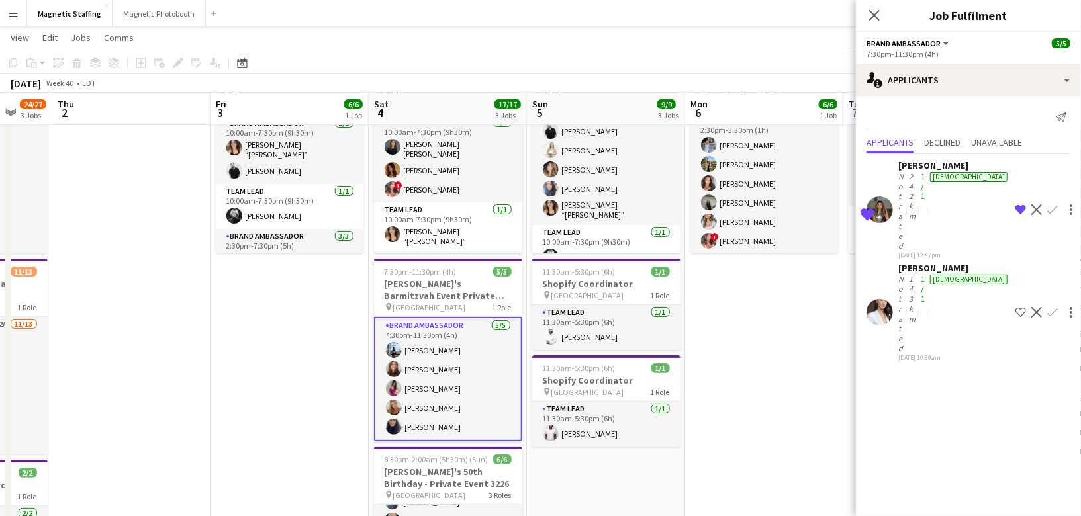
click at [1016, 205] on app-icon "Remove crew from shortlist" at bounding box center [1021, 210] width 11 height 11
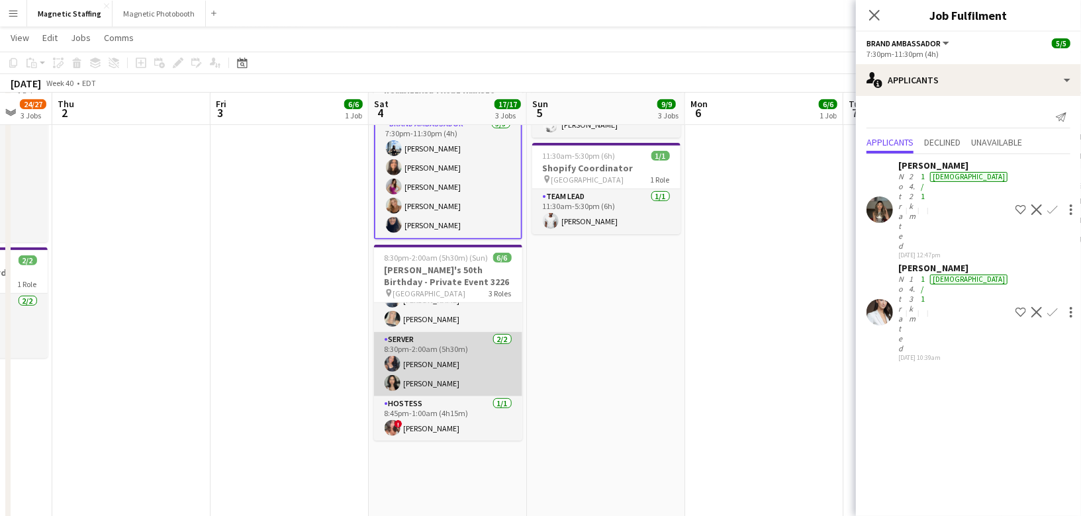
scroll to position [0, 0]
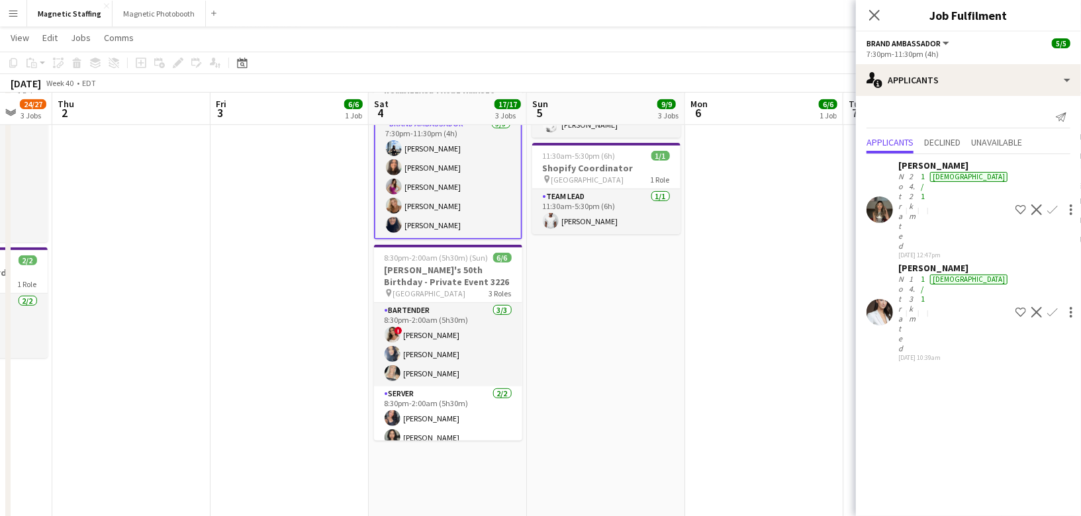
click at [1032, 307] on app-icon "Decline" at bounding box center [1037, 312] width 11 height 11
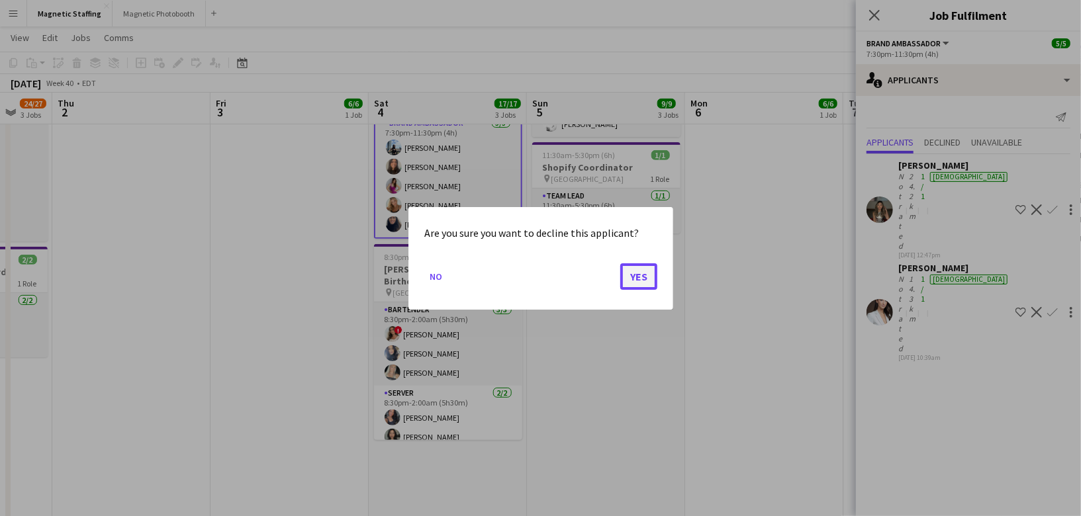
click at [649, 275] on button "Yes" at bounding box center [638, 276] width 37 height 26
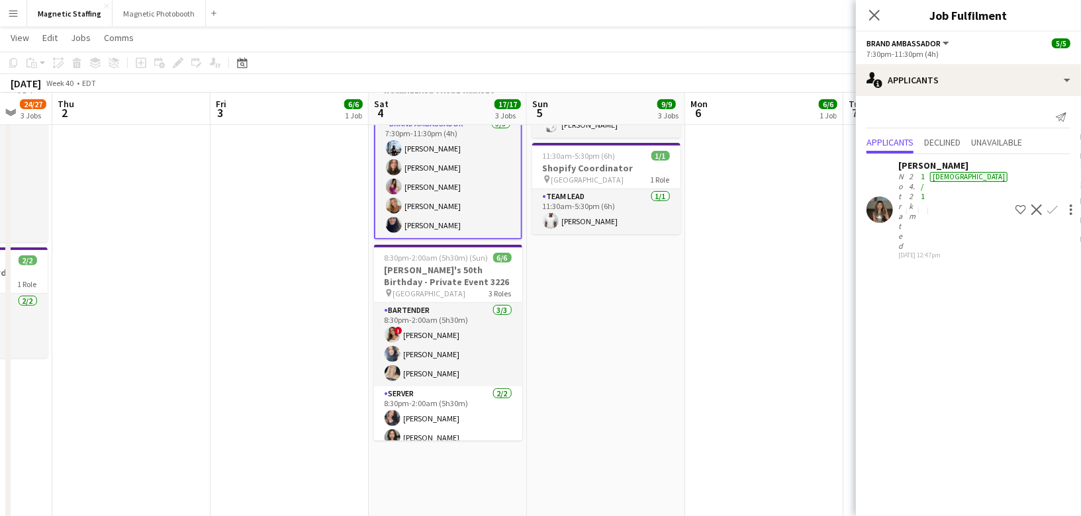
click at [650, 275] on app-date-cell "10:00am-7:30pm (9h30m) 7/7 MAC Activation - The Well 3221 pin The Well Upper Le…" at bounding box center [606, 236] width 158 height 793
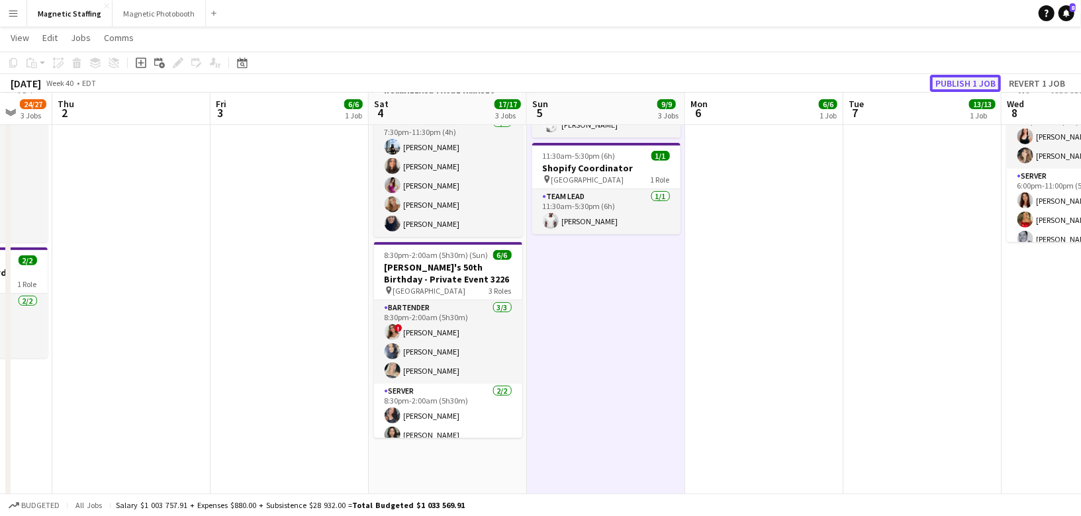
click at [958, 79] on button "Publish 1 job" at bounding box center [965, 83] width 71 height 17
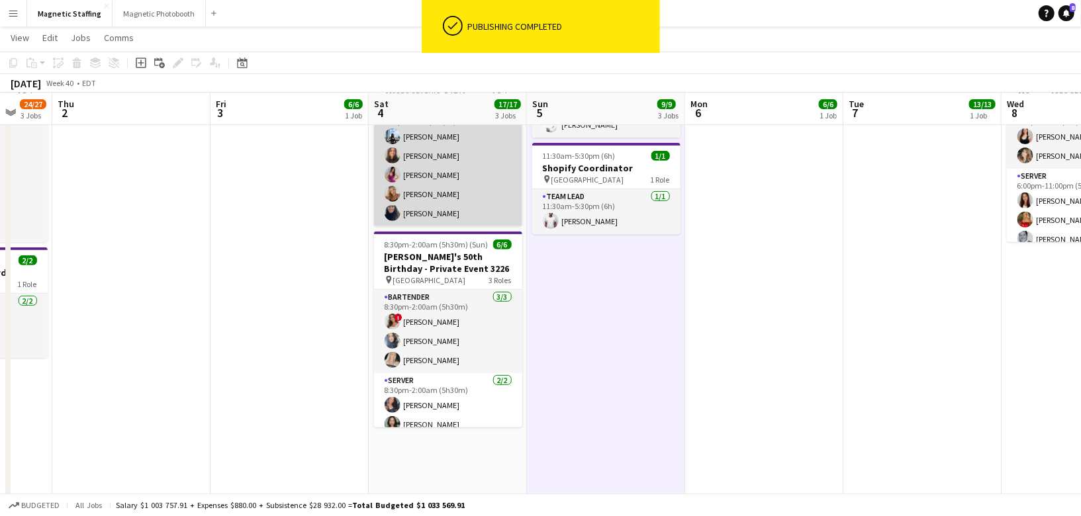
click at [473, 205] on app-card-role "Brand Ambassador [DATE] 7:30pm-11:30pm (4h) [PERSON_NAME] [PERSON_NAME] [PERSON…" at bounding box center [448, 166] width 148 height 122
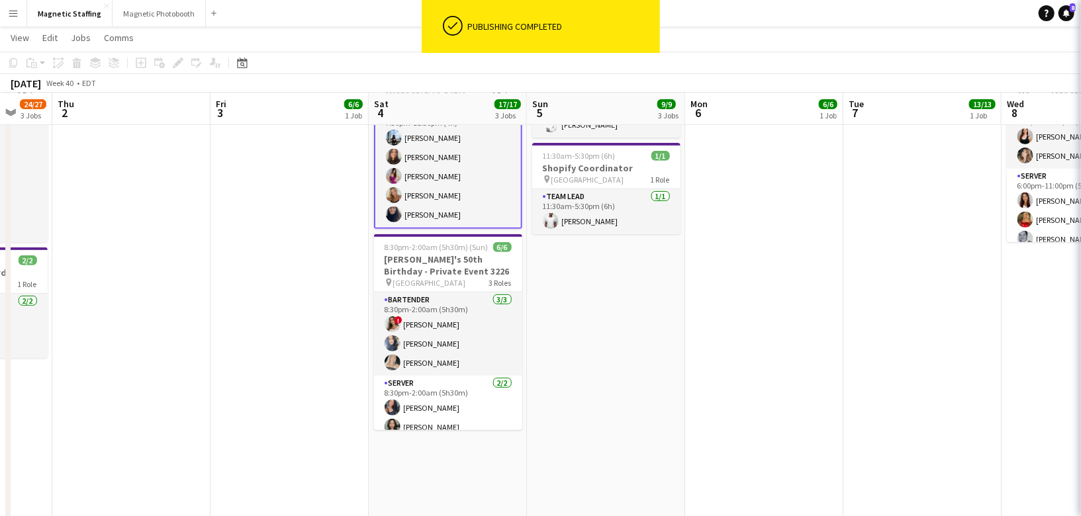
scroll to position [0, 422]
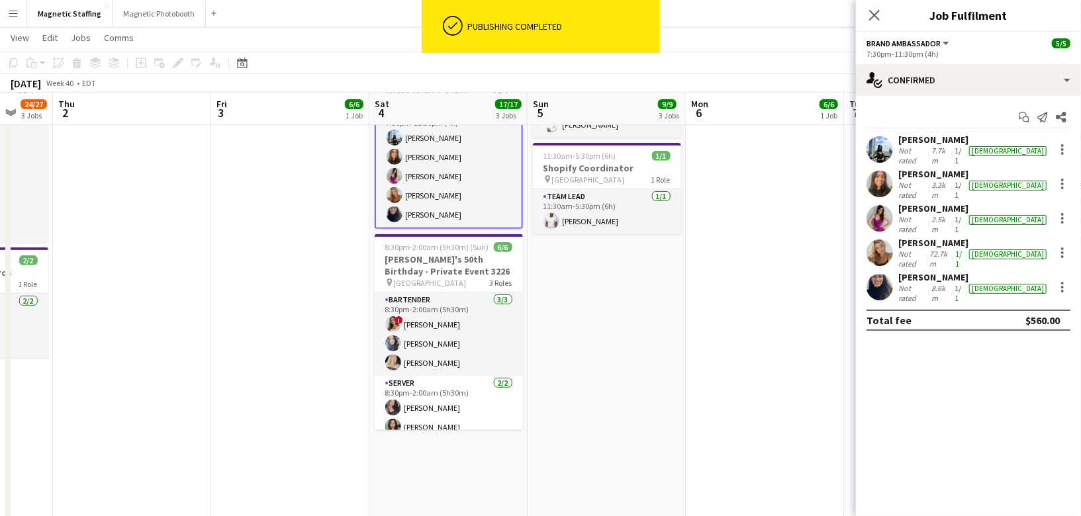
click at [877, 274] on app-user-avatar at bounding box center [880, 287] width 26 height 26
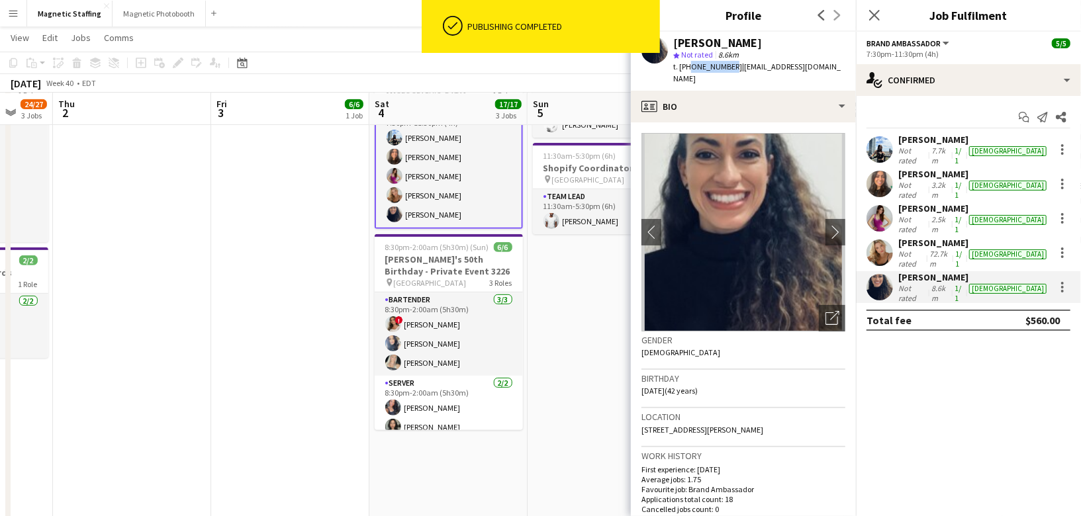
drag, startPoint x: 687, startPoint y: 66, endPoint x: 726, endPoint y: 68, distance: 39.1
click at [726, 68] on span "t. [PHONE_NUMBER]" at bounding box center [707, 67] width 69 height 10
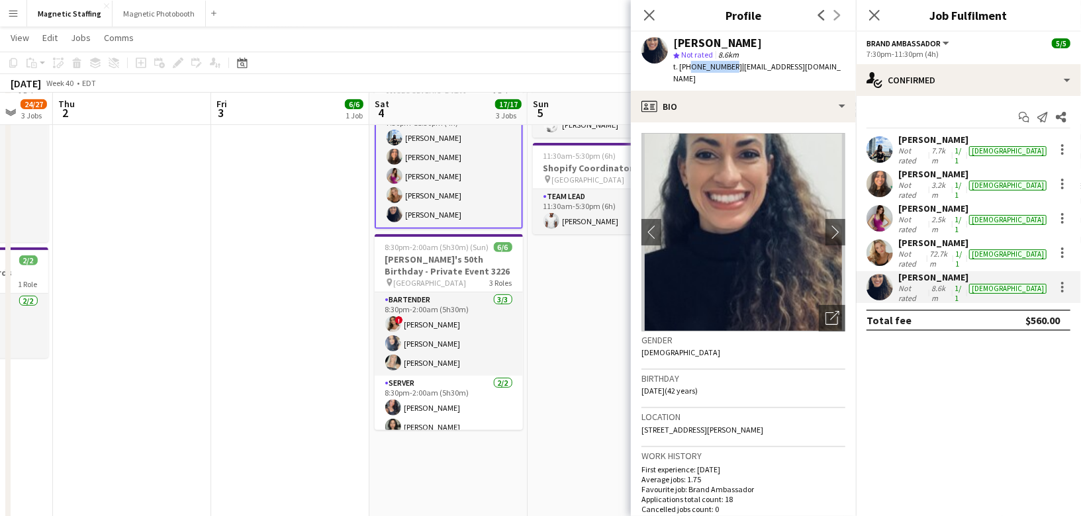
copy span "4378292950"
click at [0, 0] on body "Menu Boards Boards Boards All jobs Status Workforce Workforce My Workforce Recr…" at bounding box center [540, 203] width 1081 height 1025
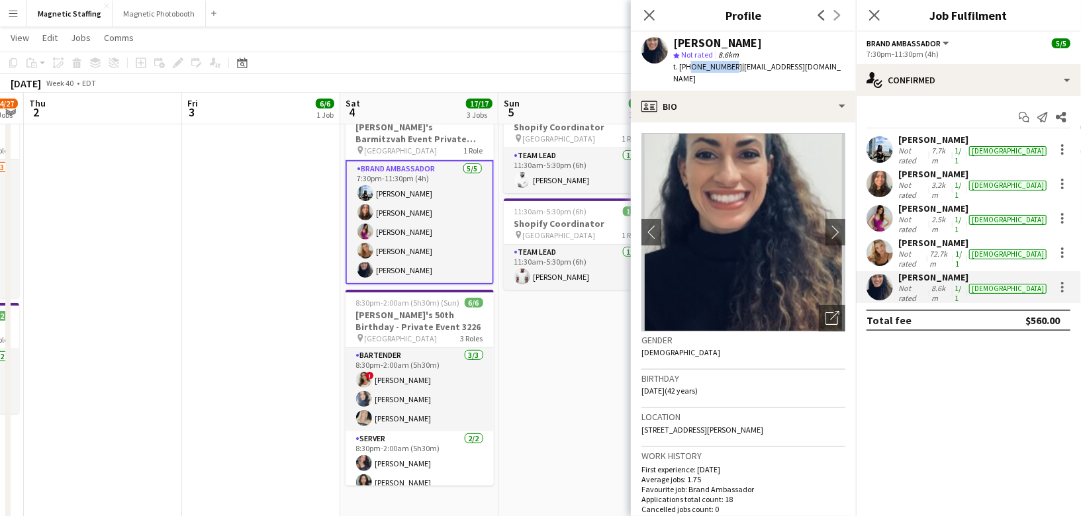
scroll to position [0, 540]
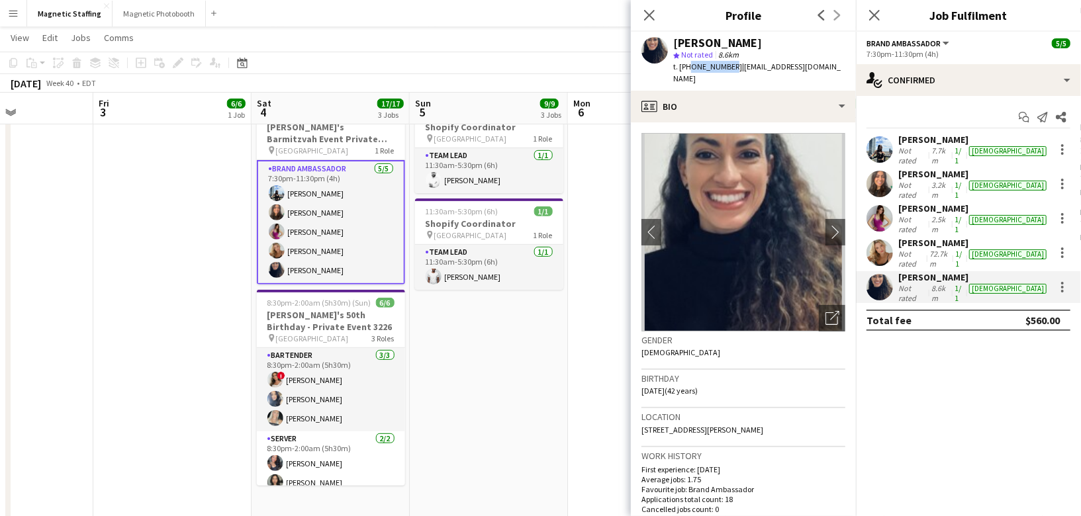
drag, startPoint x: 385, startPoint y: 271, endPoint x: 110, endPoint y: 283, distance: 275.7
click at [110, 285] on app-calendar-viewport "Mon 29 Tue 30 4/6 2 Jobs Wed 1 24/27 3 Jobs Thu 2 Fri 3 6/6 1 Job Sat 4 17/17 3…" at bounding box center [540, 274] width 1081 height 951
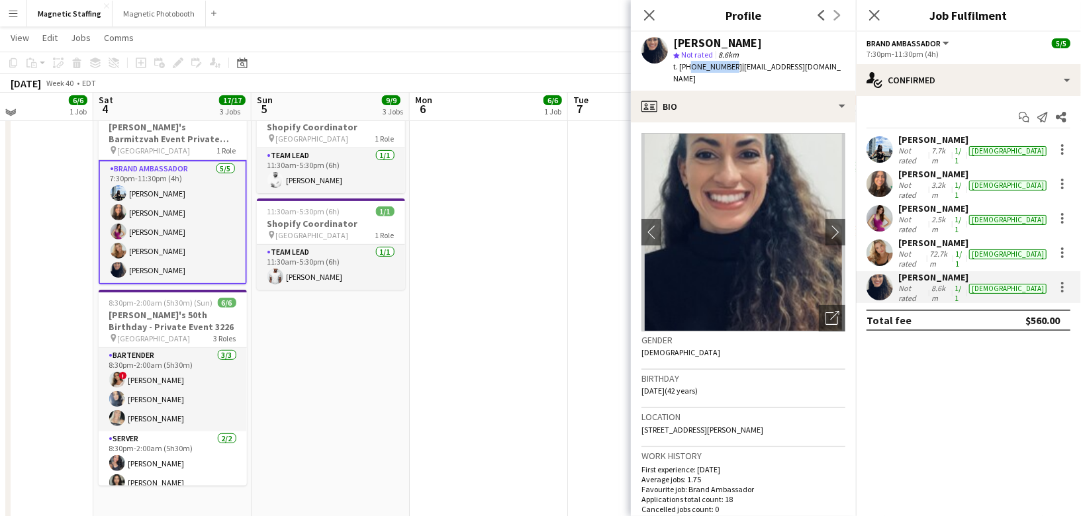
scroll to position [0, 0]
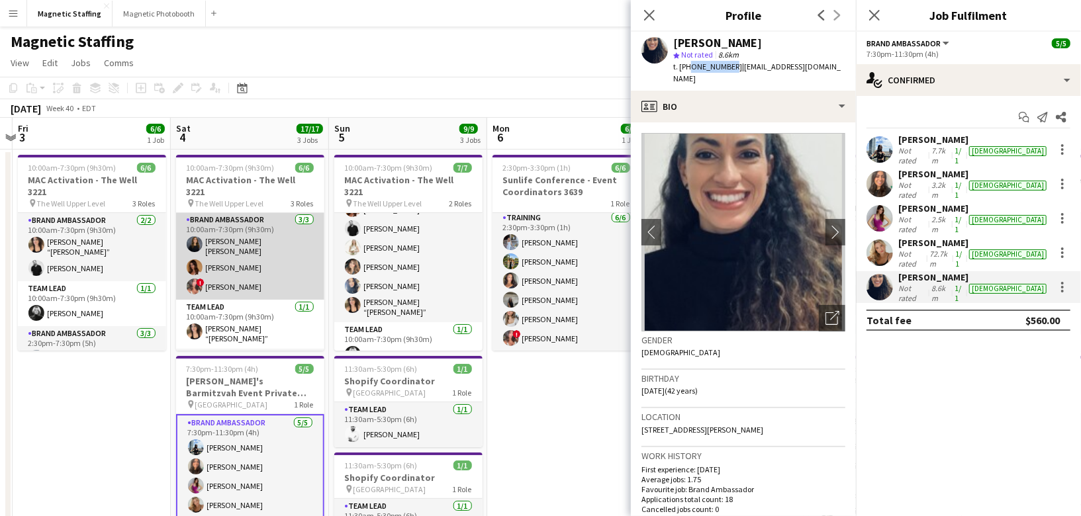
click at [293, 255] on app-card-role "Brand Ambassador [DATE] 10:00am-7:30pm (9h30m) [PERSON_NAME] [PERSON_NAME] [PER…" at bounding box center [250, 256] width 148 height 87
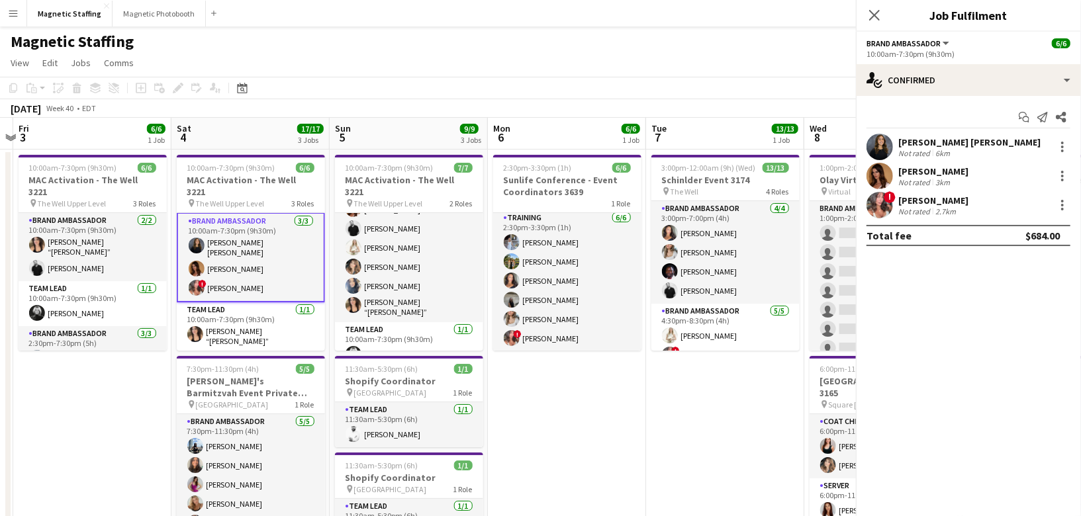
scroll to position [1, 0]
click at [293, 255] on app-card-role "Brand Ambassador [DATE] 10:00am-7:30pm (9h30m) [PERSON_NAME] [PERSON_NAME] [PER…" at bounding box center [251, 257] width 148 height 90
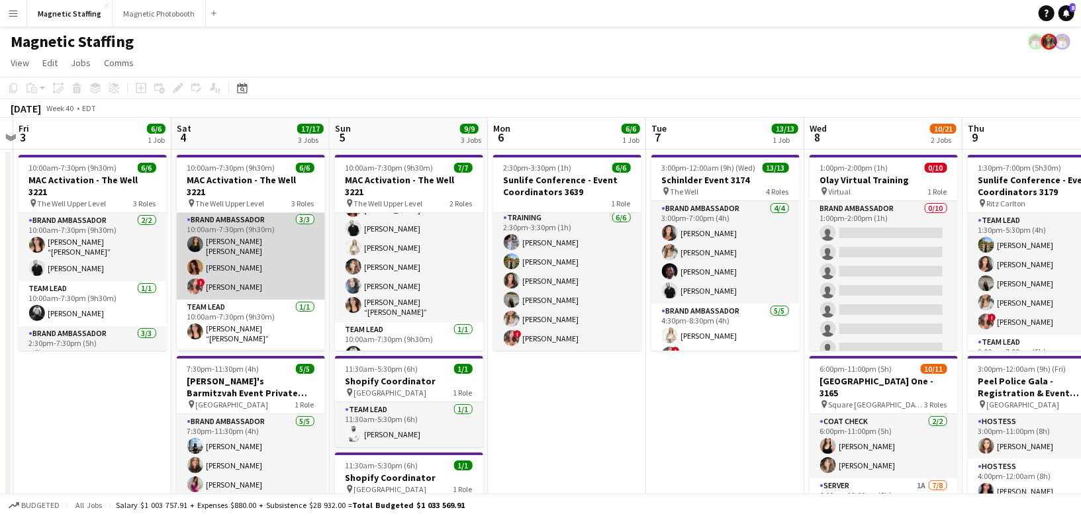
click at [293, 255] on app-card-role "Brand Ambassador [DATE] 10:00am-7:30pm (9h30m) [PERSON_NAME] [PERSON_NAME] [PER…" at bounding box center [251, 256] width 148 height 87
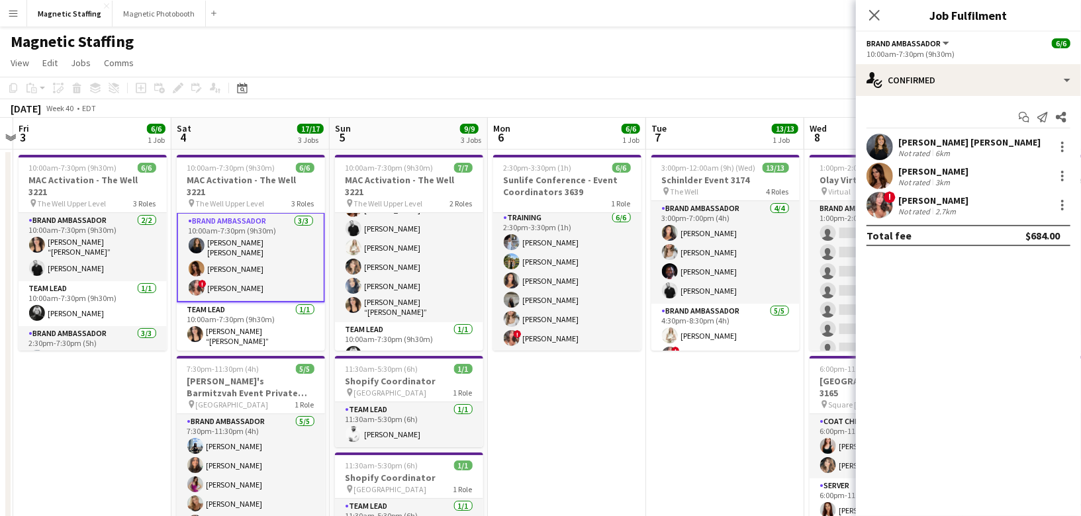
scroll to position [1, 0]
click at [883, 143] on app-user-avatar at bounding box center [880, 147] width 26 height 26
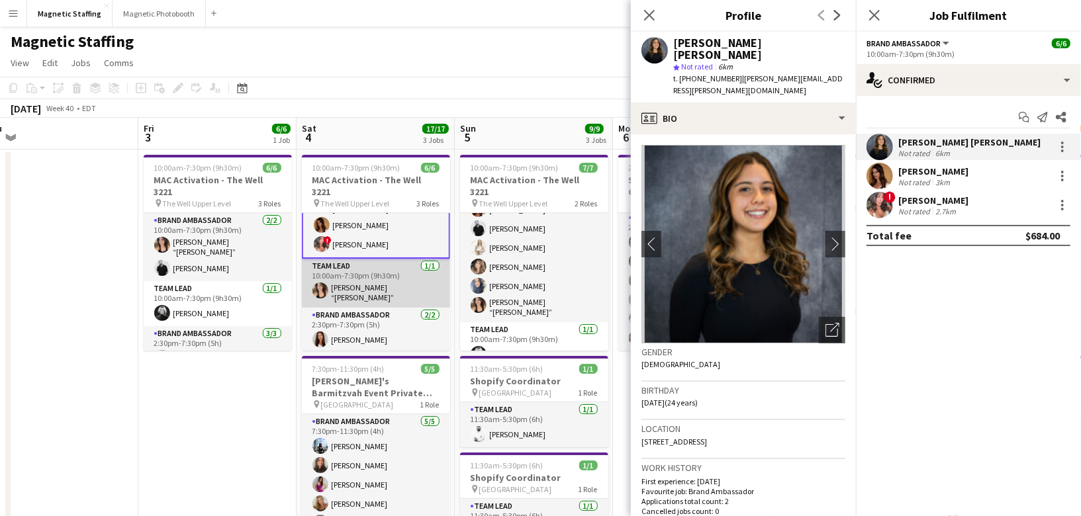
scroll to position [0, 369]
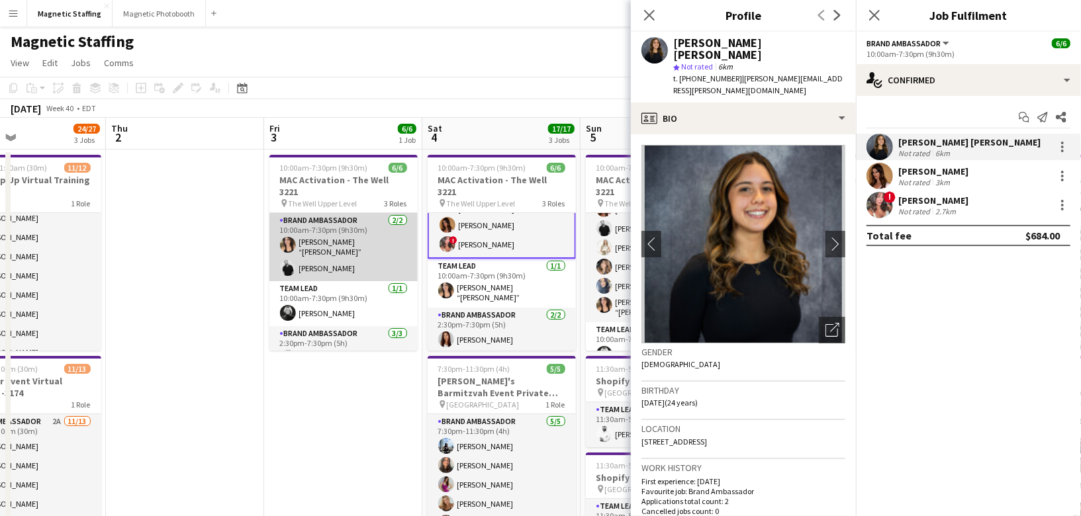
click at [298, 252] on app-card-role "Brand Ambassador [DATE] 10:00am-7:30pm (9h30m) [PERSON_NAME] “[PERSON_NAME]” [P…" at bounding box center [343, 247] width 148 height 68
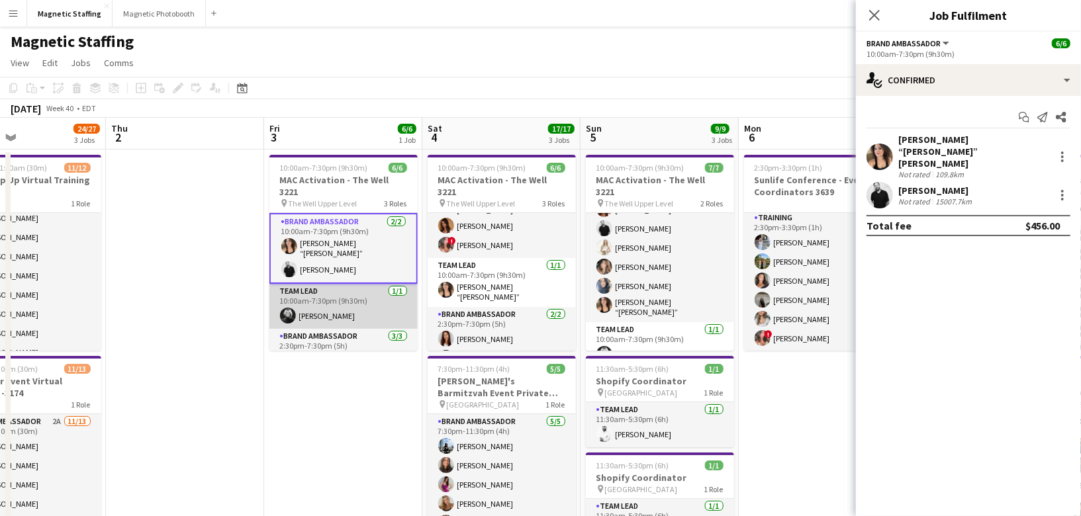
scroll to position [44, 0]
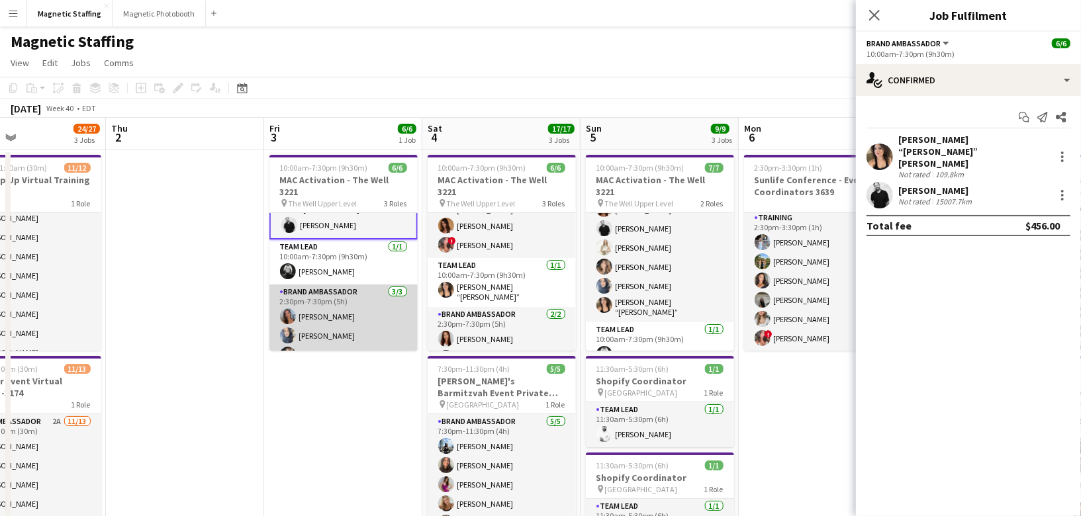
click at [364, 315] on app-card-role "Brand Ambassador [DATE] 2:30pm-7:30pm (5h) [PERSON_NAME] [PERSON_NAME] [PERSON_…" at bounding box center [343, 326] width 148 height 83
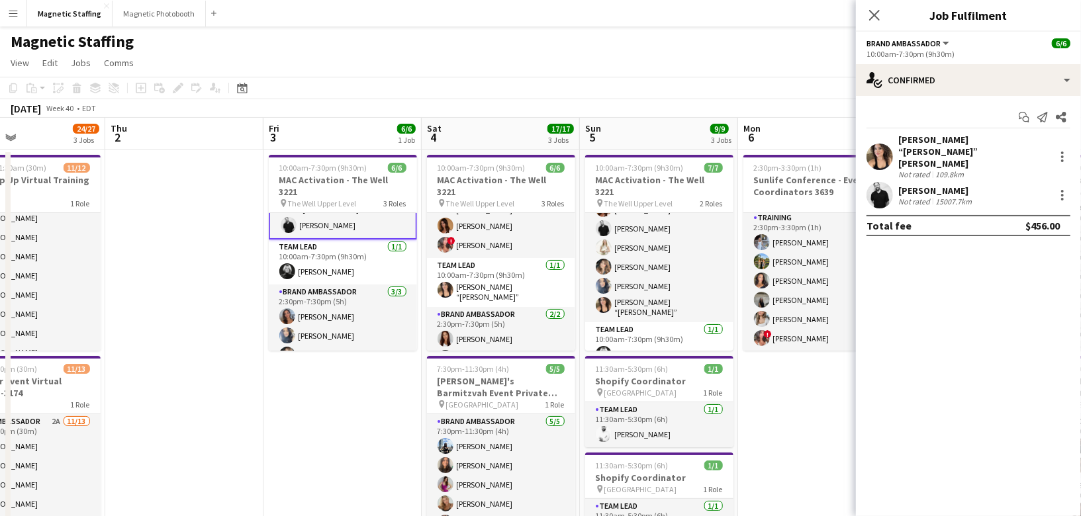
scroll to position [44, 0]
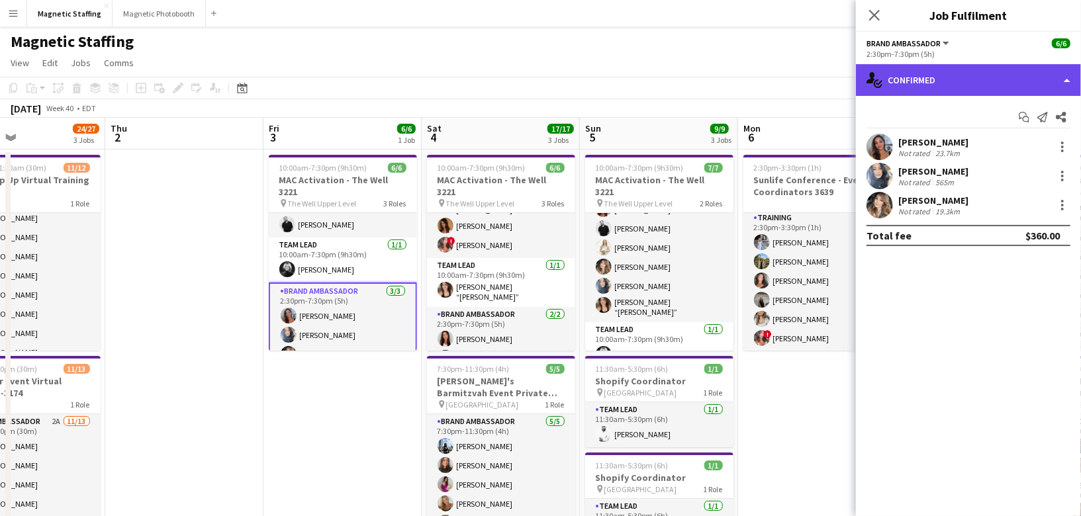
click at [953, 81] on div "single-neutral-actions-check-2 Confirmed" at bounding box center [968, 80] width 225 height 32
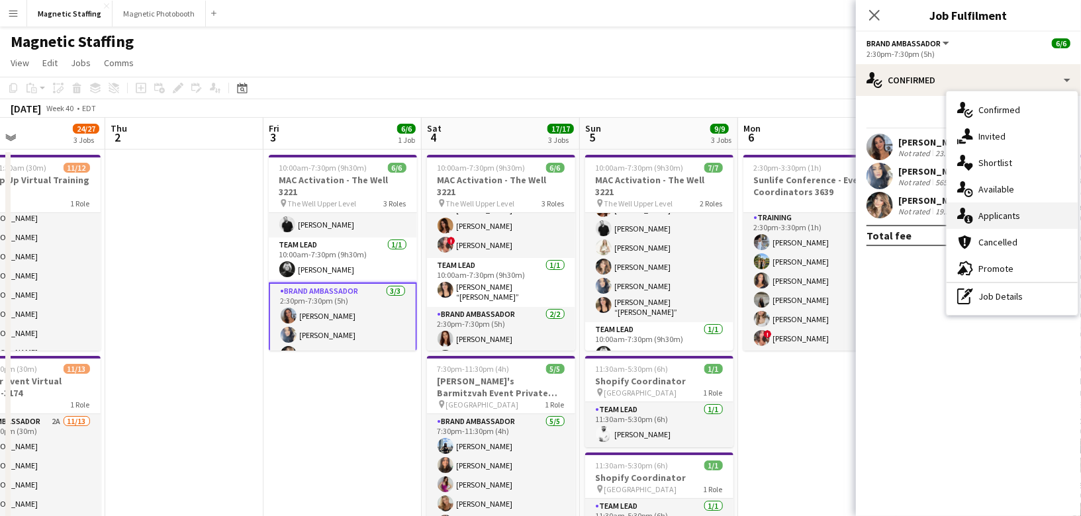
click at [985, 216] on span "Applicants" at bounding box center [1000, 216] width 42 height 12
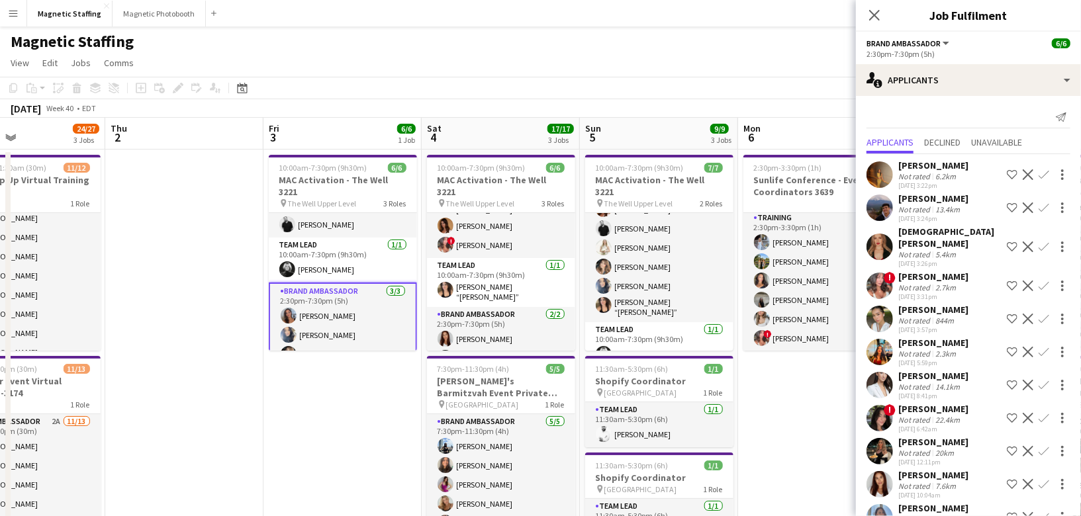
scroll to position [50, 0]
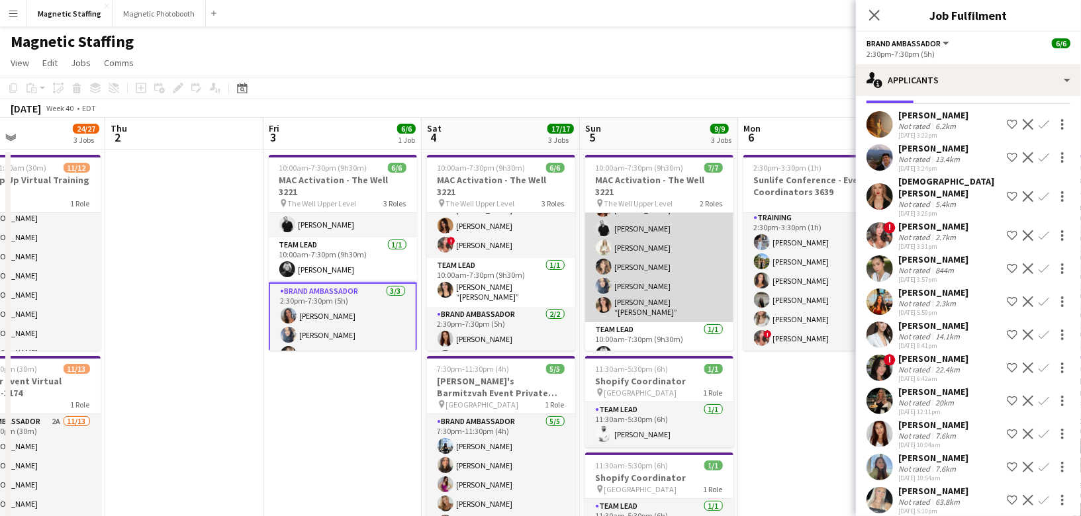
click at [611, 283] on app-card-role "Brand Ambassador [DATE] 10:00am-7:30pm (9h30m) [PERSON_NAME] [PERSON_NAME] [PER…" at bounding box center [659, 249] width 148 height 145
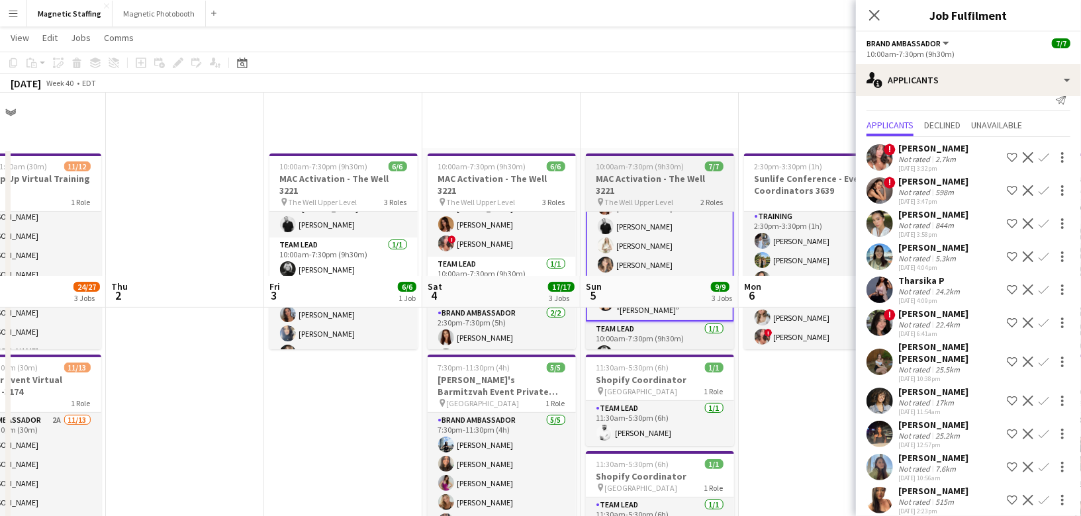
scroll to position [283, 0]
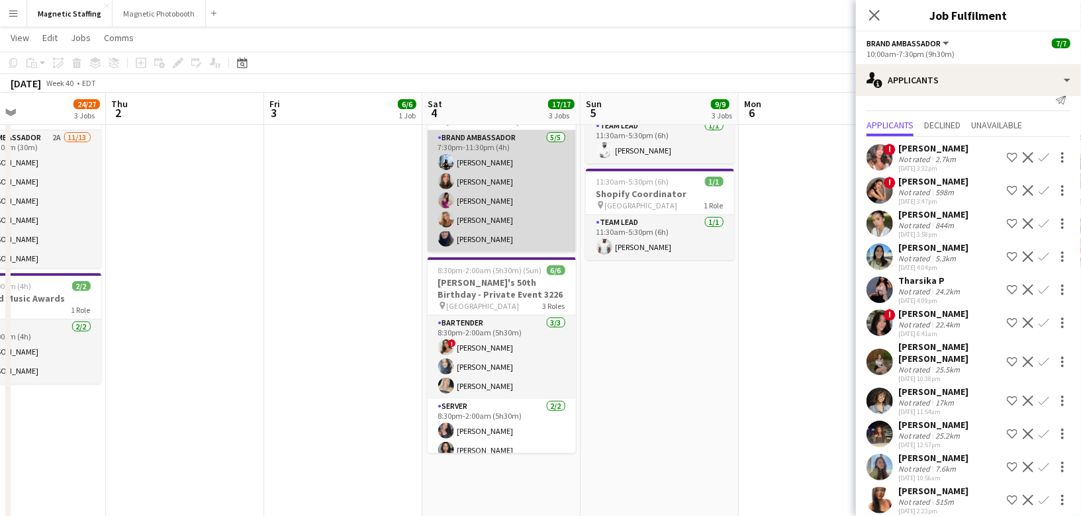
click at [499, 214] on app-card-role "Brand Ambassador [DATE] 7:30pm-11:30pm (4h) [PERSON_NAME] [PERSON_NAME] [PERSON…" at bounding box center [502, 191] width 148 height 122
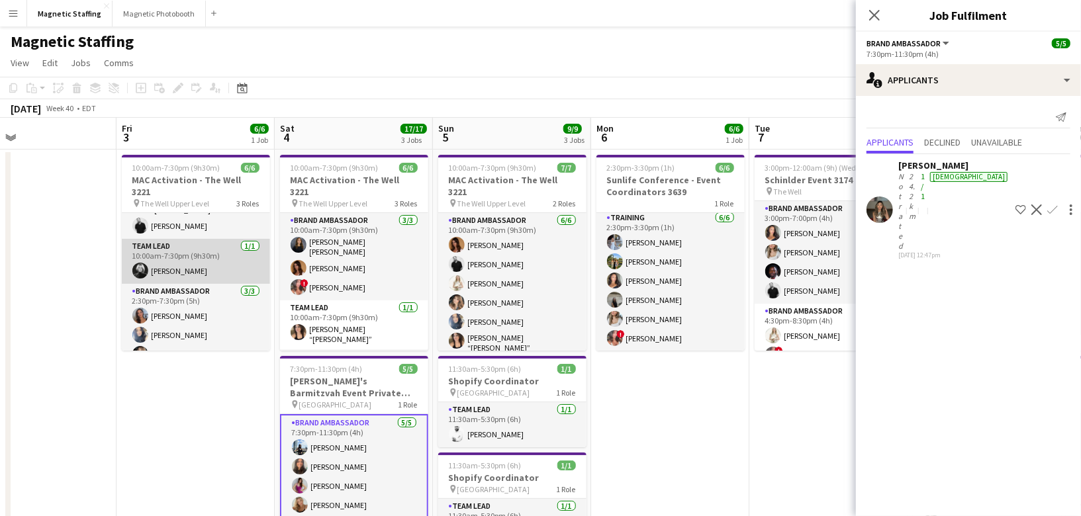
scroll to position [0, 0]
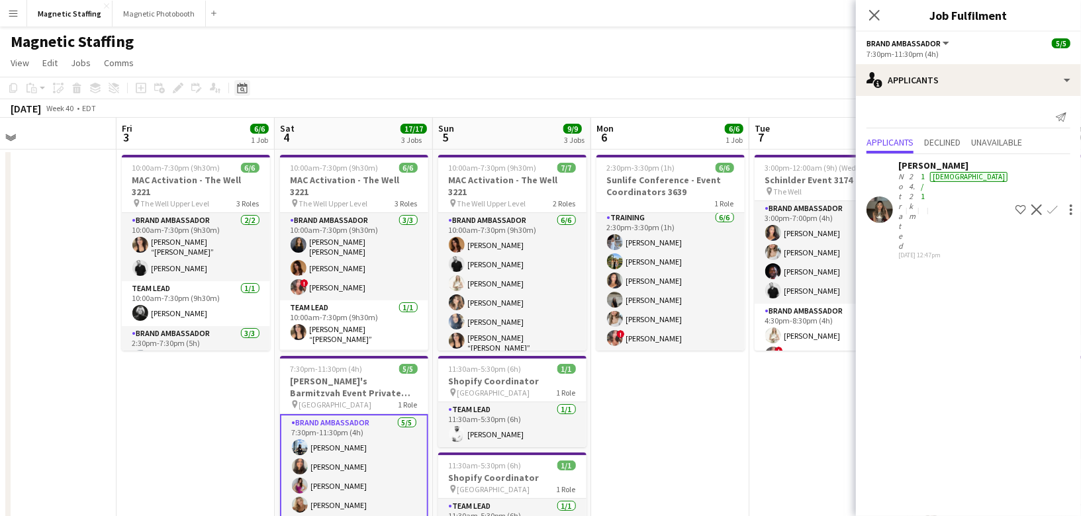
click at [244, 85] on icon at bounding box center [242, 88] width 10 height 11
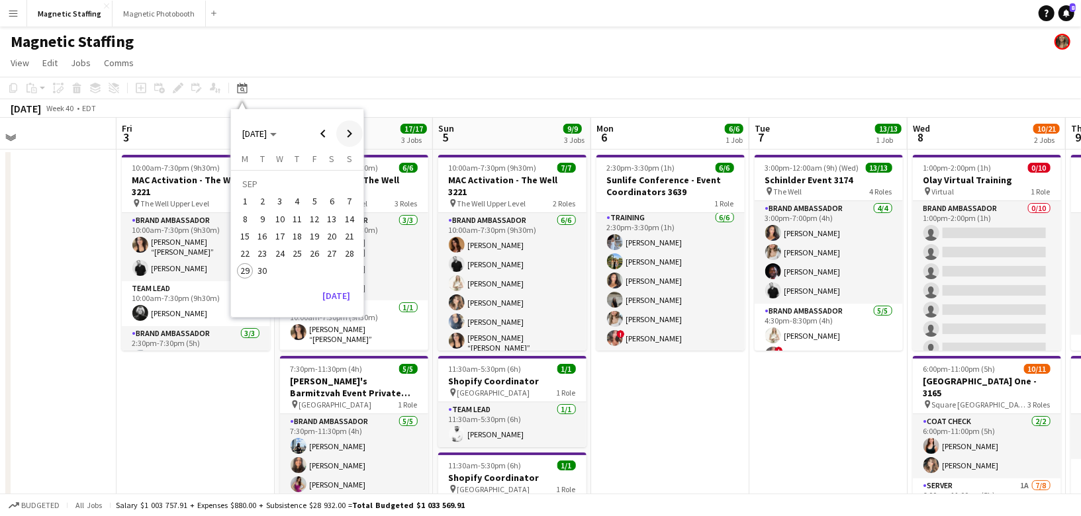
click at [348, 140] on span "Next month" at bounding box center [349, 134] width 26 height 26
click at [322, 222] on button "10" at bounding box center [314, 219] width 17 height 17
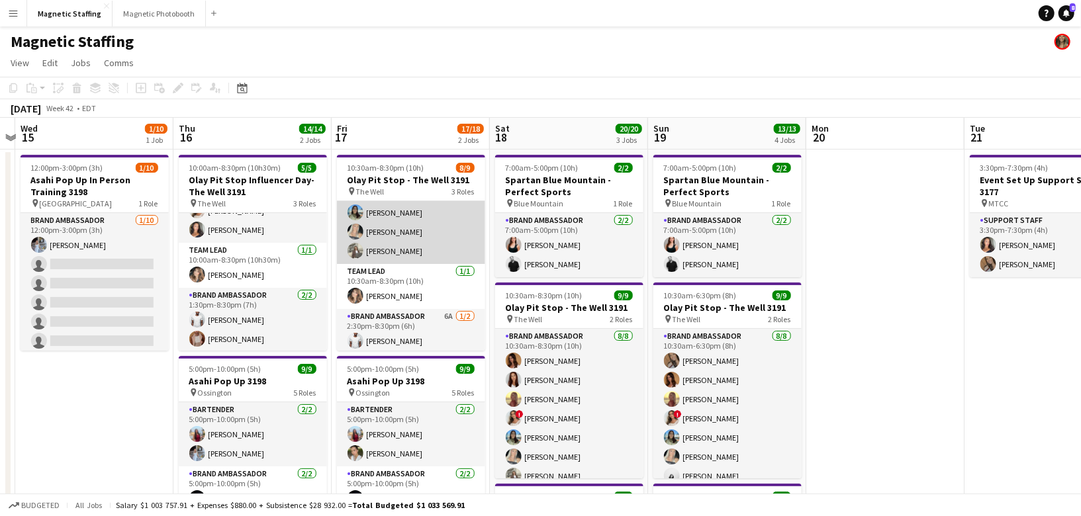
scroll to position [100, 0]
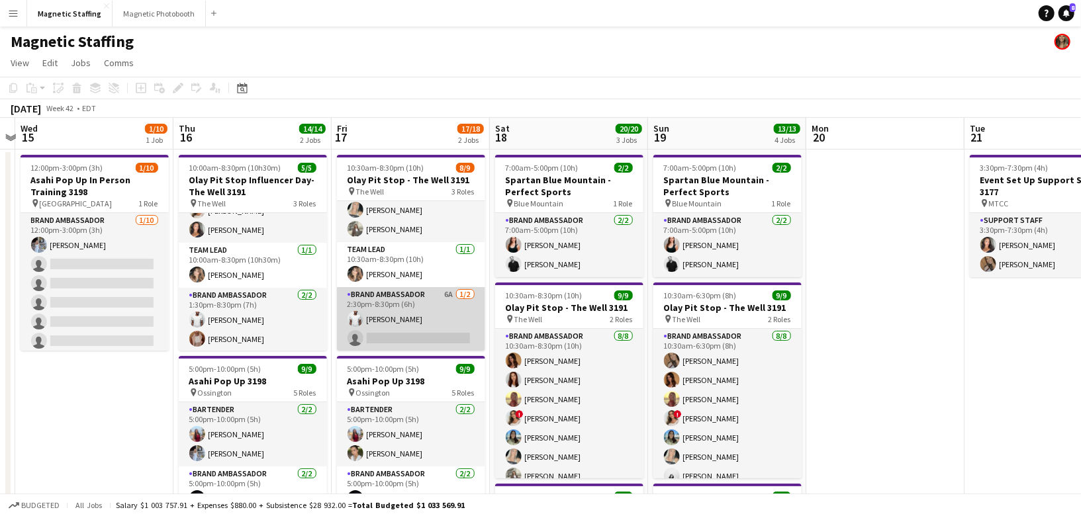
click at [416, 326] on app-card-role "Brand Ambassador 6A [DATE] 2:30pm-8:30pm (6h) [PERSON_NAME] single-neutral-acti…" at bounding box center [411, 319] width 148 height 64
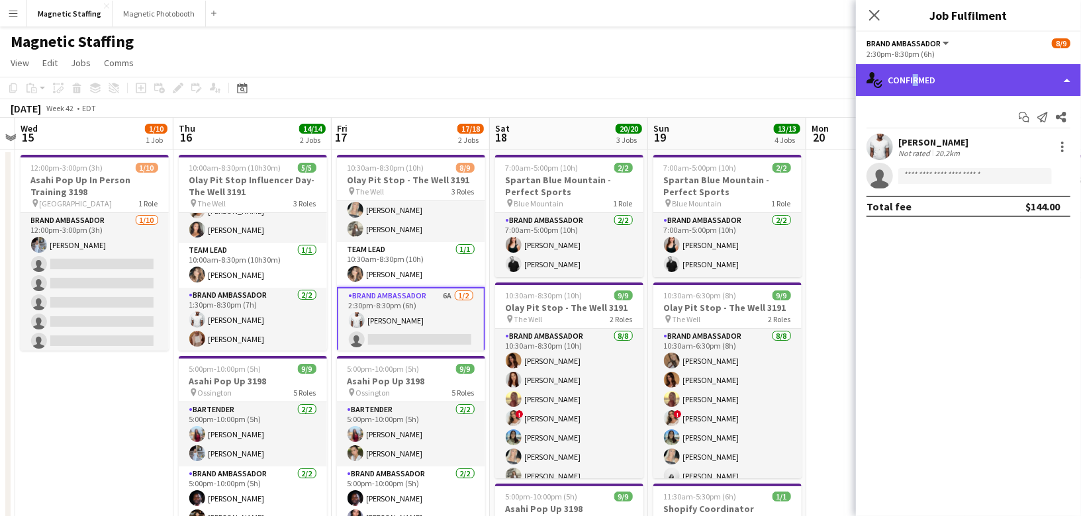
click at [912, 79] on div "single-neutral-actions-check-2 Confirmed" at bounding box center [968, 80] width 225 height 32
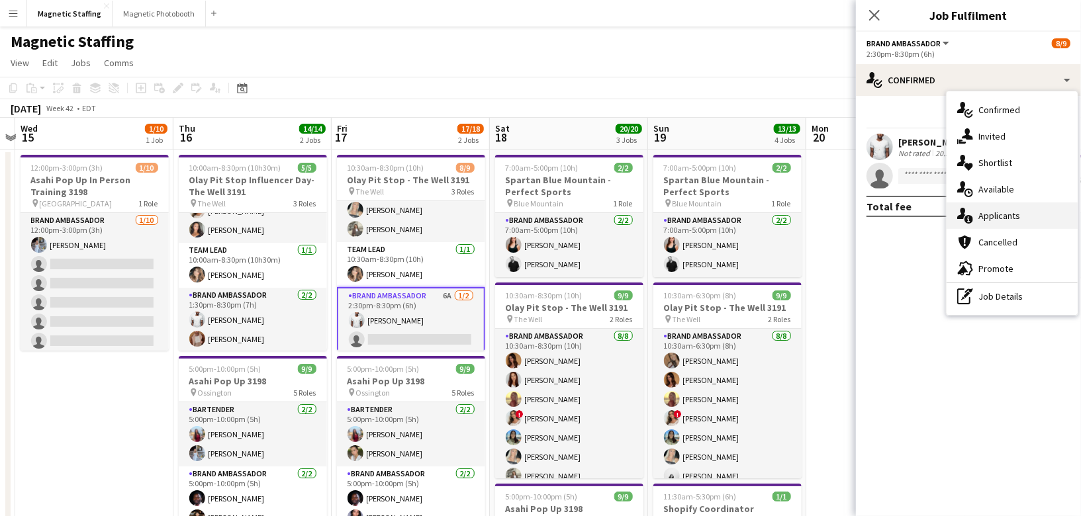
click at [974, 212] on div "single-neutral-actions-information Applicants" at bounding box center [1012, 216] width 131 height 26
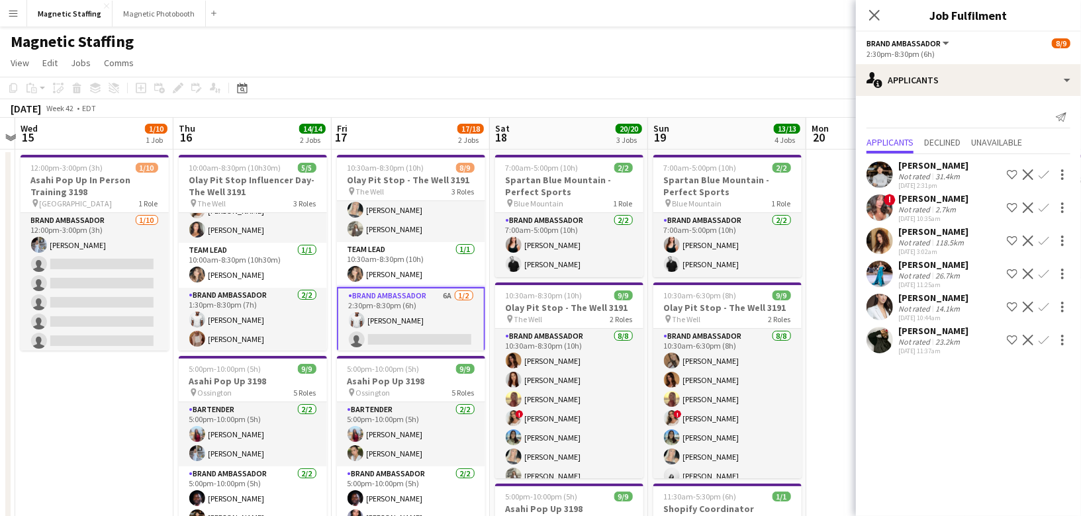
click at [1044, 207] on app-icon "Confirm" at bounding box center [1044, 208] width 11 height 11
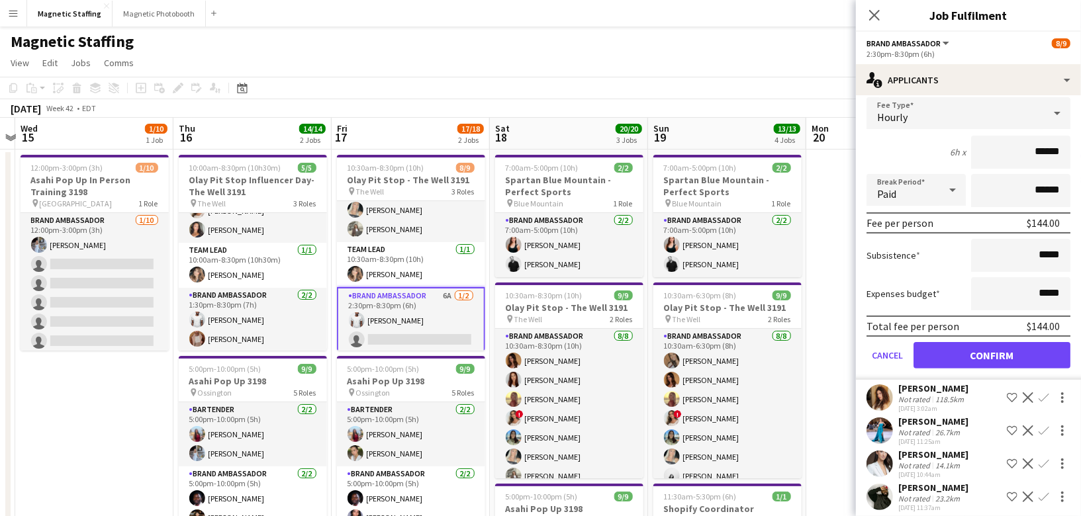
scroll to position [150, 0]
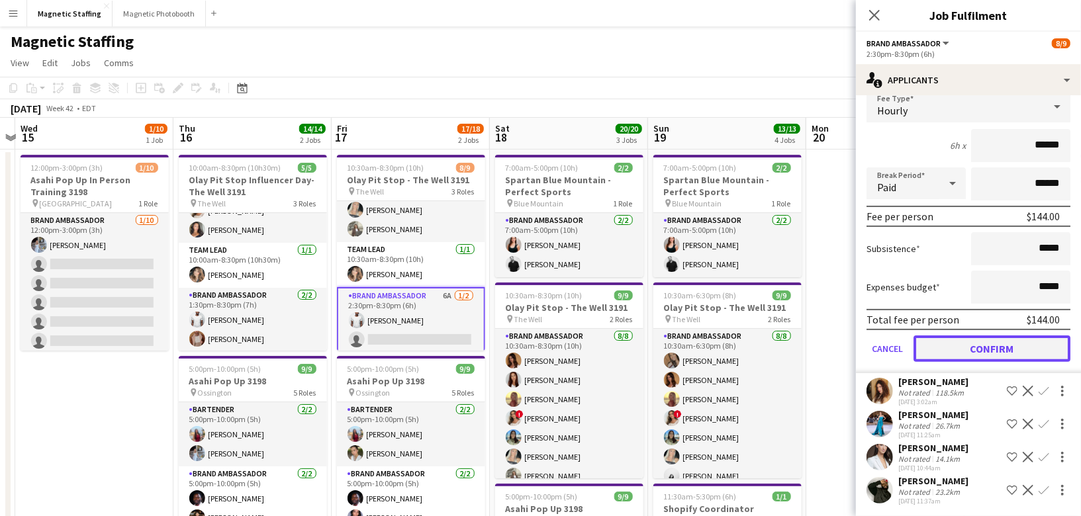
click at [954, 350] on button "Confirm" at bounding box center [992, 349] width 157 height 26
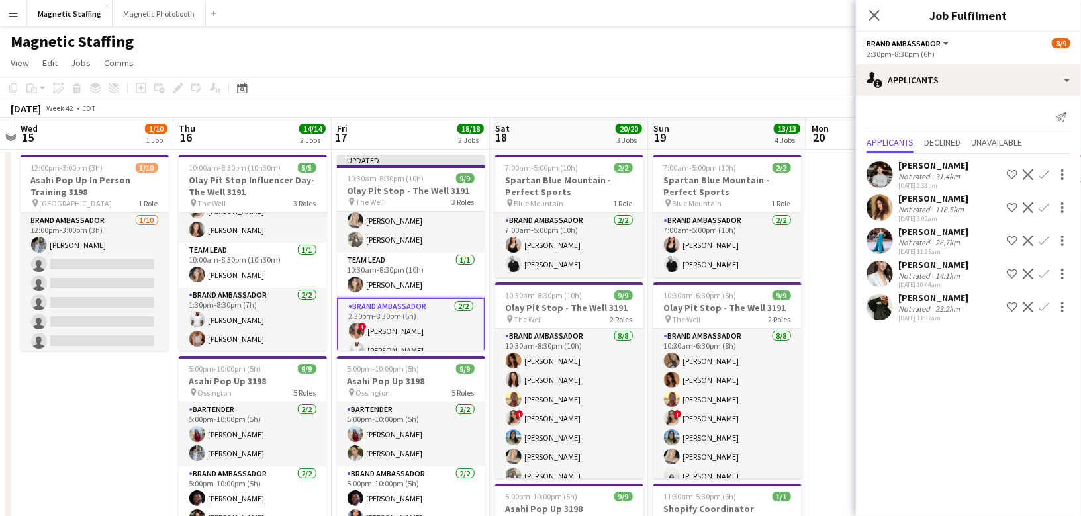
click at [744, 66] on app-page-menu "View Day view expanded Day view collapsed Month view Date picker Jump to [DATE]…" at bounding box center [540, 64] width 1081 height 25
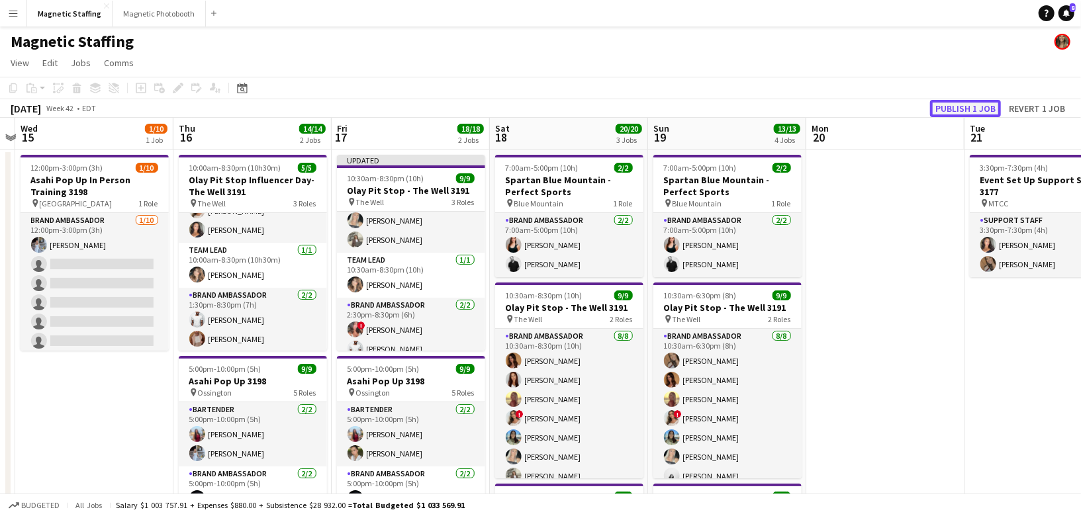
click at [954, 109] on button "Publish 1 job" at bounding box center [965, 108] width 71 height 17
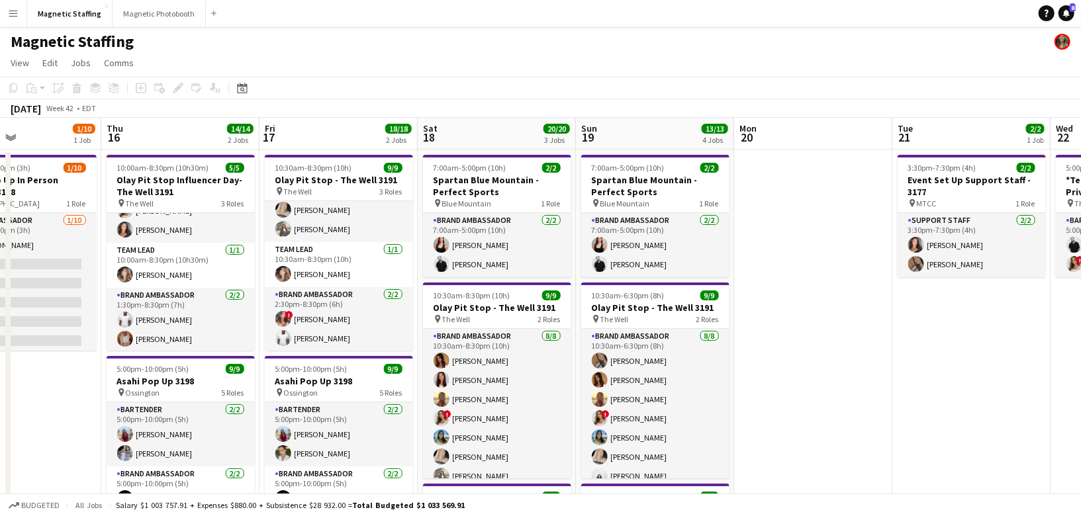
drag, startPoint x: 330, startPoint y: 299, endPoint x: 258, endPoint y: 299, distance: 72.2
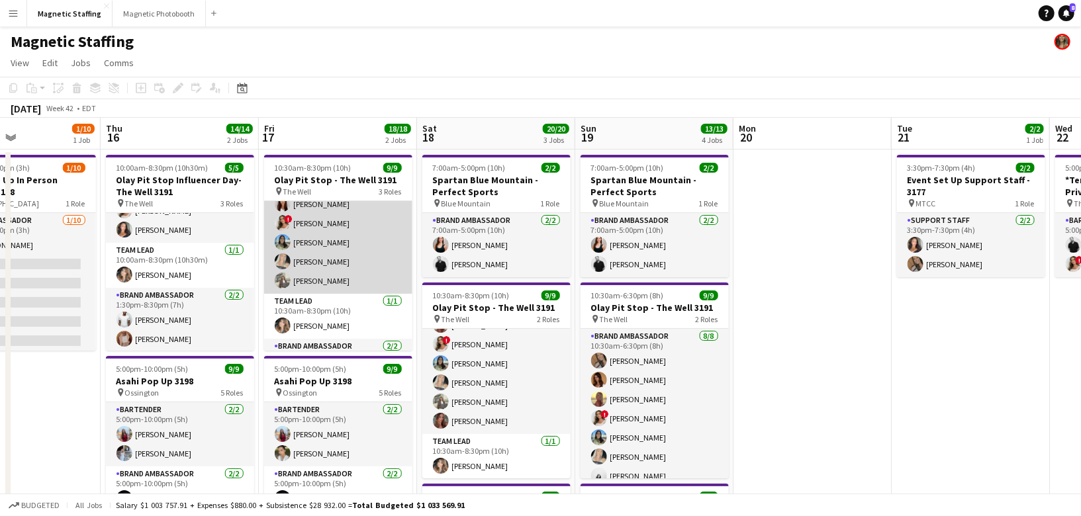
scroll to position [50, 0]
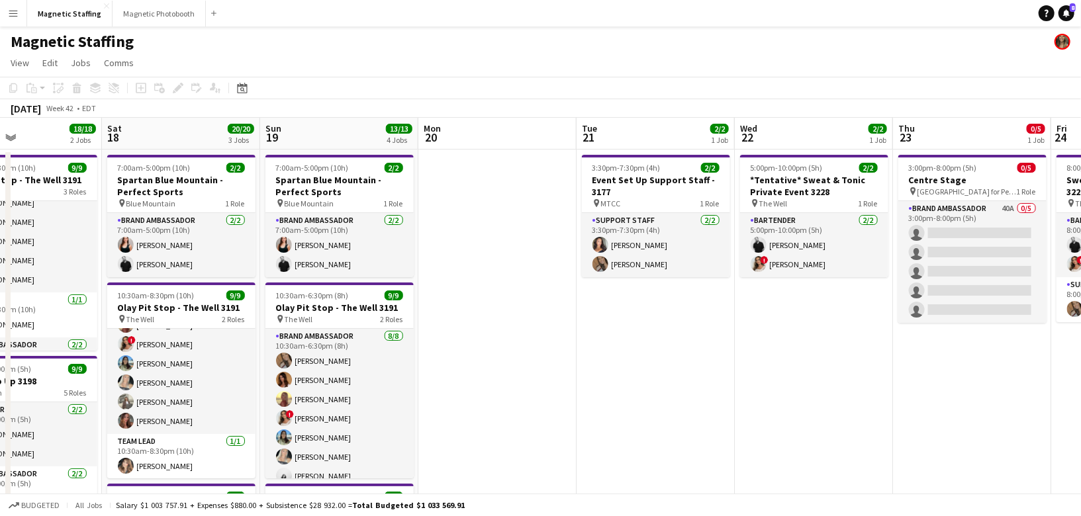
drag, startPoint x: 337, startPoint y: 337, endPoint x: 144, endPoint y: 337, distance: 193.3
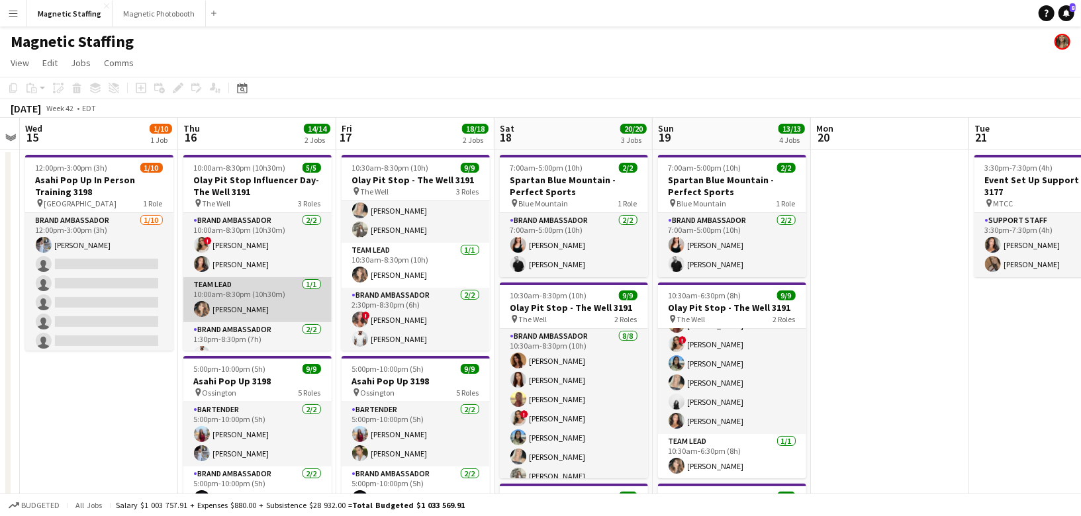
scroll to position [35, 0]
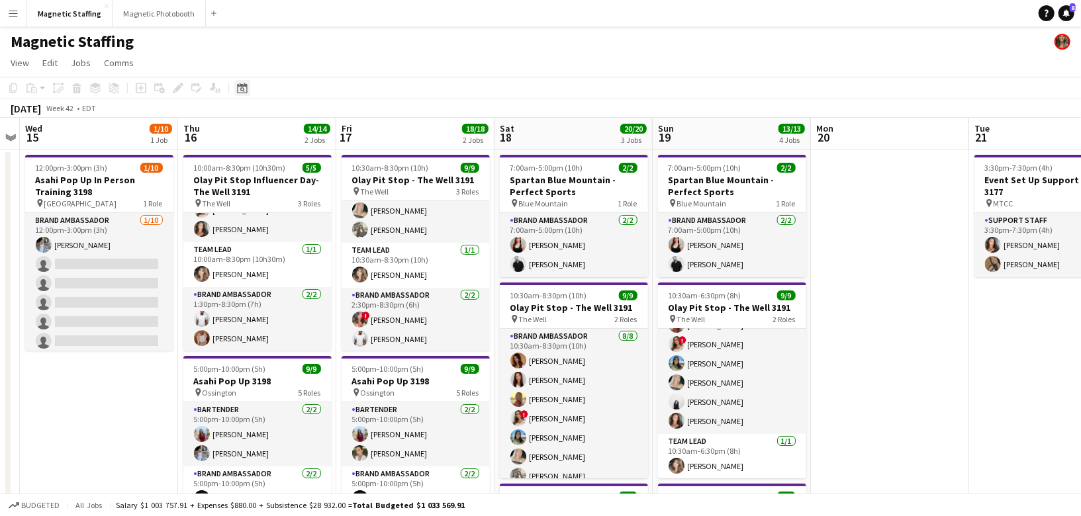
click at [238, 91] on icon "Date picker" at bounding box center [242, 88] width 11 height 11
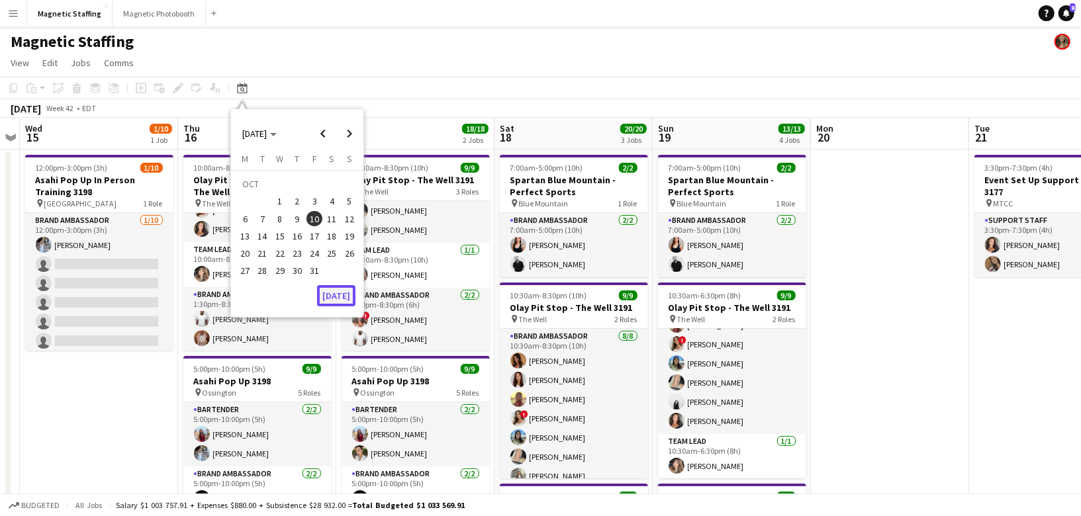
click at [337, 293] on button "[DATE]" at bounding box center [336, 295] width 38 height 21
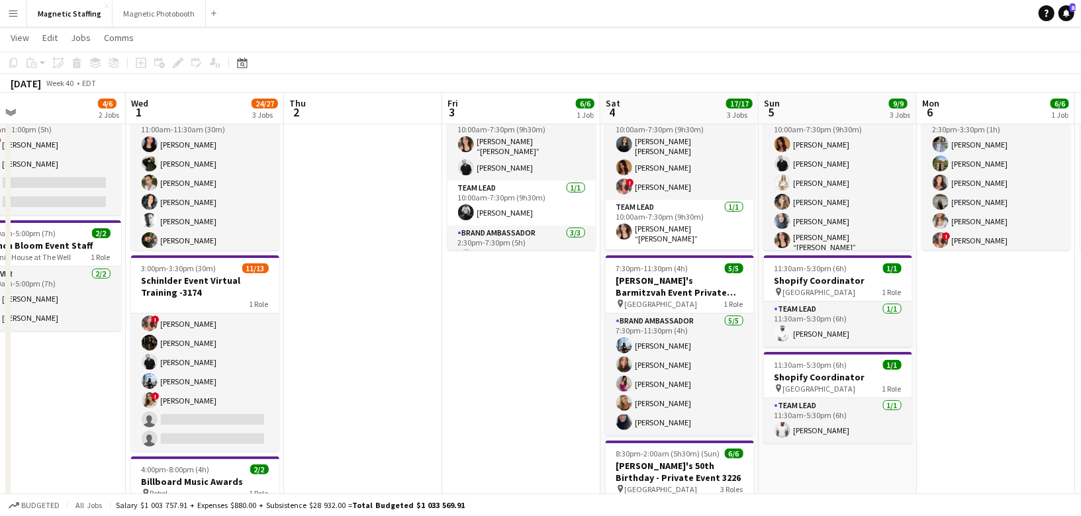
scroll to position [0, 413]
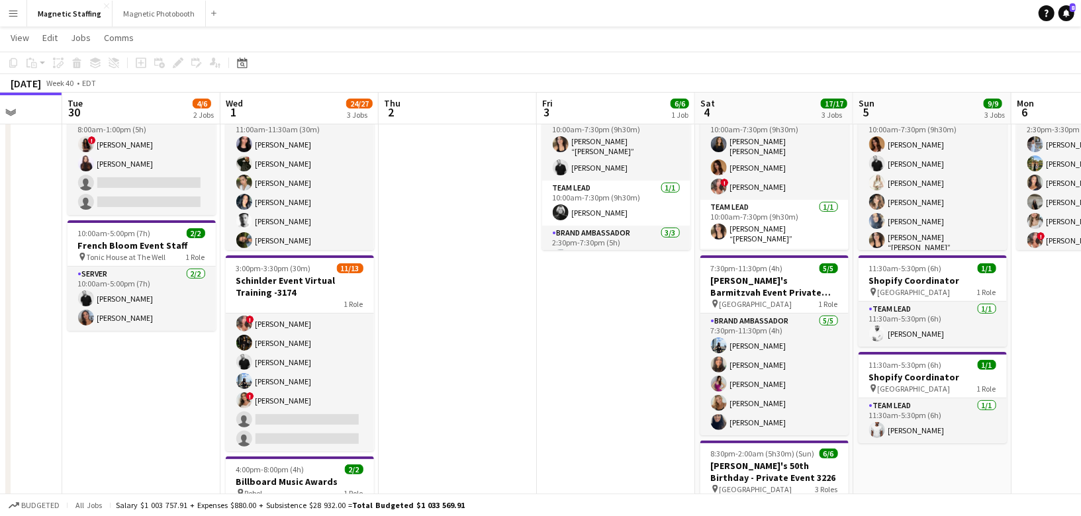
drag, startPoint x: 662, startPoint y: 385, endPoint x: 326, endPoint y: 385, distance: 336.4
click at [329, 385] on app-calendar-viewport "Sat 27 11/11 5 Jobs Sun 28 18/19 4 Jobs Mon 29 Tue 30 4/6 2 Jobs Wed 1 24/27 3 …" at bounding box center [540, 427] width 1081 height 951
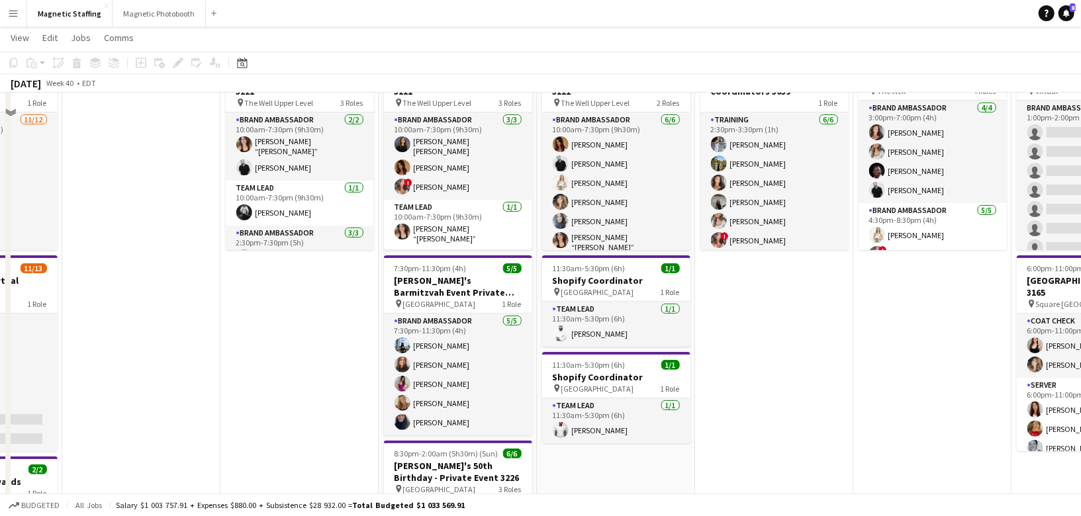
scroll to position [0, 0]
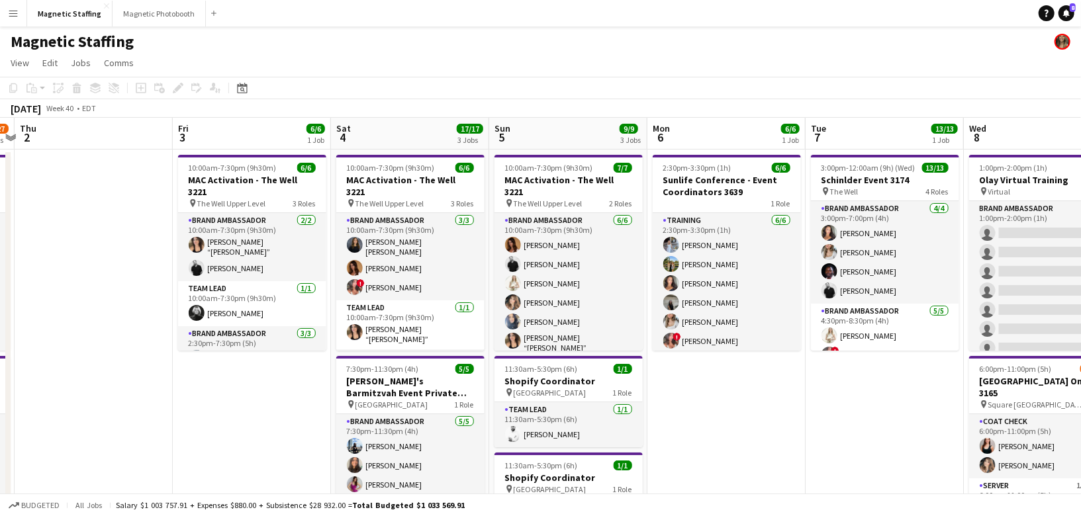
drag, startPoint x: 621, startPoint y: 318, endPoint x: 11, endPoint y: 336, distance: 610.7
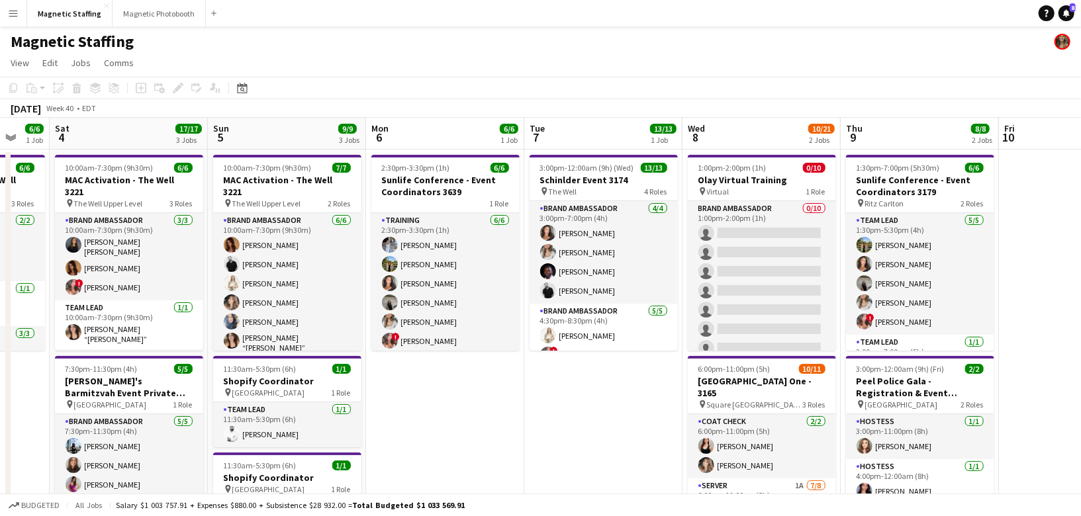
drag, startPoint x: 31, startPoint y: 351, endPoint x: 310, endPoint y: 345, distance: 278.8
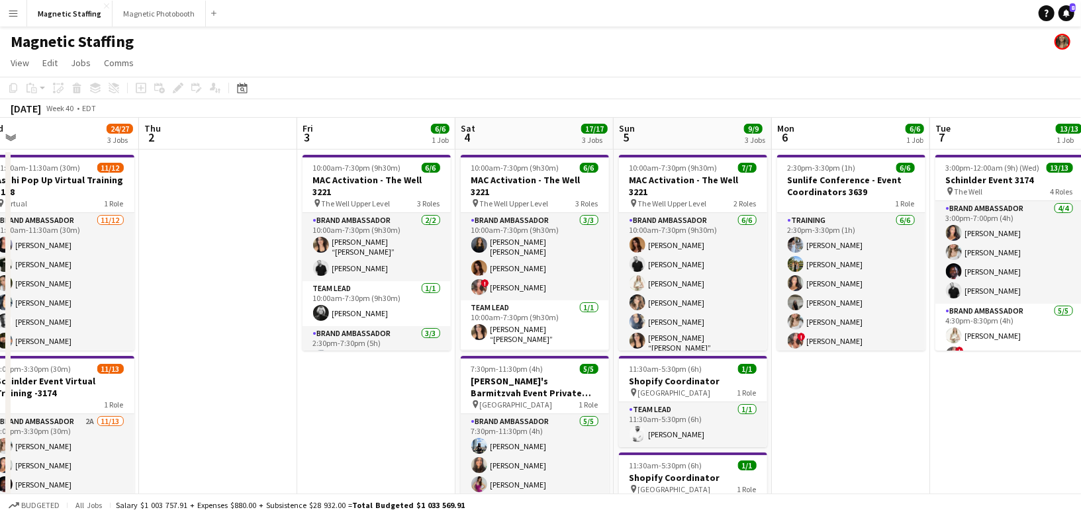
drag, startPoint x: 242, startPoint y: 296, endPoint x: 650, endPoint y: 287, distance: 407.3
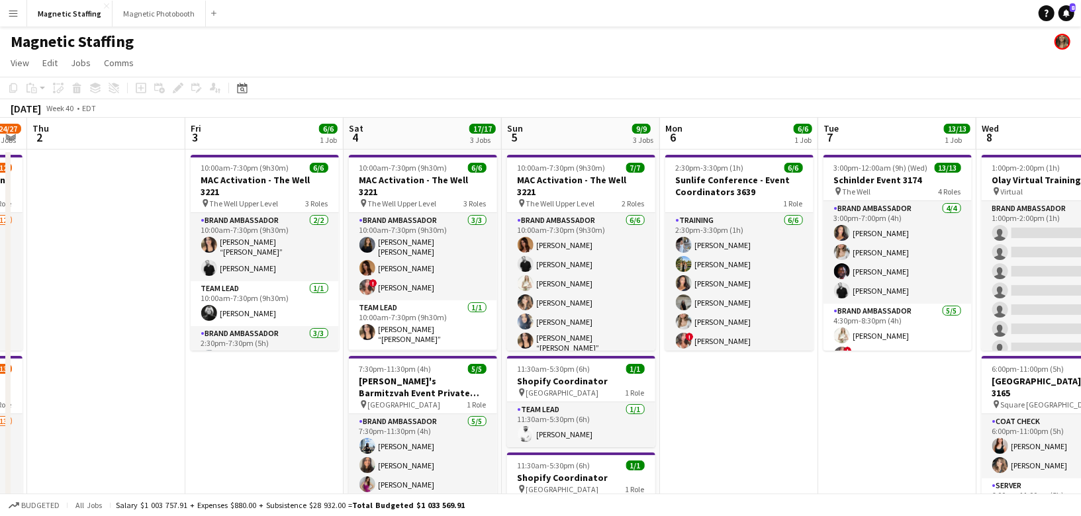
scroll to position [0, 470]
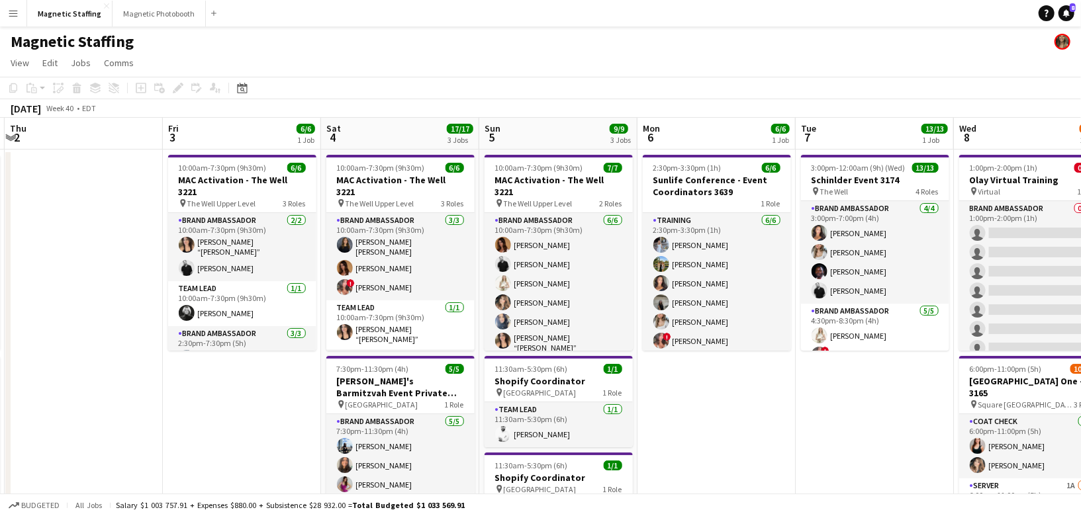
drag, startPoint x: 397, startPoint y: 353, endPoint x: 340, endPoint y: 353, distance: 57.6
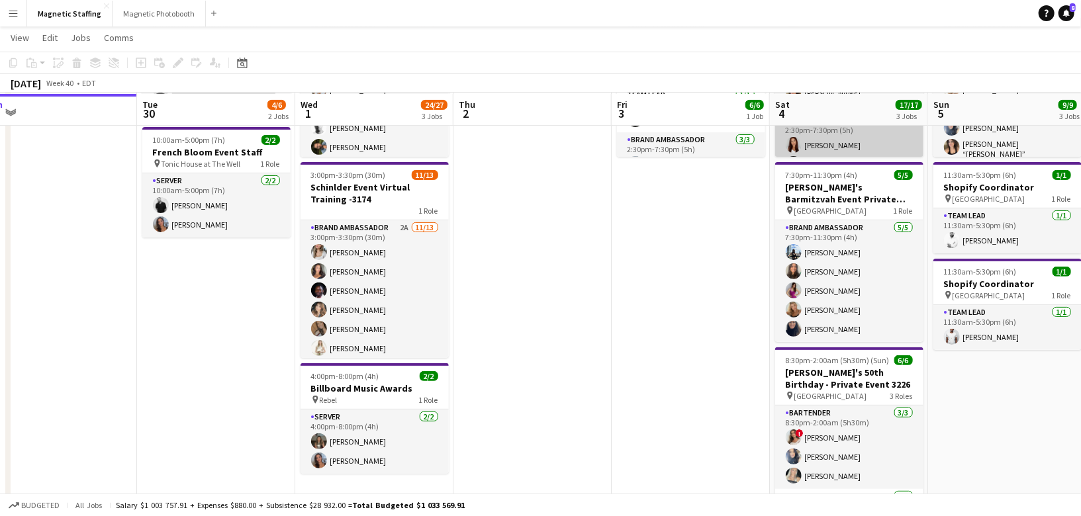
scroll to position [193, 0]
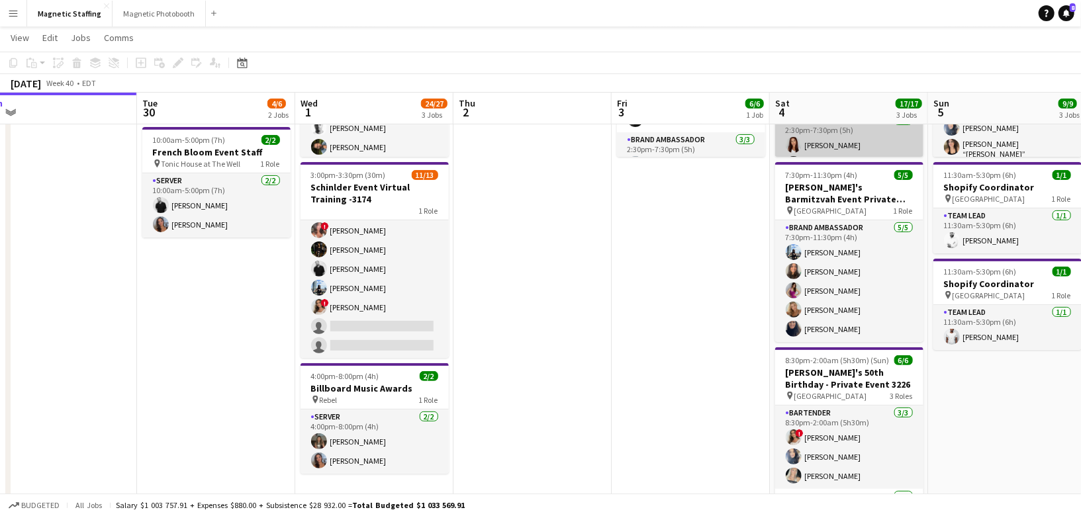
click at [389, 346] on app-card-role "Brand Ambassador 2A [DATE] 3:00pm-3:30pm (30m) [PERSON_NAME] [PERSON_NAME] [PER…" at bounding box center [375, 220] width 148 height 275
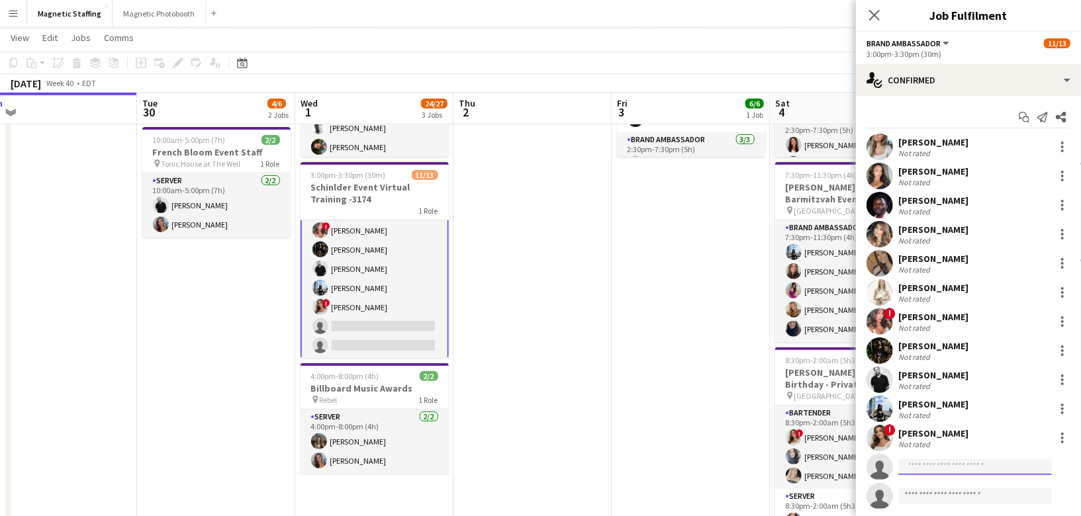
click at [946, 466] on input at bounding box center [976, 468] width 154 height 16
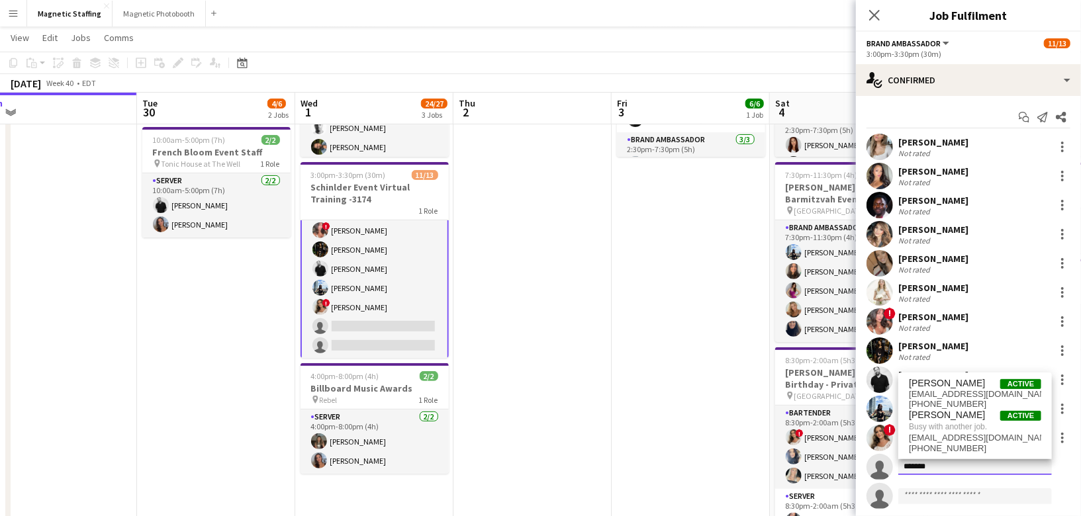
scroll to position [31, 0]
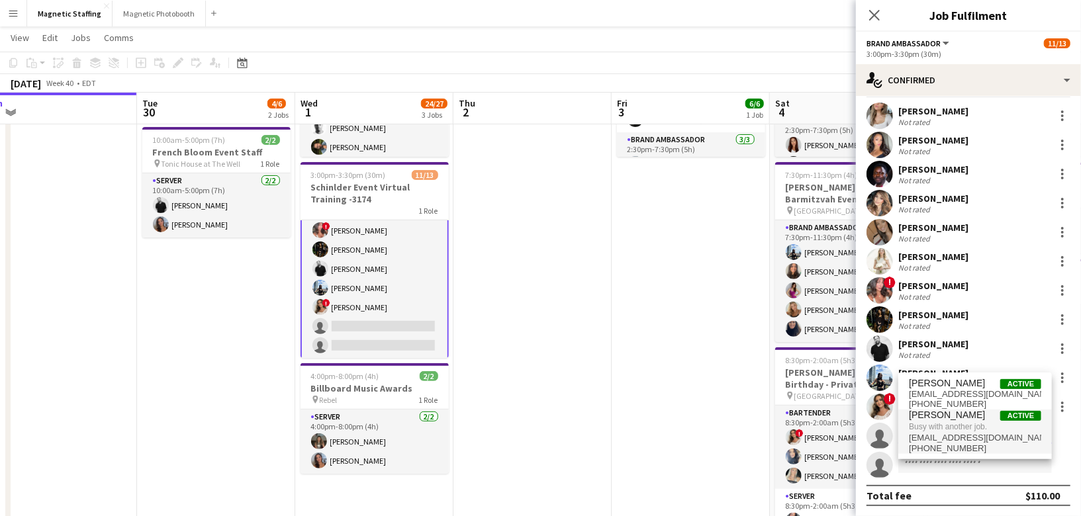
type input "*******"
click at [977, 420] on span "[PERSON_NAME]" at bounding box center [947, 415] width 76 height 11
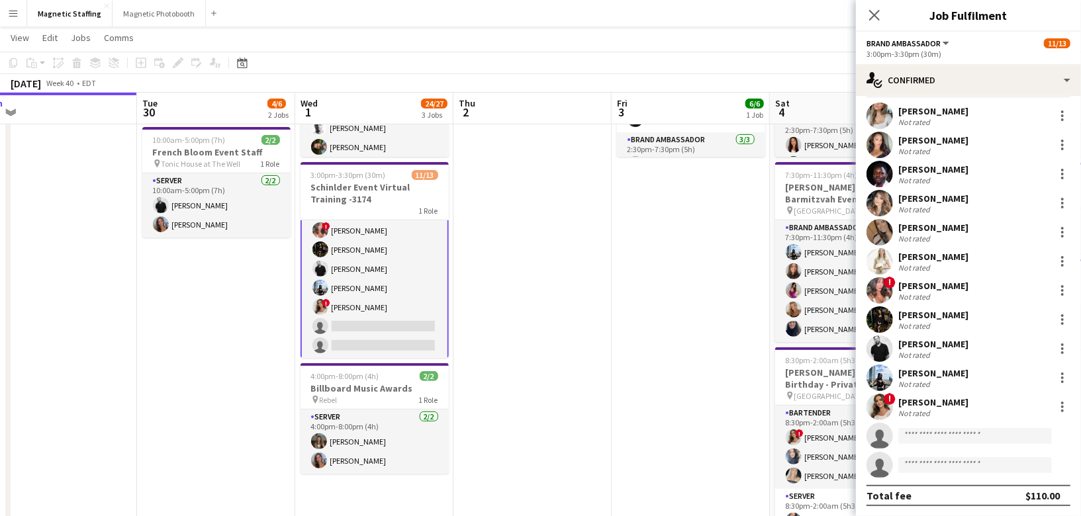
click at [654, 427] on app-date-cell "10:00am-7:30pm (9h30m) 6/6 MAC Activation - The Well 3221 pin The Well Upper Le…" at bounding box center [691, 352] width 158 height 793
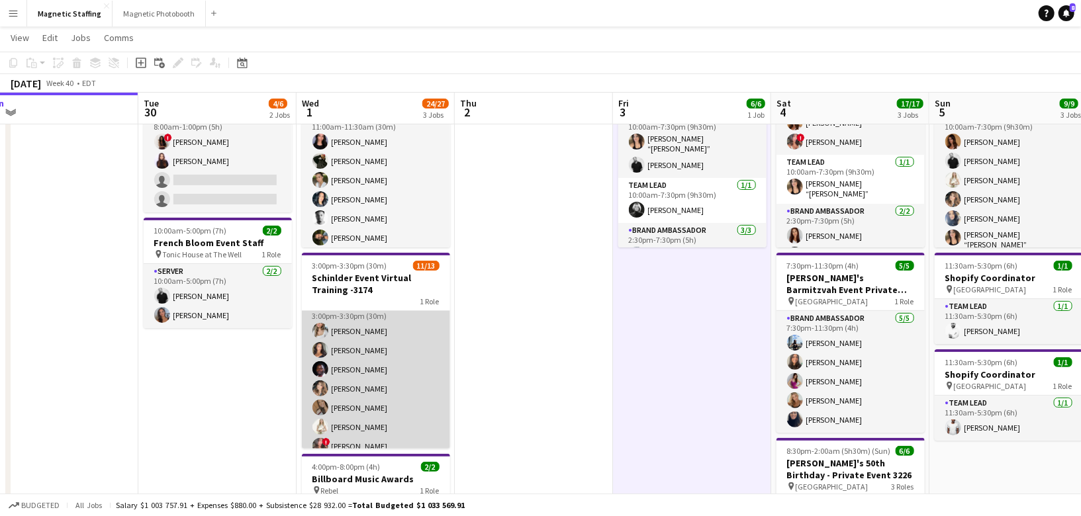
scroll to position [0, 0]
click at [327, 403] on app-card-role "Brand Ambassador 2A [DATE] 3:00pm-3:30pm (30m) [PERSON_NAME] [PERSON_NAME] [PER…" at bounding box center [376, 448] width 148 height 275
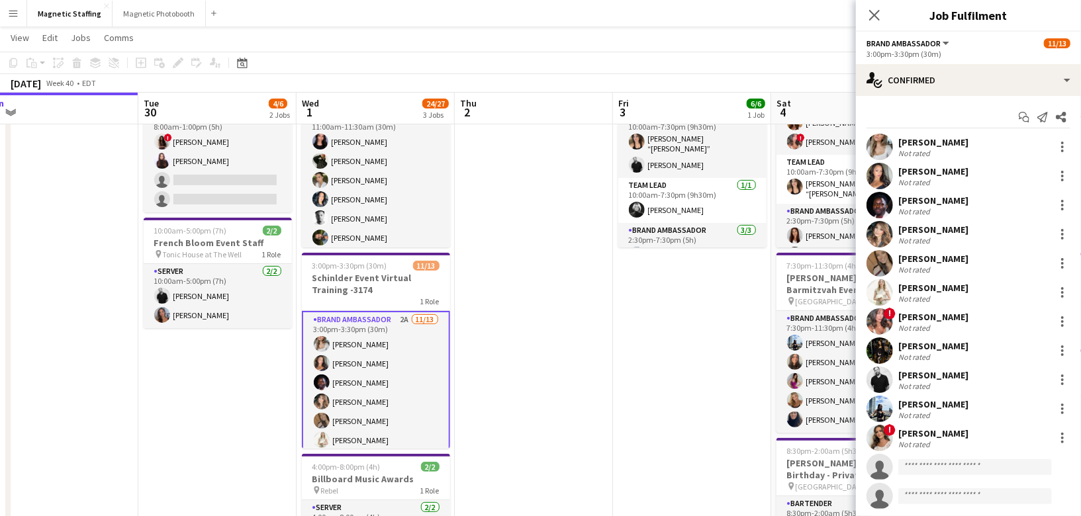
click at [884, 435] on app-user-avatar at bounding box center [880, 438] width 26 height 26
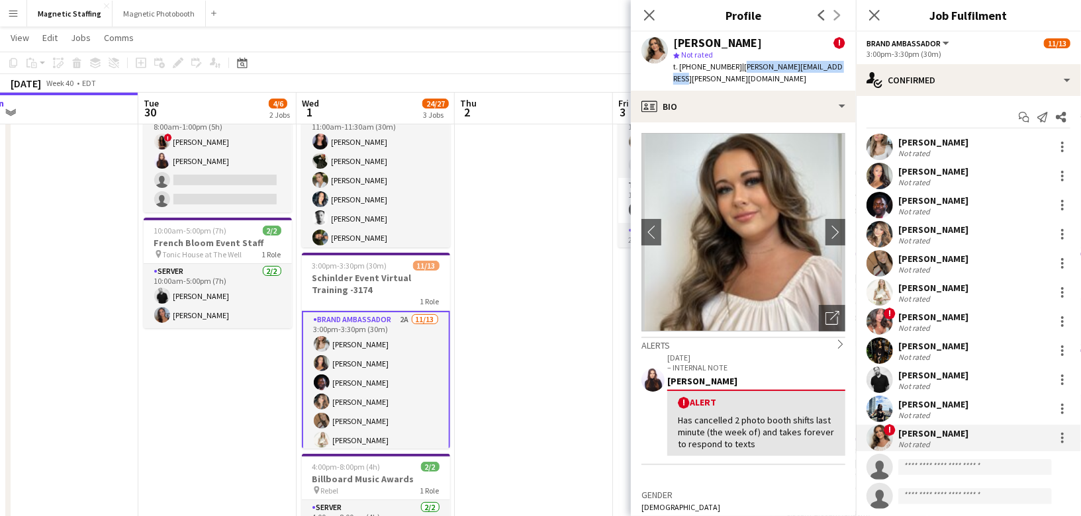
drag, startPoint x: 732, startPoint y: 66, endPoint x: 830, endPoint y: 66, distance: 97.3
click at [830, 66] on span "| [PERSON_NAME][EMAIL_ADDRESS][PERSON_NAME][DOMAIN_NAME]" at bounding box center [758, 73] width 170 height 22
click at [773, 69] on span "| [PERSON_NAME][EMAIL_ADDRESS][PERSON_NAME][DOMAIN_NAME]" at bounding box center [758, 73] width 170 height 22
drag, startPoint x: 732, startPoint y: 68, endPoint x: 840, endPoint y: 68, distance: 108.6
click at [840, 68] on div "[PERSON_NAME] ! star Not rated t. [PHONE_NUMBER] | [PERSON_NAME][EMAIL_ADDRESS]…" at bounding box center [743, 61] width 225 height 59
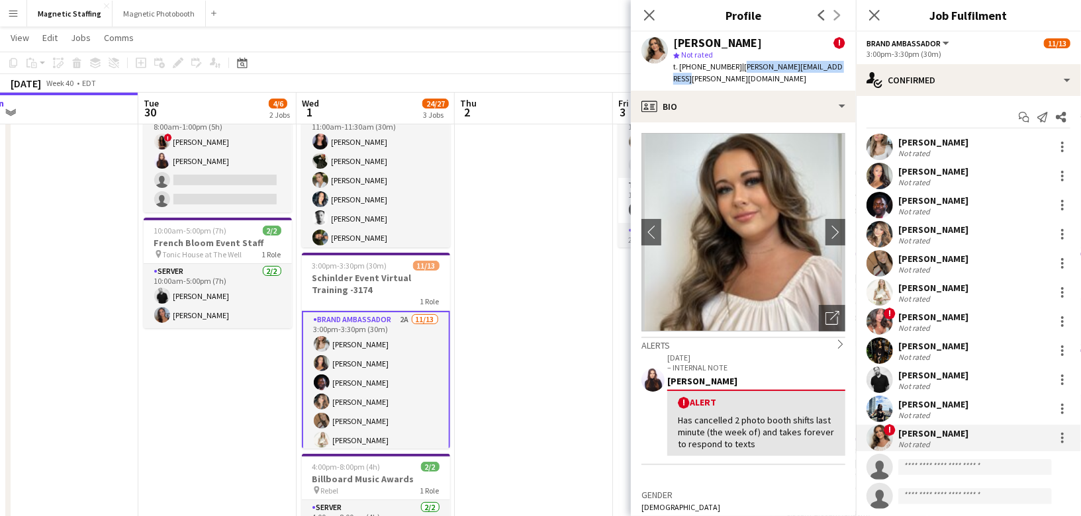
copy span "[PERSON_NAME][EMAIL_ADDRESS][PERSON_NAME][DOMAIN_NAME]"
click at [0, 0] on body "Menu Boards Boards Boards All jobs Status Workforce Workforce My Workforce Recr…" at bounding box center [540, 410] width 1081 height 1025
click at [886, 355] on app-user-avatar at bounding box center [880, 351] width 26 height 26
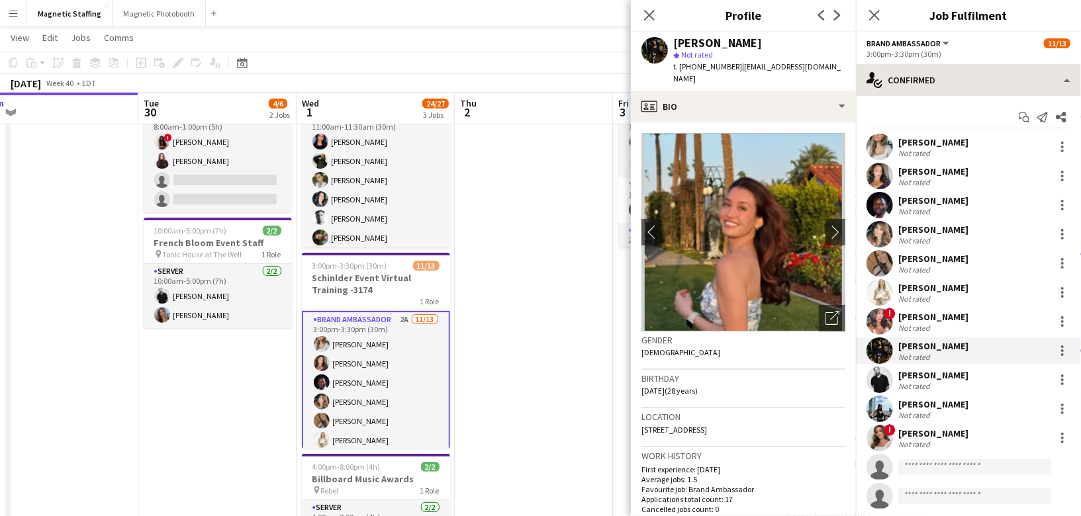
drag, startPoint x: 732, startPoint y: 66, endPoint x: 857, endPoint y: 66, distance: 124.5
click at [857, 66] on body "Menu Boards Boards Boards All jobs Status Workforce Workforce My Workforce Recr…" at bounding box center [540, 410] width 1081 height 1025
click at [797, 66] on span "| [EMAIL_ADDRESS][DOMAIN_NAME]" at bounding box center [757, 73] width 168 height 22
drag, startPoint x: 731, startPoint y: 66, endPoint x: 832, endPoint y: 66, distance: 101.3
click at [832, 66] on span "| [EMAIL_ADDRESS][DOMAIN_NAME]" at bounding box center [757, 73] width 168 height 22
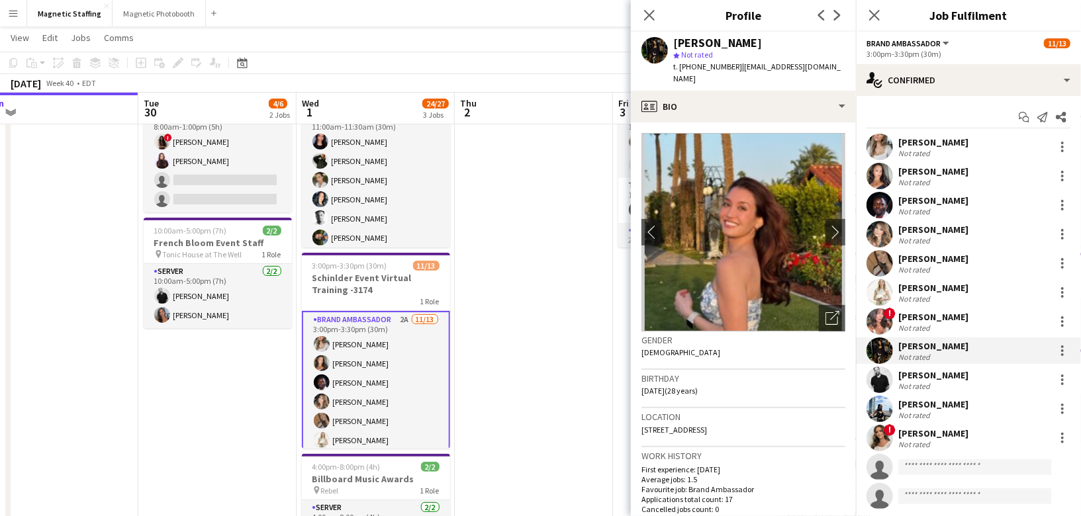
copy span "[EMAIL_ADDRESS][DOMAIN_NAME]"
click at [0, 0] on body "Menu Boards Boards Boards All jobs Status Workforce Workforce My Workforce Recr…" at bounding box center [540, 410] width 1081 height 1025
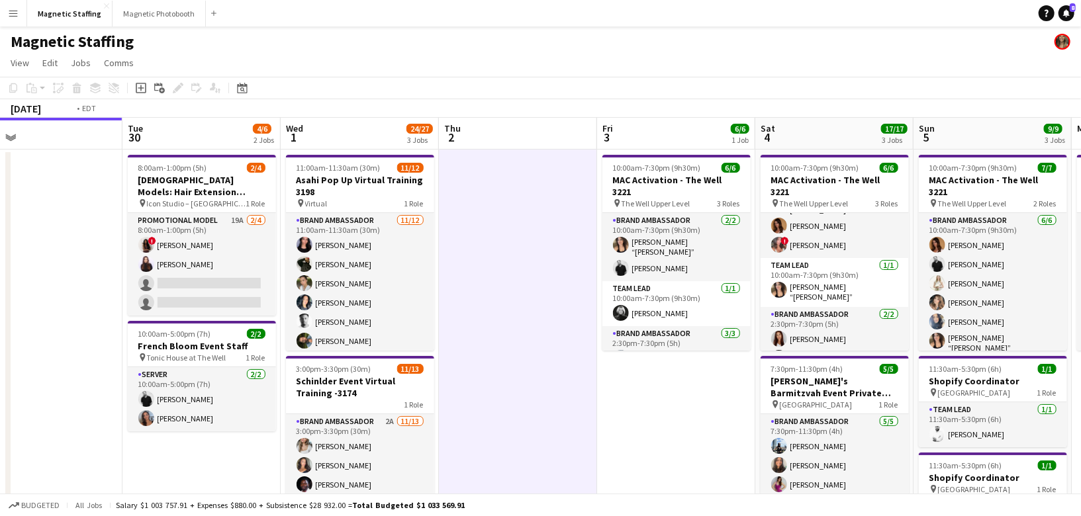
drag, startPoint x: 299, startPoint y: 263, endPoint x: 469, endPoint y: 263, distance: 170.8
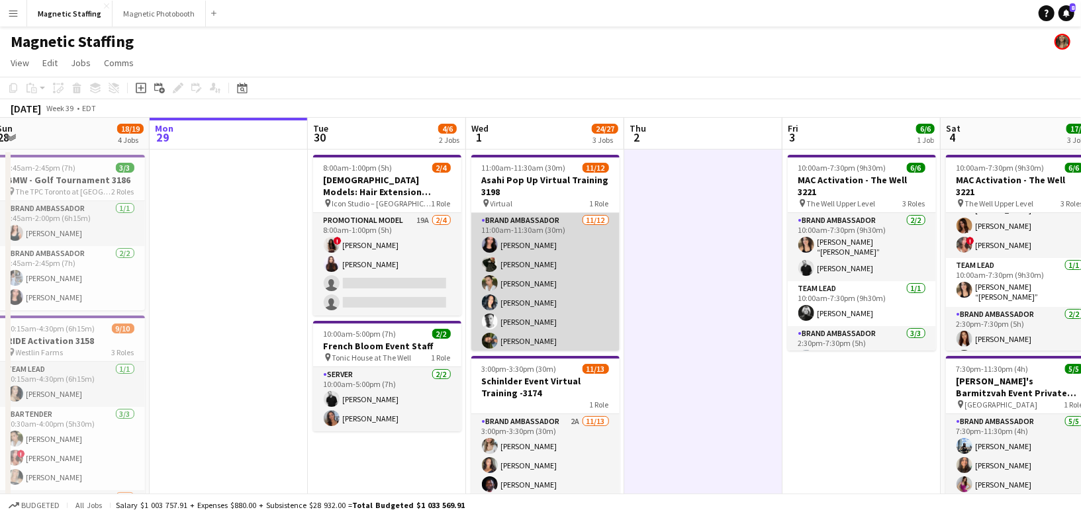
scroll to position [0, 324]
click at [530, 298] on app-card-role "Brand Ambassador [DATE] 11:00am-11:30am (30m) [PERSON_NAME] [PERSON_NAME] [PERS…" at bounding box center [546, 341] width 148 height 256
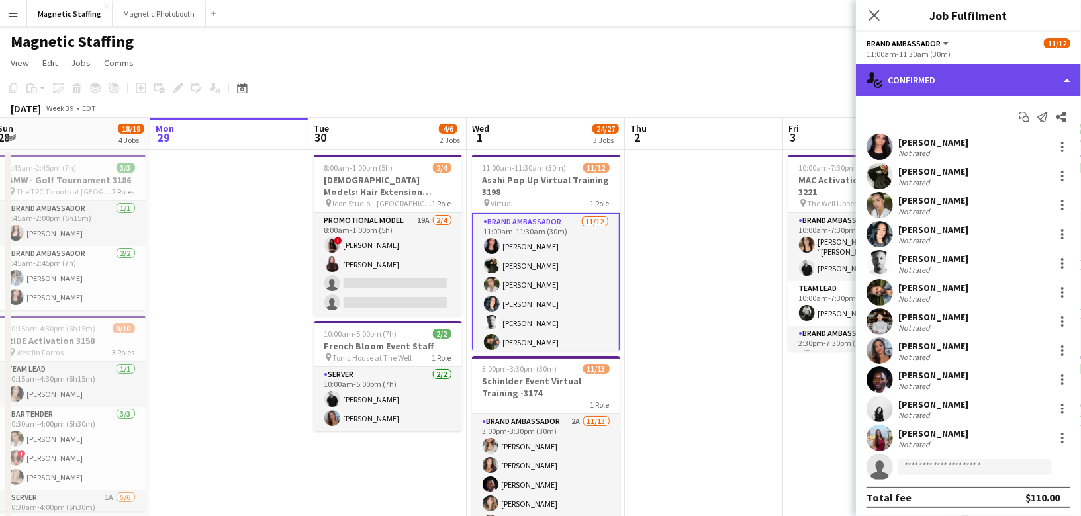
click at [1017, 83] on div "single-neutral-actions-check-2 Confirmed" at bounding box center [968, 80] width 225 height 32
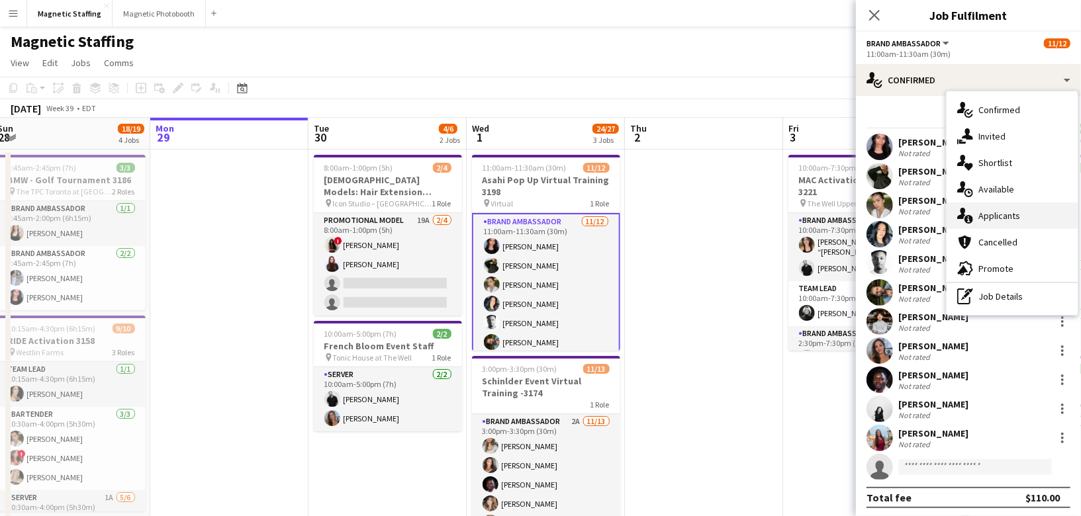
click at [995, 210] on span "Applicants" at bounding box center [1000, 216] width 42 height 12
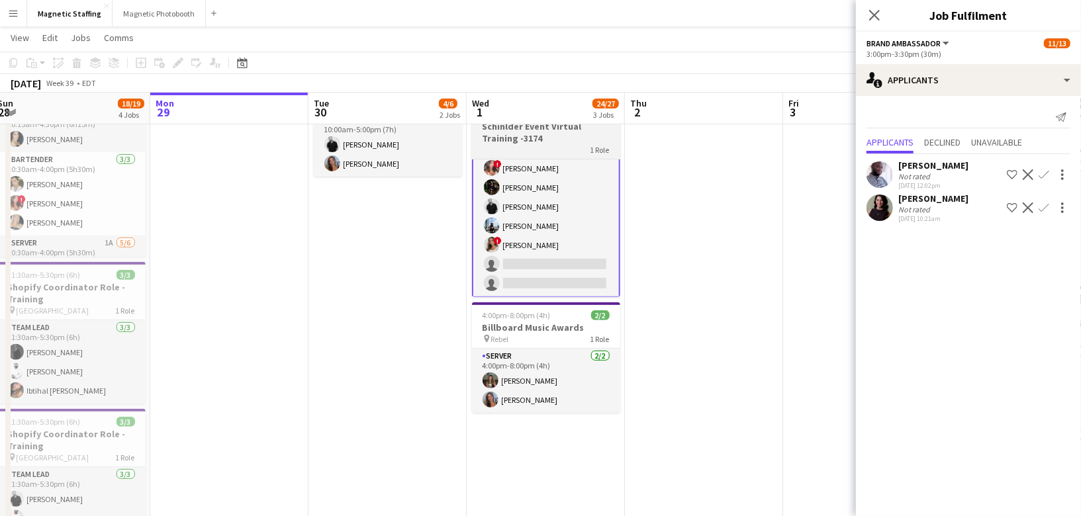
scroll to position [0, 0]
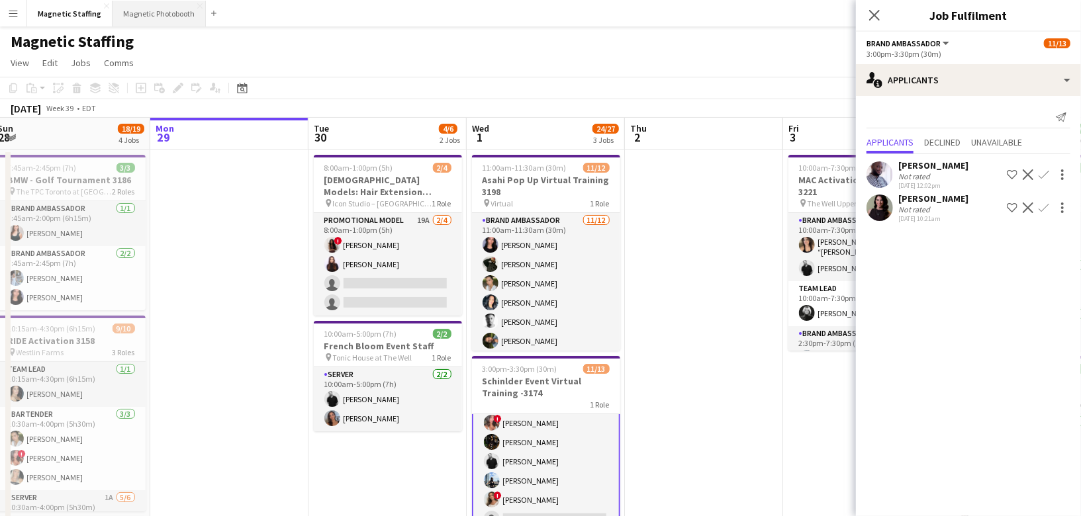
click at [142, 17] on button "Magnetic Photobooth Close" at bounding box center [159, 14] width 93 height 26
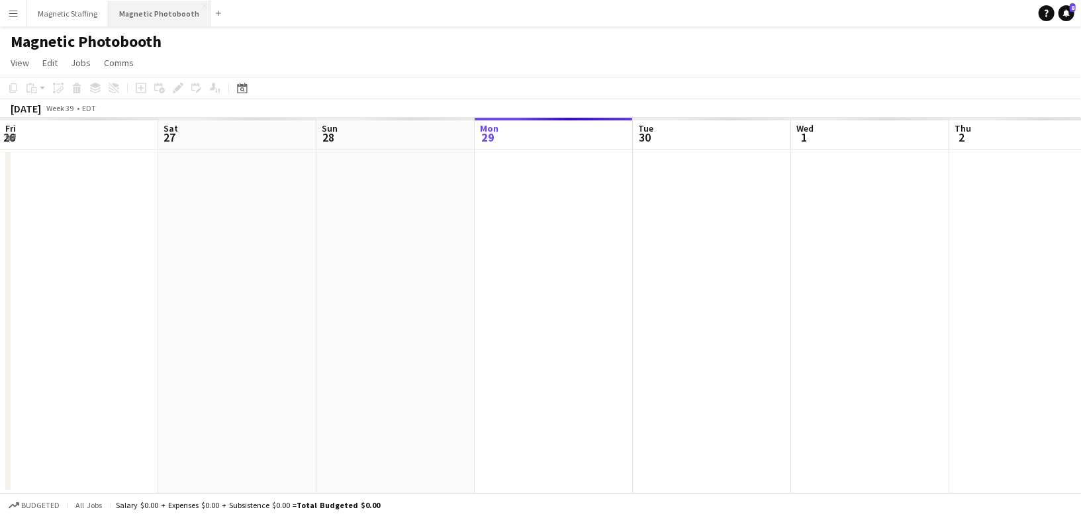
scroll to position [0, 316]
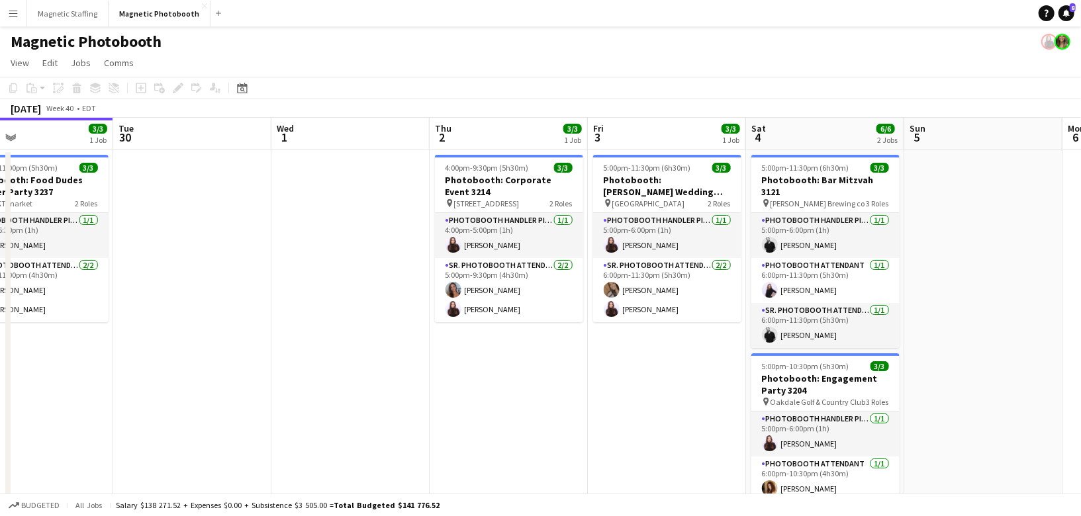
drag, startPoint x: 463, startPoint y: 268, endPoint x: 261, endPoint y: 270, distance: 202.0
click at [260, 269] on app-calendar-viewport "Fri 26 7/7 2 Jobs Sat 27 8/8 3 Jobs Sun 28 Mon 29 3/3 1 Job Tue 30 Wed 1 Thu 2 …" at bounding box center [540, 424] width 1081 height 612
click at [71, 17] on button "Magnetic Staffing Close" at bounding box center [67, 14] width 81 height 26
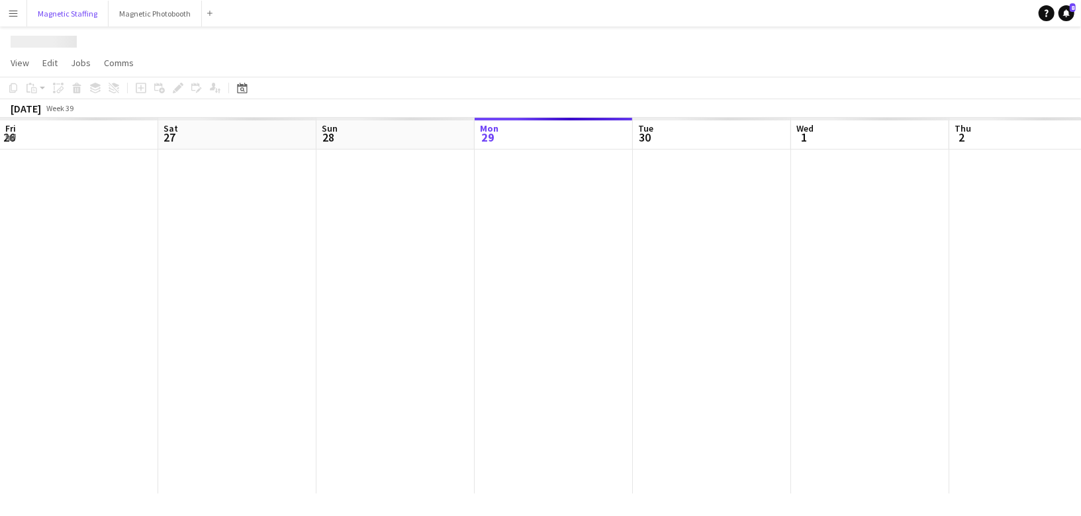
scroll to position [0, 316]
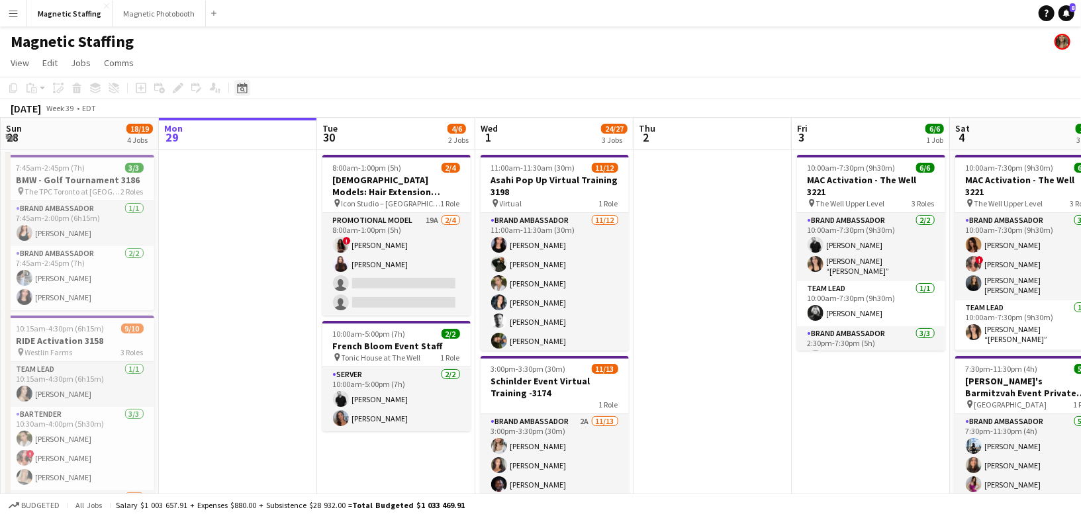
click at [240, 90] on icon "Date picker" at bounding box center [242, 88] width 11 height 11
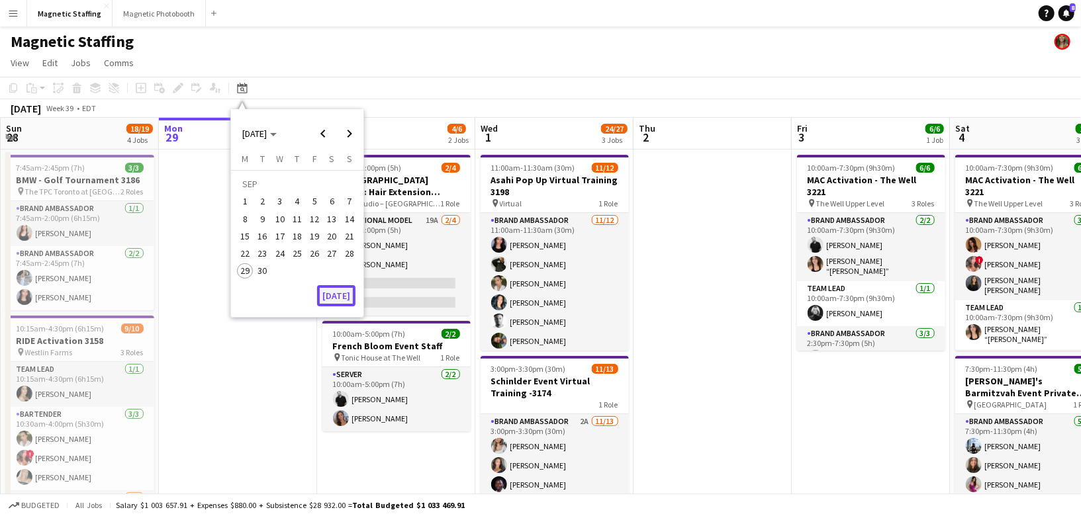
click at [325, 301] on button "[DATE]" at bounding box center [336, 295] width 38 height 21
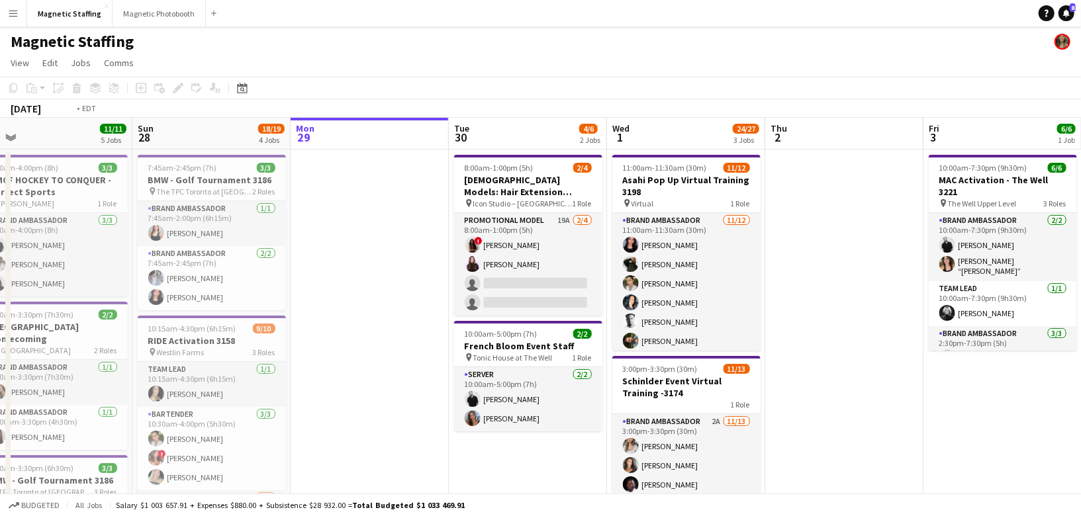
drag, startPoint x: 556, startPoint y: 279, endPoint x: 0, endPoint y: 305, distance: 556.8
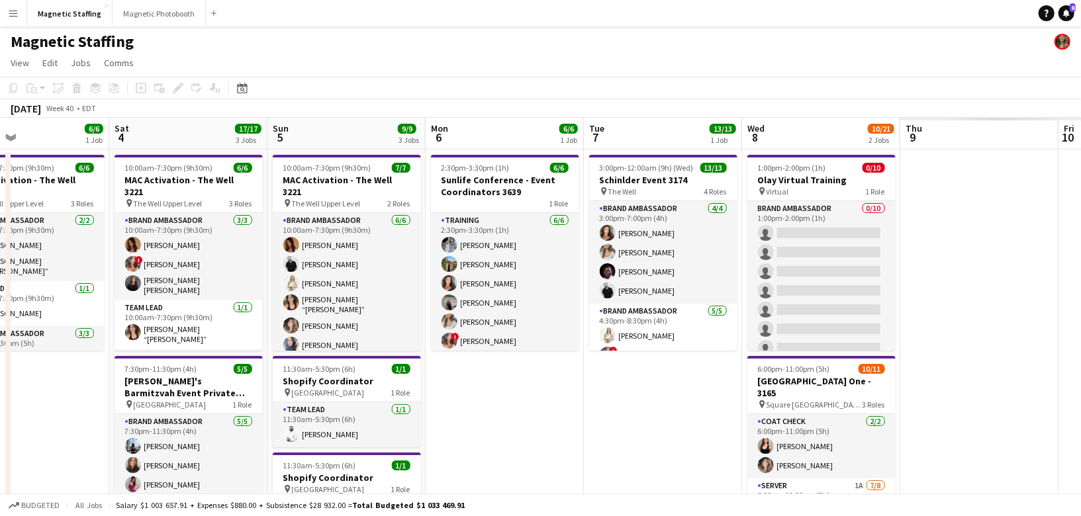
drag, startPoint x: 462, startPoint y: 266, endPoint x: 0, endPoint y: 330, distance: 465.9
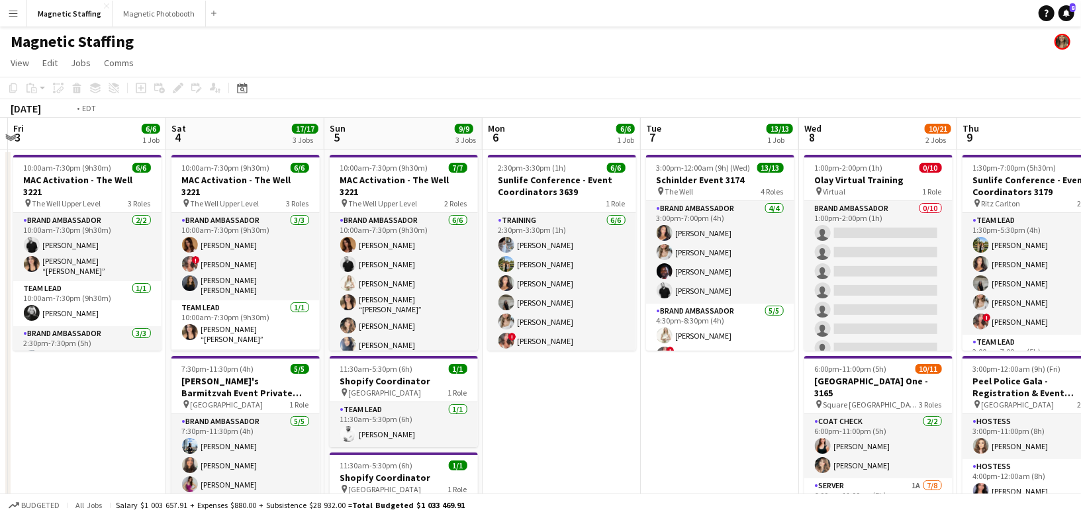
drag, startPoint x: 549, startPoint y: 313, endPoint x: 32, endPoint y: 342, distance: 517.2
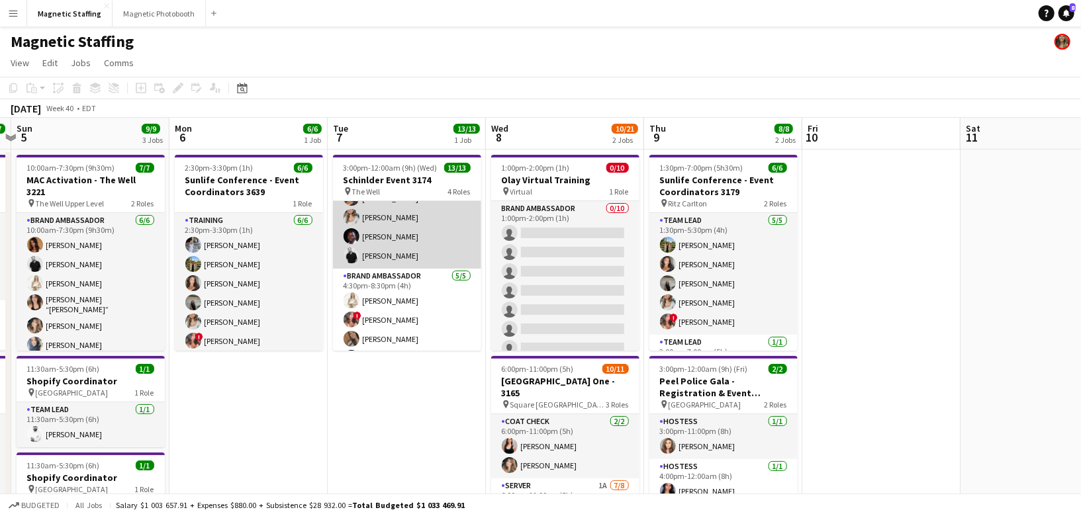
scroll to position [0, 0]
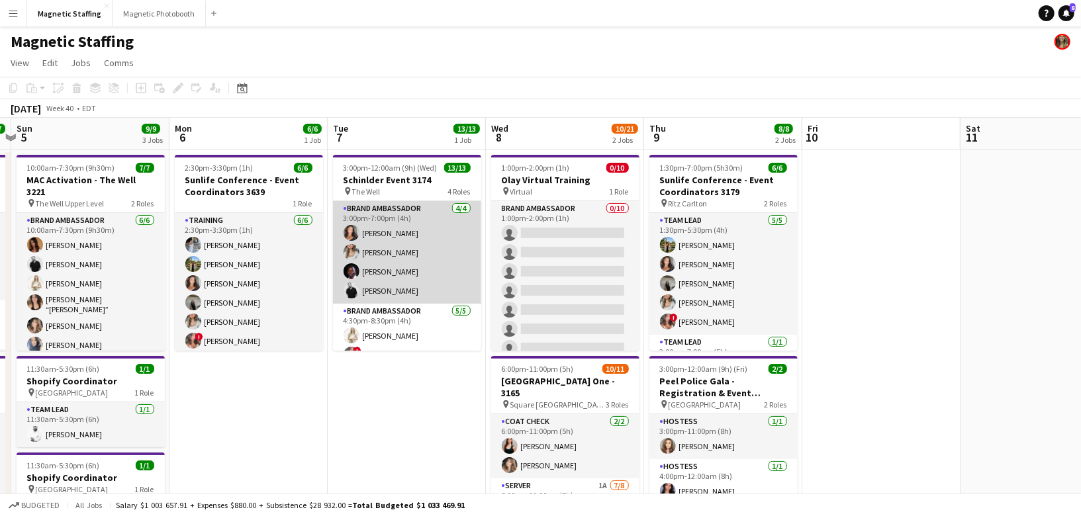
click at [407, 286] on app-card-role "Brand Ambassador [DATE] 3:00pm-7:00pm (4h) [PERSON_NAME] [PERSON_NAME] [PERSON_…" at bounding box center [407, 252] width 148 height 103
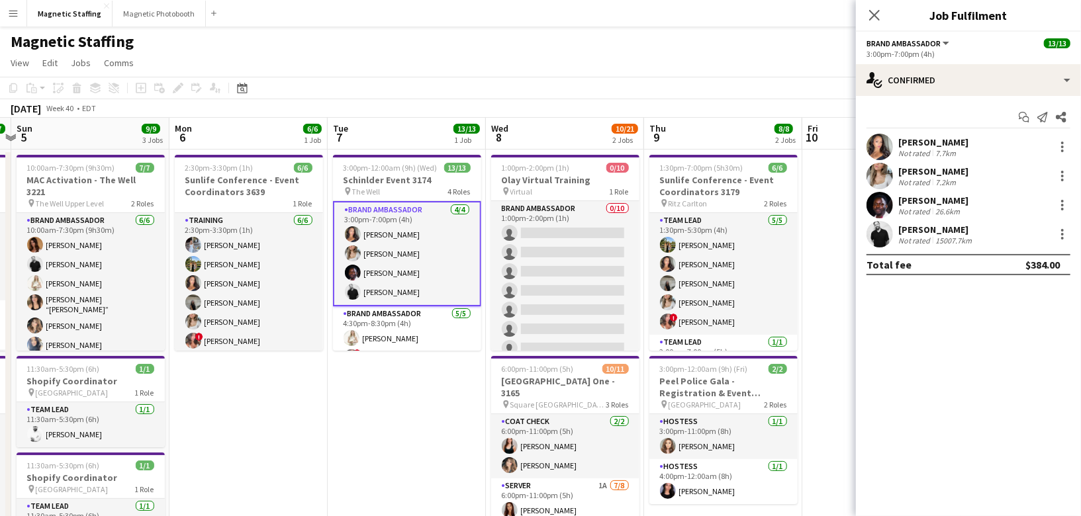
click at [878, 145] on app-user-avatar at bounding box center [880, 147] width 26 height 26
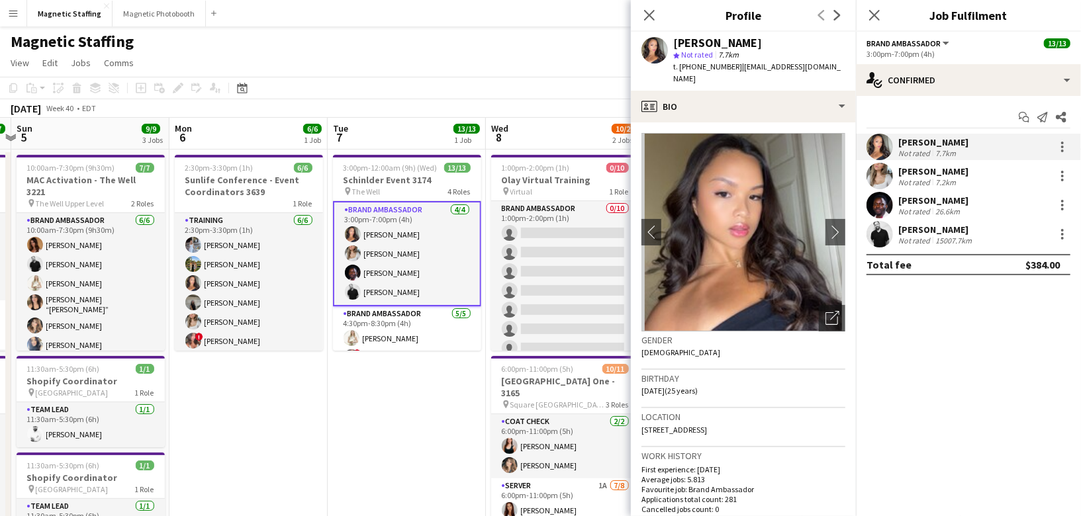
drag, startPoint x: 731, startPoint y: 68, endPoint x: 827, endPoint y: 68, distance: 96.0
click at [836, 68] on app-profile-header "[PERSON_NAME] star Not rated 7.7km t. [PHONE_NUMBER] | [EMAIL_ADDRESS][DOMAIN_N…" at bounding box center [743, 61] width 225 height 59
copy span "[EMAIL_ADDRESS][DOMAIN_NAME]"
click at [0, 0] on body "Menu Boards Boards Boards All jobs Status Workforce Workforce My Workforce Recr…" at bounding box center [540, 513] width 1081 height 1026
click at [868, 183] on div at bounding box center [880, 176] width 26 height 26
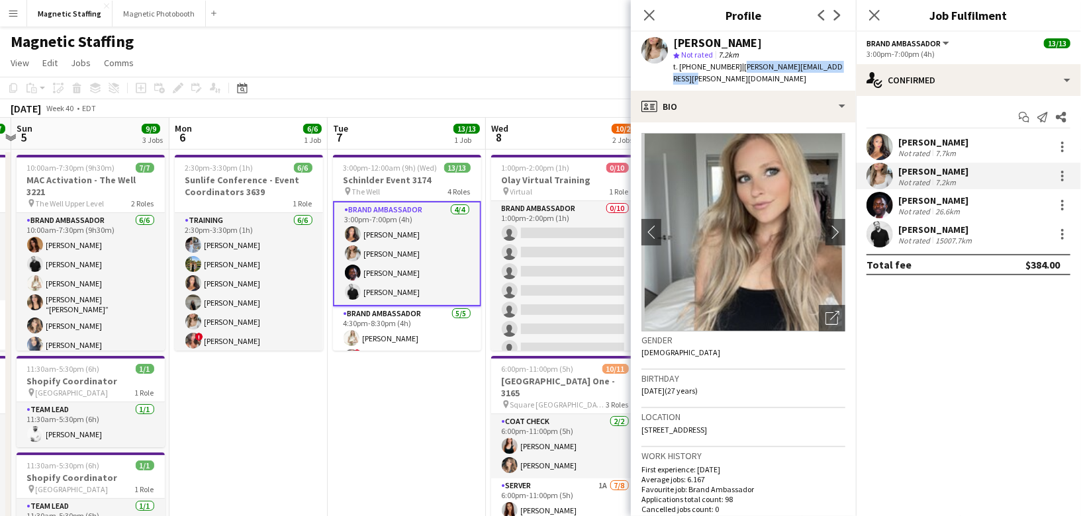
drag, startPoint x: 734, startPoint y: 68, endPoint x: 844, endPoint y: 68, distance: 109.9
click at [844, 68] on div "[PERSON_NAME] star Not rated 7.2km t. [PHONE_NUMBER] | [PERSON_NAME][EMAIL_ADDR…" at bounding box center [743, 61] width 225 height 59
copy span "[PERSON_NAME][EMAIL_ADDRESS][PERSON_NAME][DOMAIN_NAME]"
click at [0, 0] on body "Menu Boards Boards Boards All jobs Status Workforce Workforce My Workforce Recr…" at bounding box center [540, 513] width 1081 height 1026
click at [871, 208] on app-user-avatar at bounding box center [880, 205] width 26 height 26
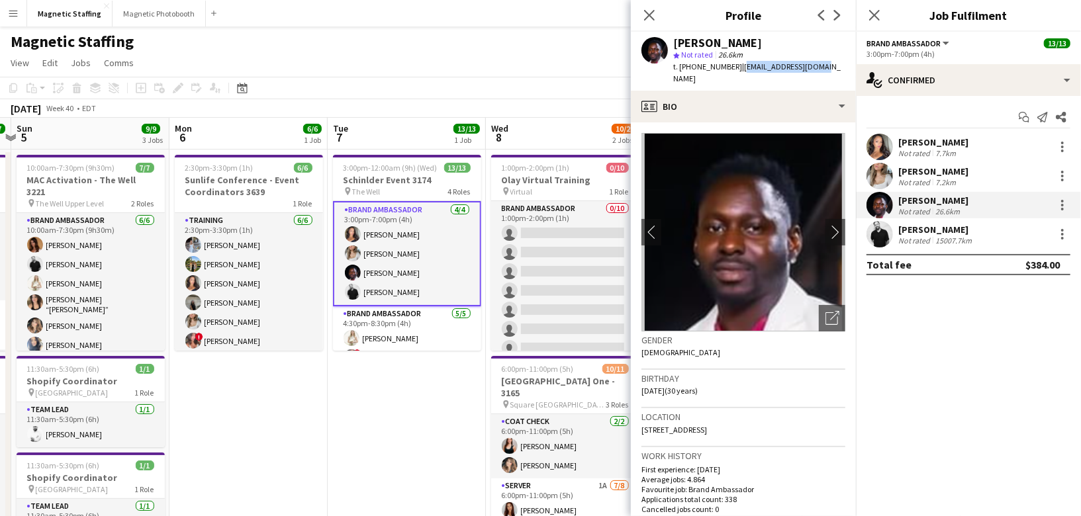
drag, startPoint x: 732, startPoint y: 67, endPoint x: 827, endPoint y: 66, distance: 94.7
click at [828, 67] on app-profile-header "[PERSON_NAME] star Not rated 26.6km t. [PHONE_NUMBER] | [EMAIL_ADDRESS][DOMAIN_…" at bounding box center [743, 61] width 225 height 59
copy span "[EMAIL_ADDRESS][DOMAIN_NAME]"
drag, startPoint x: 778, startPoint y: 65, endPoint x: 553, endPoint y: 1, distance: 233.9
click at [0, 0] on body "Menu Boards Boards Boards All jobs Status Workforce Workforce My Workforce Recr…" at bounding box center [540, 513] width 1081 height 1026
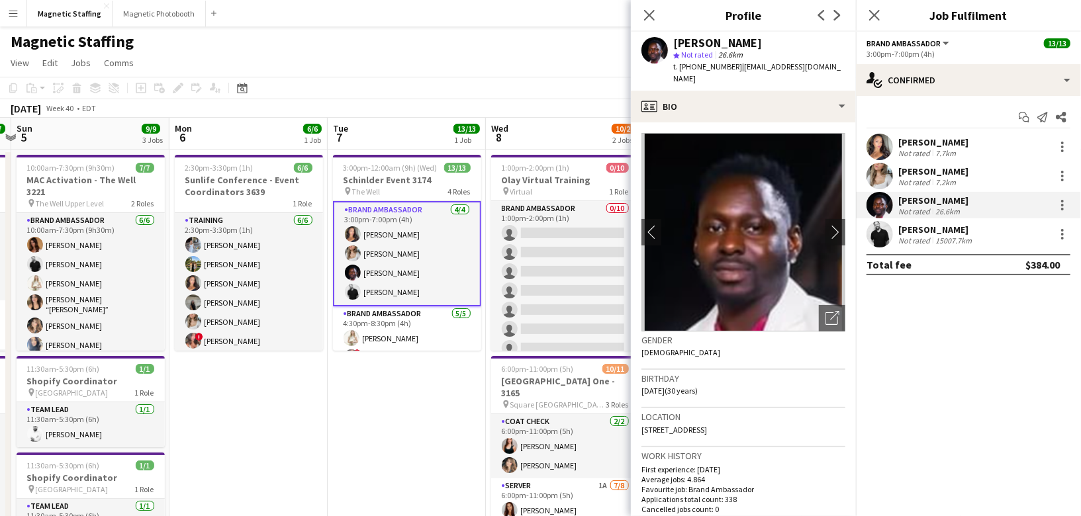
click at [883, 240] on app-user-avatar at bounding box center [880, 234] width 26 height 26
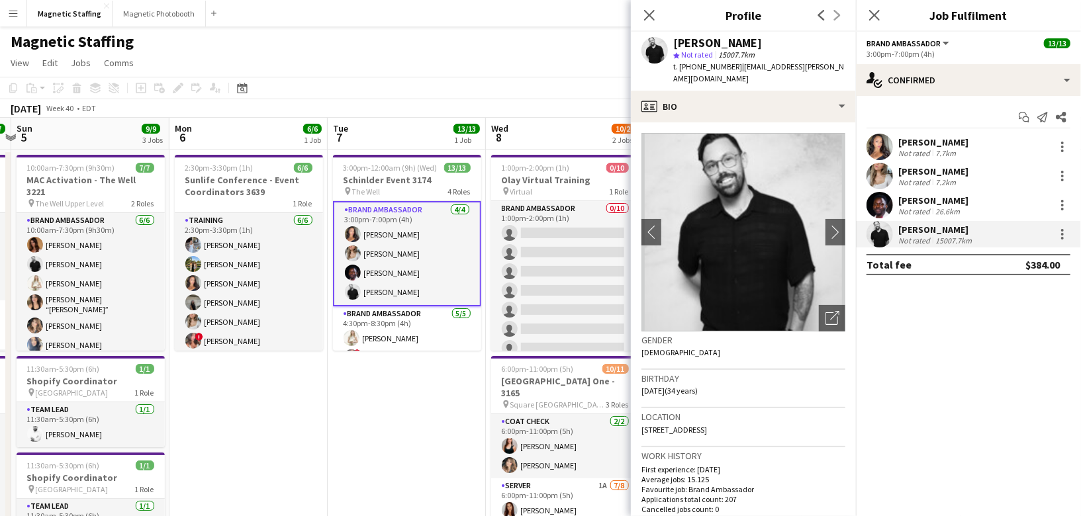
drag, startPoint x: 733, startPoint y: 67, endPoint x: 849, endPoint y: 67, distance: 115.9
click at [849, 67] on app-profile-header "[PERSON_NAME] Not rated 15007.7km t. [PHONE_NUMBER] | [EMAIL_ADDRESS][PERSON_NA…" at bounding box center [743, 61] width 225 height 59
drag, startPoint x: 731, startPoint y: 67, endPoint x: 831, endPoint y: 67, distance: 100.0
click at [831, 67] on app-profile-header "[PERSON_NAME] Not rated 15007.7km t. [PHONE_NUMBER] | [EMAIL_ADDRESS][PERSON_NA…" at bounding box center [743, 61] width 225 height 59
copy span "[EMAIL_ADDRESS][PERSON_NAME][DOMAIN_NAME]"
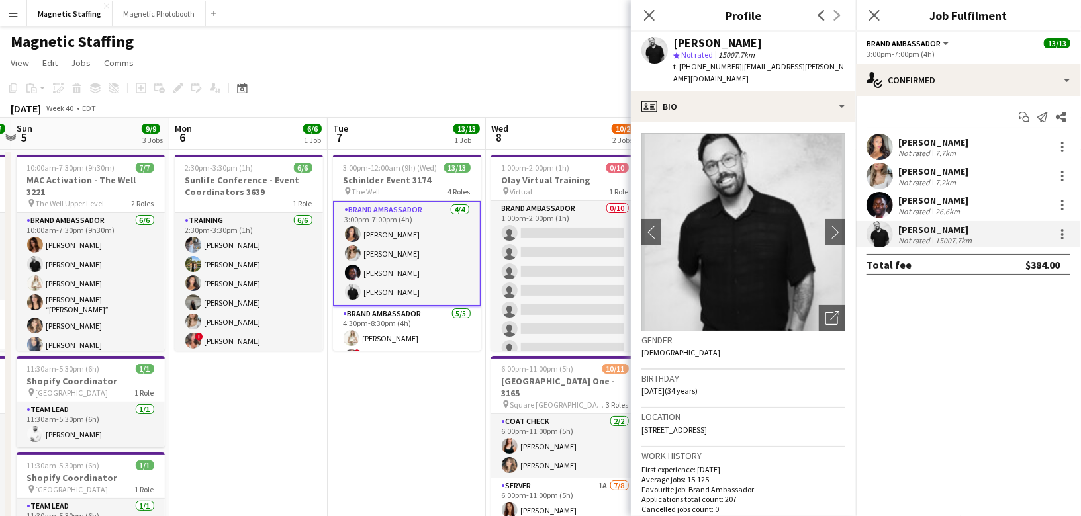
click at [0, 0] on body "Menu Boards Boards Boards All jobs Status Workforce Workforce My Workforce Recr…" at bounding box center [540, 513] width 1081 height 1026
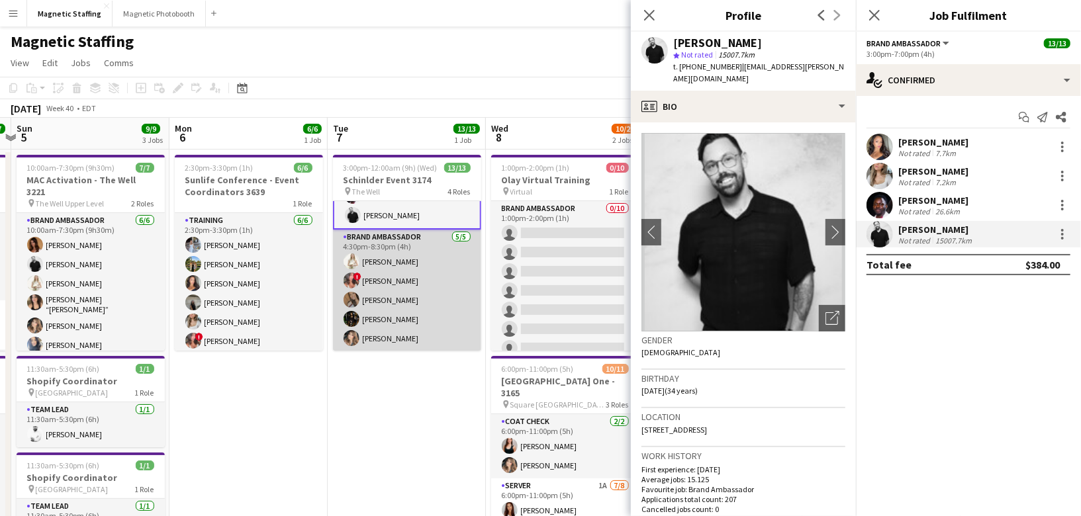
click at [451, 309] on app-card-role "Brand Ambassador [DATE] 4:30pm-8:30pm (4h) [PERSON_NAME] ! [PERSON_NAME] [PERSO…" at bounding box center [407, 291] width 148 height 122
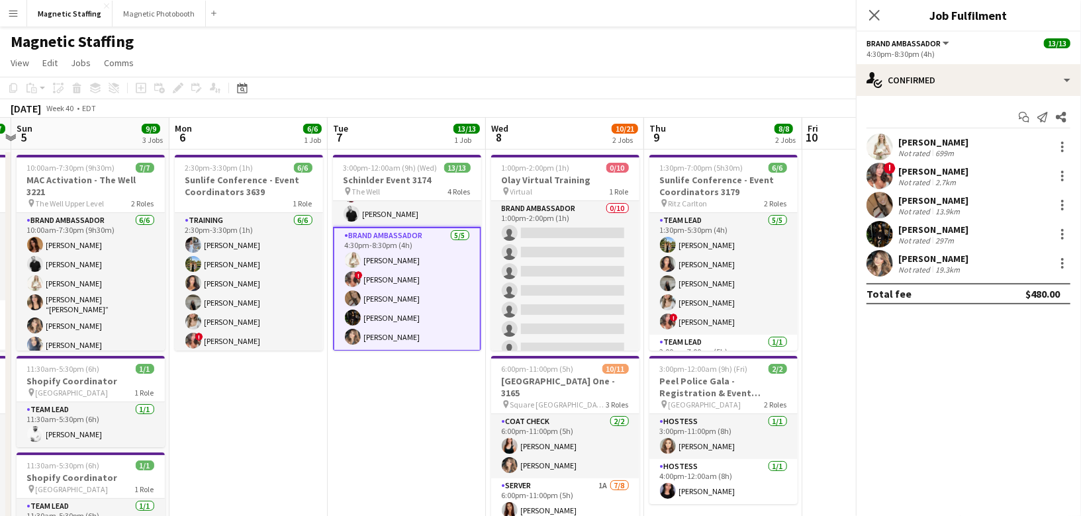
scroll to position [76, 0]
click at [885, 146] on app-user-avatar at bounding box center [880, 147] width 26 height 26
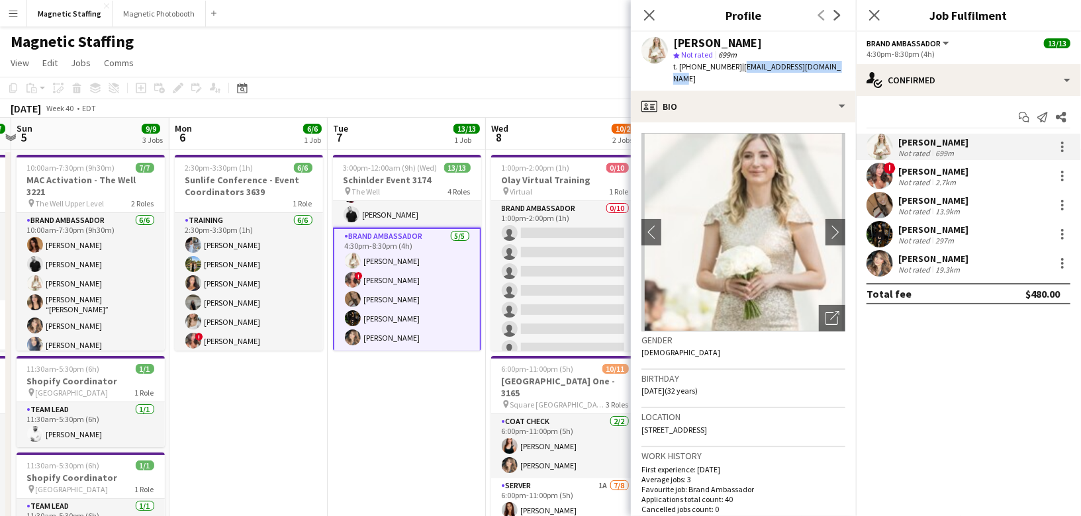
drag, startPoint x: 732, startPoint y: 66, endPoint x: 848, endPoint y: 66, distance: 115.9
click at [848, 66] on app-profile-header "[PERSON_NAME] star Not rated 699m t. [PHONE_NUMBER] | [EMAIL_ADDRESS][DOMAIN_NA…" at bounding box center [743, 61] width 225 height 59
copy span "[EMAIL_ADDRESS][DOMAIN_NAME]"
click at [0, 0] on body "Menu Boards Boards Boards All jobs Status Workforce Workforce My Workforce Recr…" at bounding box center [540, 513] width 1081 height 1026
click at [866, 171] on div "! [PERSON_NAME] Not rated 2.7km" at bounding box center [968, 176] width 225 height 26
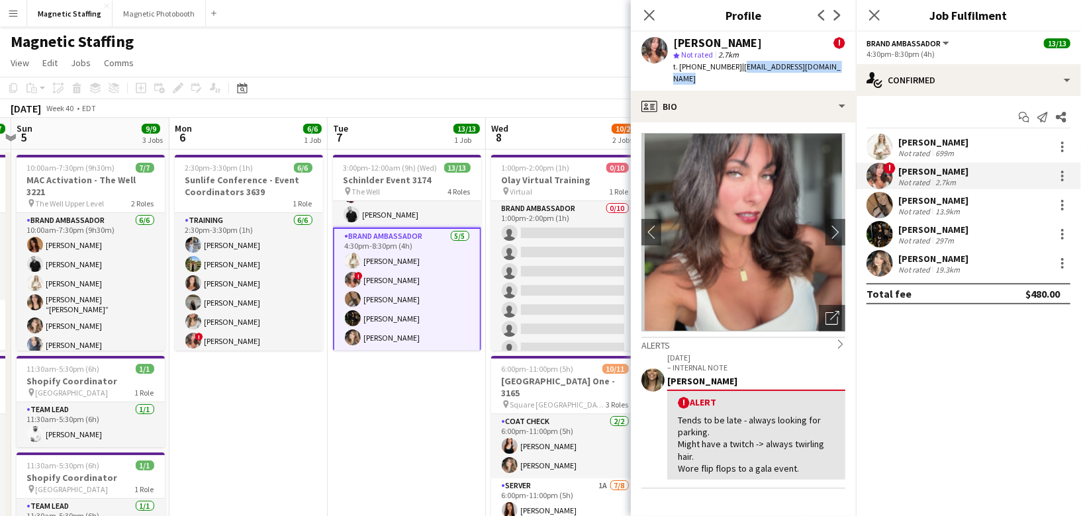
drag, startPoint x: 732, startPoint y: 67, endPoint x: 840, endPoint y: 67, distance: 107.3
click at [840, 67] on div "[PERSON_NAME] ! star Not rated 2.7km t. [PHONE_NUMBER] | [EMAIL_ADDRESS][DOMAIN…" at bounding box center [743, 61] width 225 height 59
copy span "[EMAIL_ADDRESS][DOMAIN_NAME]"
click at [0, 0] on body "Menu Boards Boards Boards All jobs Status Workforce Workforce My Workforce Recr…" at bounding box center [540, 513] width 1081 height 1026
click at [881, 213] on app-user-avatar at bounding box center [880, 205] width 26 height 26
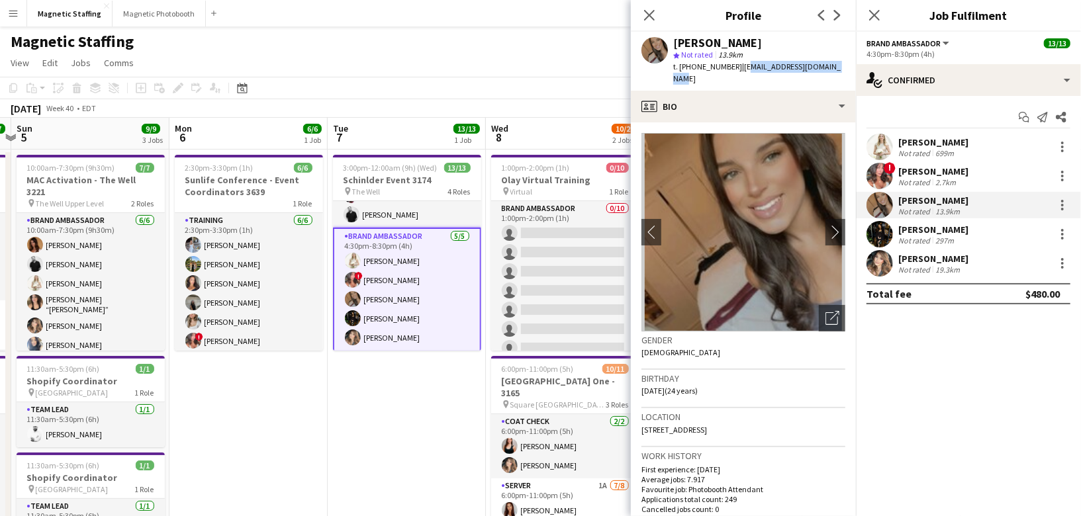
drag, startPoint x: 735, startPoint y: 67, endPoint x: 834, endPoint y: 67, distance: 98.7
click at [834, 67] on div "[PERSON_NAME] star Not rated 13.9km t. [PHONE_NUMBER] | [EMAIL_ADDRESS][DOMAIN_…" at bounding box center [743, 61] width 225 height 59
drag, startPoint x: 732, startPoint y: 69, endPoint x: 844, endPoint y: 68, distance: 111.2
click at [844, 69] on app-profile-header "[PERSON_NAME] star Not rated 13.9km t. [PHONE_NUMBER] | [EMAIL_ADDRESS][DOMAIN_…" at bounding box center [743, 61] width 225 height 59
click at [0, 0] on body "Menu Boards Boards Boards All jobs Status Workforce Workforce My Workforce Recr…" at bounding box center [540, 513] width 1081 height 1026
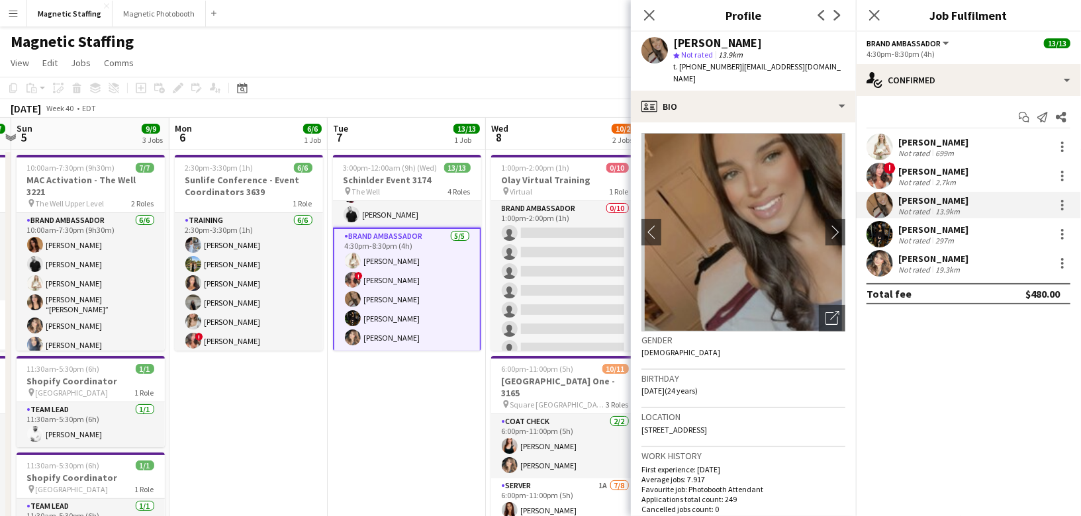
click at [893, 239] on div at bounding box center [880, 234] width 26 height 26
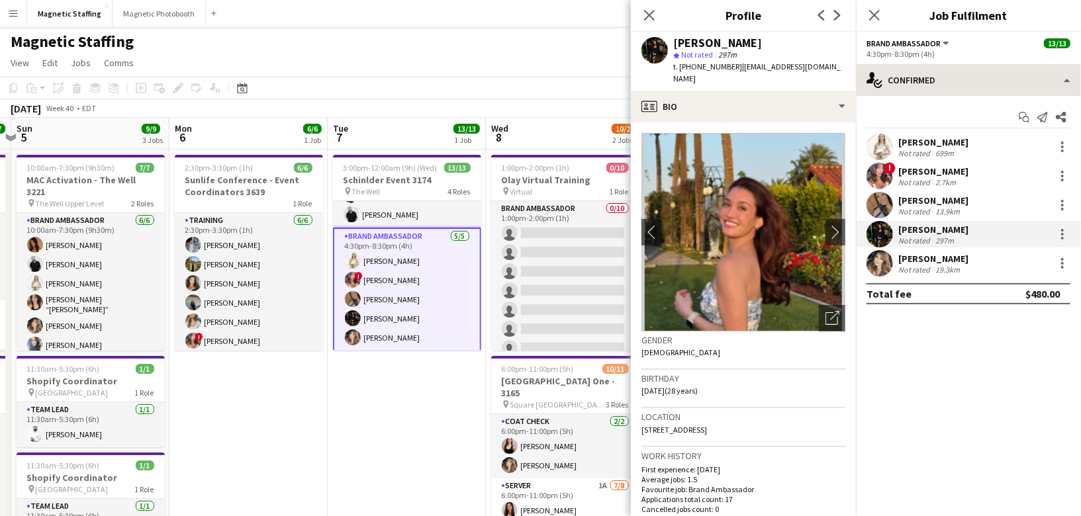
drag, startPoint x: 732, startPoint y: 66, endPoint x: 881, endPoint y: 66, distance: 149.0
click at [881, 66] on body "Menu Boards Boards Boards All jobs Status Workforce Workforce My Workforce Recr…" at bounding box center [540, 513] width 1081 height 1026
click at [819, 66] on span "| [EMAIL_ADDRESS][DOMAIN_NAME]" at bounding box center [757, 73] width 168 height 22
drag, startPoint x: 733, startPoint y: 65, endPoint x: 835, endPoint y: 67, distance: 102.0
click at [836, 67] on div "[PERSON_NAME] star Not rated 297m t. [PHONE_NUMBER] | [EMAIL_ADDRESS][DOMAIN_NA…" at bounding box center [743, 61] width 225 height 59
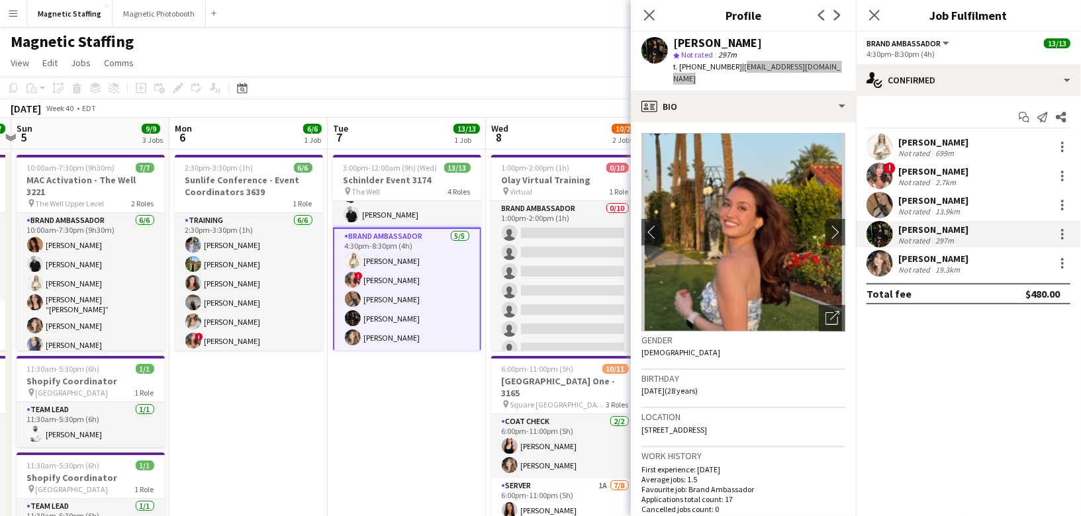
click at [0, 0] on body "Menu Boards Boards Boards All jobs Status Workforce Workforce My Workforce Recr…" at bounding box center [540, 513] width 1081 height 1026
click at [877, 266] on app-user-avatar at bounding box center [880, 263] width 26 height 26
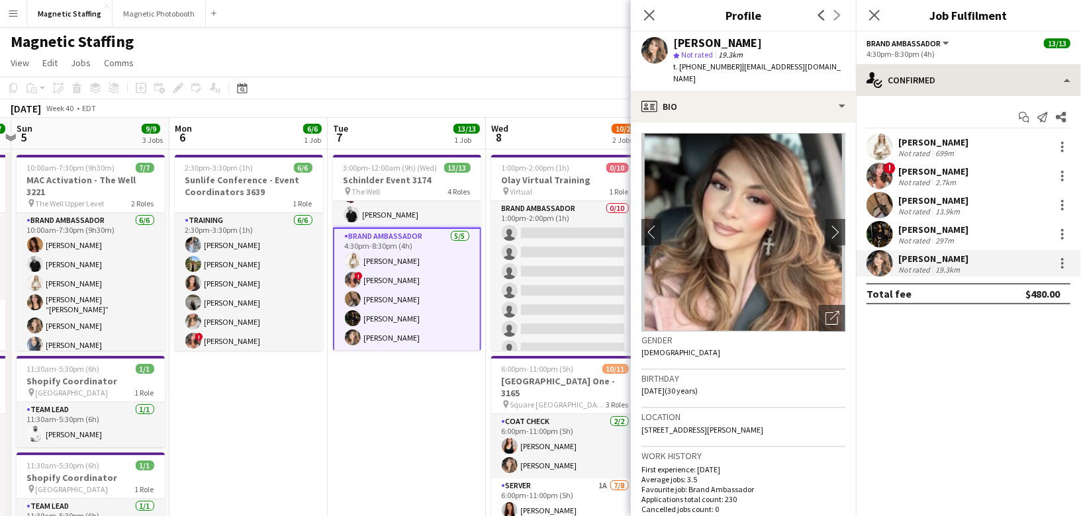
drag, startPoint x: 733, startPoint y: 66, endPoint x: 856, endPoint y: 66, distance: 123.2
click at [856, 66] on body "Menu Boards Boards Boards All jobs Status Workforce Workforce My Workforce Recr…" at bounding box center [540, 513] width 1081 height 1026
click at [802, 66] on span "| [EMAIL_ADDRESS][DOMAIN_NAME]" at bounding box center [757, 73] width 168 height 22
drag, startPoint x: 734, startPoint y: 68, endPoint x: 857, endPoint y: 68, distance: 123.2
click at [857, 68] on body "Menu Boards Boards Boards All jobs Status Workforce Workforce My Workforce Recr…" at bounding box center [540, 513] width 1081 height 1026
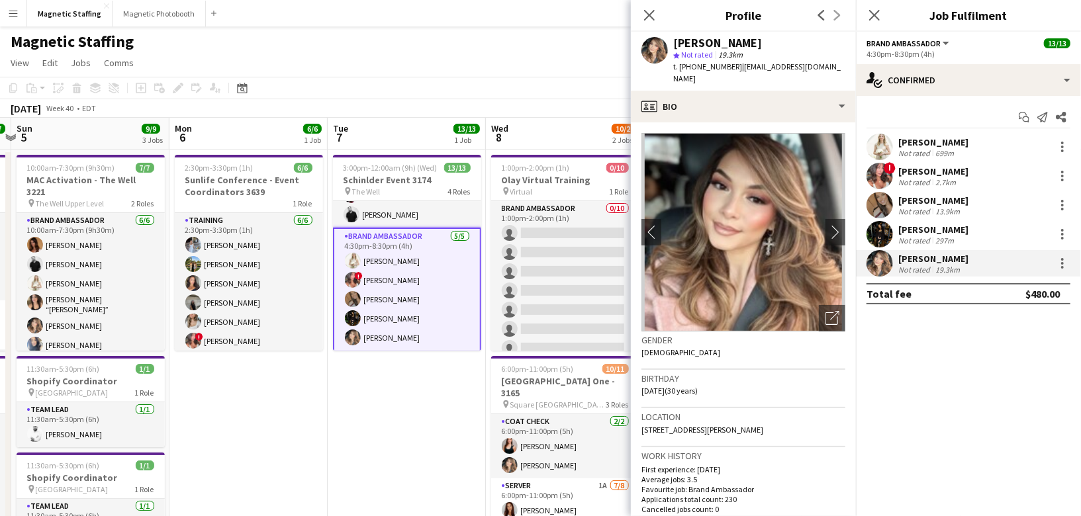
click at [812, 67] on span "| [EMAIL_ADDRESS][DOMAIN_NAME]" at bounding box center [757, 73] width 168 height 22
drag, startPoint x: 734, startPoint y: 68, endPoint x: 821, endPoint y: 67, distance: 86.7
click at [822, 67] on span "| [EMAIL_ADDRESS][DOMAIN_NAME]" at bounding box center [757, 73] width 168 height 22
drag, startPoint x: 732, startPoint y: 67, endPoint x: 840, endPoint y: 67, distance: 107.9
click at [840, 67] on div "[PERSON_NAME] star Not rated 19.3km t. [PHONE_NUMBER] | [EMAIL_ADDRESS][DOMAIN_…" at bounding box center [743, 61] width 225 height 59
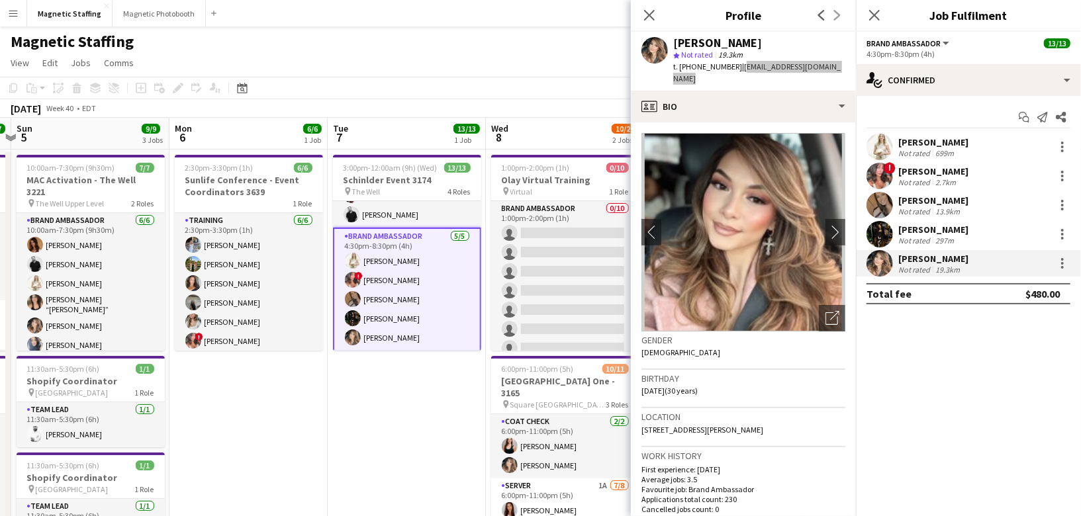
drag, startPoint x: 811, startPoint y: 67, endPoint x: 548, endPoint y: 4, distance: 270.3
click at [0, 0] on body "Menu Boards Boards Boards All jobs Status Workforce Workforce My Workforce Recr…" at bounding box center [540, 513] width 1081 height 1026
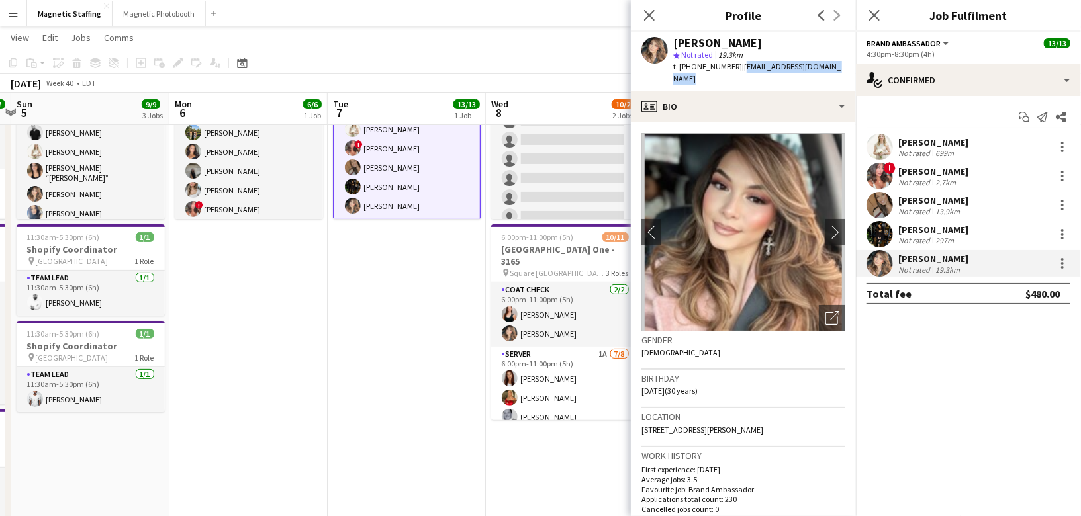
scroll to position [7, 0]
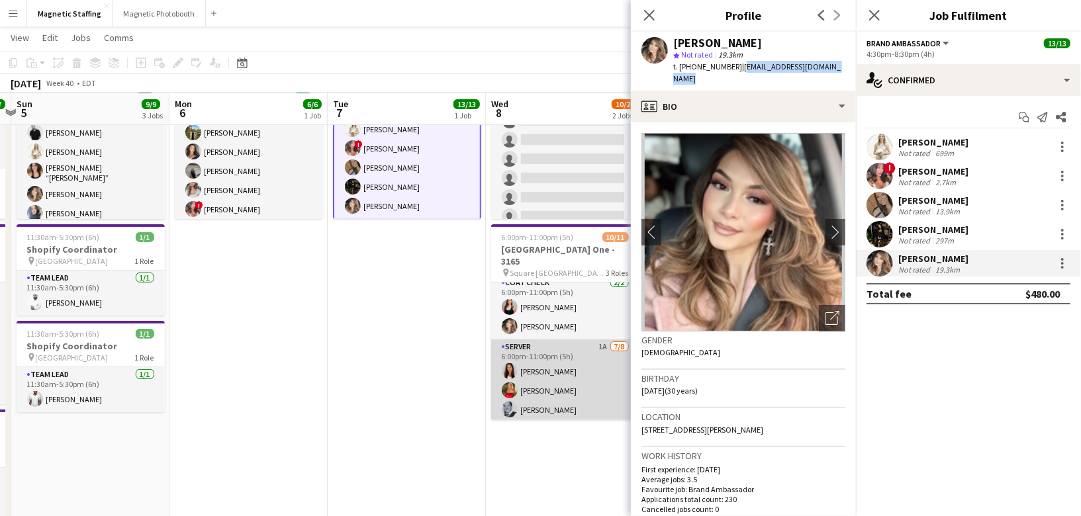
click at [552, 379] on app-card-role "Server 1A [DATE] 6:00pm-11:00pm (5h) [PERSON_NAME] [PERSON_NAME] [PERSON_NAME] …" at bounding box center [565, 429] width 148 height 179
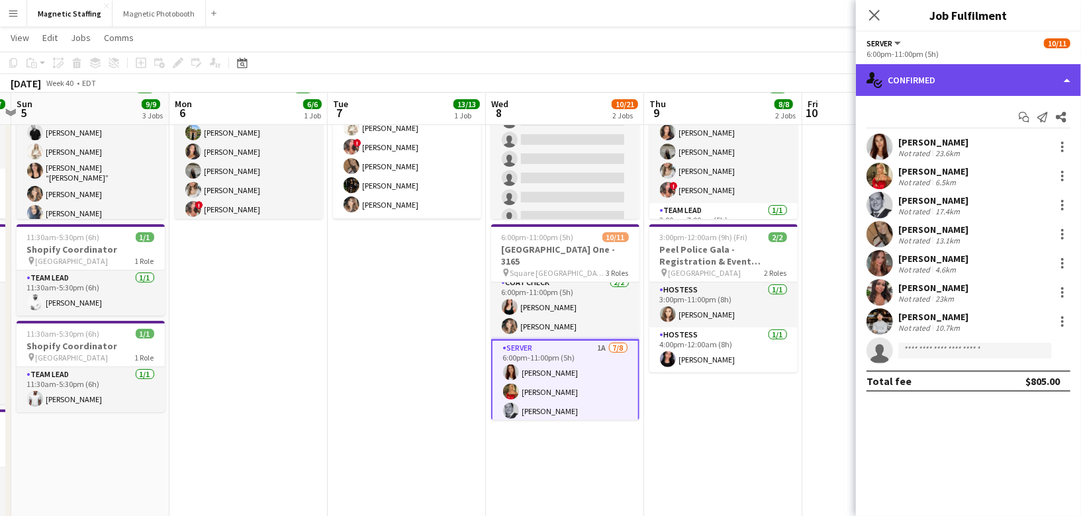
click at [989, 77] on div "single-neutral-actions-check-2 Confirmed" at bounding box center [968, 80] width 225 height 32
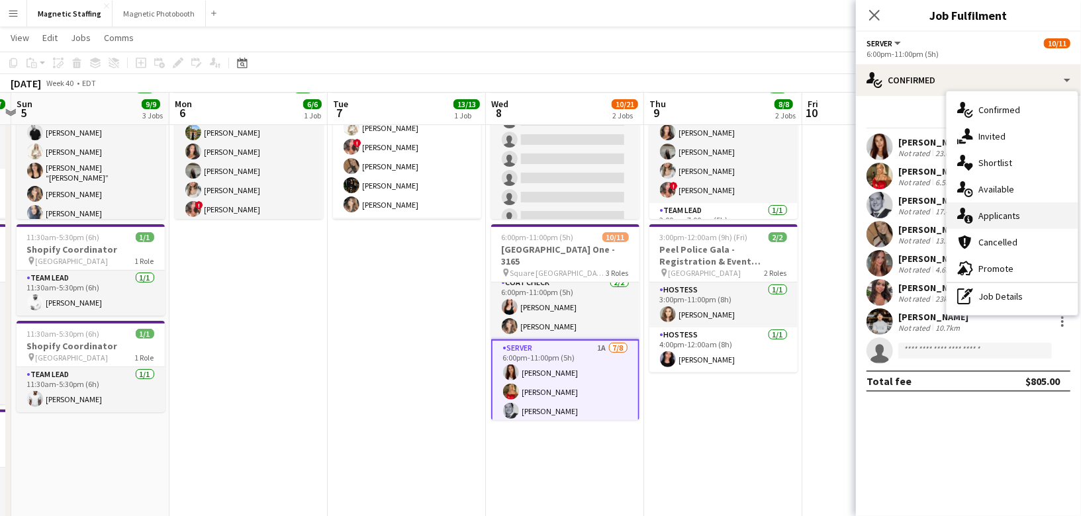
click at [977, 208] on div "single-neutral-actions-information Applicants" at bounding box center [1012, 216] width 131 height 26
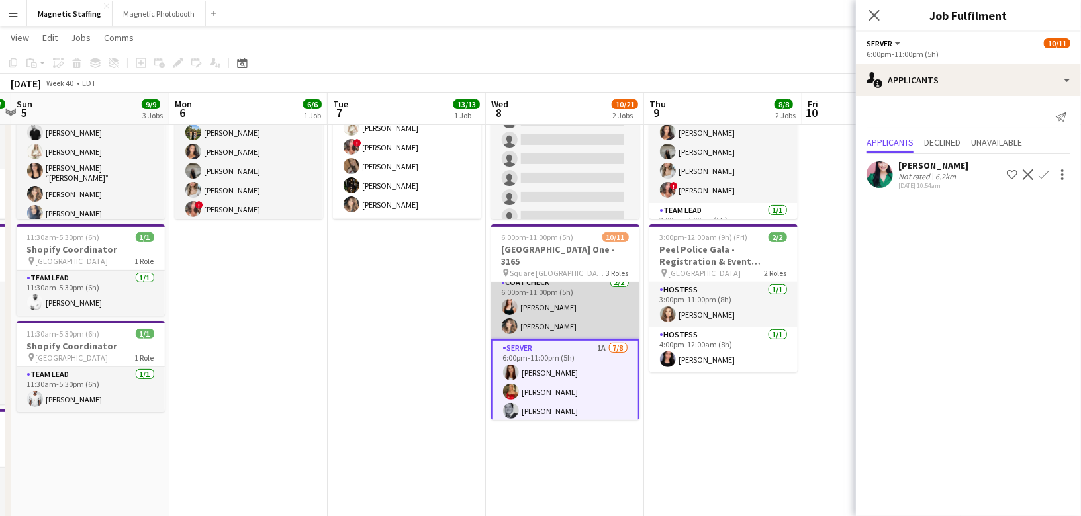
click at [550, 295] on app-card-role "Coat Check [DATE] 6:00pm-11:00pm (5h) [PERSON_NAME] [PERSON_NAME]" at bounding box center [565, 307] width 148 height 64
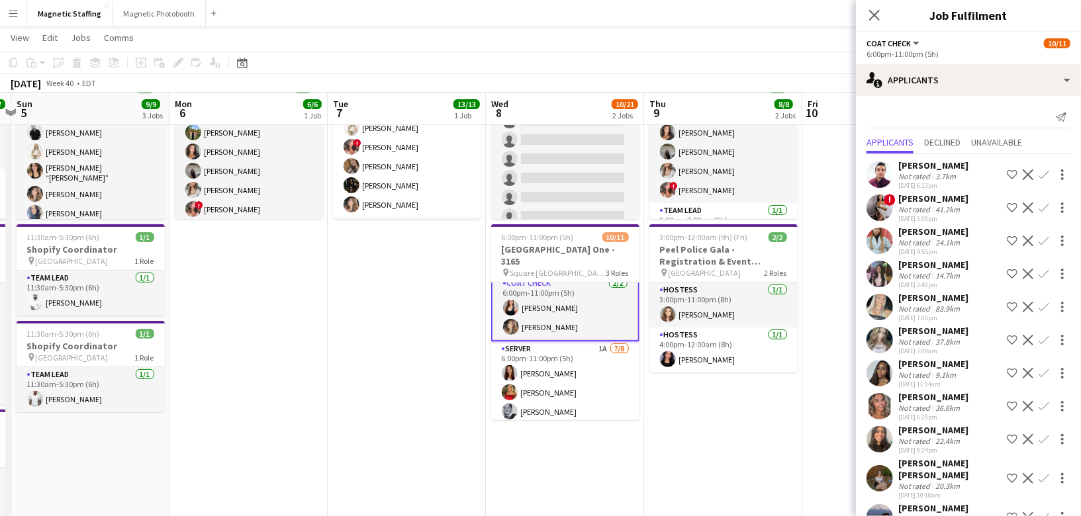
scroll to position [83, 0]
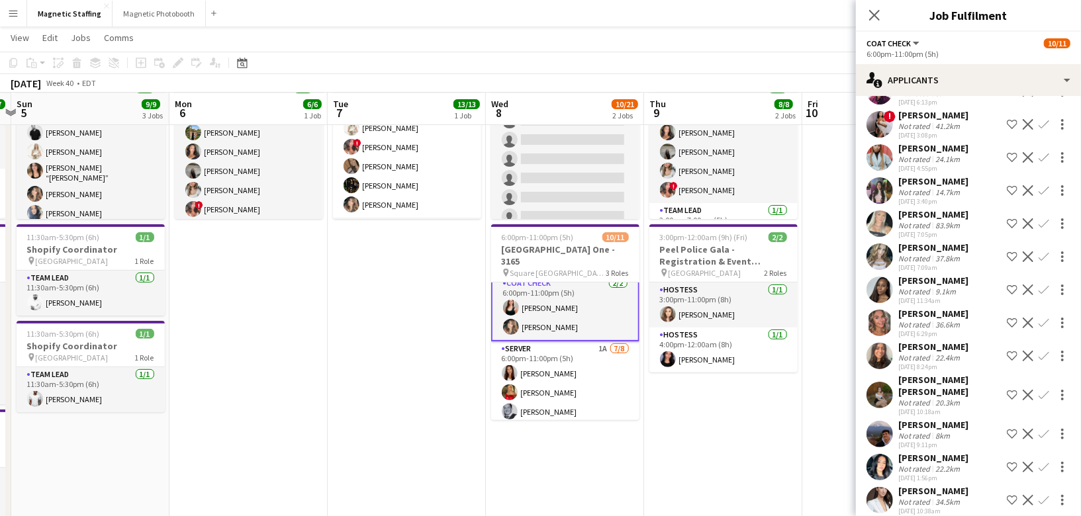
click at [1030, 222] on app-icon "Decline" at bounding box center [1028, 224] width 11 height 11
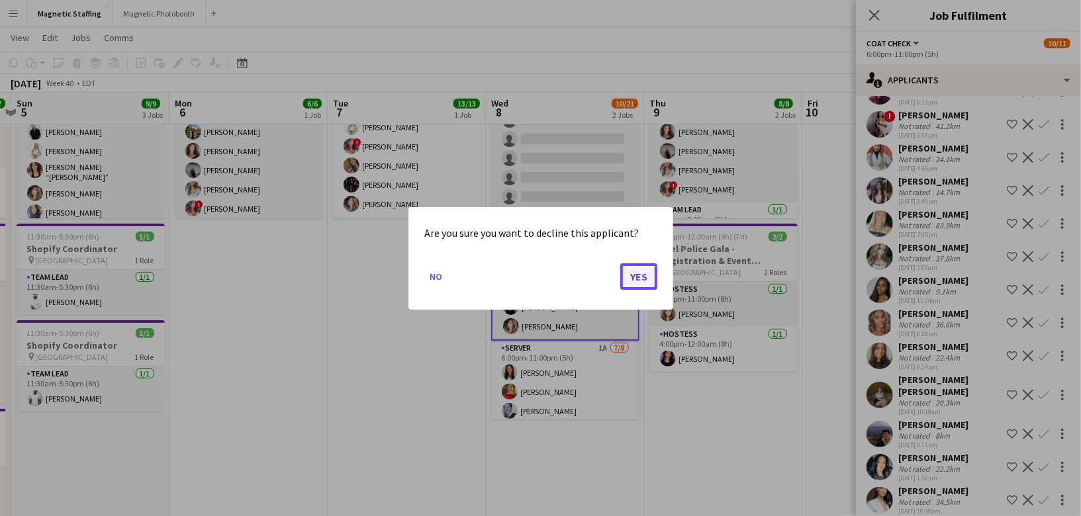
click at [641, 275] on button "Yes" at bounding box center [638, 276] width 37 height 26
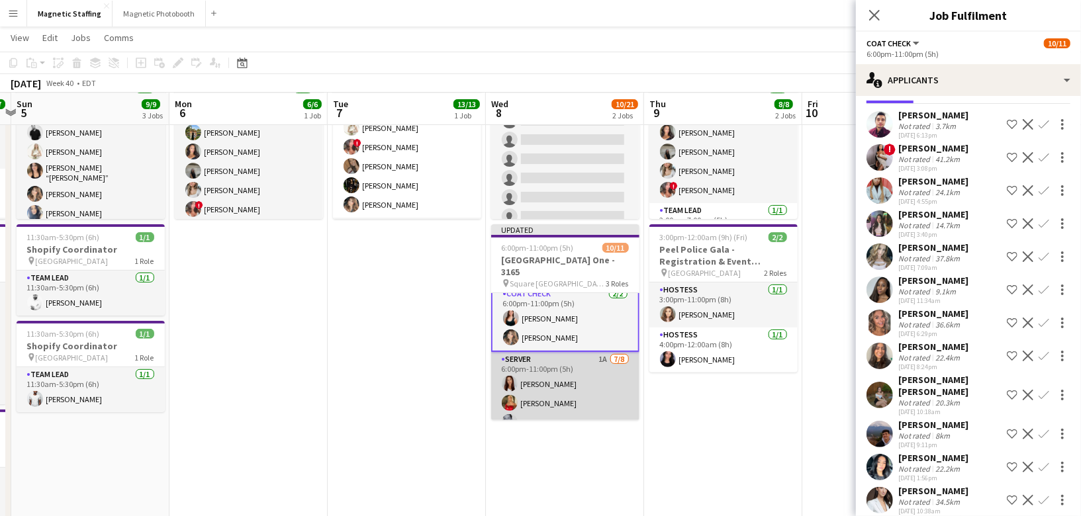
scroll to position [0, 303]
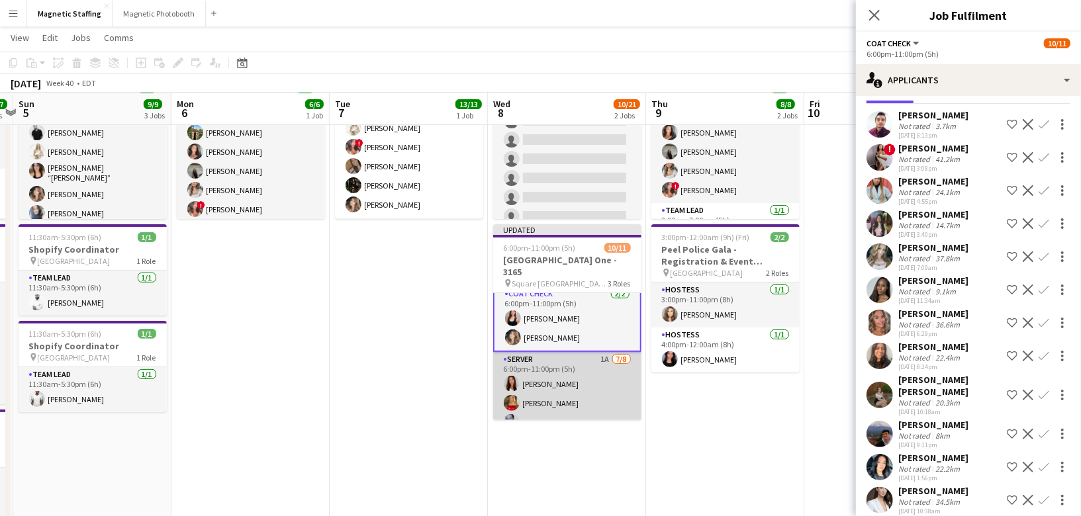
click at [614, 382] on app-card-role "Server 1A [DATE] 6:00pm-11:00pm (5h) [PERSON_NAME] [PERSON_NAME] [PERSON_NAME] …" at bounding box center [567, 441] width 148 height 179
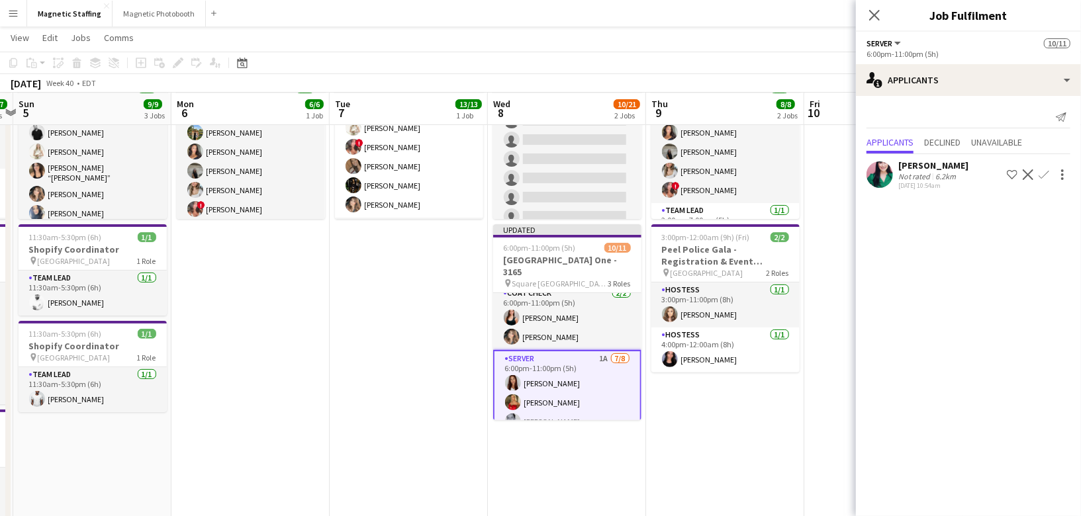
click at [848, 222] on app-date-cell at bounding box center [883, 414] width 158 height 793
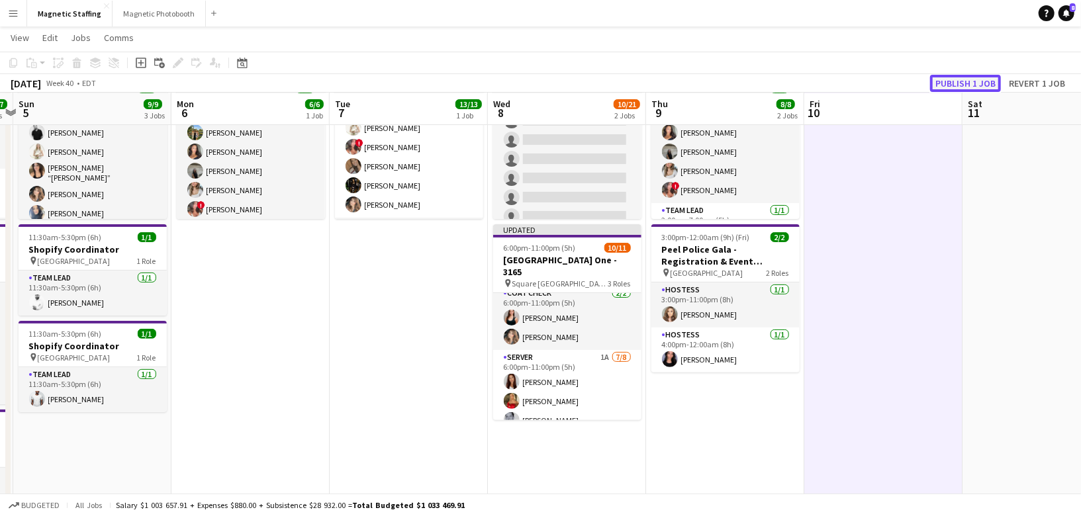
click at [966, 79] on button "Publish 1 job" at bounding box center [965, 83] width 71 height 17
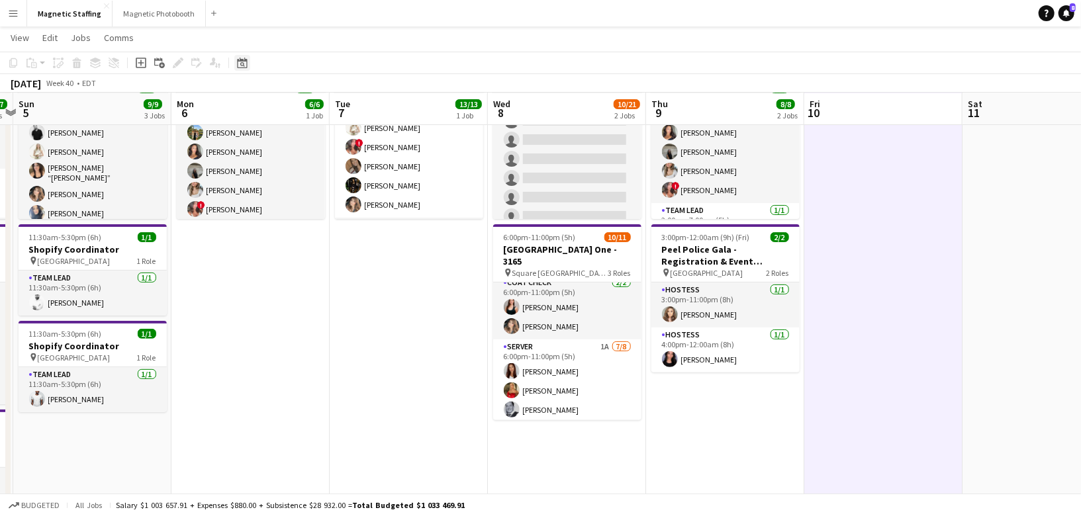
click at [240, 61] on icon at bounding box center [242, 63] width 10 height 11
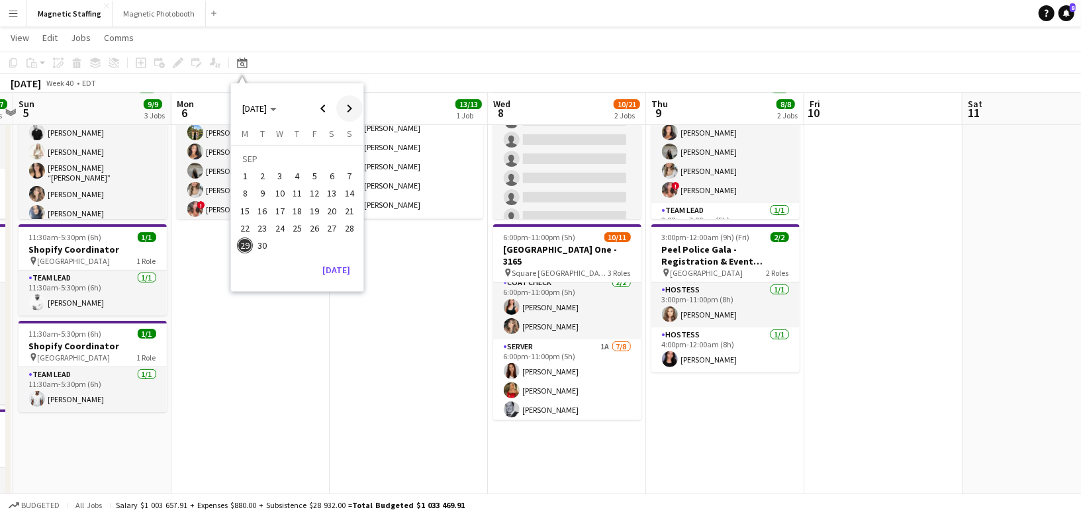
click at [353, 109] on span "Next month" at bounding box center [349, 108] width 26 height 26
click at [313, 189] on span "10" at bounding box center [315, 194] width 16 height 16
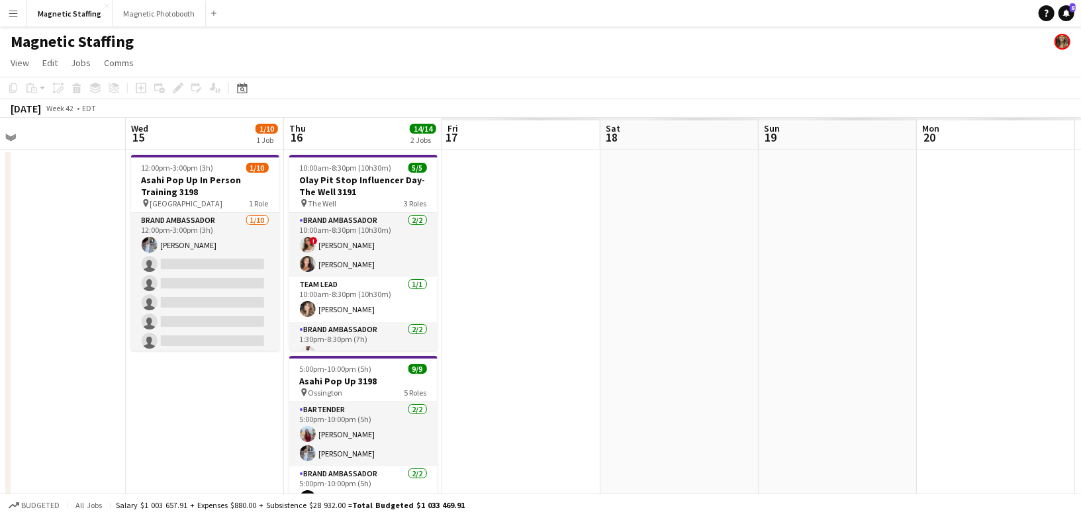
scroll to position [0, 446]
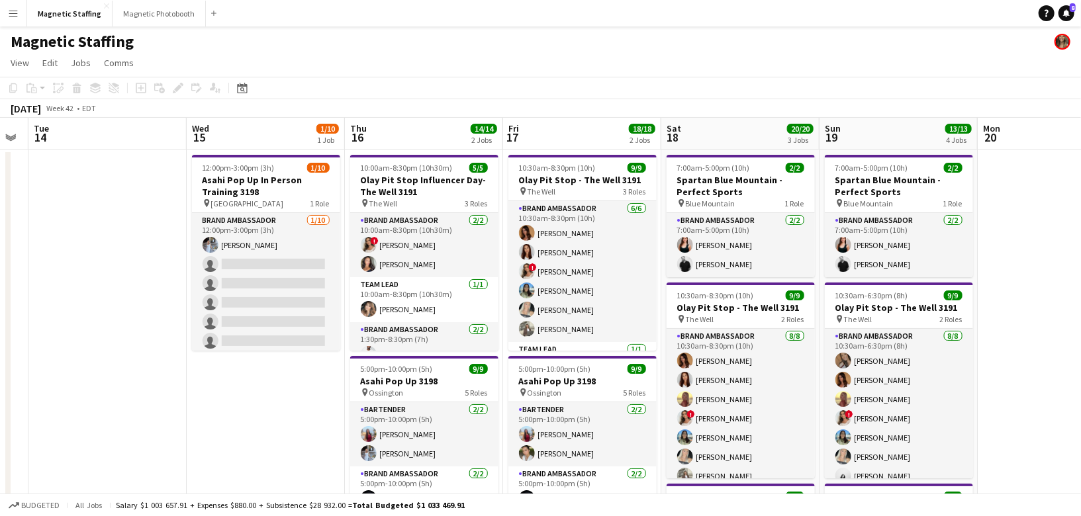
click at [11, 17] on app-icon "Menu" at bounding box center [13, 13] width 11 height 11
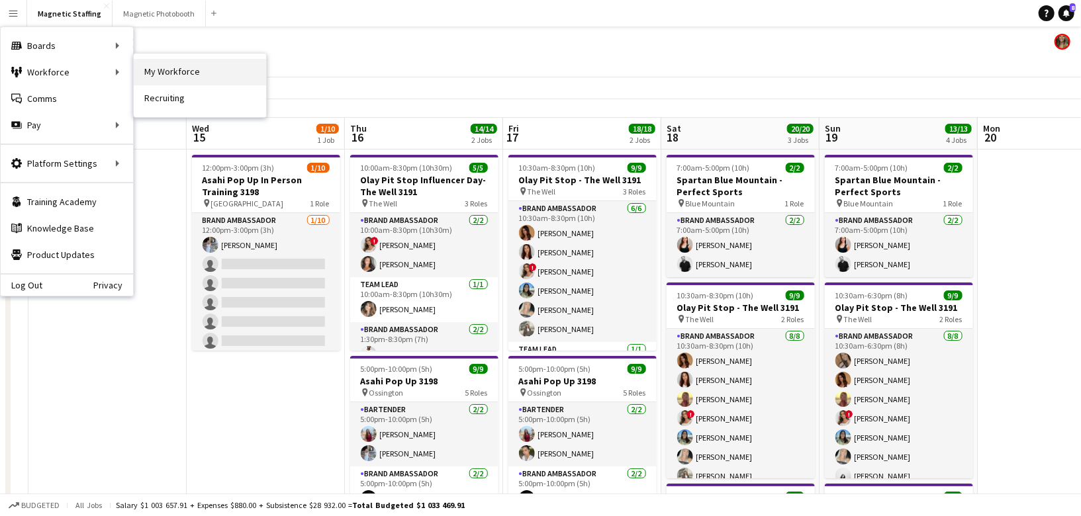
click at [200, 76] on link "My Workforce" at bounding box center [200, 72] width 132 height 26
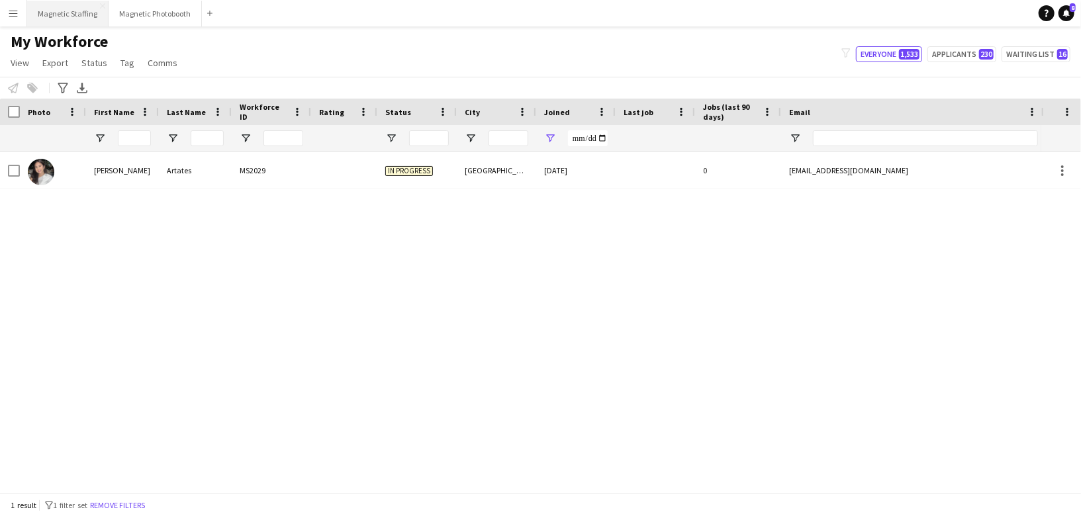
click at [83, 17] on button "Magnetic Staffing Close" at bounding box center [67, 14] width 81 height 26
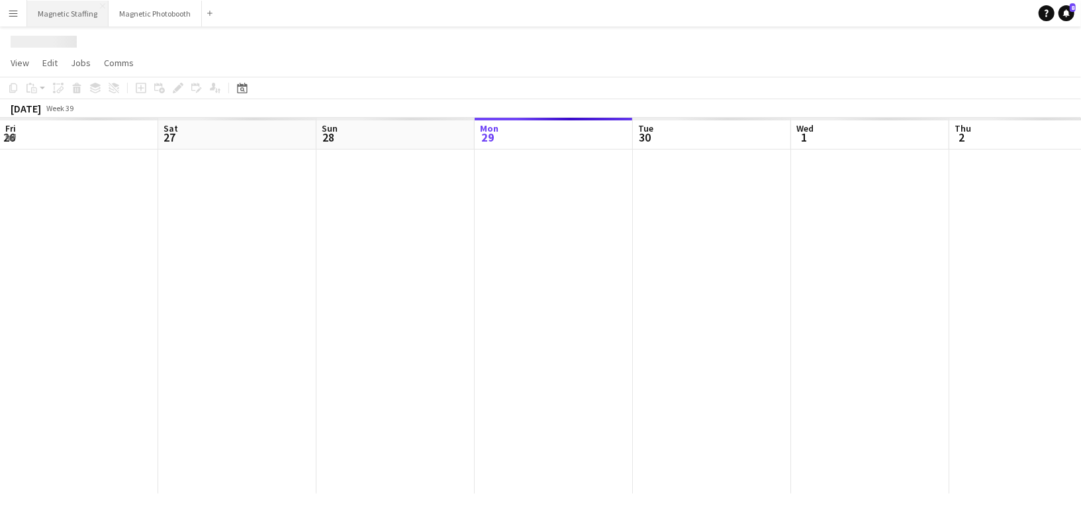
scroll to position [0, 316]
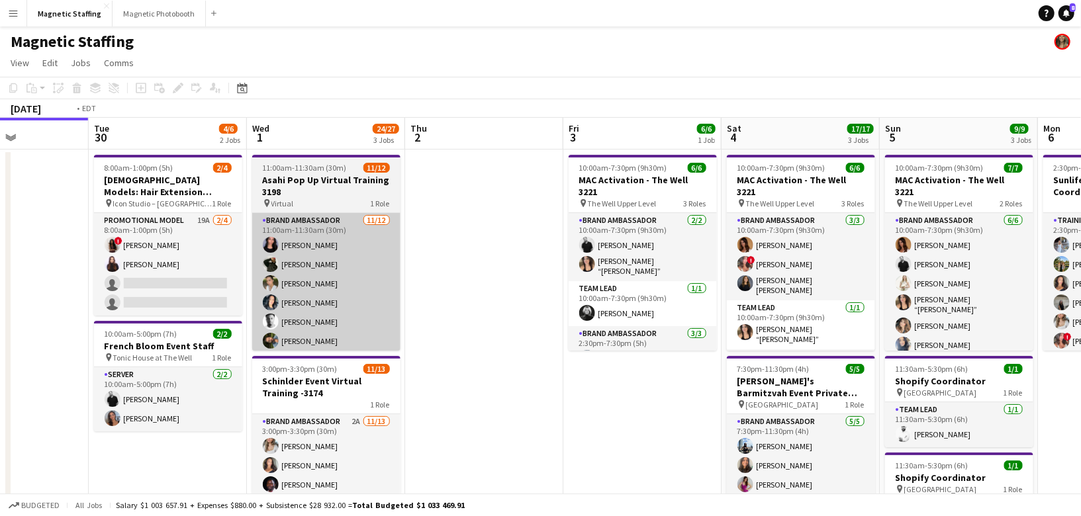
drag, startPoint x: 489, startPoint y: 264, endPoint x: 156, endPoint y: 277, distance: 333.3
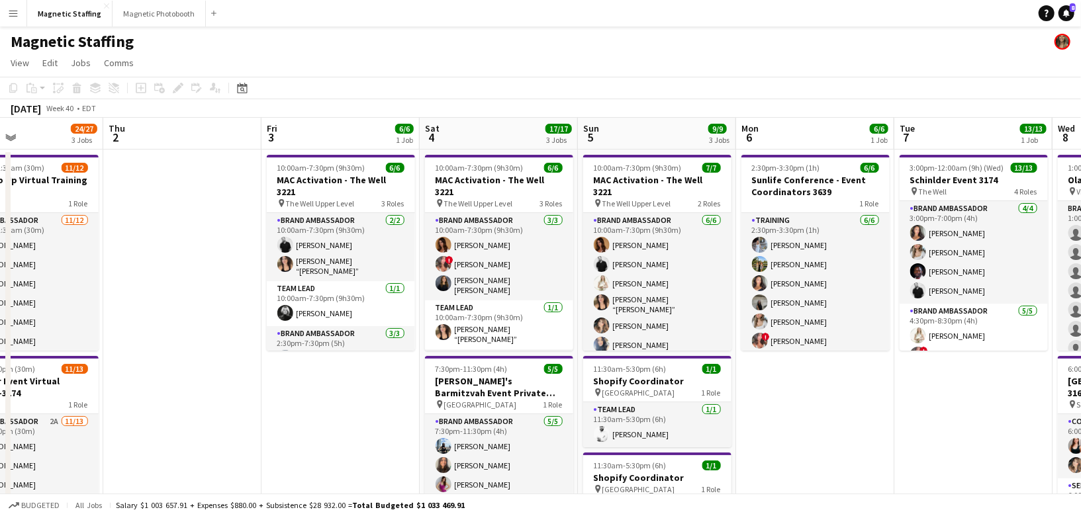
drag, startPoint x: 452, startPoint y: 309, endPoint x: 0, endPoint y: 322, distance: 452.4
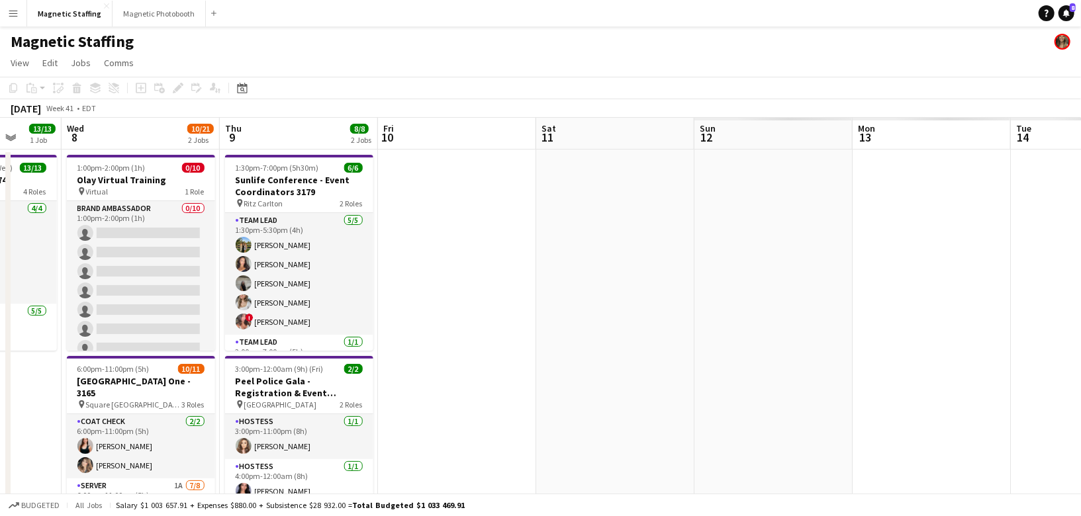
drag, startPoint x: 414, startPoint y: 304, endPoint x: 0, endPoint y: 352, distance: 416.6
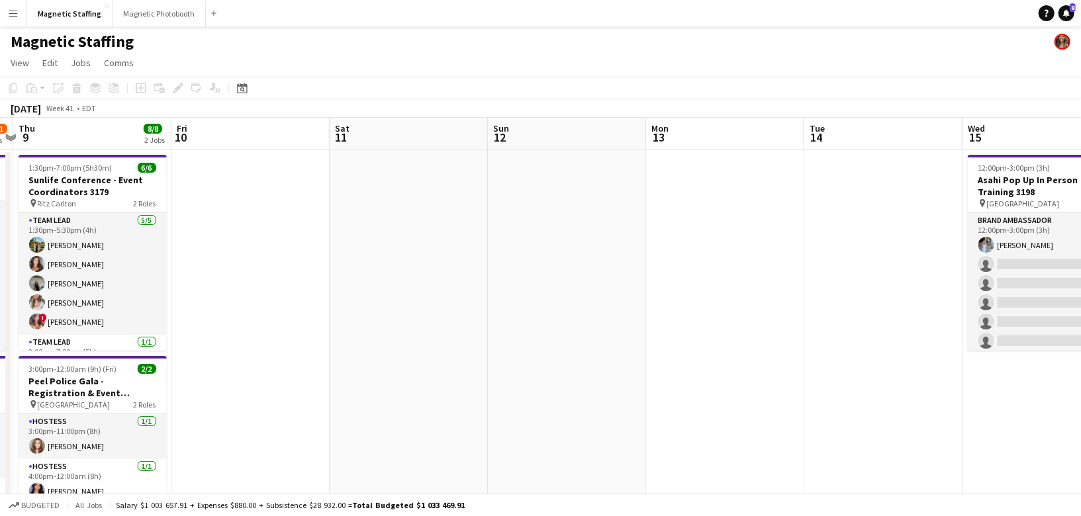
drag, startPoint x: 544, startPoint y: 308, endPoint x: 70, endPoint y: 330, distance: 474.6
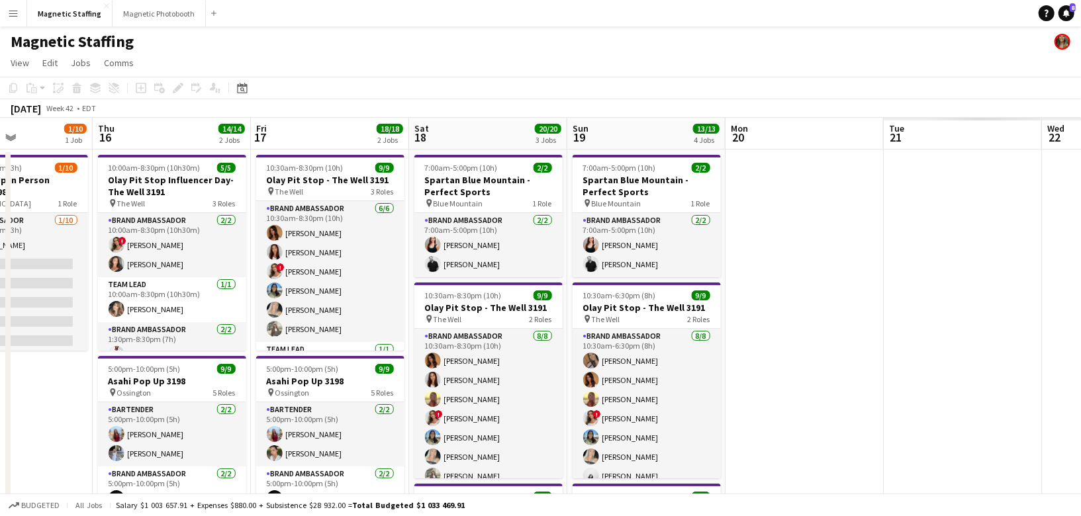
drag, startPoint x: 557, startPoint y: 352, endPoint x: 144, endPoint y: 355, distance: 413.2
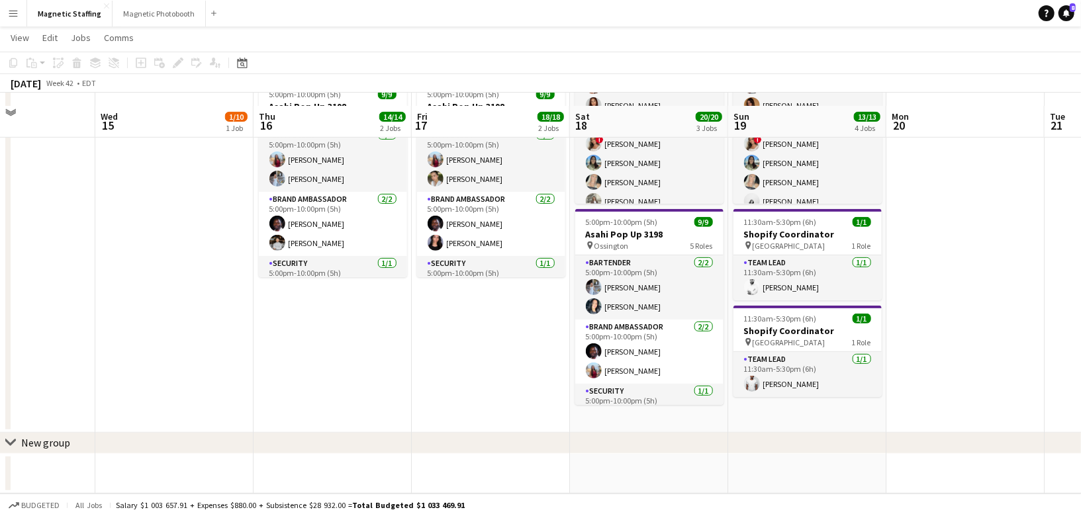
scroll to position [0, 0]
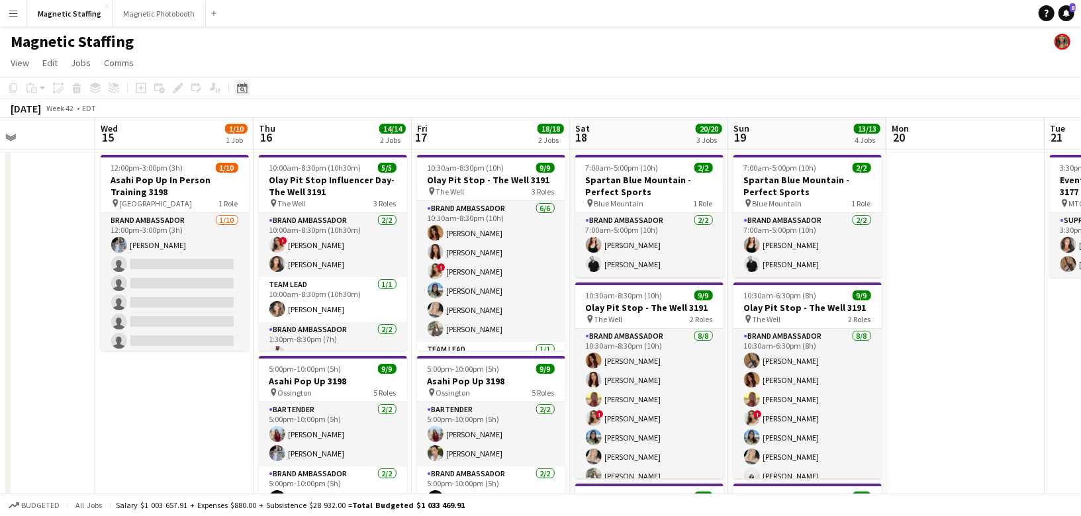
click at [243, 87] on icon "Date picker" at bounding box center [242, 88] width 11 height 11
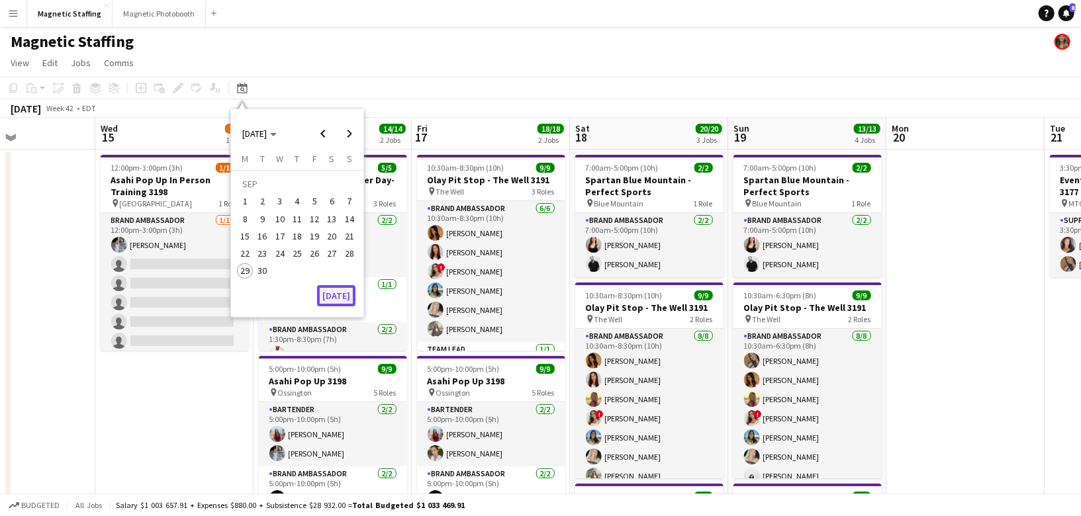
click at [332, 299] on button "[DATE]" at bounding box center [336, 295] width 38 height 21
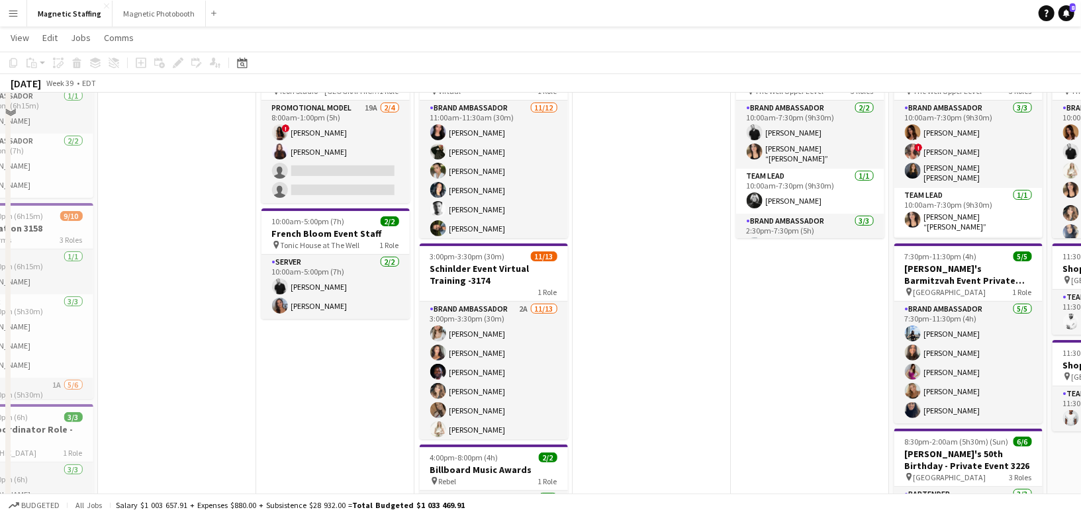
scroll to position [32, 0]
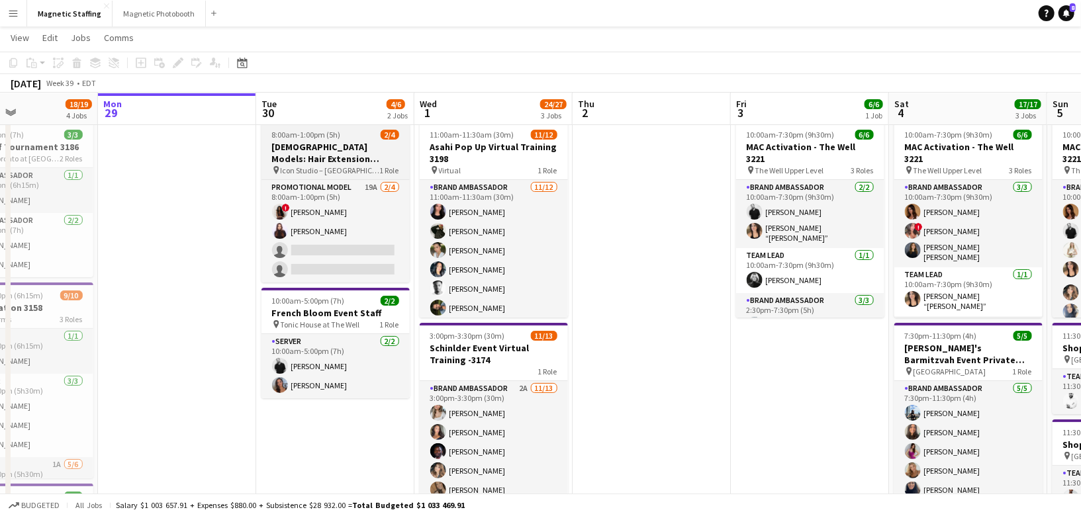
click at [320, 128] on app-job-card "8:00am-1:00pm (5h) 2/4 [DEMOGRAPHIC_DATA] Models: Hair Extension Models | 3321 …" at bounding box center [336, 202] width 148 height 161
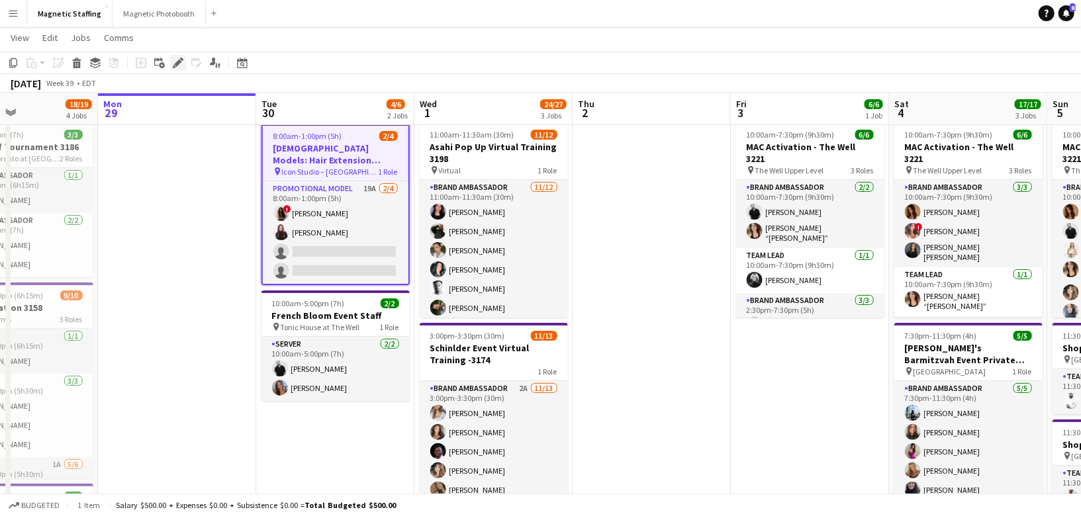
click at [179, 62] on icon at bounding box center [177, 63] width 7 height 7
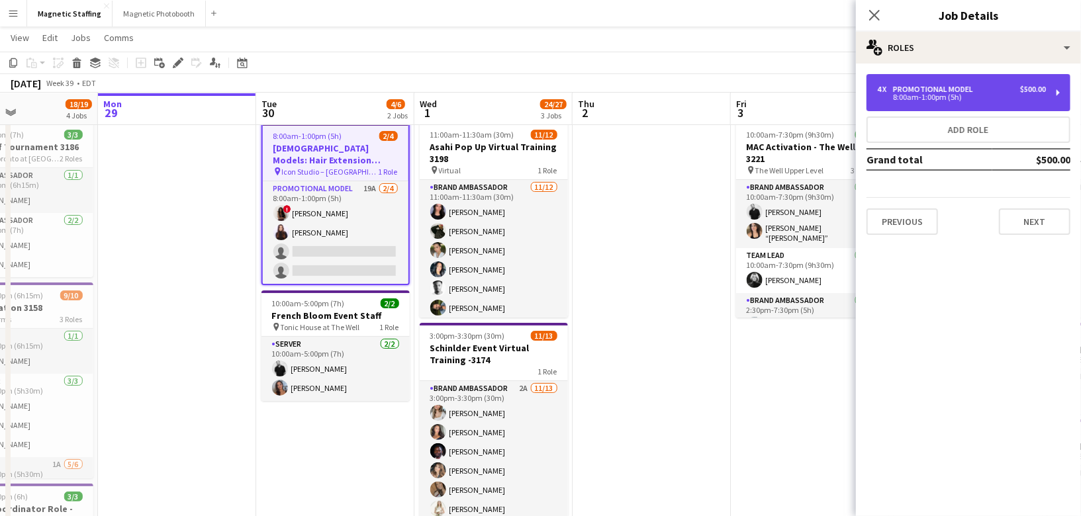
click at [996, 90] on div "4 x Promotional Model $500.00" at bounding box center [961, 89] width 169 height 9
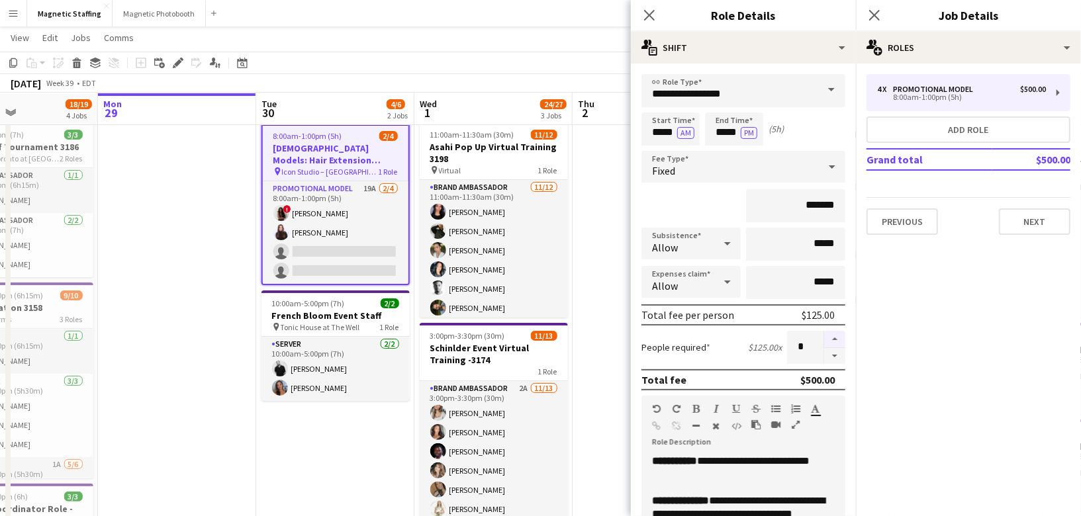
click at [837, 338] on button "button" at bounding box center [834, 339] width 21 height 17
click at [834, 357] on button "button" at bounding box center [834, 356] width 21 height 17
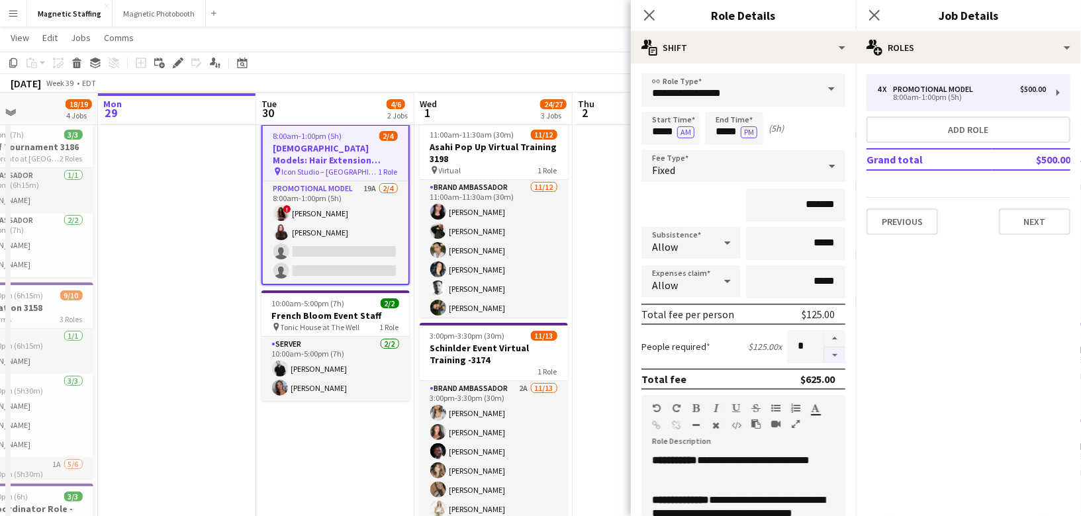
click at [834, 357] on button "button" at bounding box center [834, 356] width 21 height 17
type input "*"
click at [834, 357] on div at bounding box center [835, 346] width 22 height 33
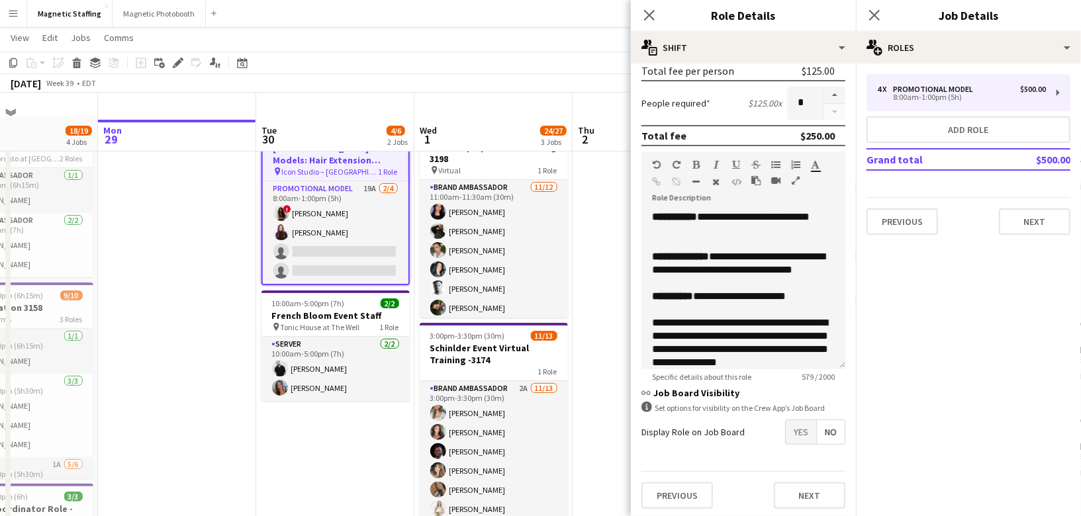
scroll to position [61, 0]
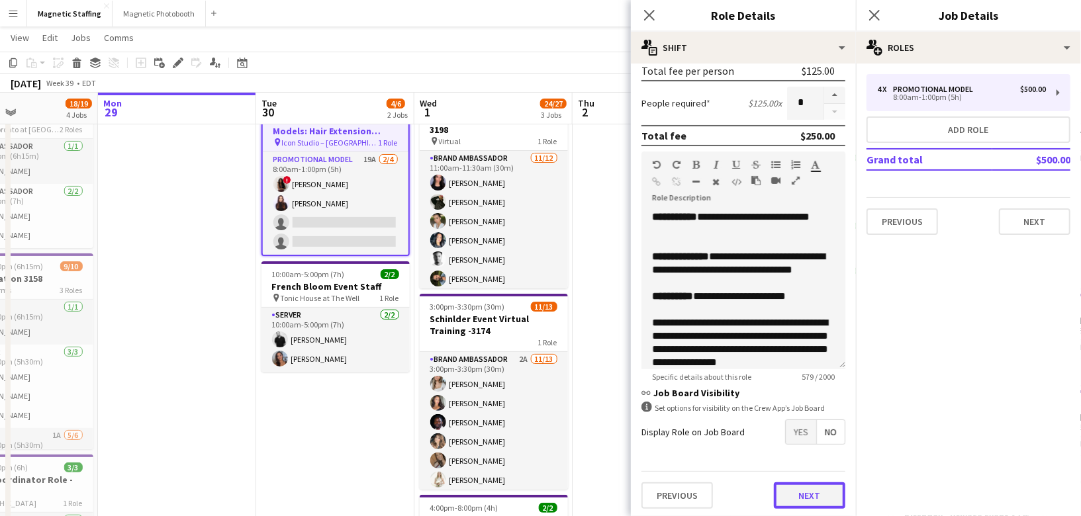
click at [793, 489] on button "Next" at bounding box center [810, 496] width 72 height 26
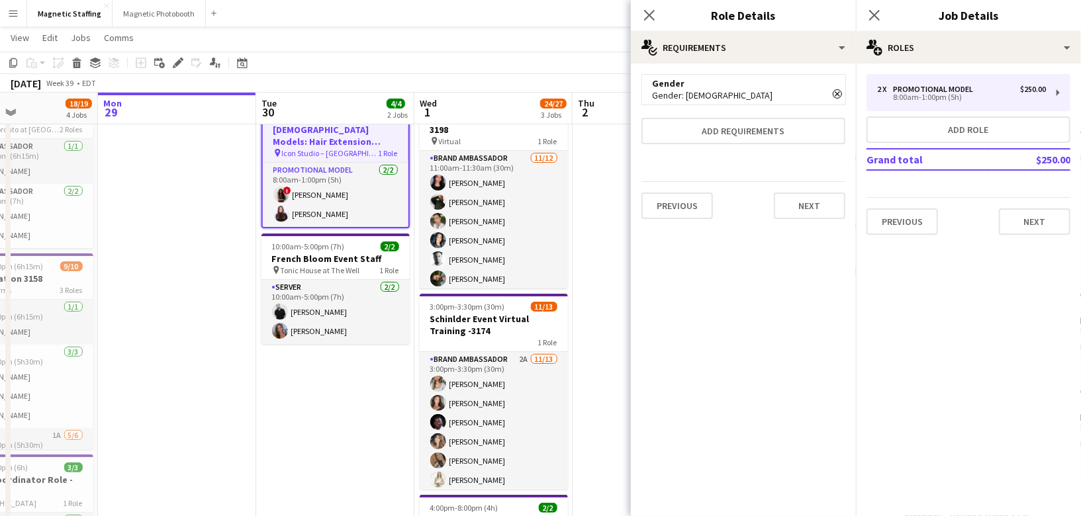
scroll to position [0, 0]
click at [810, 207] on button "Next" at bounding box center [810, 206] width 72 height 26
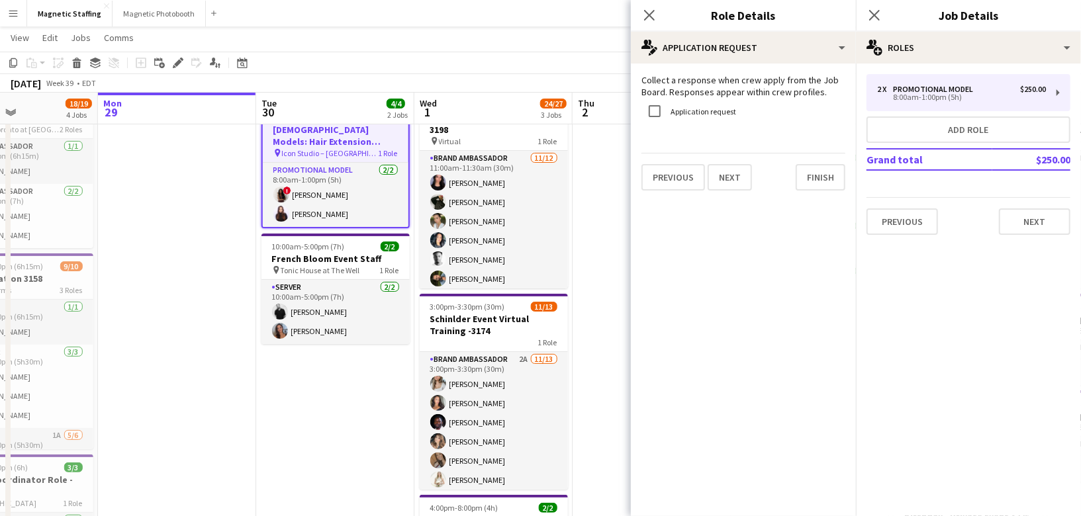
click at [810, 207] on mat-expansion-panel "pencil4 Application Request Collect a response when crew apply from the Job Boa…" at bounding box center [743, 290] width 225 height 453
click at [819, 169] on button "Finish" at bounding box center [821, 177] width 50 height 26
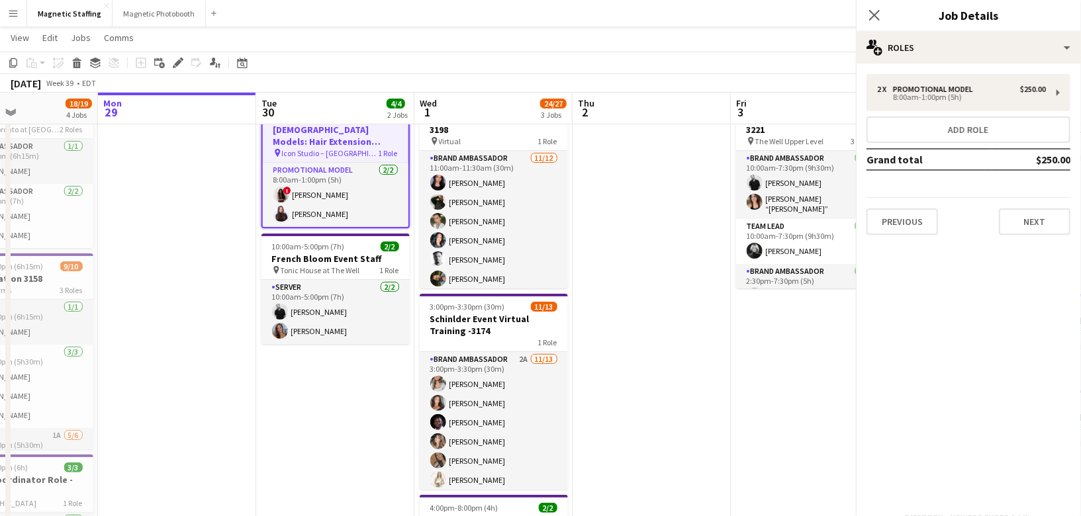
click at [619, 219] on app-date-cell at bounding box center [652, 483] width 158 height 793
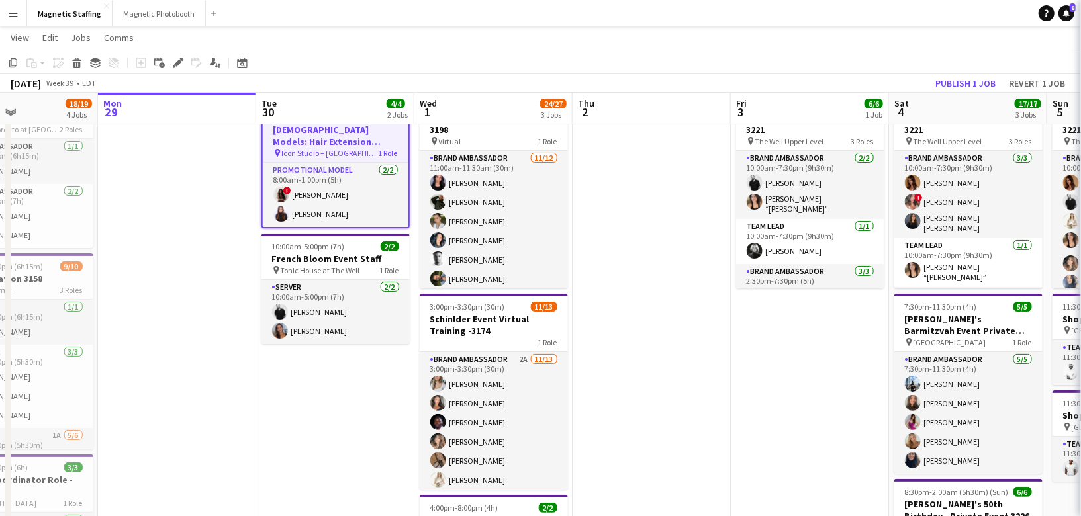
scroll to position [0, 534]
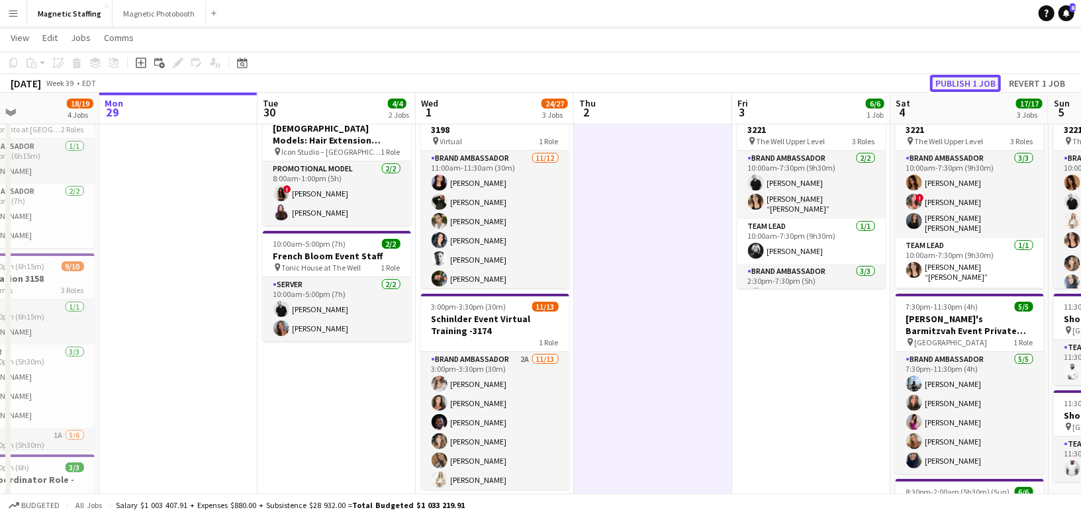
click at [977, 81] on button "Publish 1 job" at bounding box center [965, 83] width 71 height 17
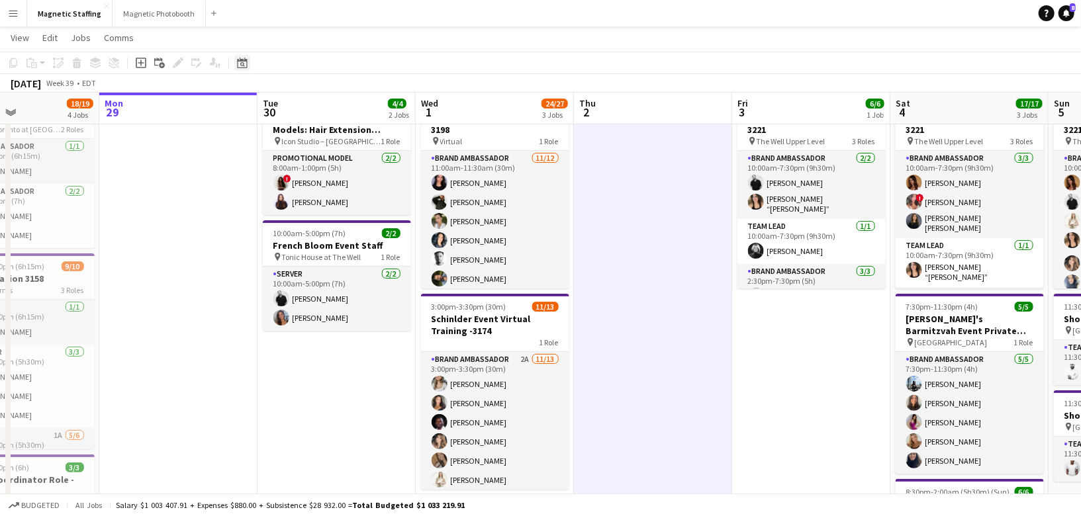
click at [244, 64] on icon "Date picker" at bounding box center [242, 63] width 11 height 11
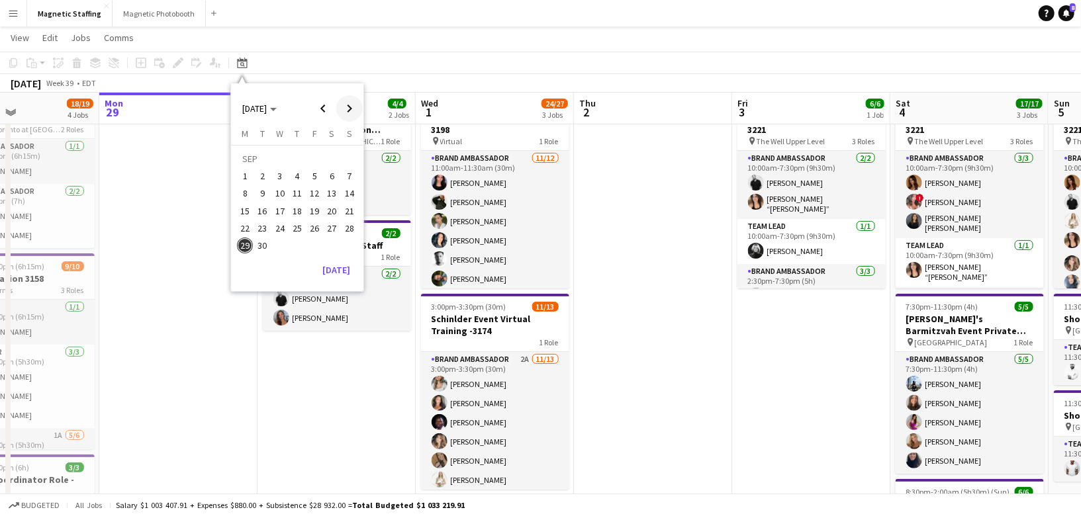
click at [346, 116] on span "Next month" at bounding box center [349, 108] width 26 height 26
click at [284, 207] on span "15" at bounding box center [280, 211] width 16 height 16
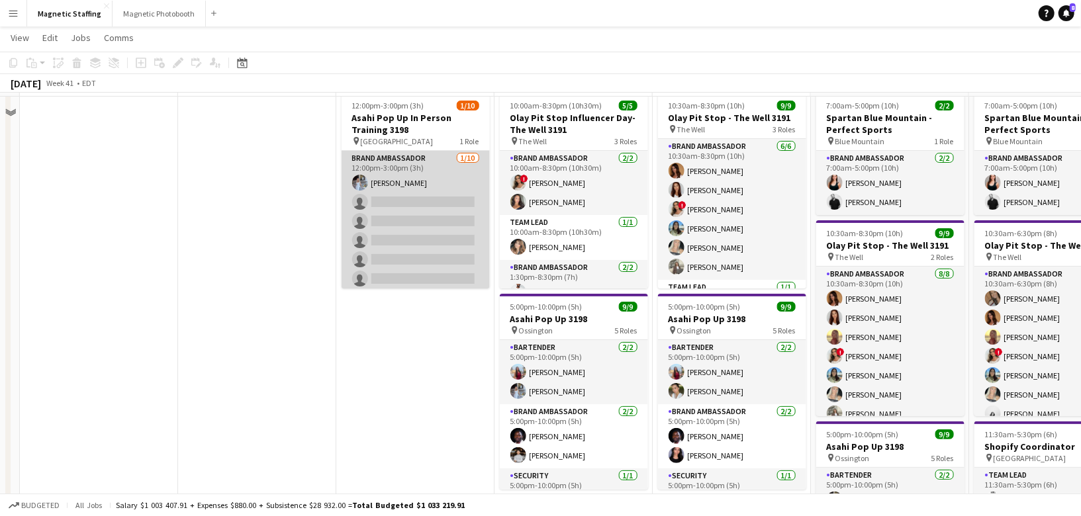
scroll to position [0, 0]
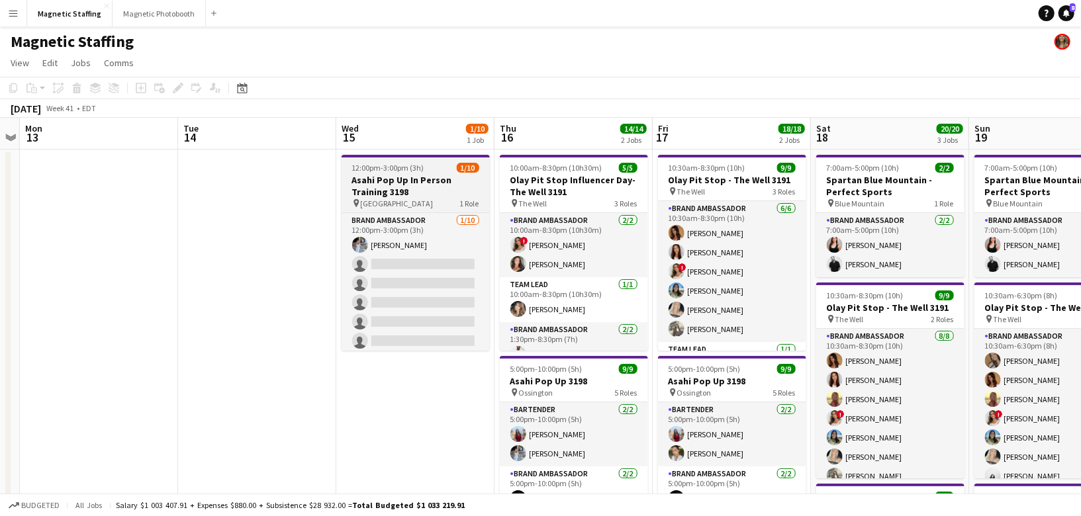
click at [407, 189] on h3 "Asahi Pop Up In Person Training 3198" at bounding box center [416, 186] width 148 height 24
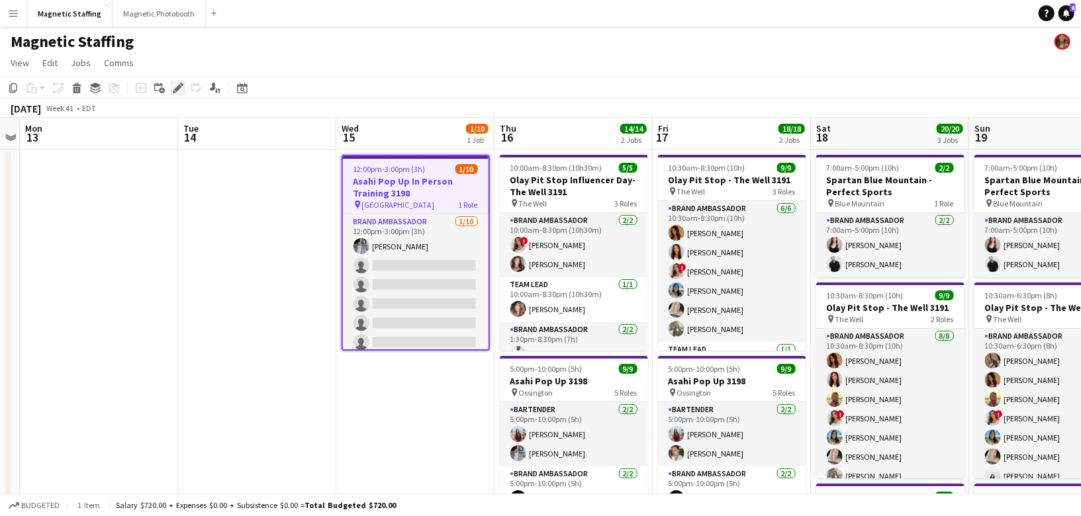
click at [178, 87] on icon at bounding box center [177, 88] width 7 height 7
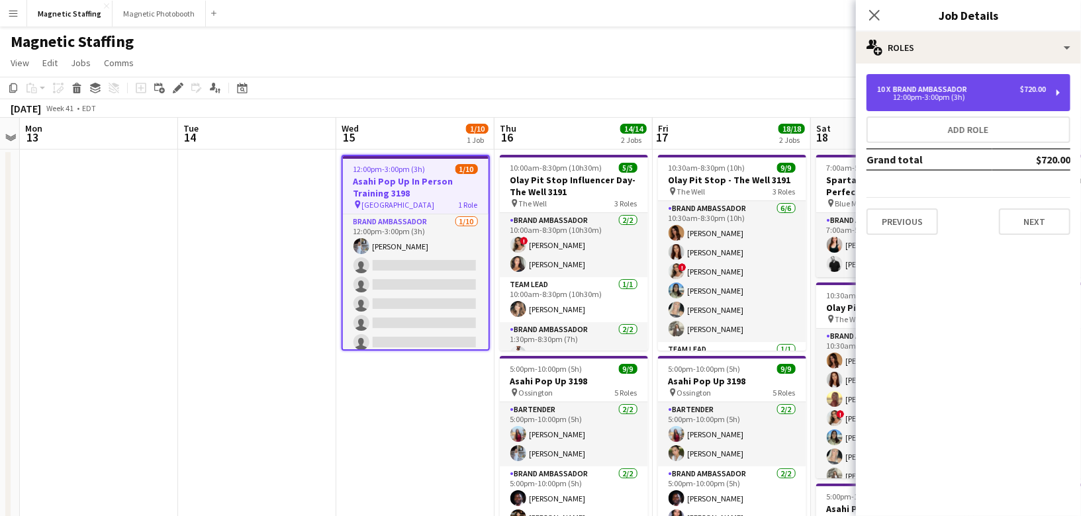
click at [919, 89] on div "Brand Ambassador" at bounding box center [932, 89] width 79 height 9
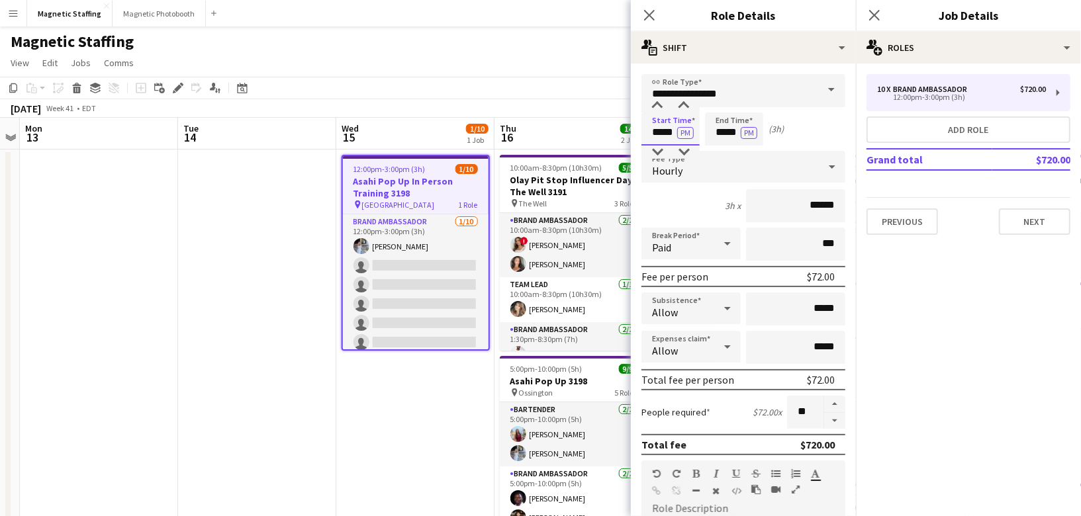
drag, startPoint x: 675, startPoint y: 133, endPoint x: 566, endPoint y: 128, distance: 109.4
click at [569, 132] on body "Menu Boards Boards Boards All jobs Status Workforce Workforce My Workforce Recr…" at bounding box center [540, 513] width 1081 height 1026
type input "*****"
click at [687, 128] on button "PM" at bounding box center [685, 133] width 17 height 12
drag, startPoint x: 739, startPoint y: 136, endPoint x: 609, endPoint y: 127, distance: 130.1
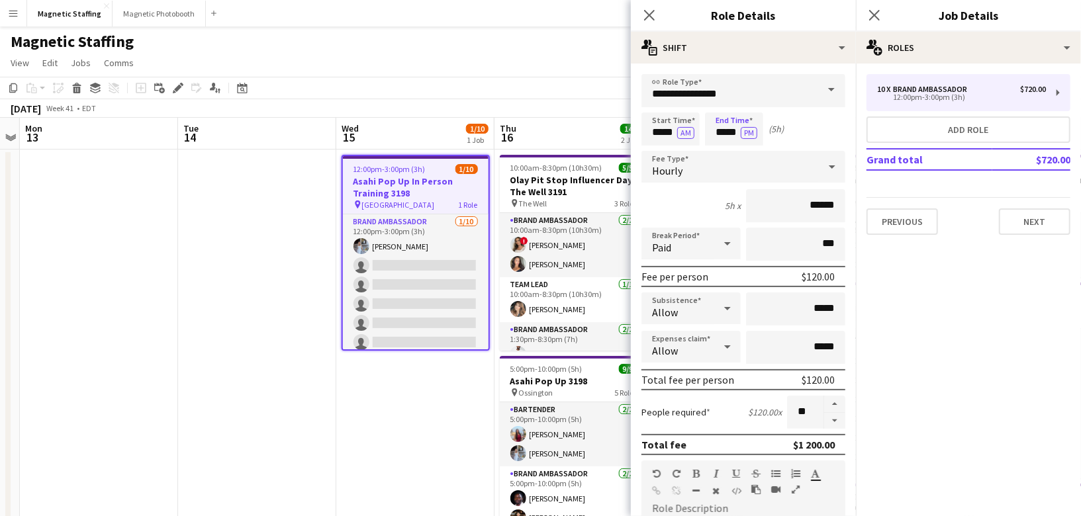
click at [625, 134] on body "Menu Boards Boards Boards All jobs Status Workforce Workforce My Workforce Recr…" at bounding box center [540, 513] width 1081 height 1026
drag, startPoint x: 739, startPoint y: 134, endPoint x: 666, endPoint y: 126, distance: 73.3
click at [668, 129] on div "Start Time ***** AM End Time ***** PM (5h)" at bounding box center [744, 129] width 204 height 33
type input "*****"
drag, startPoint x: 812, startPoint y: 208, endPoint x: 840, endPoint y: 205, distance: 28.6
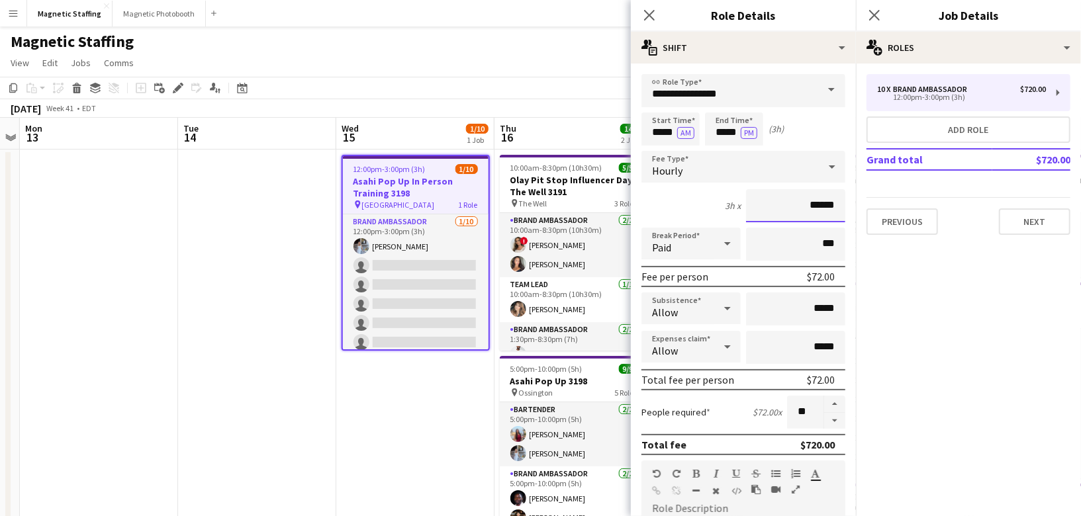
click at [840, 206] on input "******" at bounding box center [795, 205] width 99 height 33
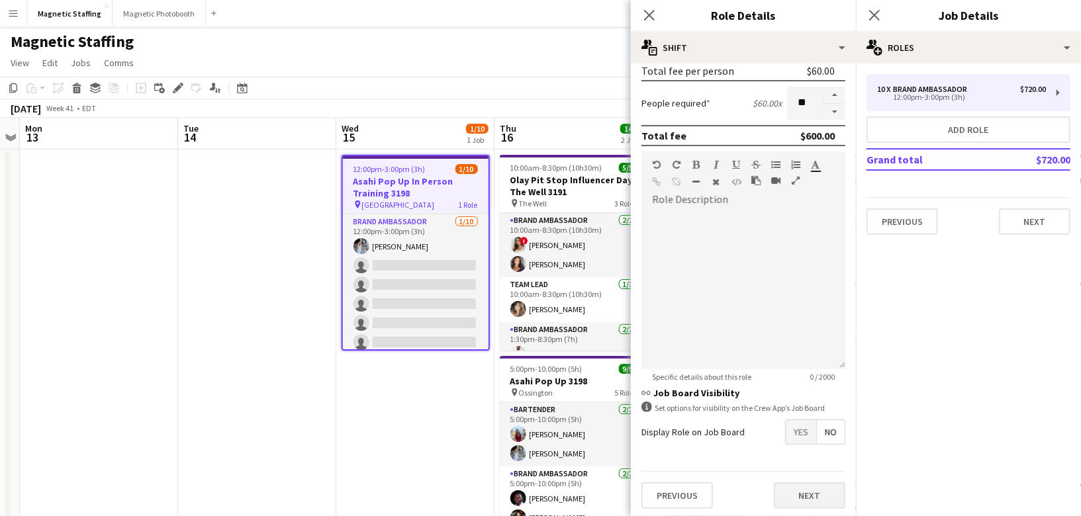
type input "******"
click at [822, 492] on button "Next" at bounding box center [810, 496] width 72 height 26
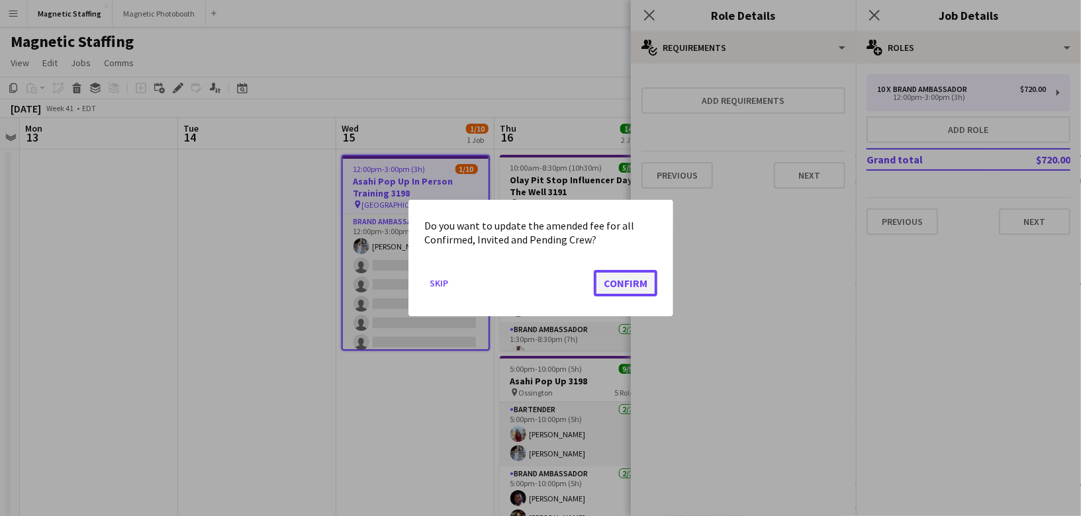
click at [644, 278] on button "Confirm" at bounding box center [626, 283] width 64 height 26
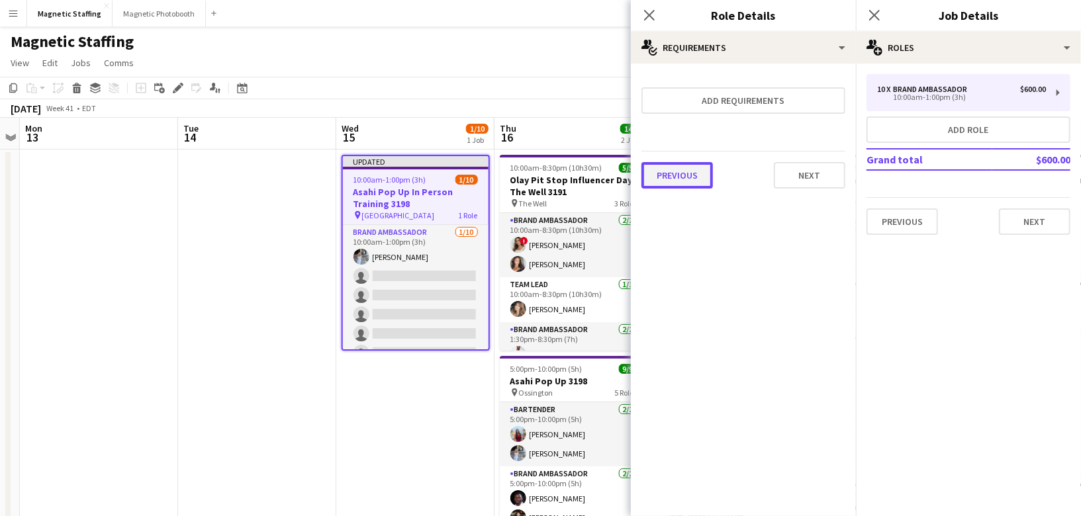
click at [696, 173] on button "Previous" at bounding box center [678, 175] width 72 height 26
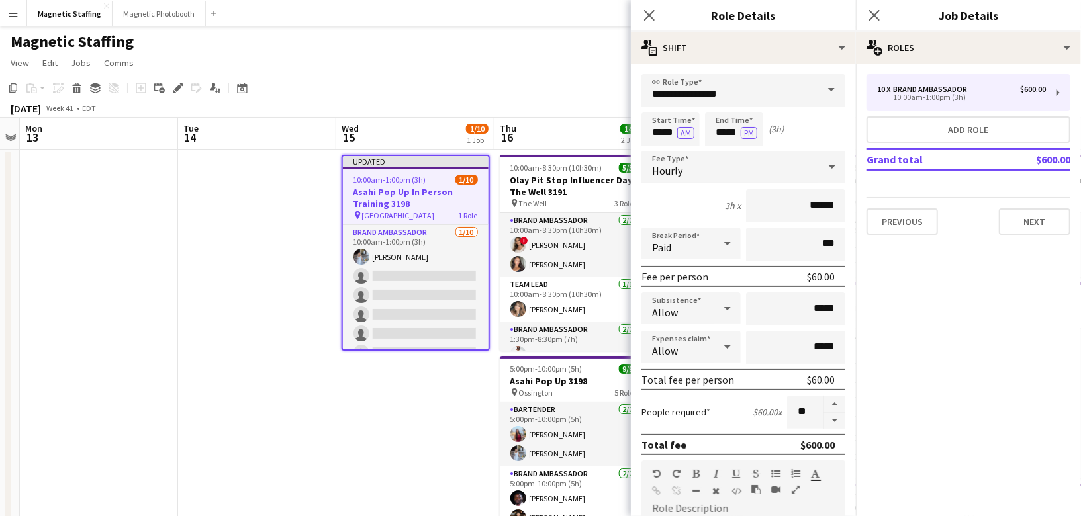
scroll to position [309, 0]
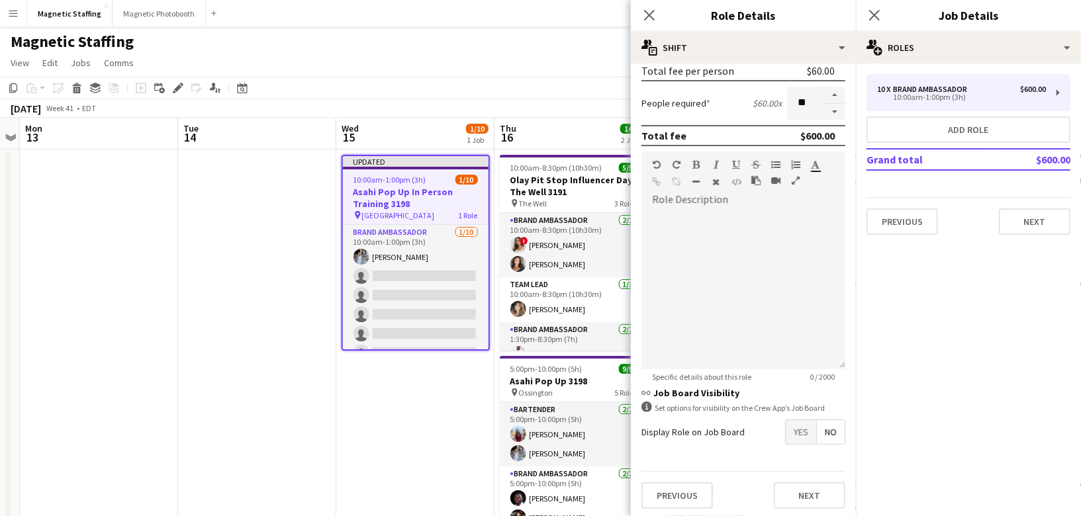
click at [802, 428] on span "Yes" at bounding box center [801, 432] width 30 height 24
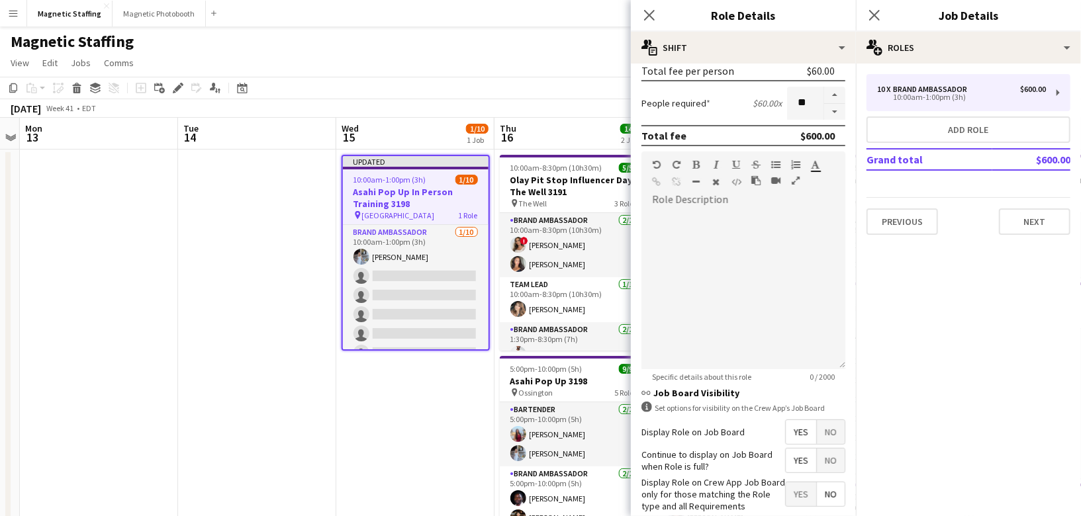
scroll to position [376, 0]
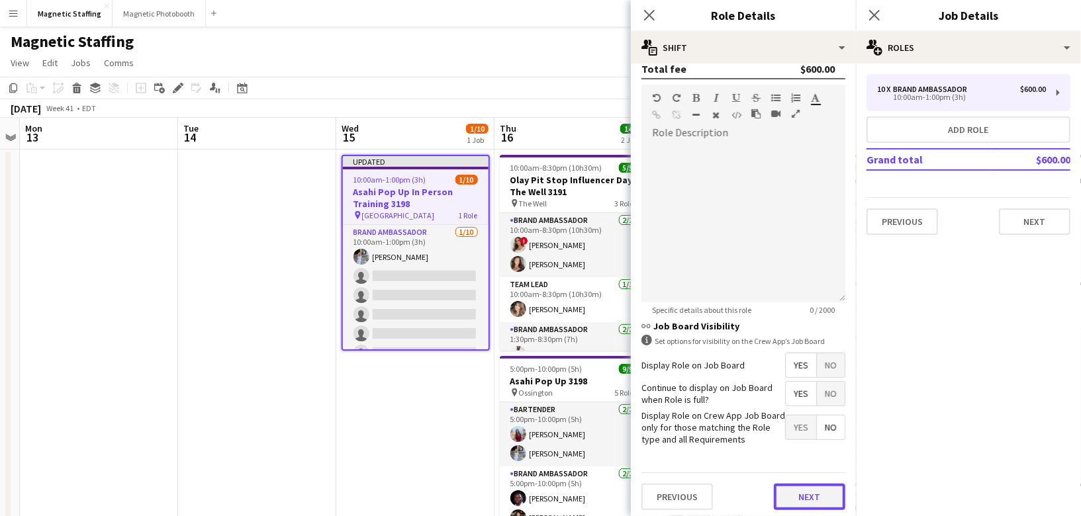
click at [801, 497] on button "Next" at bounding box center [810, 497] width 72 height 26
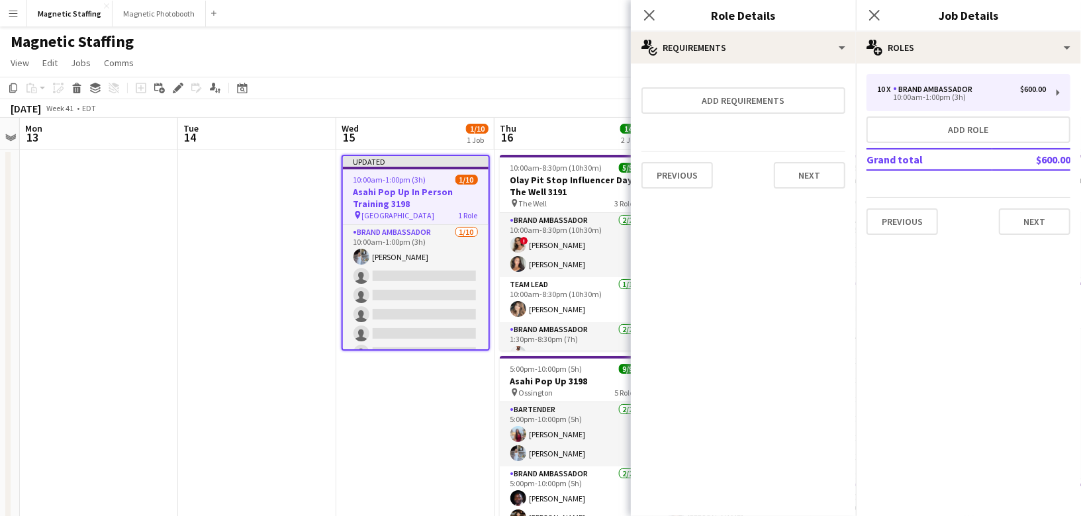
scroll to position [0, 0]
click at [820, 182] on button "Next" at bounding box center [810, 175] width 72 height 26
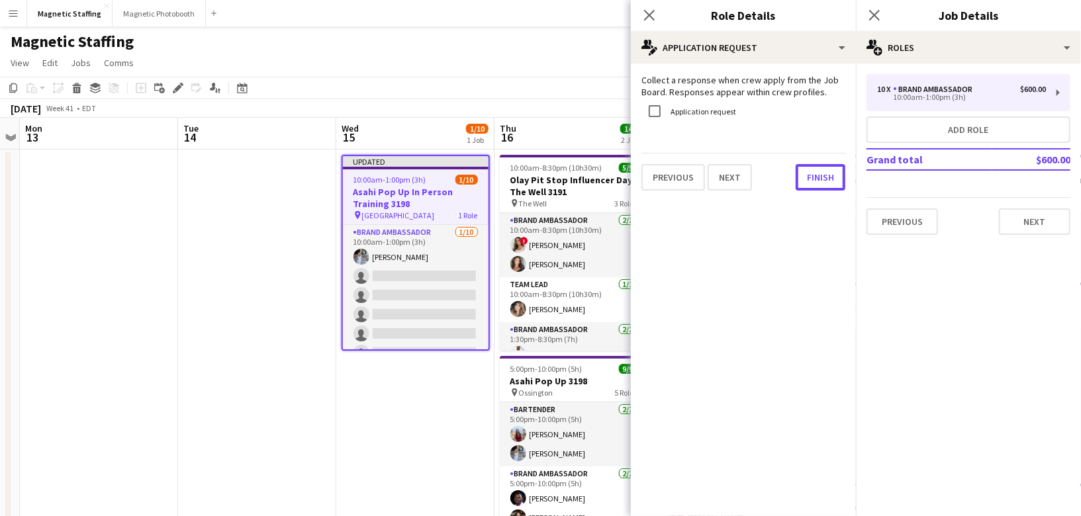
click at [820, 182] on button "Finish" at bounding box center [821, 177] width 50 height 26
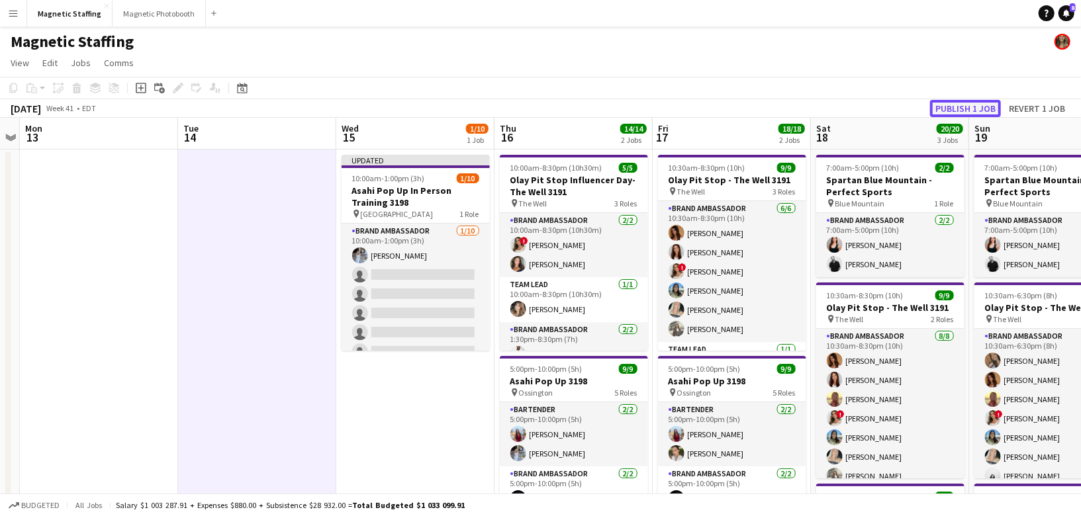
click at [959, 105] on button "Publish 1 job" at bounding box center [965, 108] width 71 height 17
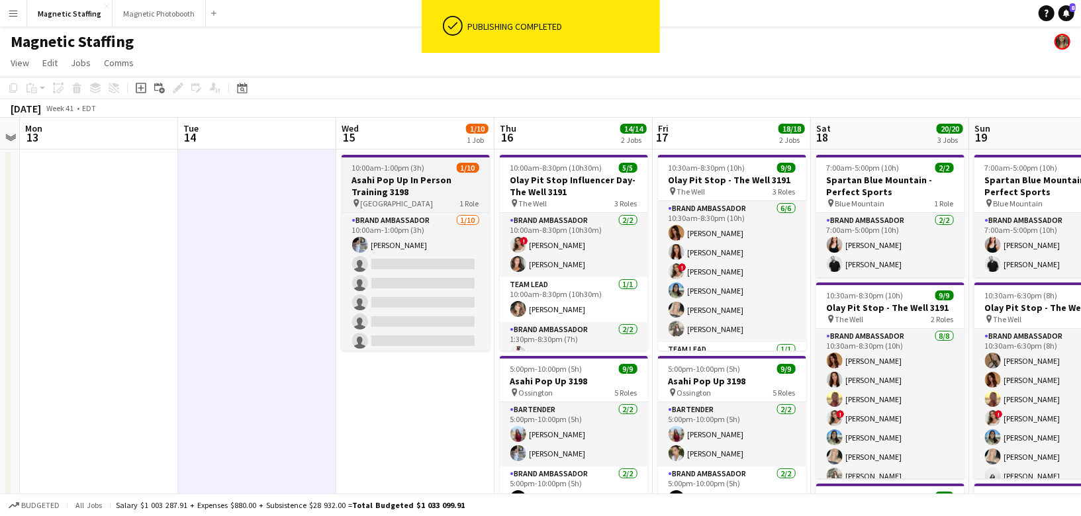
click at [401, 193] on h3 "Asahi Pop Up In Person Training 3198" at bounding box center [416, 186] width 148 height 24
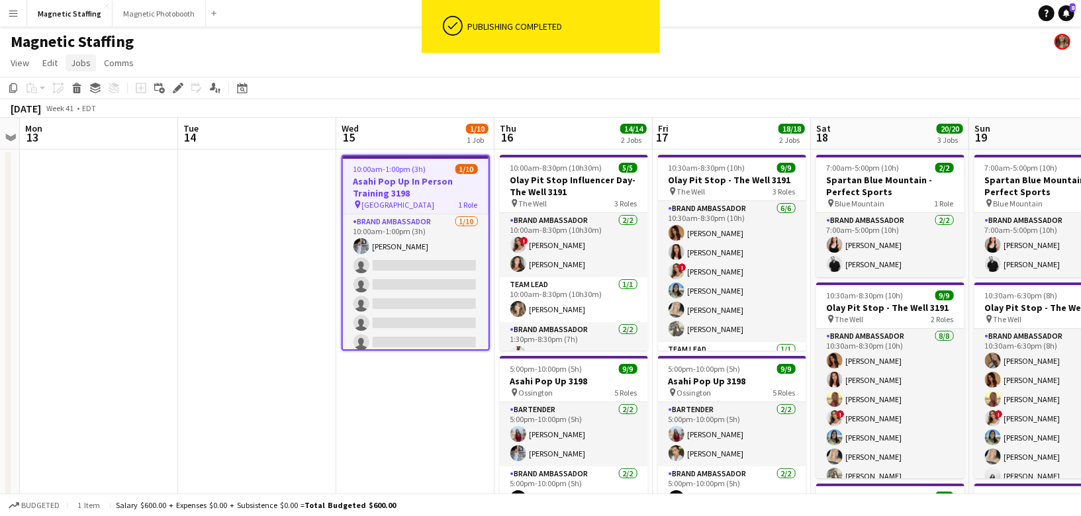
click at [79, 65] on span "Jobs" at bounding box center [81, 63] width 20 height 12
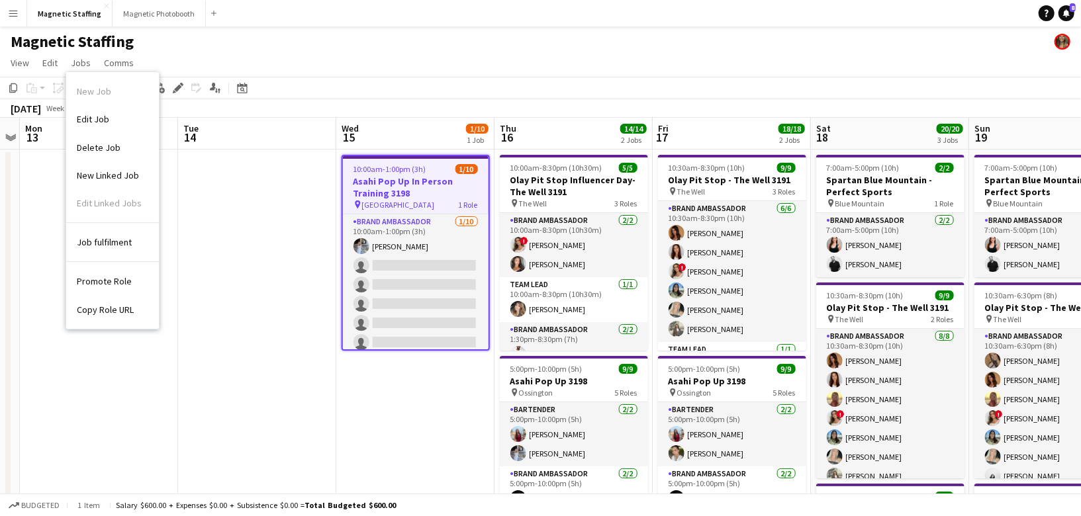
click at [103, 308] on span "Copy Role URL" at bounding box center [105, 310] width 57 height 12
click at [239, 84] on icon at bounding box center [242, 88] width 10 height 11
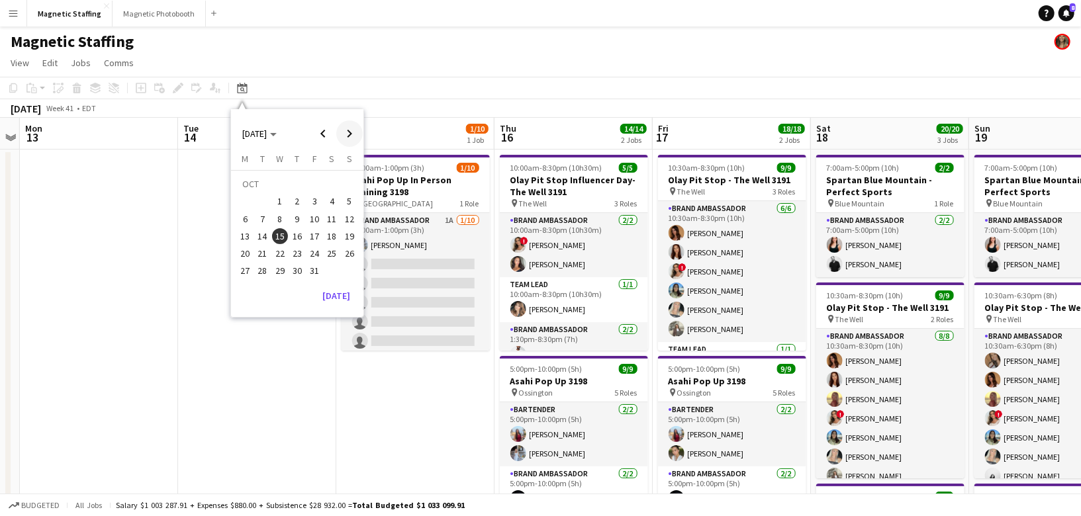
click at [346, 138] on span "Next month" at bounding box center [349, 134] width 26 height 26
click at [320, 136] on span "Previous month" at bounding box center [323, 134] width 26 height 26
click at [293, 243] on button "16" at bounding box center [297, 236] width 17 height 17
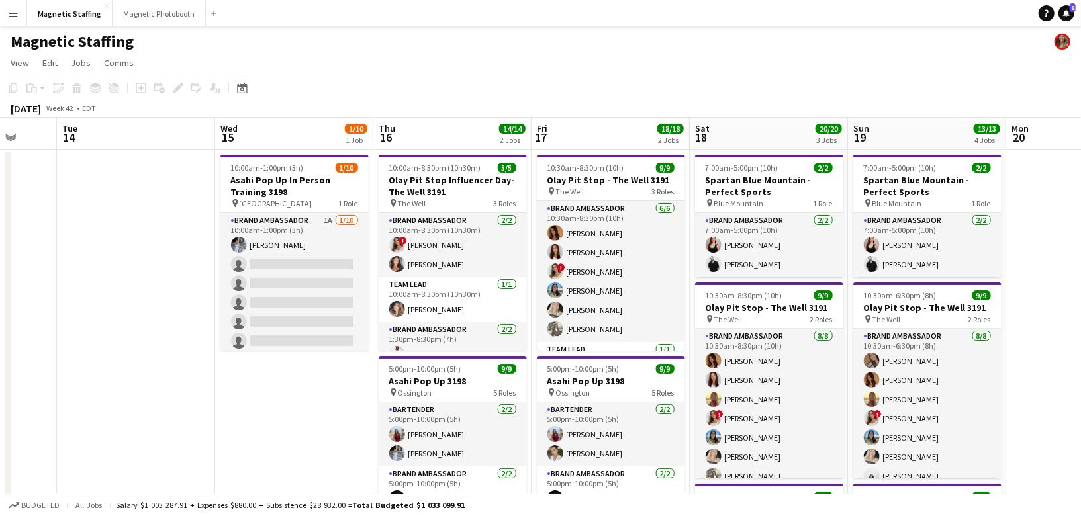
scroll to position [0, 505]
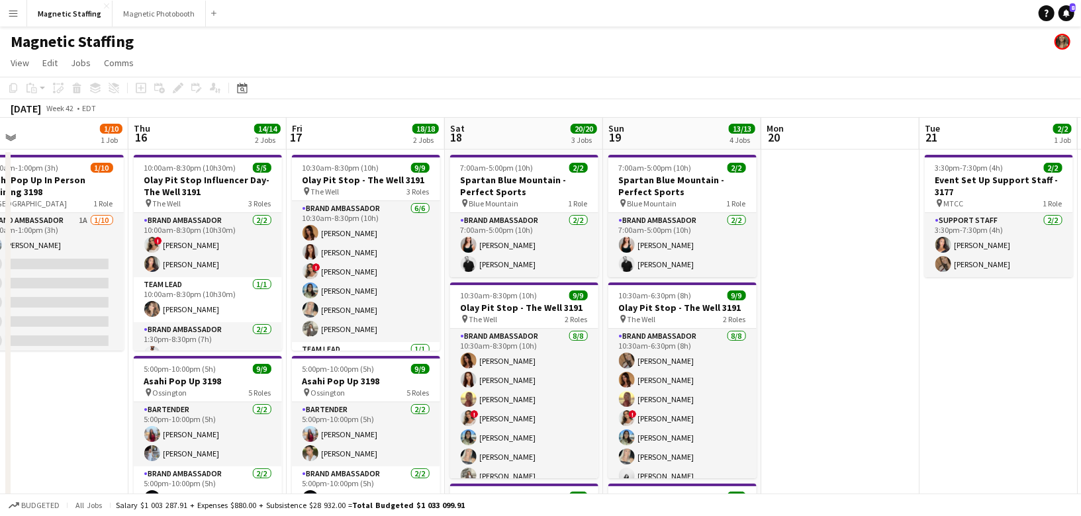
drag, startPoint x: 356, startPoint y: 225, endPoint x: 148, endPoint y: 227, distance: 207.9
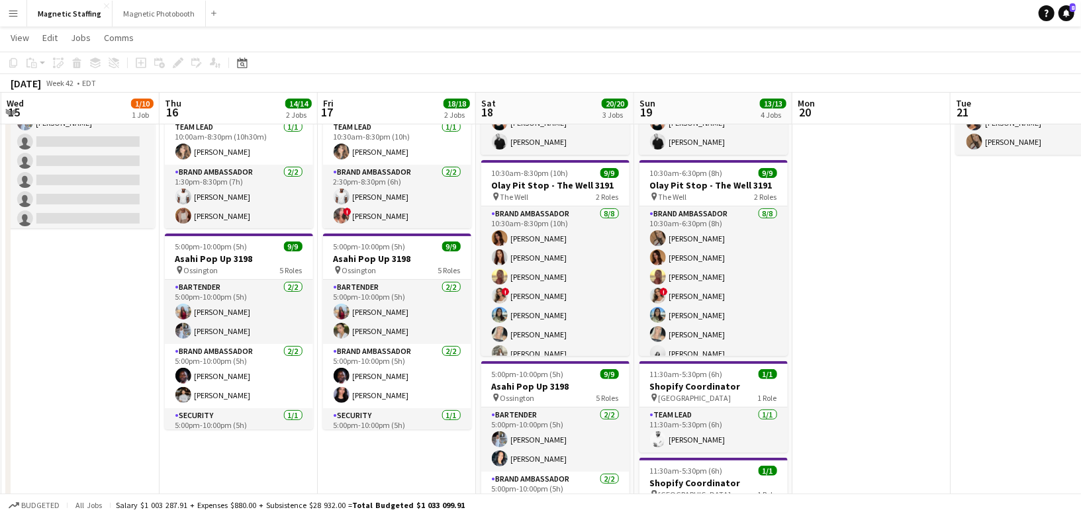
scroll to position [0, 405]
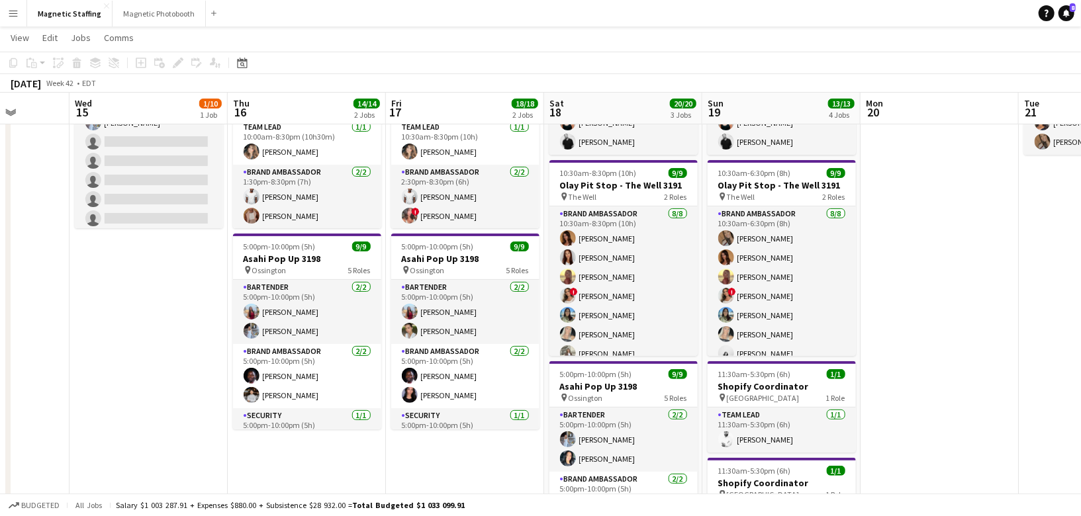
drag, startPoint x: 236, startPoint y: 159, endPoint x: 334, endPoint y: 159, distance: 98.0
click at [334, 159] on app-calendar-viewport "Sun 12 Mon 13 Tue 14 Wed 15 1/10 1 Job Thu 16 14/14 2 Jobs Fri 17 18/18 2 Jobs …" at bounding box center [540, 405] width 1081 height 951
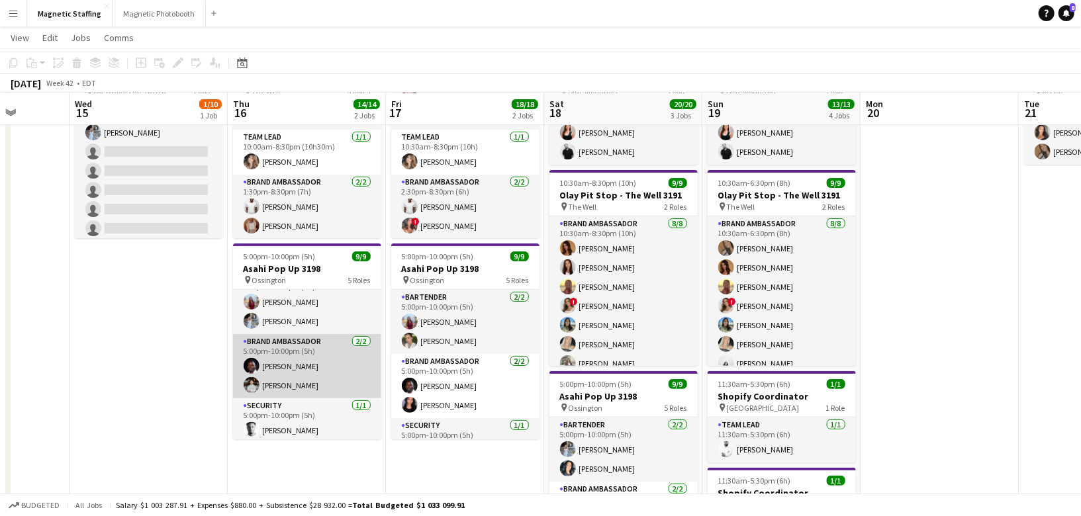
scroll to position [152, 0]
